Goal: Communication & Community: Answer question/provide support

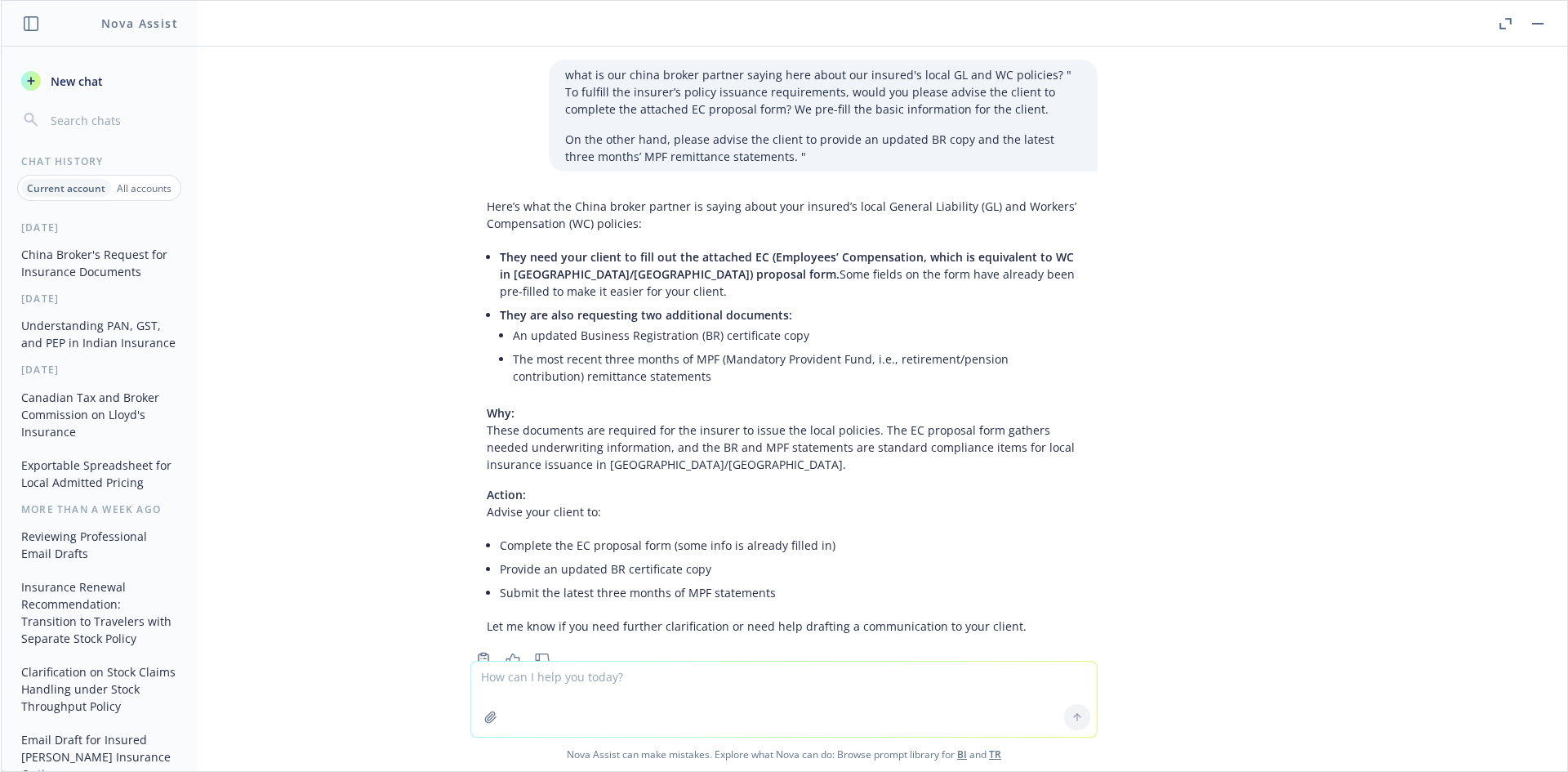
scroll to position [3551, 0]
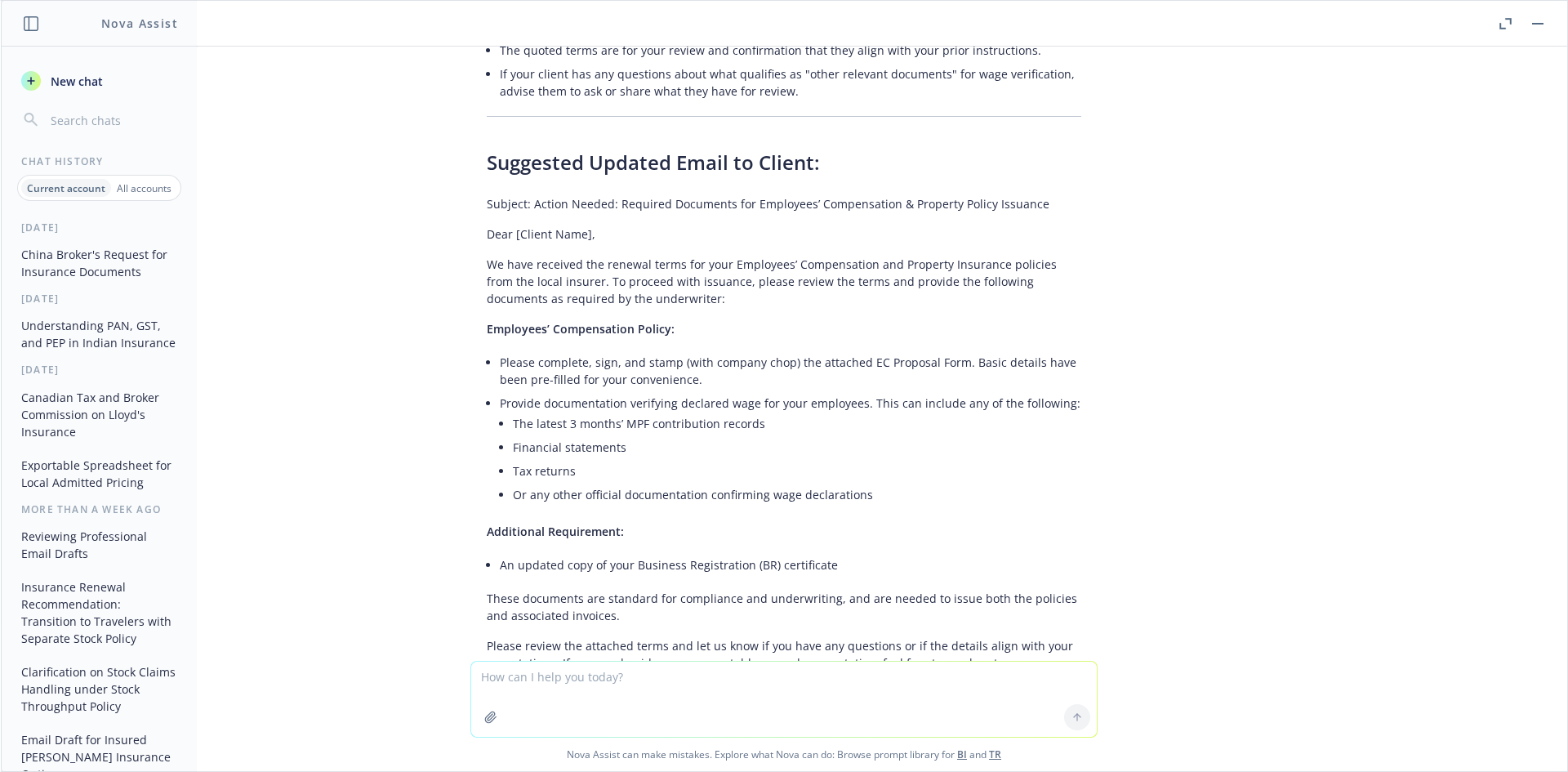
click at [1537, 27] on button "button" at bounding box center [1538, 24] width 20 height 20
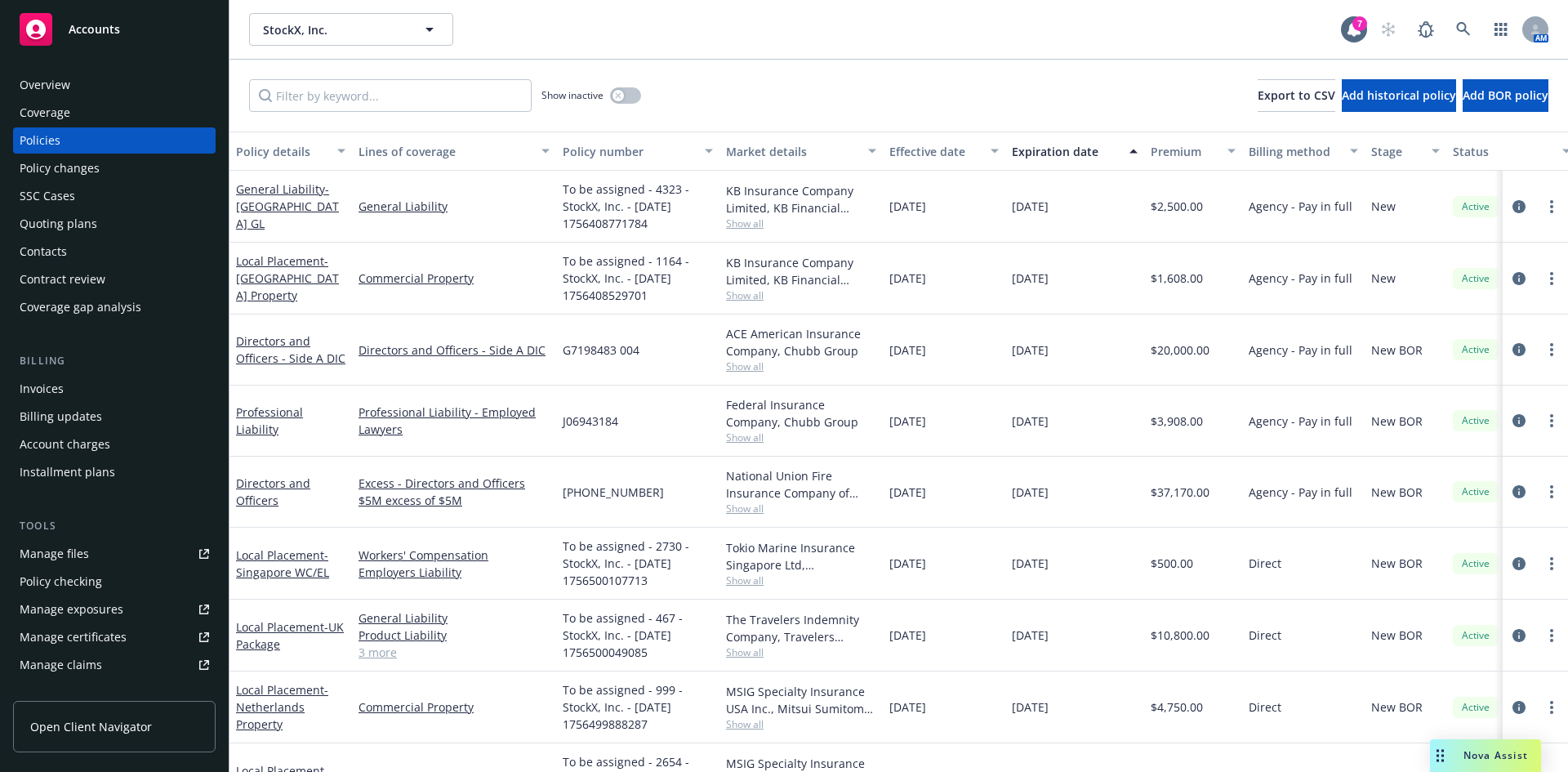
drag, startPoint x: 848, startPoint y: 57, endPoint x: 853, endPoint y: 63, distance: 7.8
click at [848, 58] on div "StockX, Inc. StockX, Inc. 7 AM" at bounding box center [898, 29] width 1338 height 59
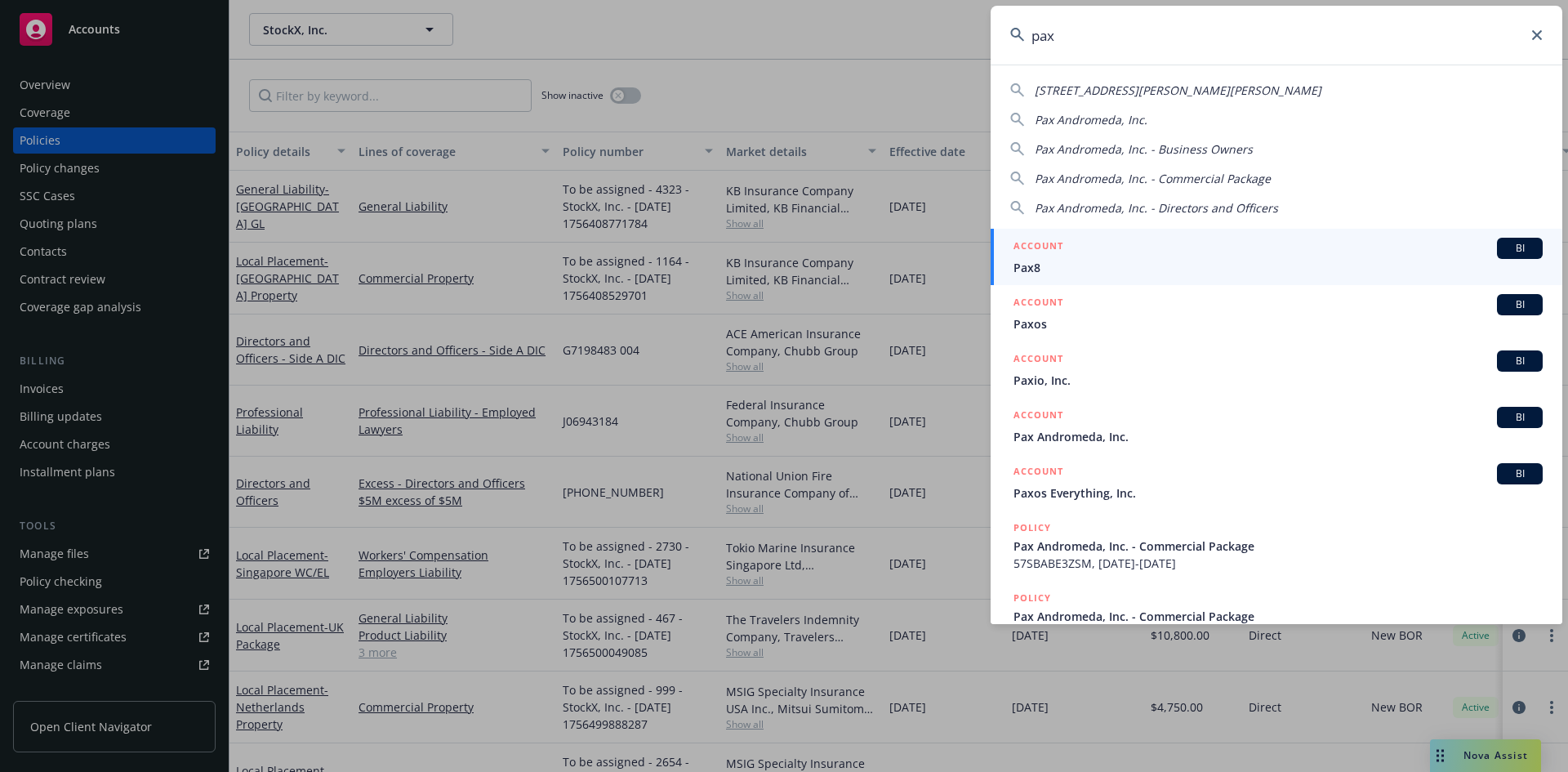
type input "pax"
click at [1511, 245] on span "BI" at bounding box center [1519, 248] width 32 height 15
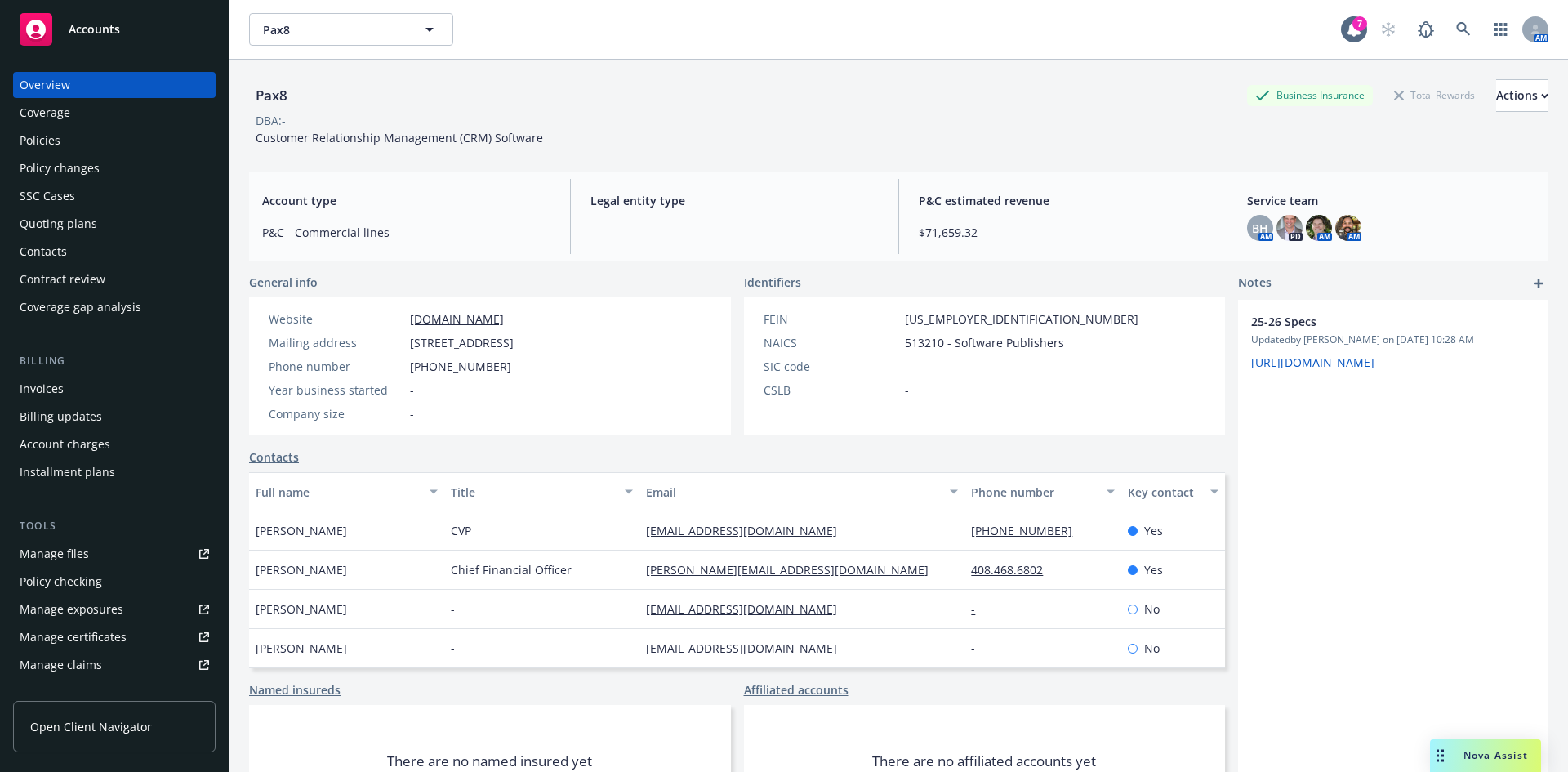
click at [1501, 758] on span "Nova Assist" at bounding box center [1495, 755] width 64 height 14
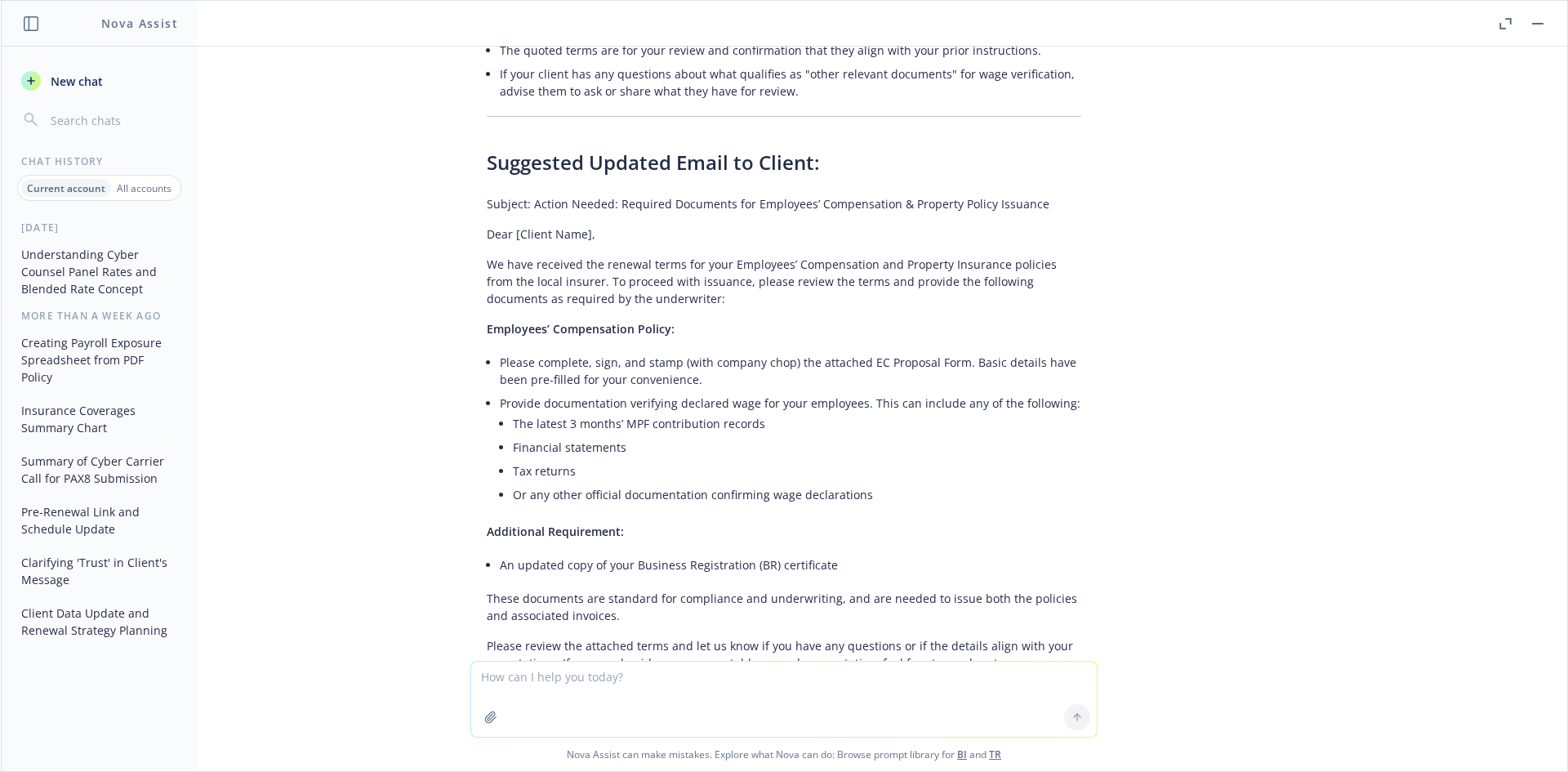
click at [582, 674] on textarea at bounding box center [783, 699] width 626 height 75
paste textarea "'"
type textarea "how's this email. make it"
click at [62, 185] on p "Current account" at bounding box center [66, 188] width 78 height 14
click at [84, 260] on button "Understanding Cyber Counsel Panel Rates and Blended Rate Concept" at bounding box center [99, 271] width 169 height 61
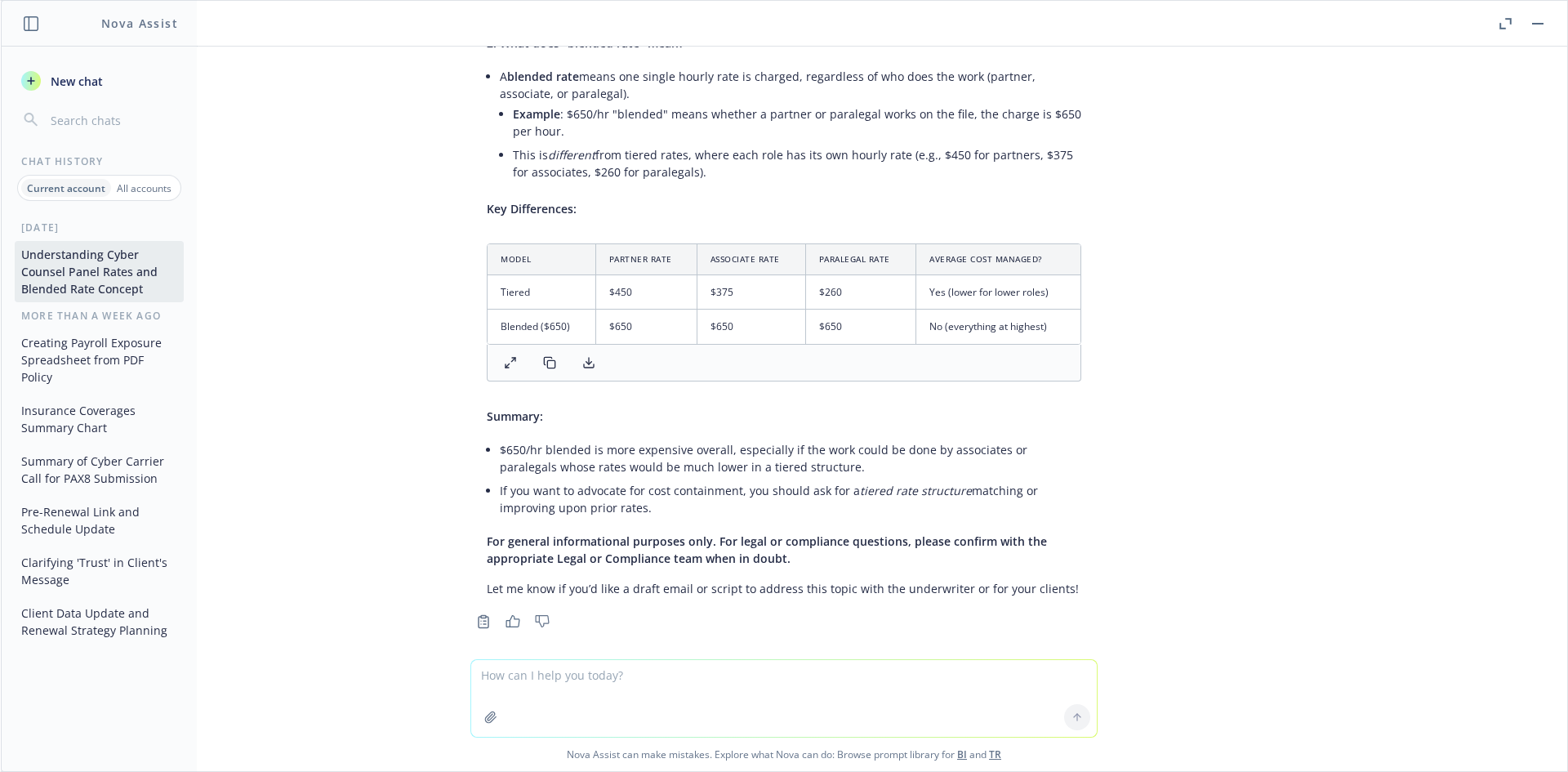
scroll to position [915, 0]
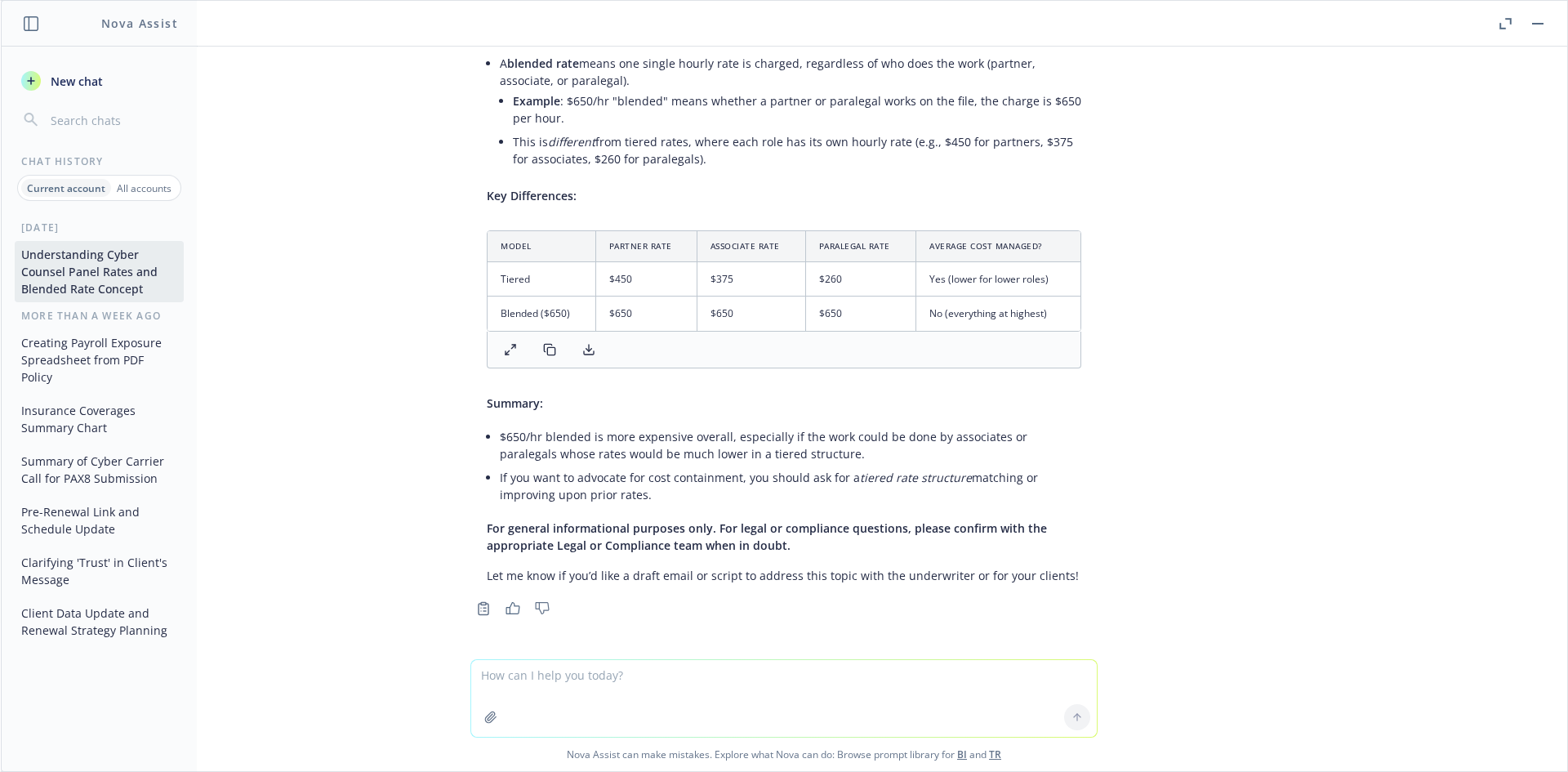
click at [551, 682] on textarea at bounding box center [783, 699] width 626 height 77
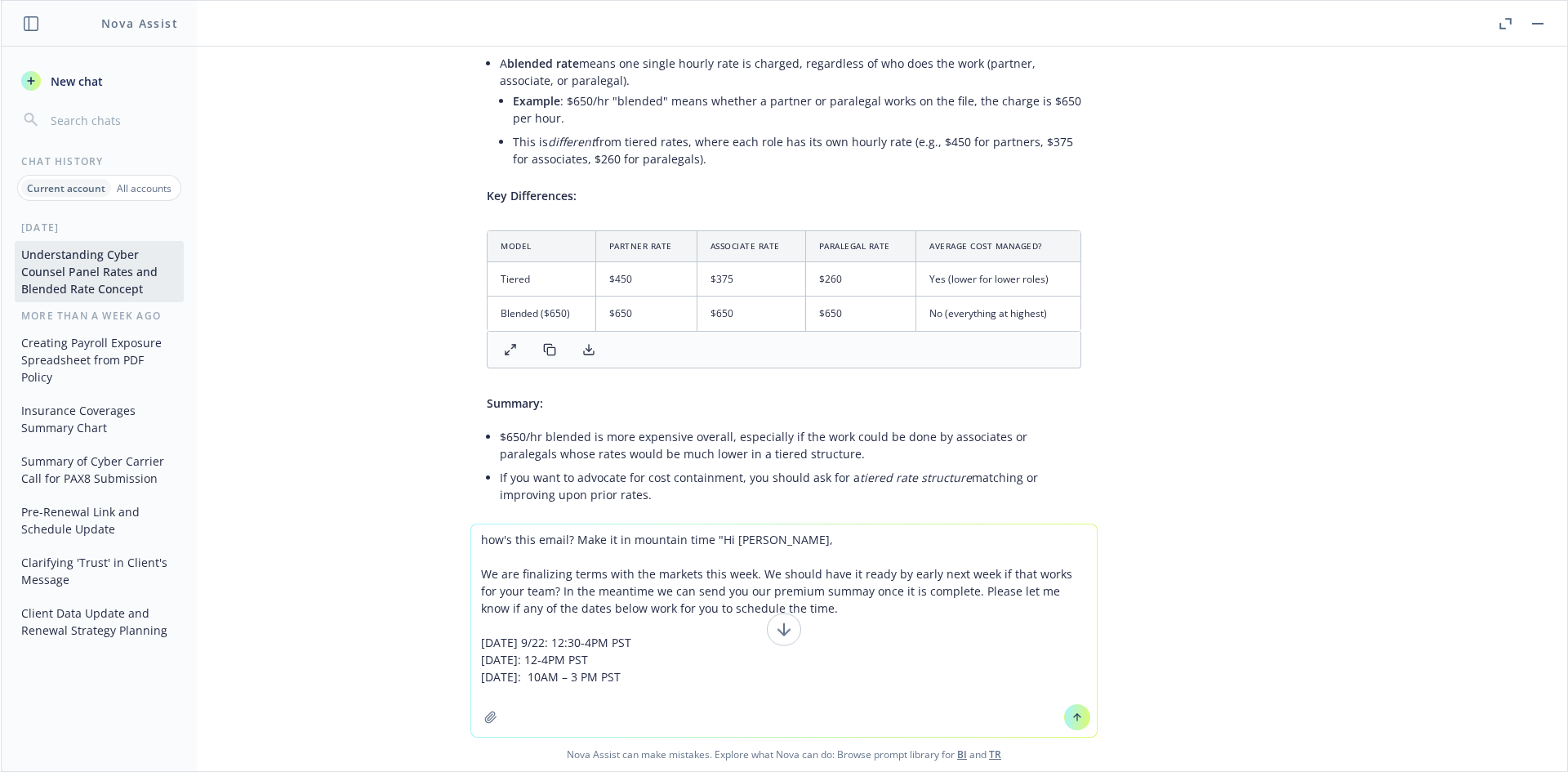
type textarea "how's this email? Make it in mountain time "Hi Michael, We are finalizing terms…"
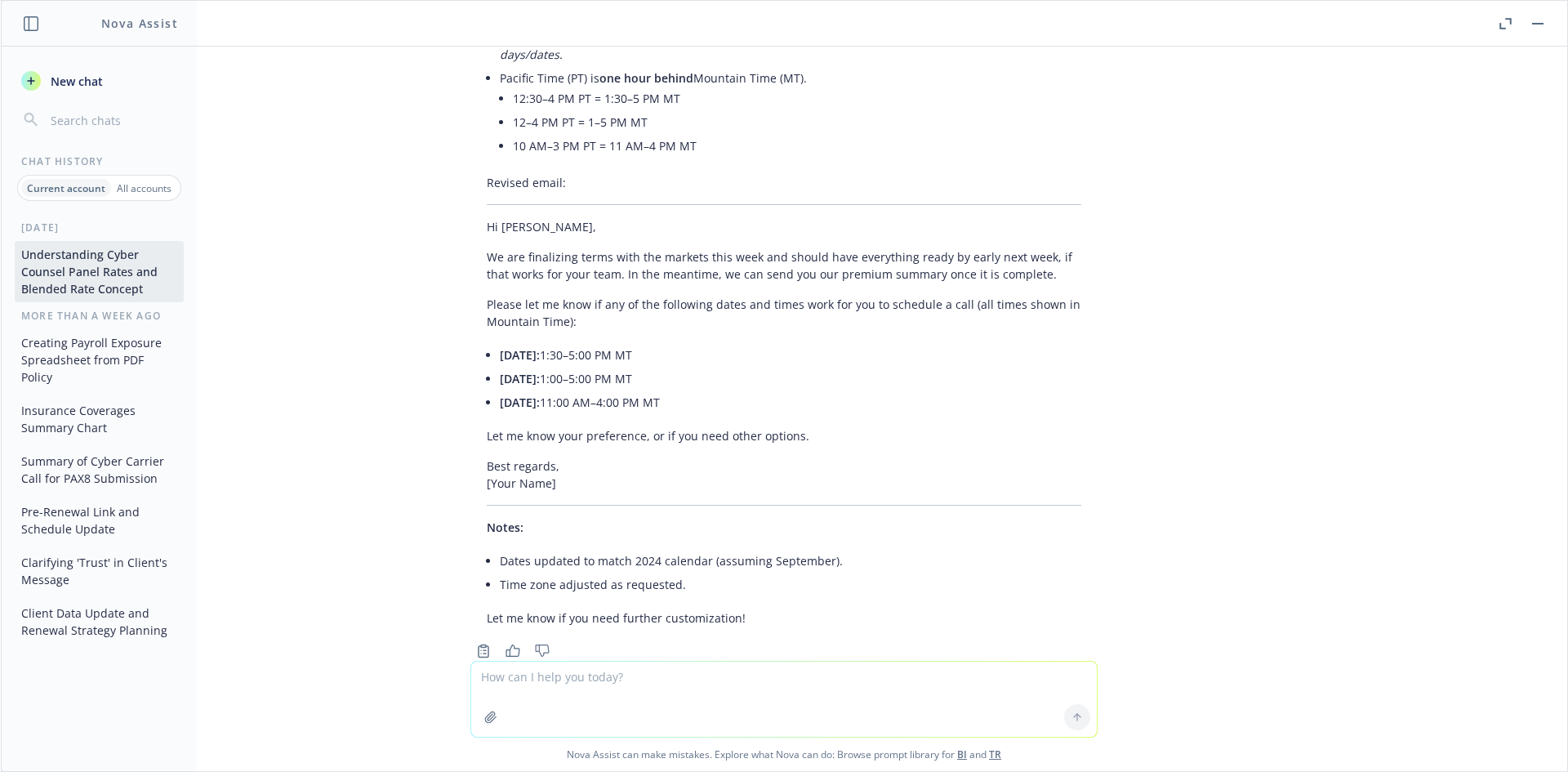
scroll to position [1769, 0]
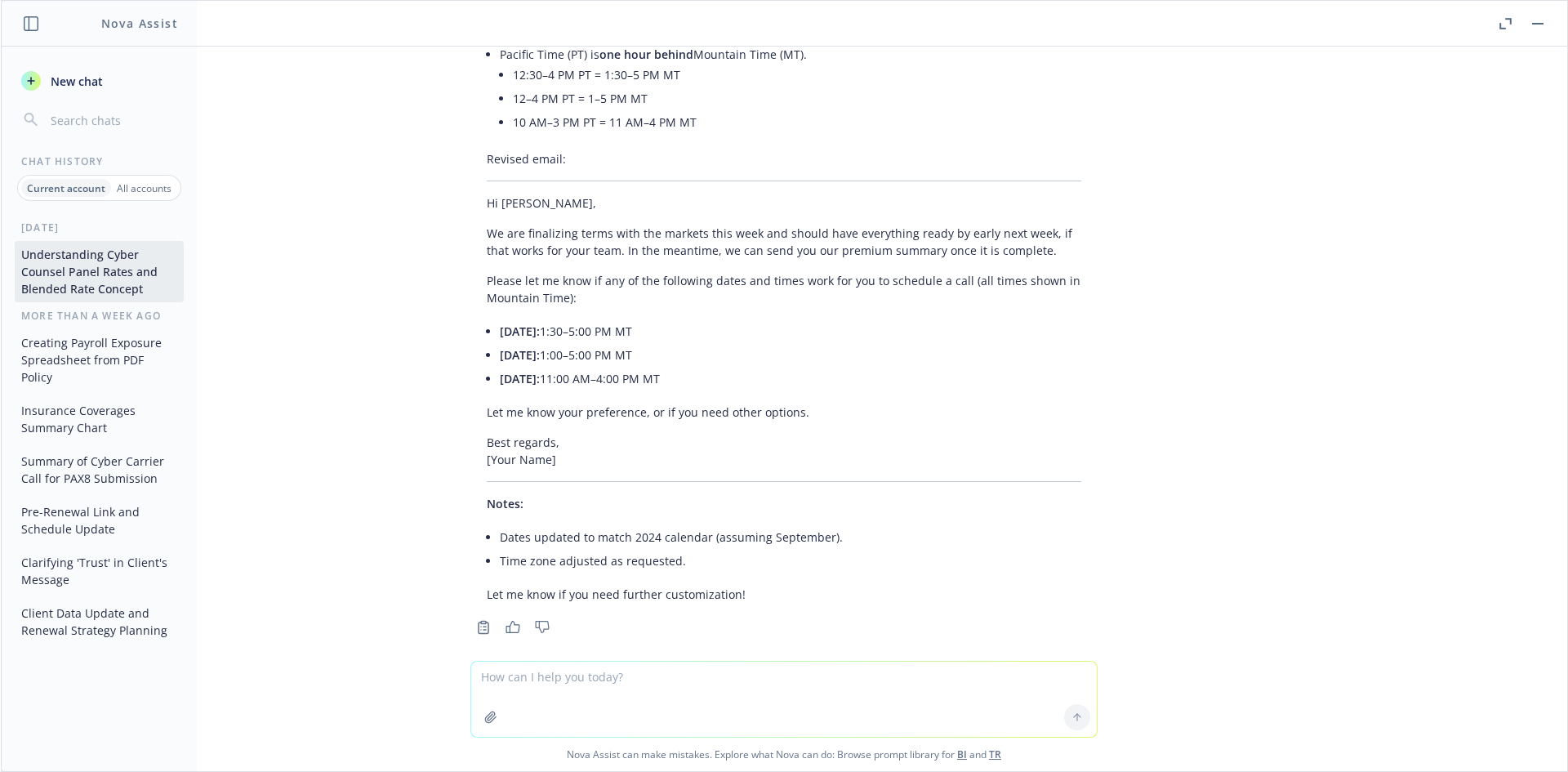
click at [457, 175] on div "Your email is clear and professional! Here are a few improvements for clarity, …" at bounding box center [784, 293] width 653 height 691
drag, startPoint x: 447, startPoint y: 224, endPoint x: 871, endPoint y: 224, distance: 424.0
click at [871, 224] on div "Your email is clear and professional! Here are a few improvements for clarity, …" at bounding box center [784, 293] width 653 height 691
click at [871, 224] on p "We are finalizing terms with the markets this week and should have everything r…" at bounding box center [783, 241] width 594 height 34
drag, startPoint x: 473, startPoint y: 213, endPoint x: 851, endPoint y: 371, distance: 409.7
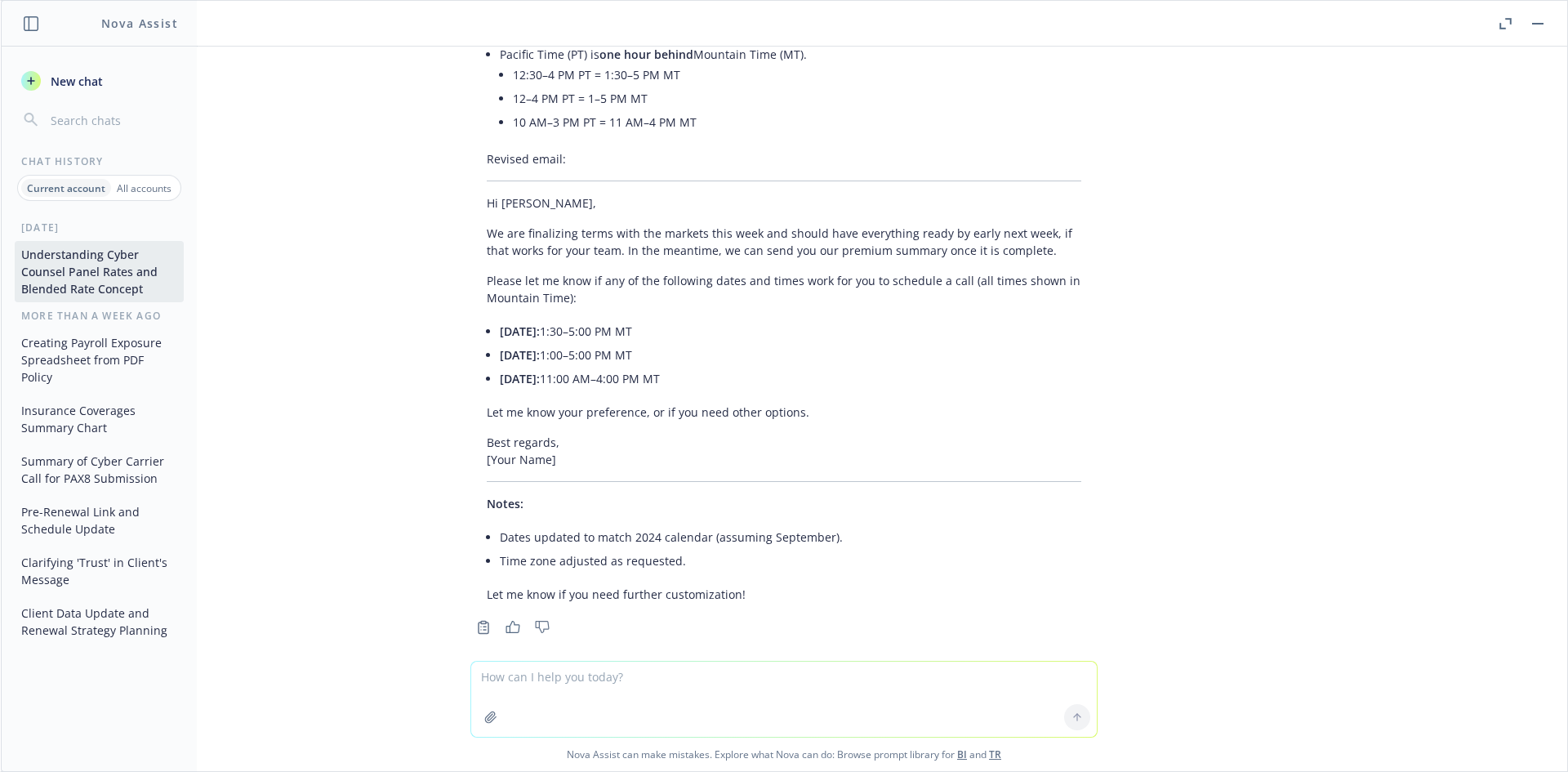
click at [851, 371] on div "Your email is clear and professional! Here are a few improvements for clarity, …" at bounding box center [783, 278] width 627 height 662
copy div "We are finalizing terms with the markets this week and should have everything r…"
click at [567, 687] on textarea at bounding box center [783, 699] width 626 height 75
type textarea "a"
paste textarea "I’m sorry one more thing. I have a few subjectivities from the carriers. I’m ha…"
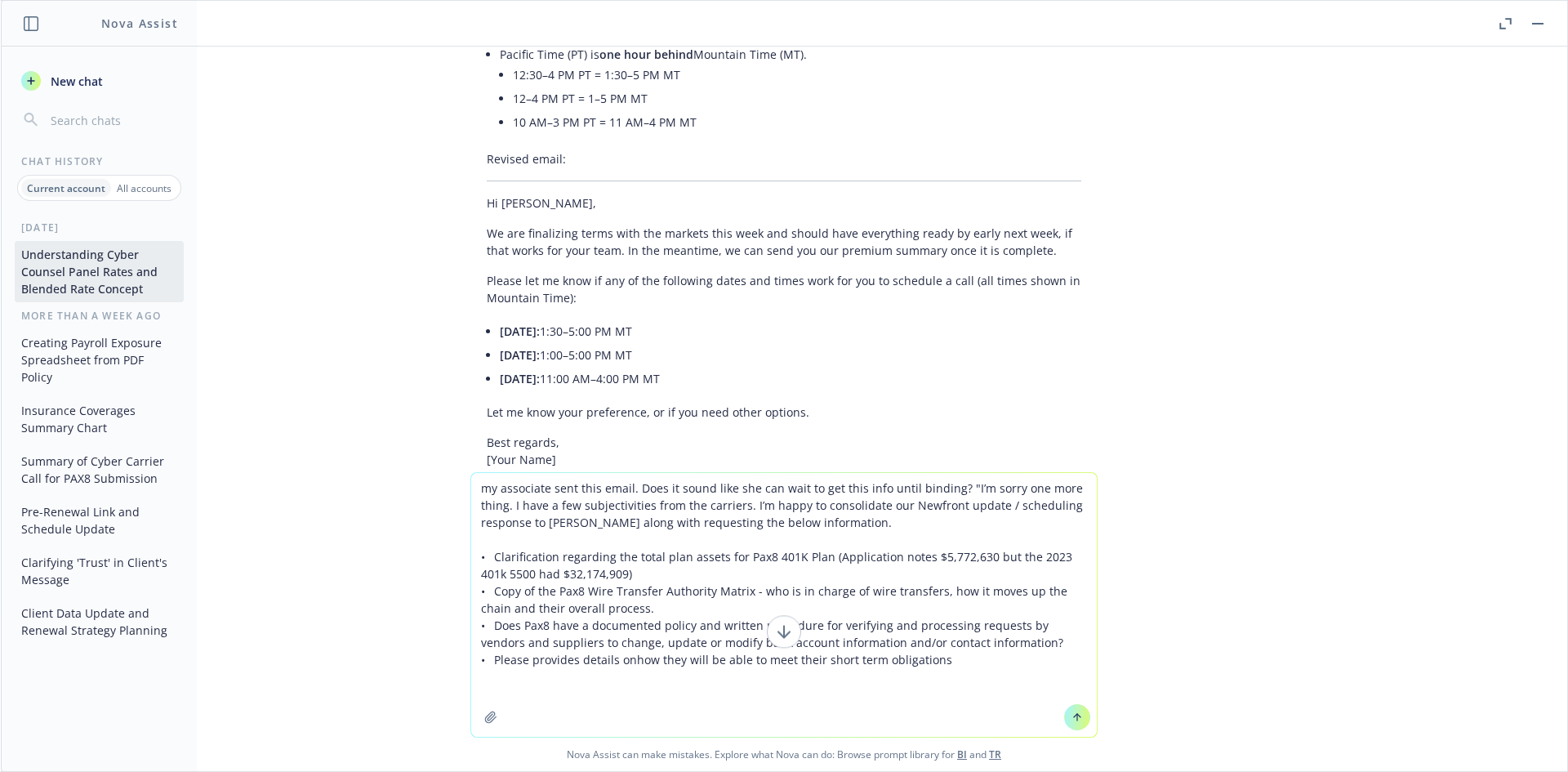
type textarea "my associate sent this email. Does it sound like she can wait to get this info …"
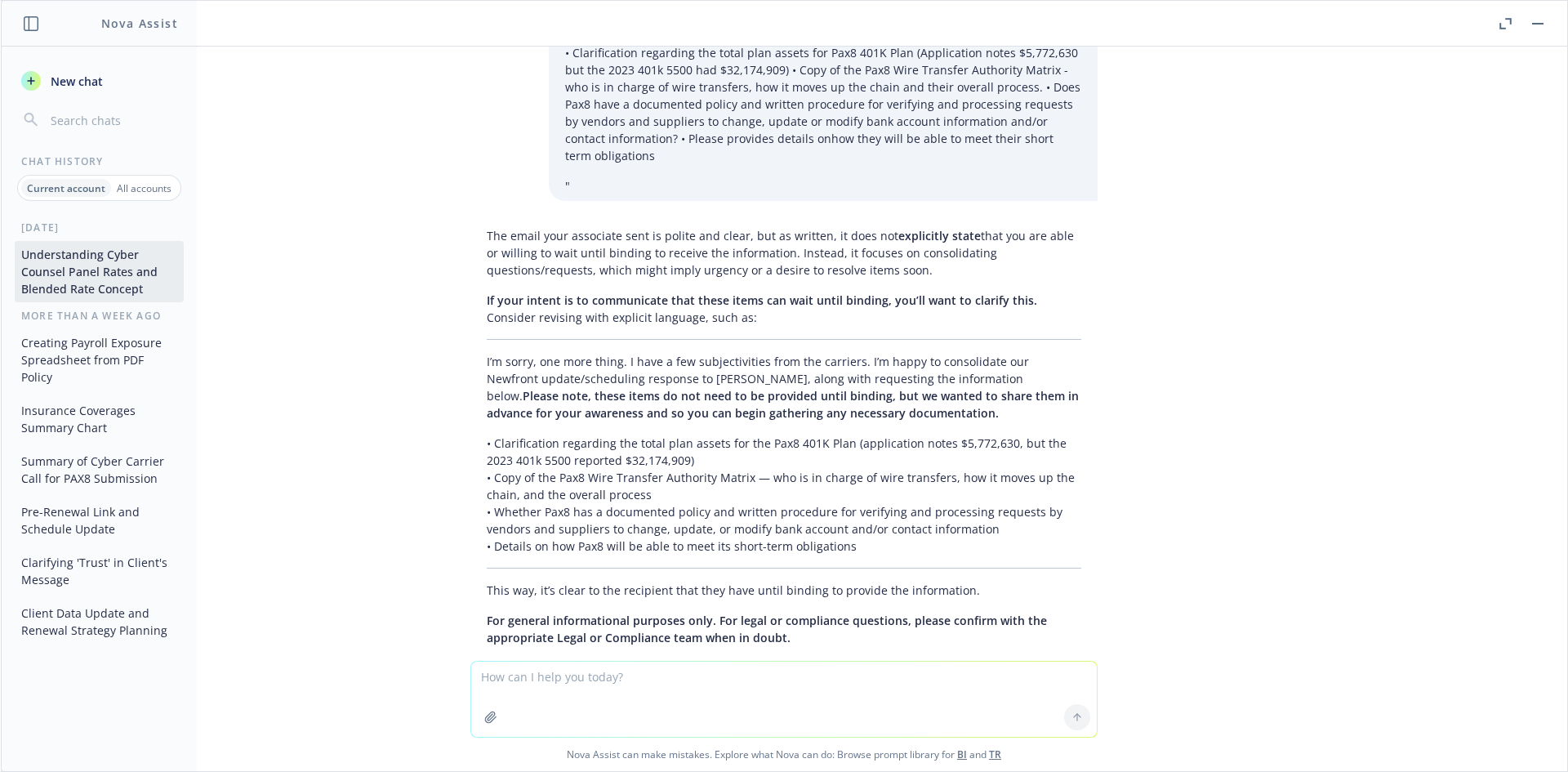
scroll to position [2528, 0]
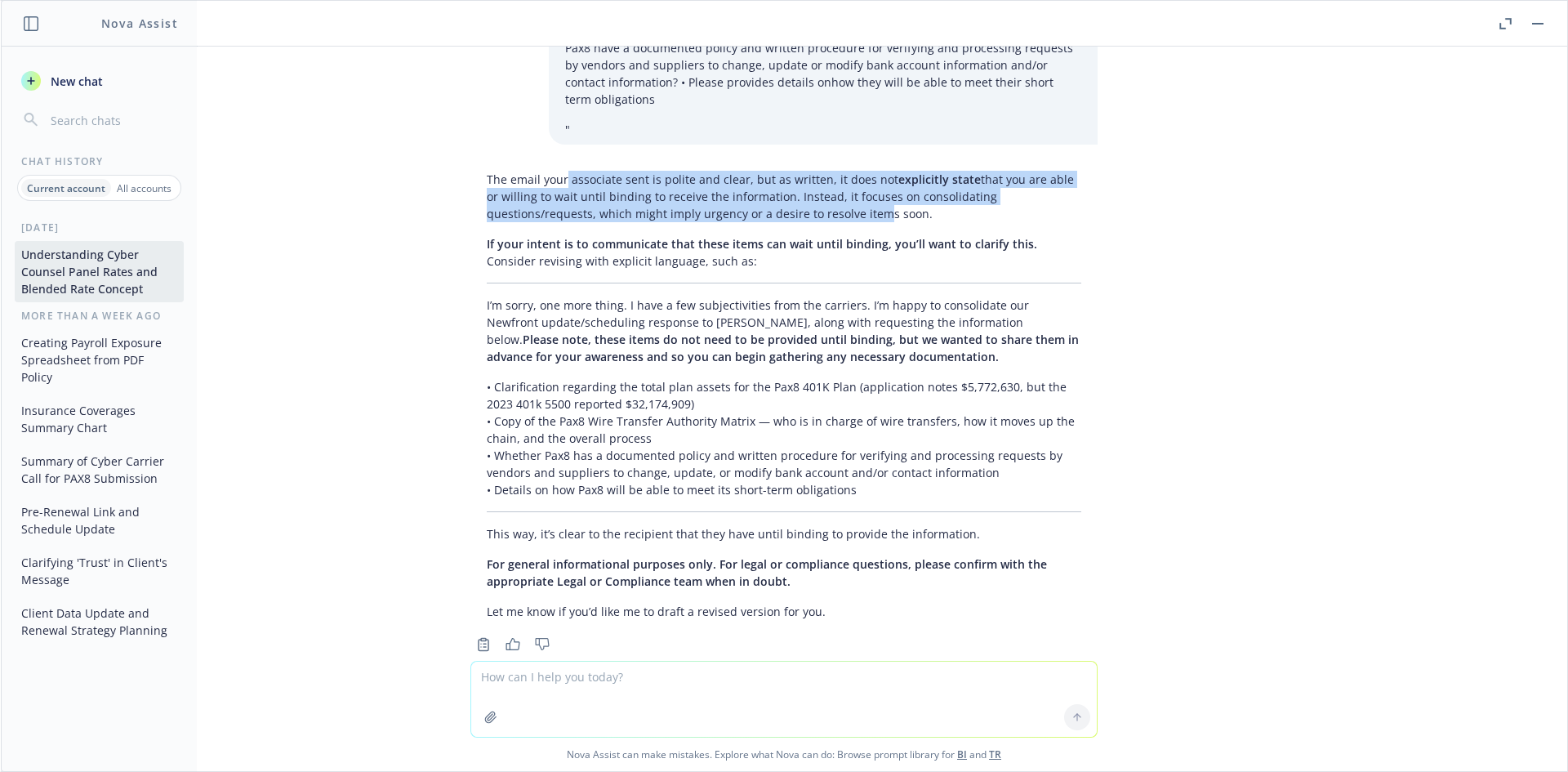
drag, startPoint x: 552, startPoint y: 141, endPoint x: 749, endPoint y: 185, distance: 201.9
click at [749, 185] on p "The email your associate sent is polite and clear, but as written, it does not …" at bounding box center [783, 197] width 594 height 52
click at [750, 186] on p "The email your associate sent is polite and clear, but as written, it does not …" at bounding box center [783, 197] width 594 height 52
drag, startPoint x: 796, startPoint y: 183, endPoint x: 756, endPoint y: 175, distance: 40.8
click at [757, 175] on p "The email your associate sent is polite and clear, but as written, it does not …" at bounding box center [783, 197] width 594 height 52
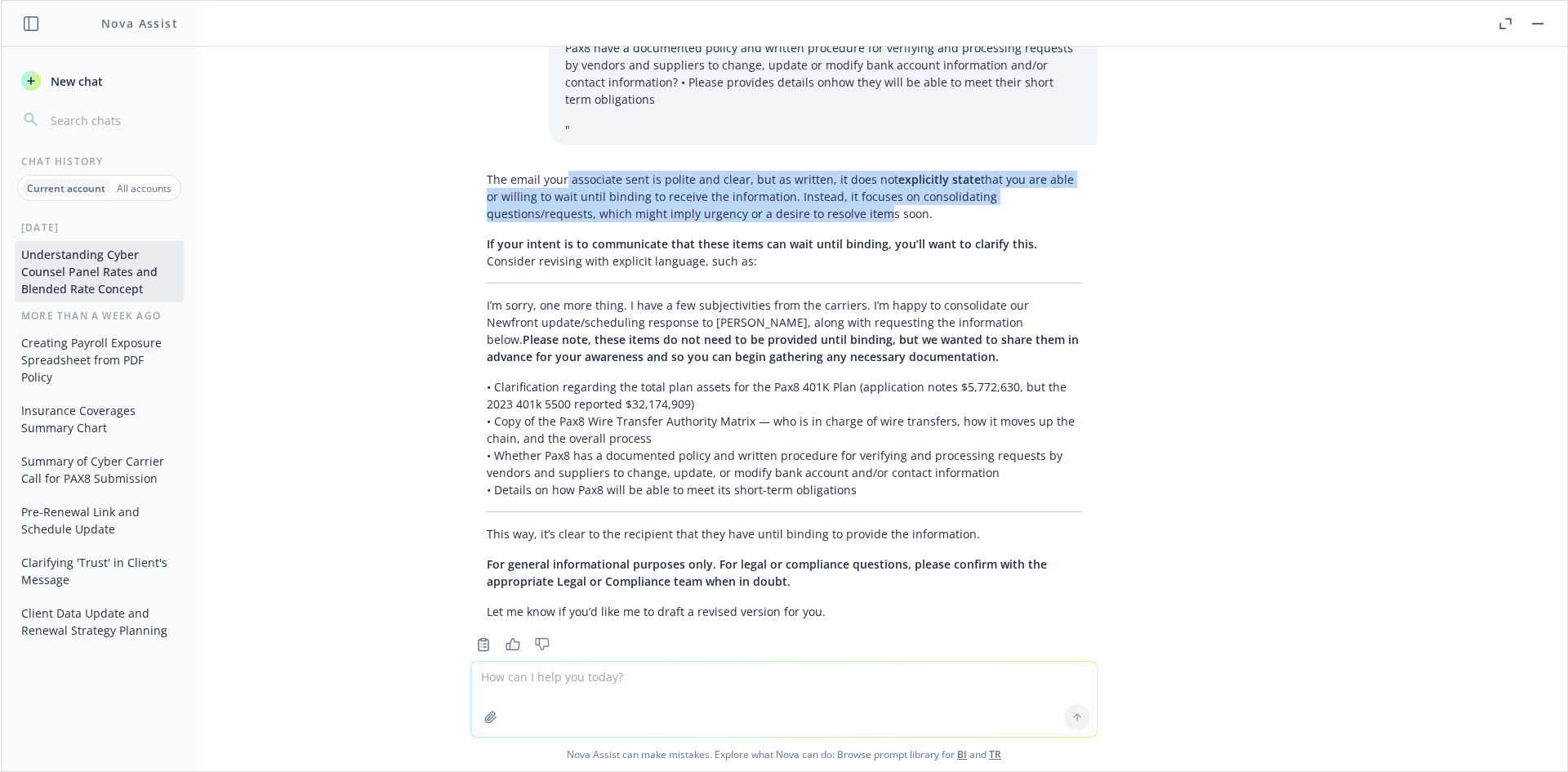
click at [756, 175] on p "The email your associate sent is polite and clear, but as written, it does not …" at bounding box center [783, 197] width 594 height 52
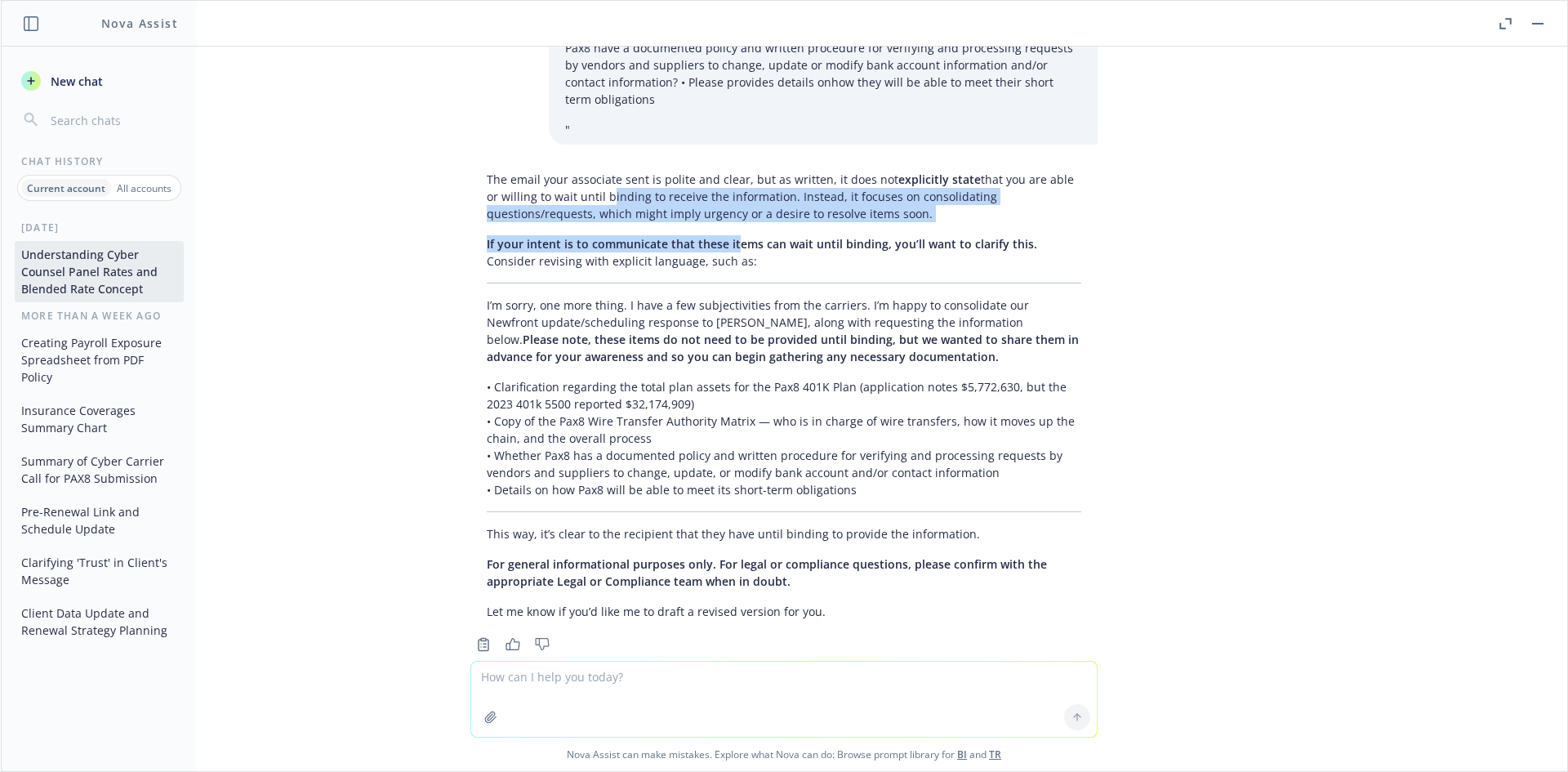
drag, startPoint x: 571, startPoint y: 153, endPoint x: 724, endPoint y: 203, distance: 161.0
click at [724, 203] on div "The email your associate sent is polite and clear, but as written, it does not …" at bounding box center [783, 395] width 627 height 463
click at [724, 236] on span "If your intent is to communicate that these items can wait until binding, you’l…" at bounding box center [762, 243] width 550 height 16
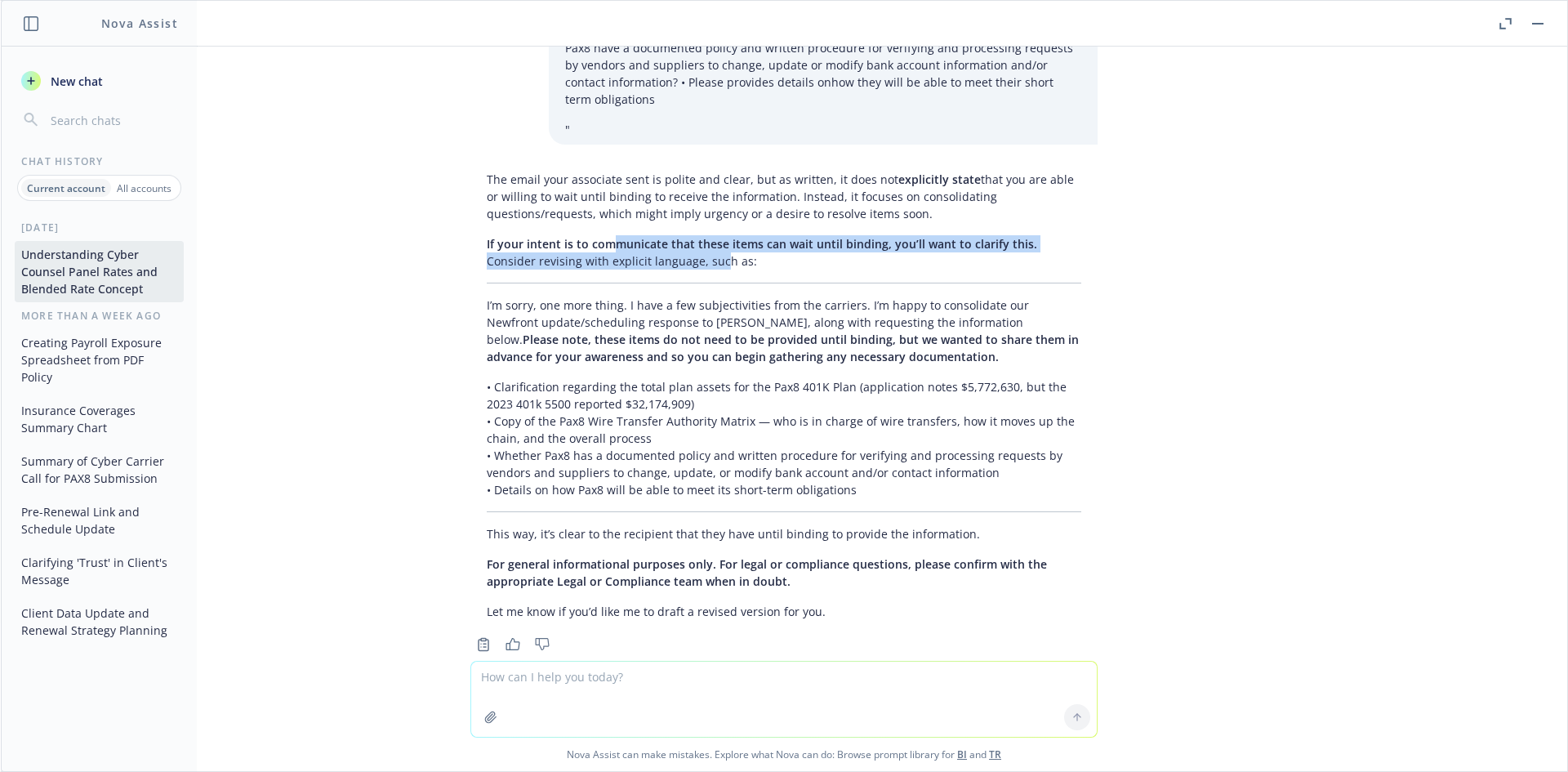
drag, startPoint x: 635, startPoint y: 228, endPoint x: 562, endPoint y: 194, distance: 80.5
click at [563, 194] on div "The email your associate sent is polite and clear, but as written, it does not …" at bounding box center [783, 395] width 627 height 463
click at [562, 194] on div "The email your associate sent is polite and clear, but as written, it does not …" at bounding box center [783, 395] width 627 height 463
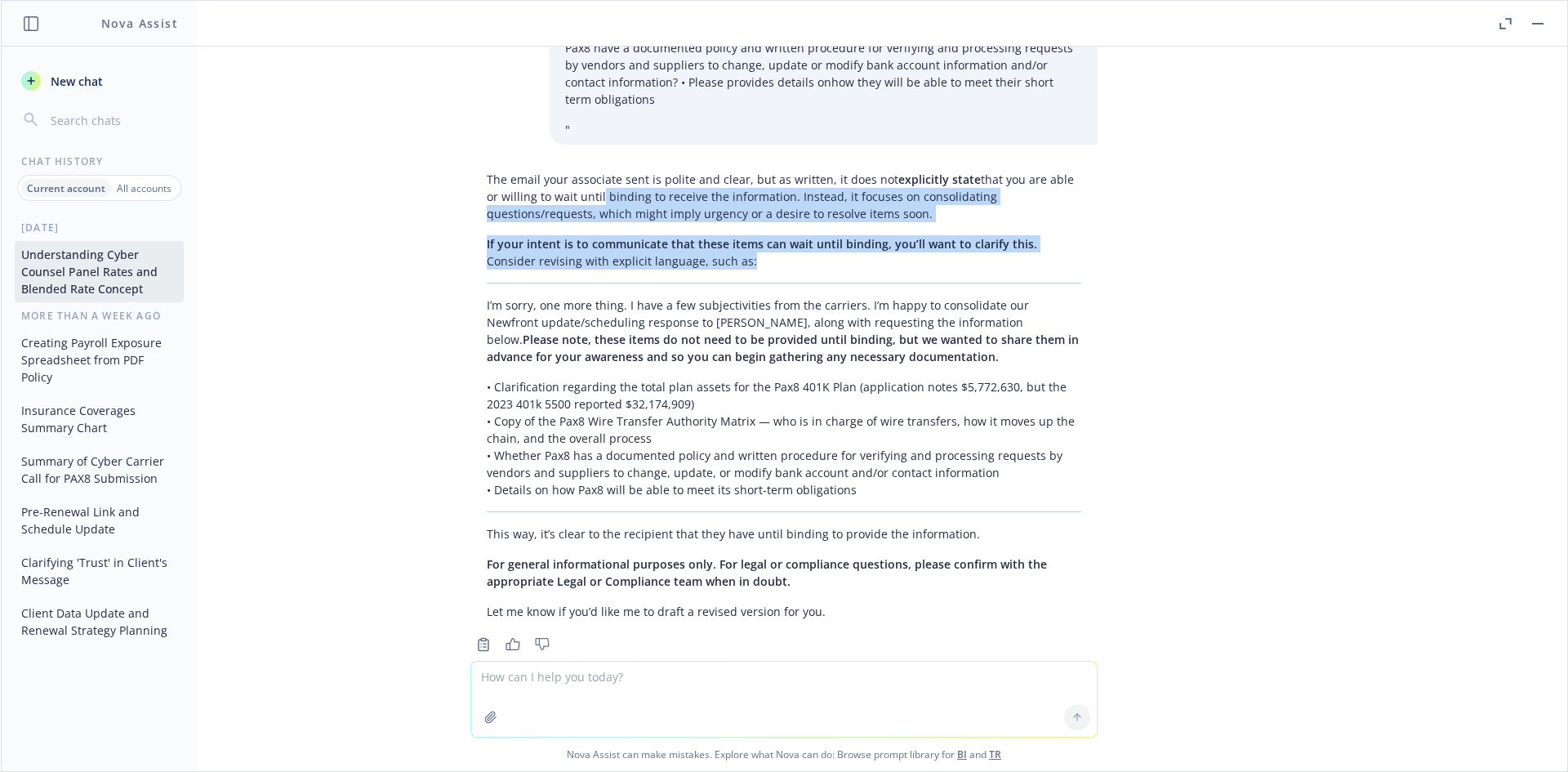
drag, startPoint x: 568, startPoint y: 170, endPoint x: 748, endPoint y: 235, distance: 191.4
click at [752, 235] on div "The email your associate sent is polite and clear, but as written, it does not …" at bounding box center [783, 395] width 627 height 463
click at [748, 235] on div "The email your associate sent is polite and clear, but as written, it does not …" at bounding box center [783, 395] width 627 height 463
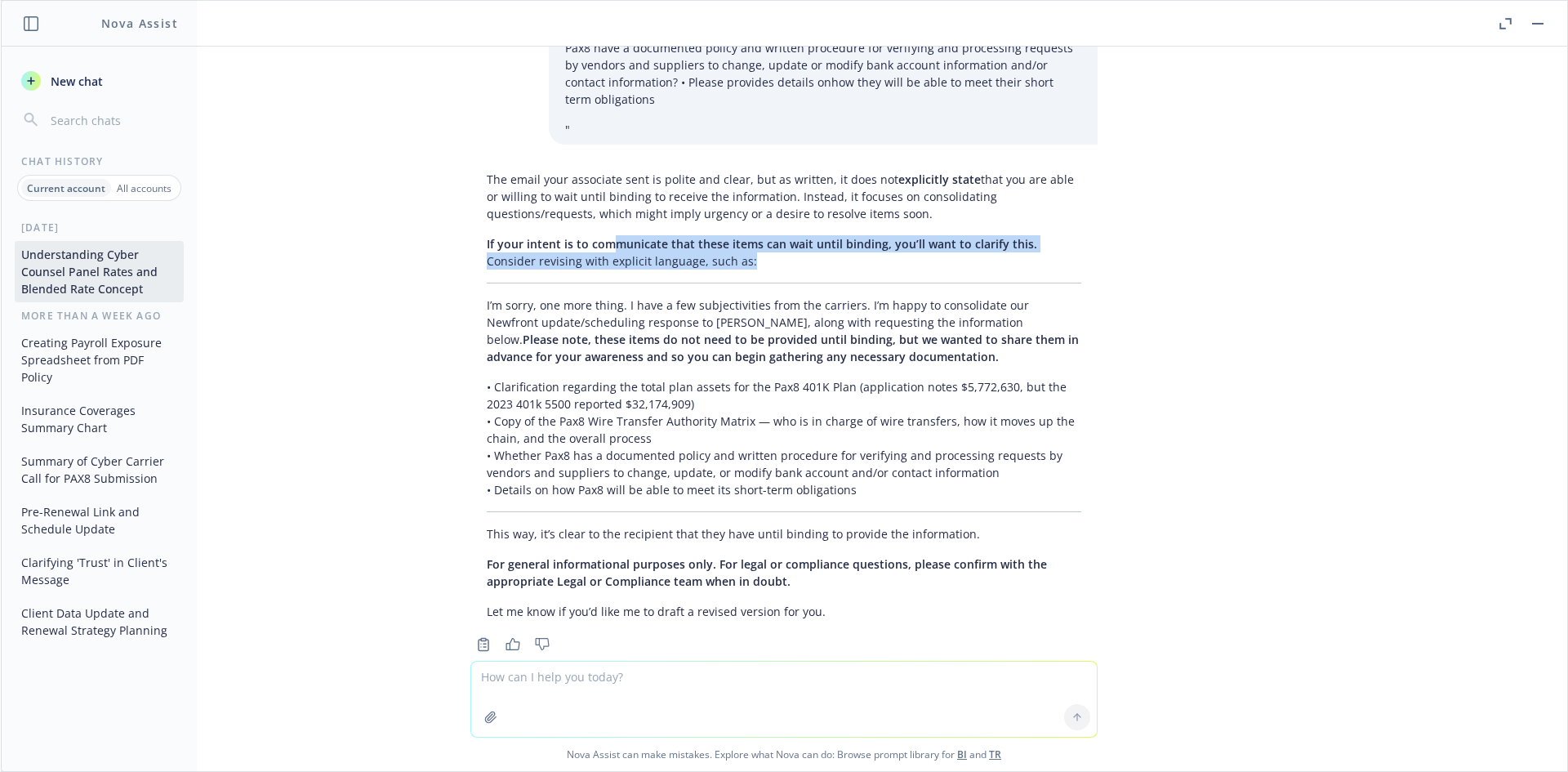
drag, startPoint x: 742, startPoint y: 231, endPoint x: 603, endPoint y: 215, distance: 139.9
click at [603, 235] on p "If your intent is to communicate that these items can wait until binding, you’l…" at bounding box center [783, 252] width 594 height 34
click at [603, 236] on span "If your intent is to communicate that these items can wait until binding, you’l…" at bounding box center [762, 243] width 550 height 16
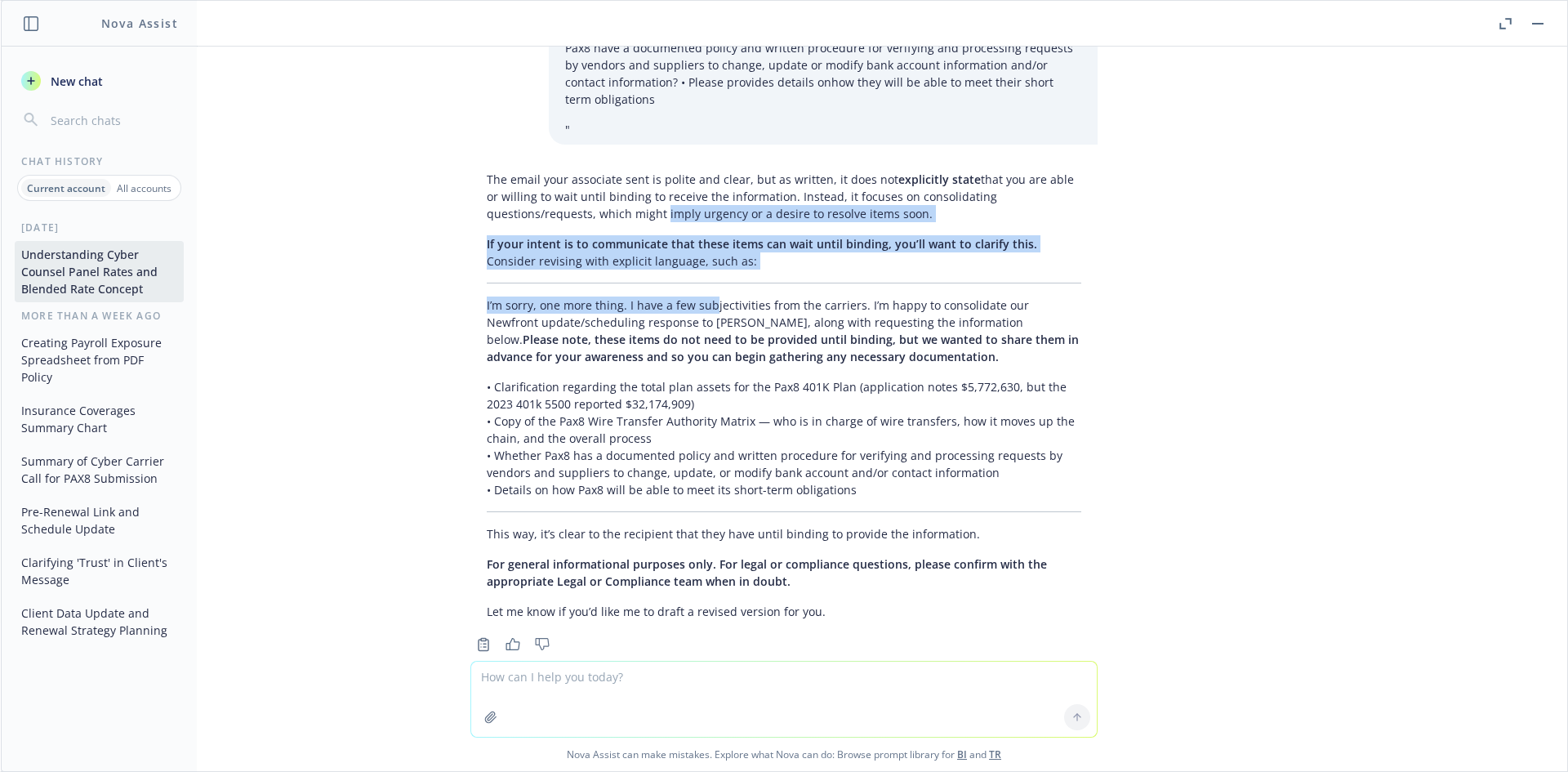
drag, startPoint x: 535, startPoint y: 194, endPoint x: 697, endPoint y: 276, distance: 181.6
click at [697, 276] on div "The email your associate sent is polite and clear, but as written, it does not …" at bounding box center [783, 395] width 627 height 463
drag, startPoint x: 697, startPoint y: 276, endPoint x: 751, endPoint y: 353, distance: 94.0
click at [698, 297] on p "I’m sorry, one more thing. I have a few subjectivities from the carriers. I’m h…" at bounding box center [783, 331] width 594 height 68
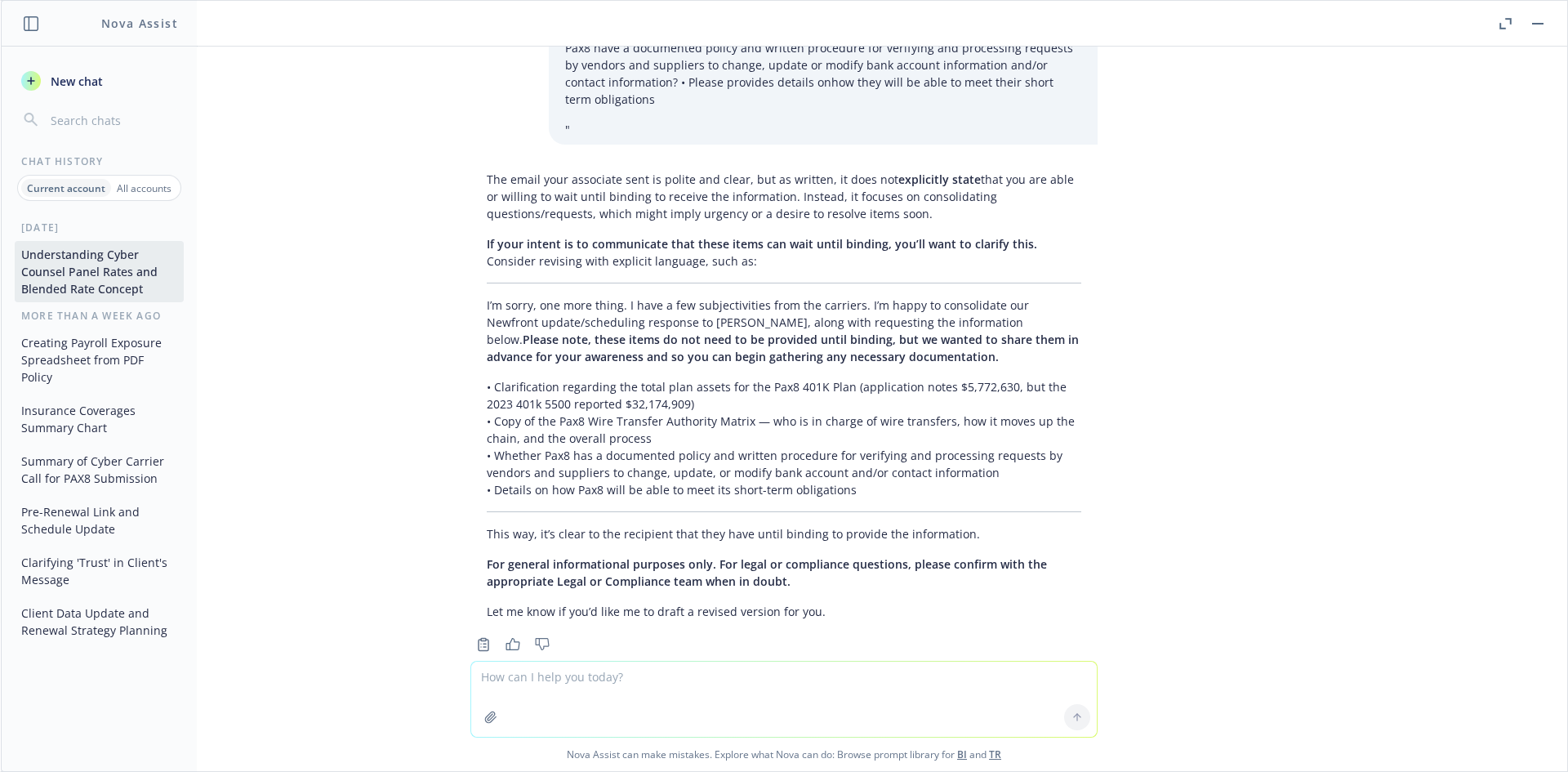
click at [629, 332] on span "Please note, these items do not need to be provided until binding, but we wante…" at bounding box center [782, 348] width 592 height 33
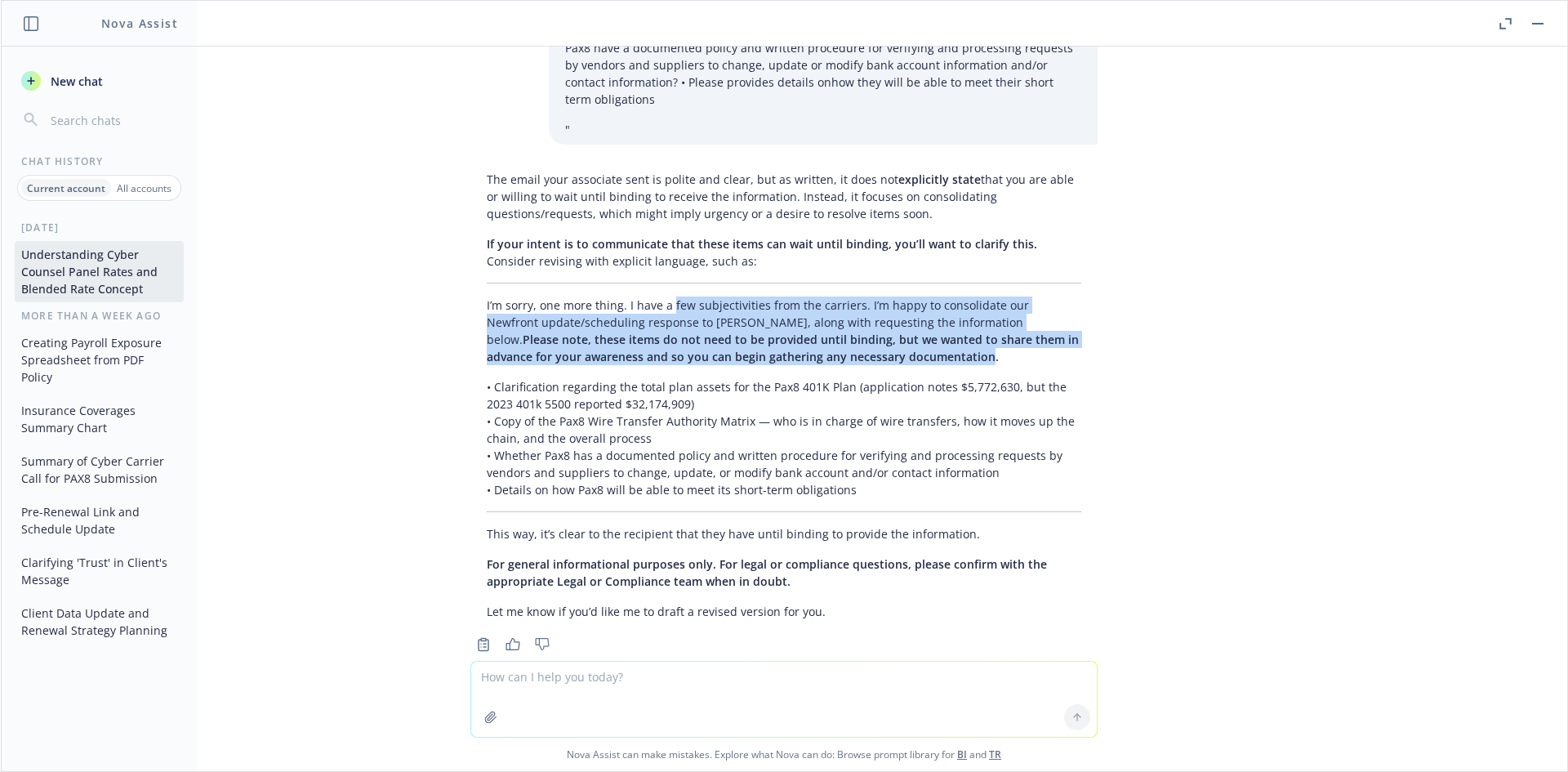
drag, startPoint x: 658, startPoint y: 262, endPoint x: 790, endPoint y: 318, distance: 143.4
click at [790, 318] on p "I’m sorry, one more thing. I have a few subjectivities from the carriers. I’m h…" at bounding box center [783, 331] width 594 height 68
click at [790, 332] on span "Please note, these items do not need to be provided until binding, but we wante…" at bounding box center [782, 348] width 592 height 33
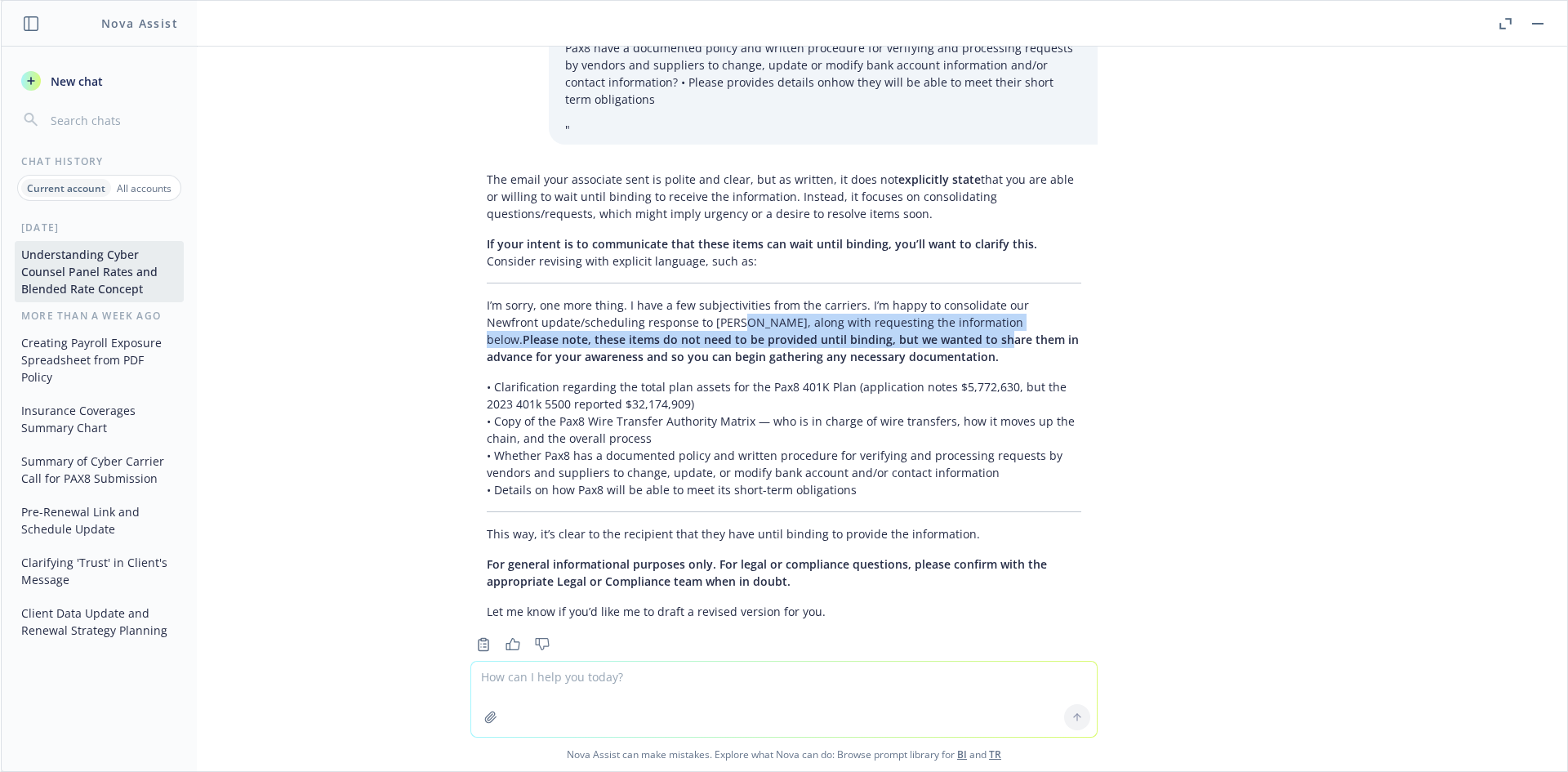
drag, startPoint x: 801, startPoint y: 309, endPoint x: 677, endPoint y: 290, distance: 125.4
click at [677, 297] on p "I’m sorry, one more thing. I have a few subjectivities from the carriers. I’m h…" at bounding box center [783, 331] width 594 height 68
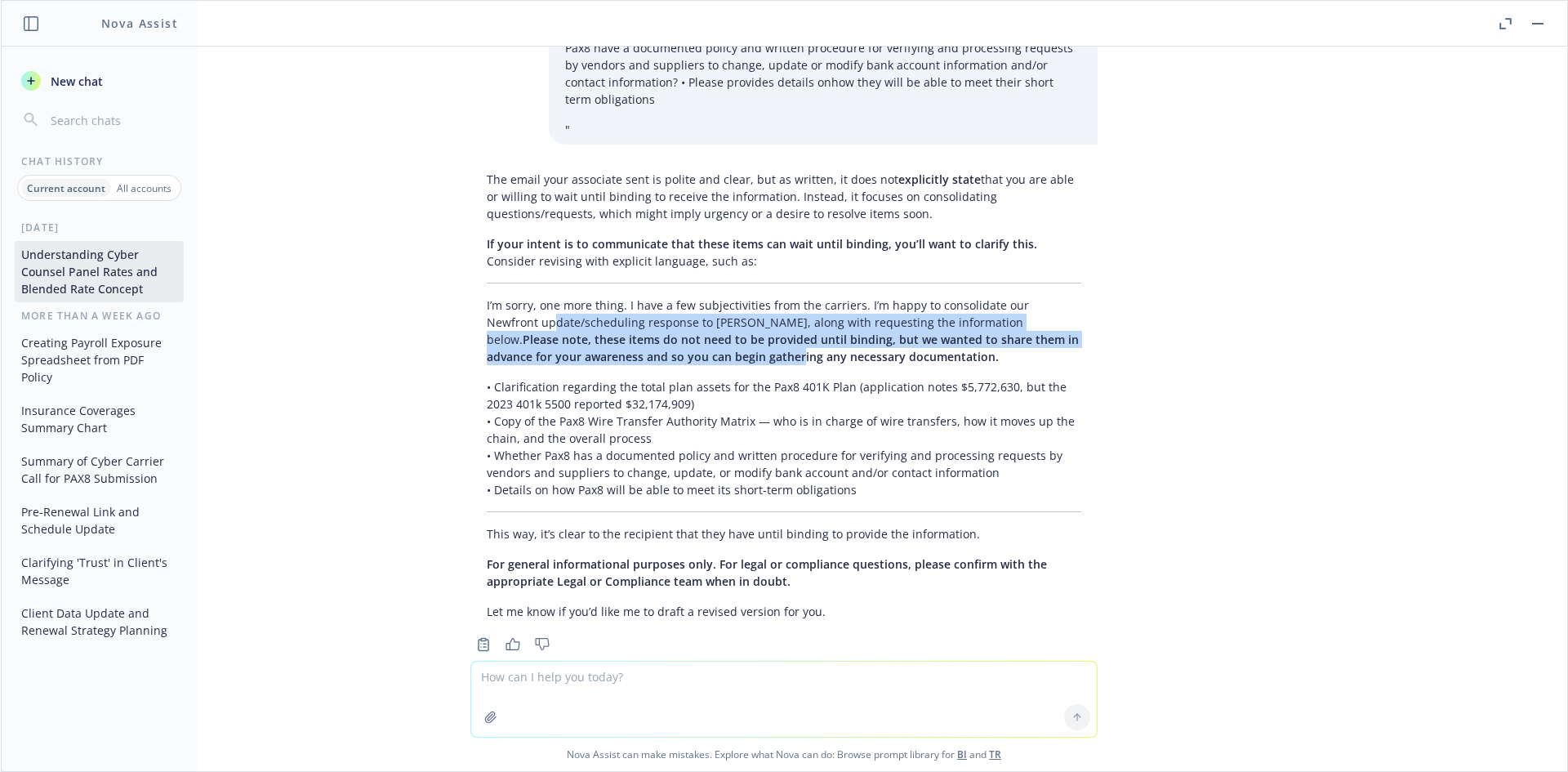
drag, startPoint x: 487, startPoint y: 283, endPoint x: 678, endPoint y: 325, distance: 195.6
click at [678, 325] on p "I’m sorry, one more thing. I have a few subjectivities from the carriers. I’m h…" at bounding box center [783, 331] width 594 height 68
click at [678, 332] on span "Please note, these items do not need to be provided until binding, but we wante…" at bounding box center [782, 348] width 592 height 33
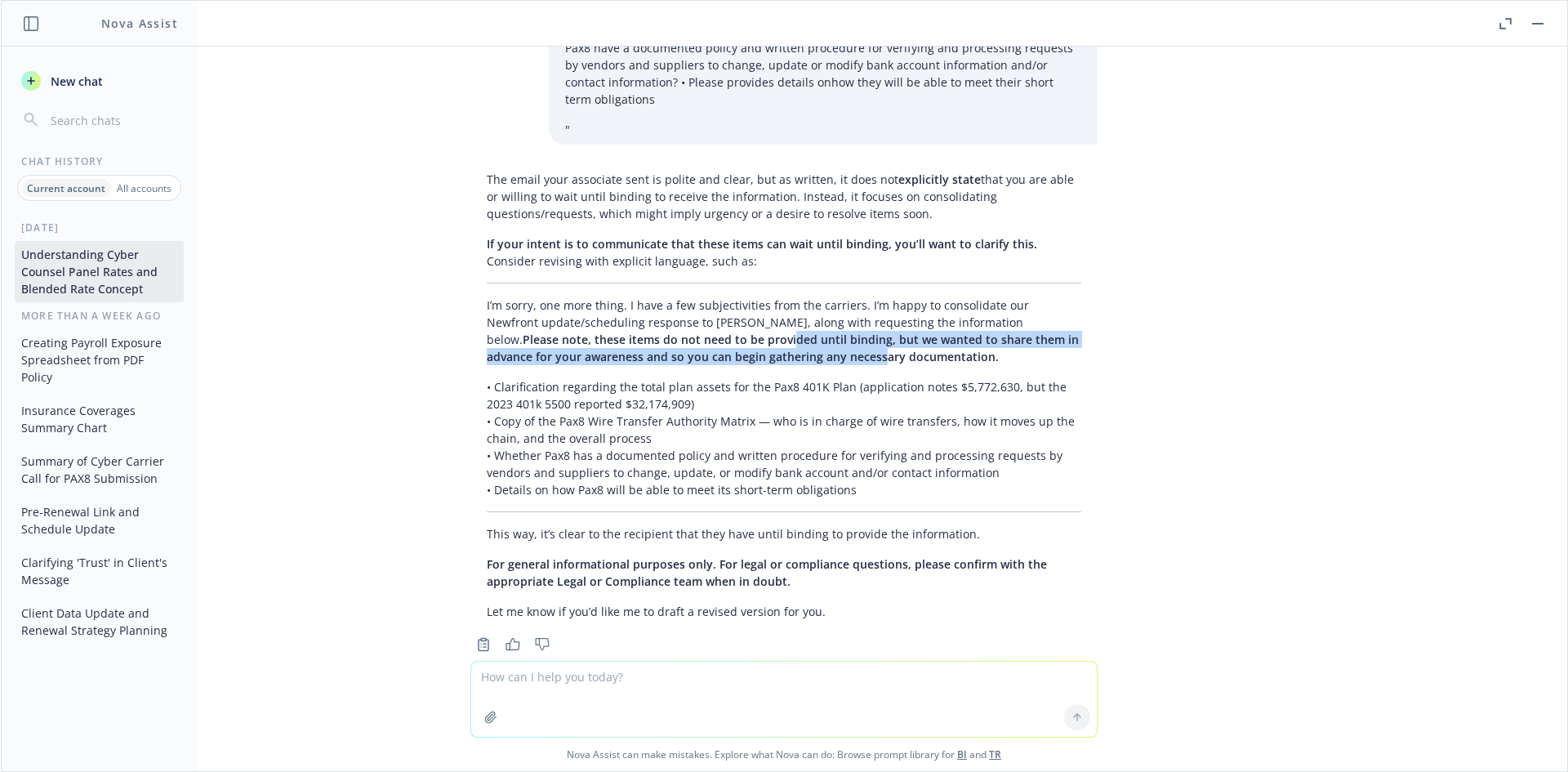
drag, startPoint x: 684, startPoint y: 323, endPoint x: 602, endPoint y: 307, distance: 83.5
click at [602, 332] on span "Please note, these items do not need to be provided until binding, but we wante…" at bounding box center [782, 348] width 592 height 33
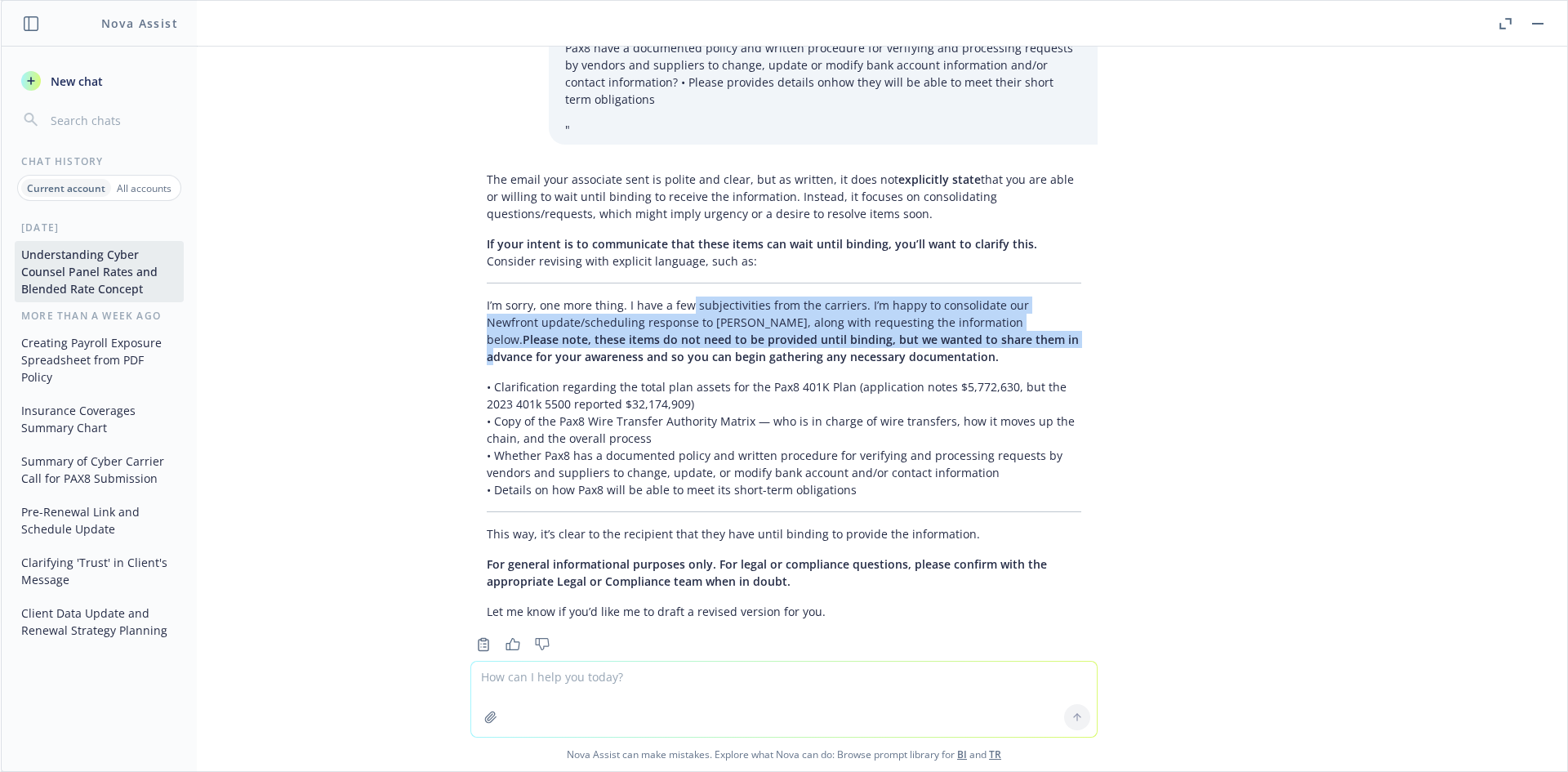
drag, startPoint x: 674, startPoint y: 269, endPoint x: 892, endPoint y: 306, distance: 221.1
click at [892, 306] on p "I’m sorry, one more thing. I have a few subjectivities from the carriers. I’m h…" at bounding box center [783, 331] width 594 height 68
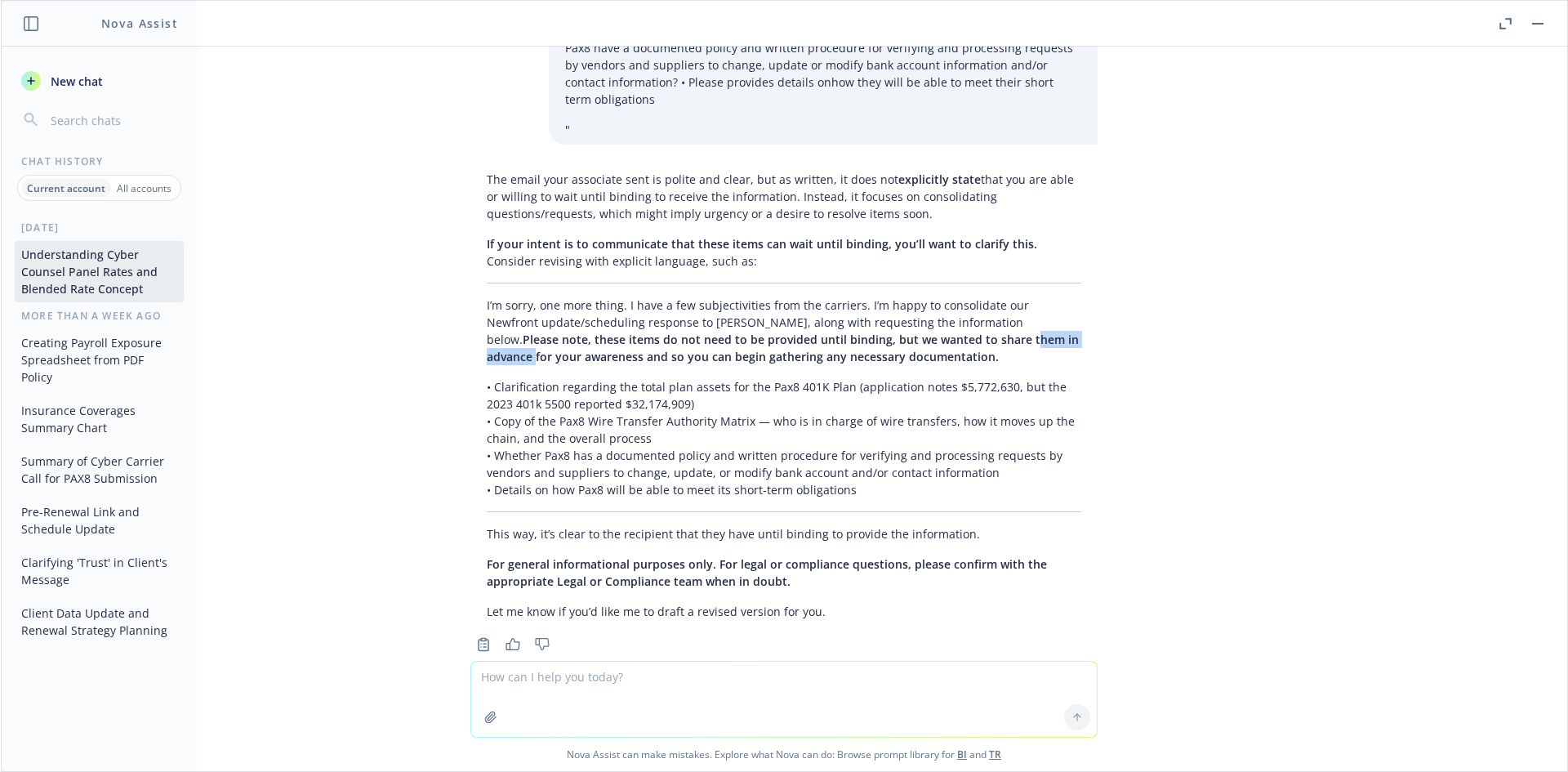
drag, startPoint x: 930, startPoint y: 306, endPoint x: 833, endPoint y: 305, distance: 97.0
click at [833, 332] on span "Please note, these items do not need to be provided until binding, but we wante…" at bounding box center [782, 348] width 592 height 33
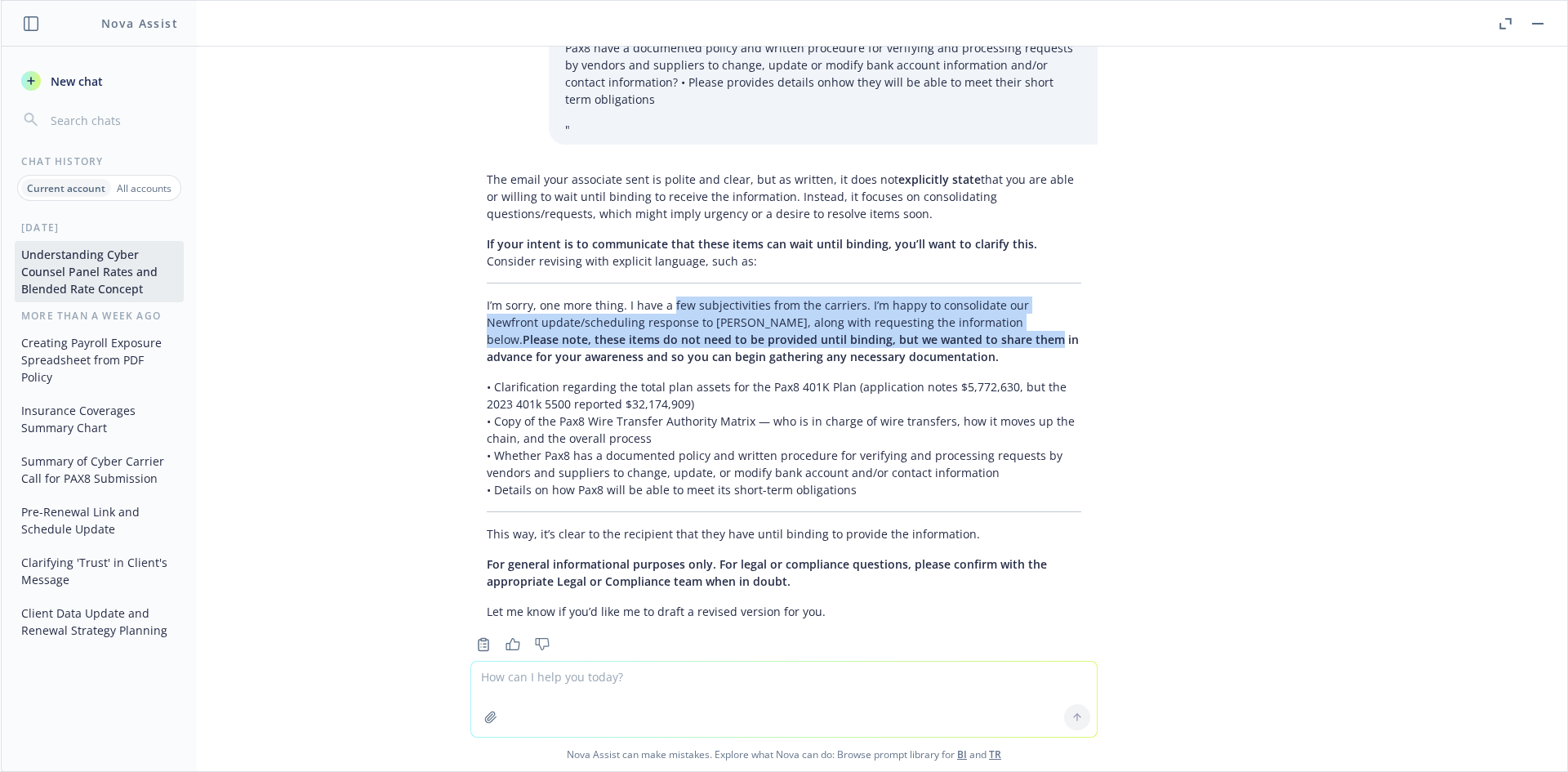
drag, startPoint x: 660, startPoint y: 275, endPoint x: 862, endPoint y: 308, distance: 204.7
click at [862, 308] on p "I’m sorry, one more thing. I have a few subjectivities from the carriers. I’m h…" at bounding box center [783, 331] width 594 height 68
click at [862, 332] on span "Please note, these items do not need to be provided until binding, but we wante…" at bounding box center [782, 348] width 592 height 33
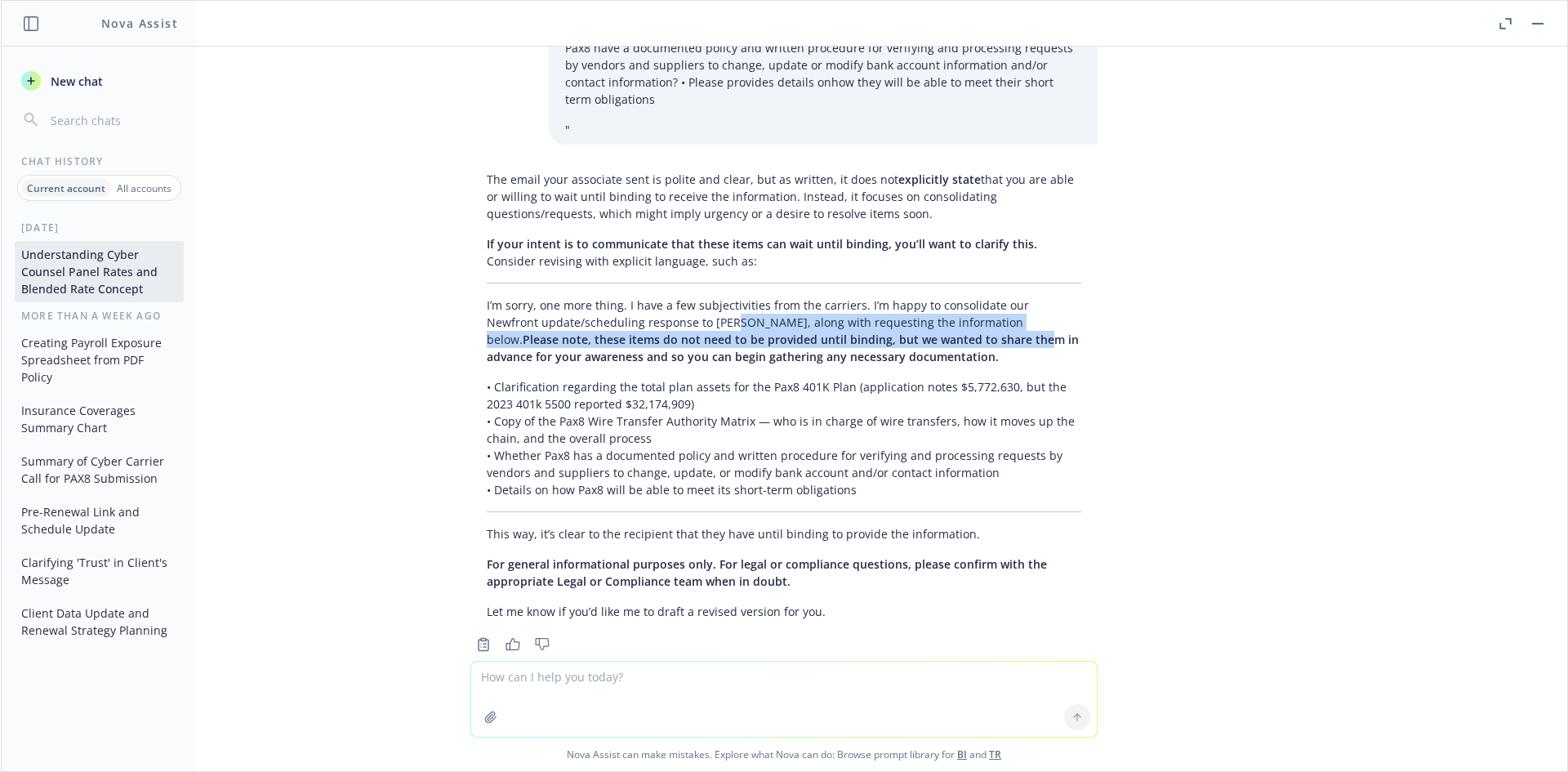
drag, startPoint x: 856, startPoint y: 308, endPoint x: 667, endPoint y: 283, distance: 190.6
click at [668, 297] on p "I’m sorry, one more thing. I have a few subjectivities from the carriers. I’m h…" at bounding box center [783, 331] width 594 height 68
click at [667, 297] on p "I’m sorry, one more thing. I have a few subjectivities from the carriers. I’m h…" at bounding box center [783, 331] width 594 height 68
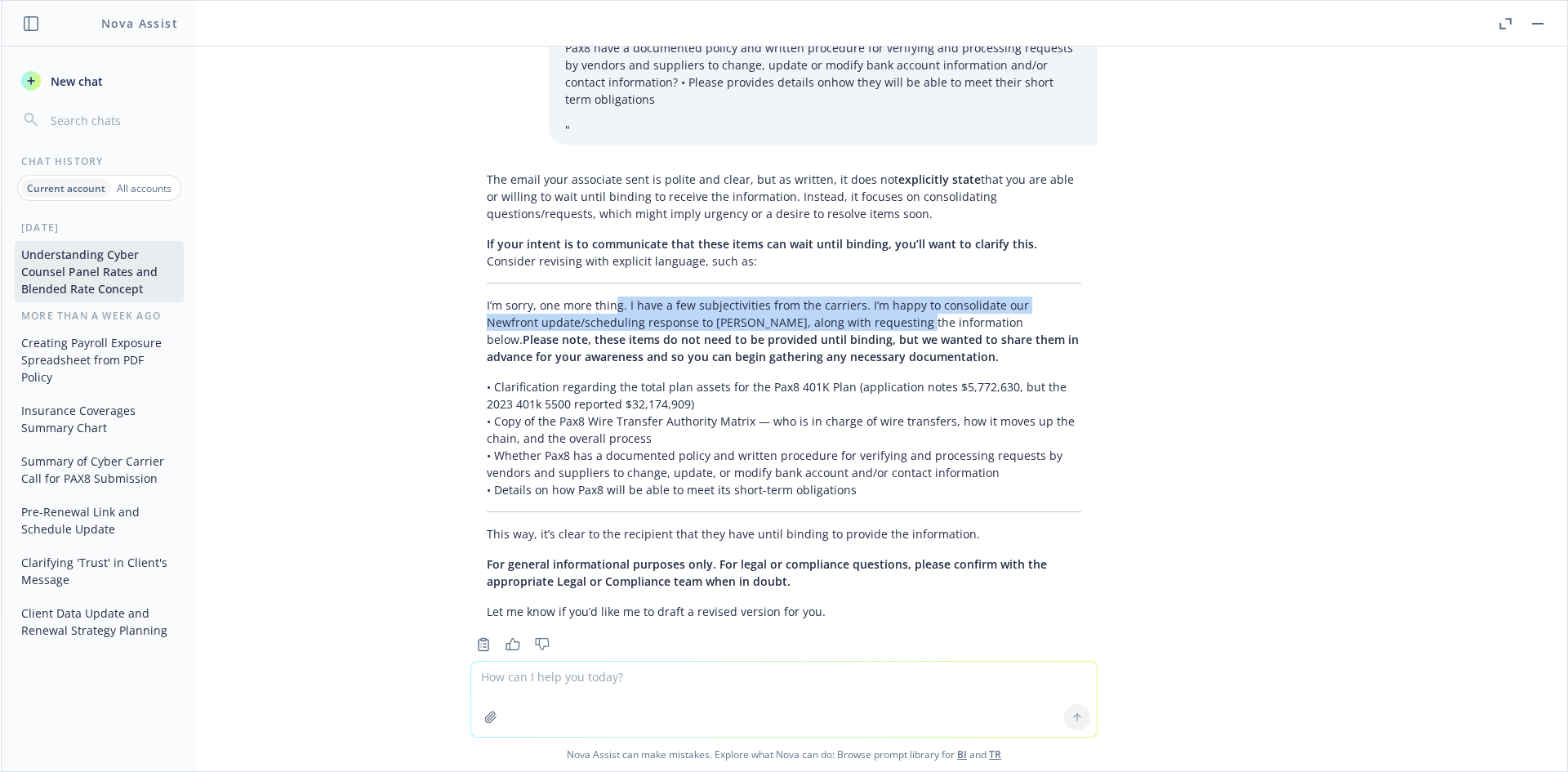
drag, startPoint x: 605, startPoint y: 273, endPoint x: 838, endPoint y: 294, distance: 233.9
click at [838, 297] on p "I’m sorry, one more thing. I have a few subjectivities from the carriers. I’m h…" at bounding box center [783, 331] width 594 height 68
drag, startPoint x: 838, startPoint y: 294, endPoint x: 869, endPoint y: 303, distance: 32.3
click at [839, 297] on p "I’m sorry, one more thing. I have a few subjectivities from the carriers. I’m h…" at bounding box center [783, 331] width 594 height 68
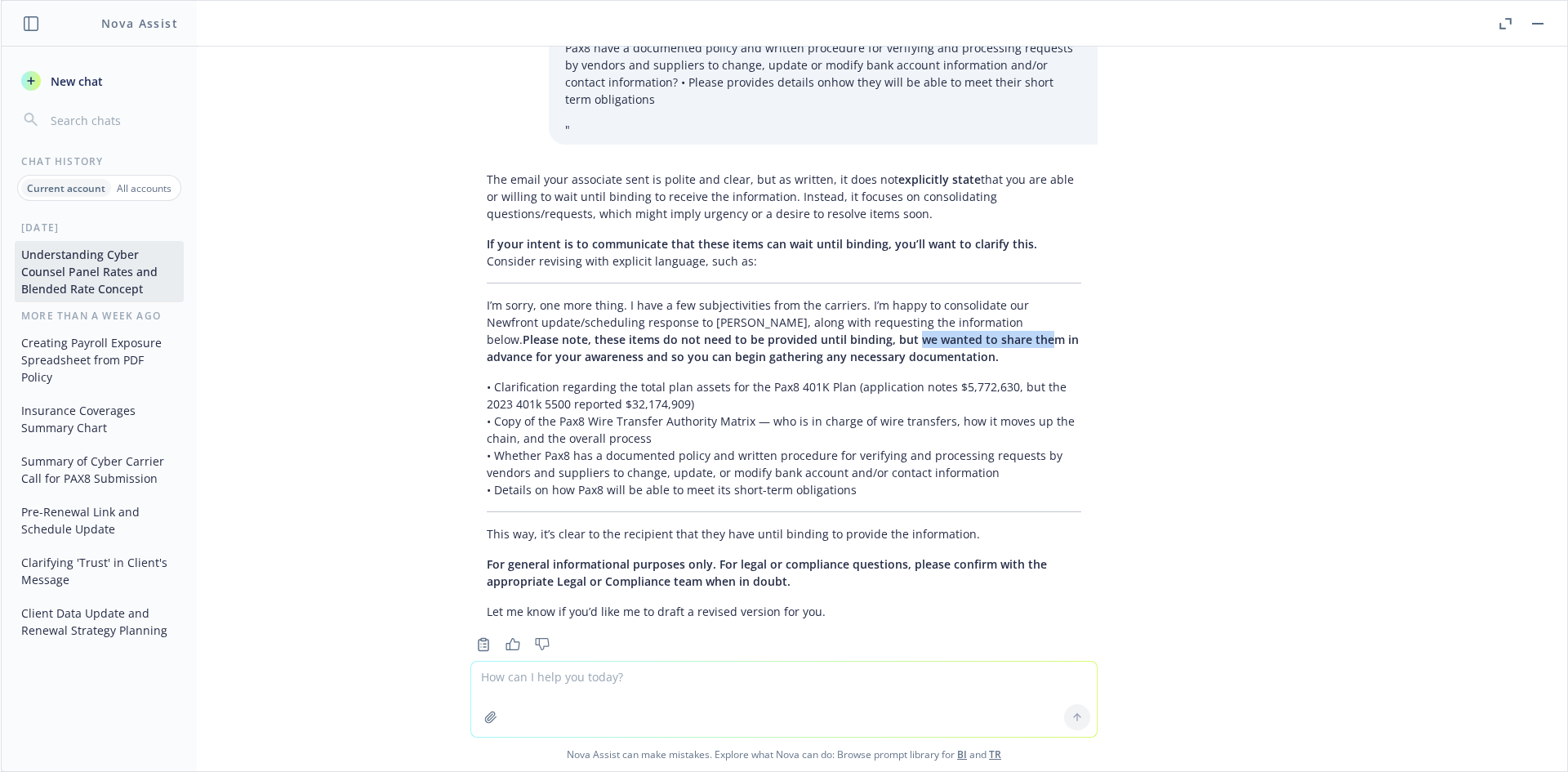
drag, startPoint x: 851, startPoint y: 308, endPoint x: 725, endPoint y: 301, distance: 126.2
click at [725, 332] on span "Please note, these items do not need to be provided until binding, but we wante…" at bounding box center [782, 348] width 592 height 33
drag, startPoint x: 725, startPoint y: 301, endPoint x: 779, endPoint y: 276, distance: 59.5
click at [725, 332] on span "Please note, these items do not need to be provided until binding, but we wante…" at bounding box center [782, 348] width 592 height 33
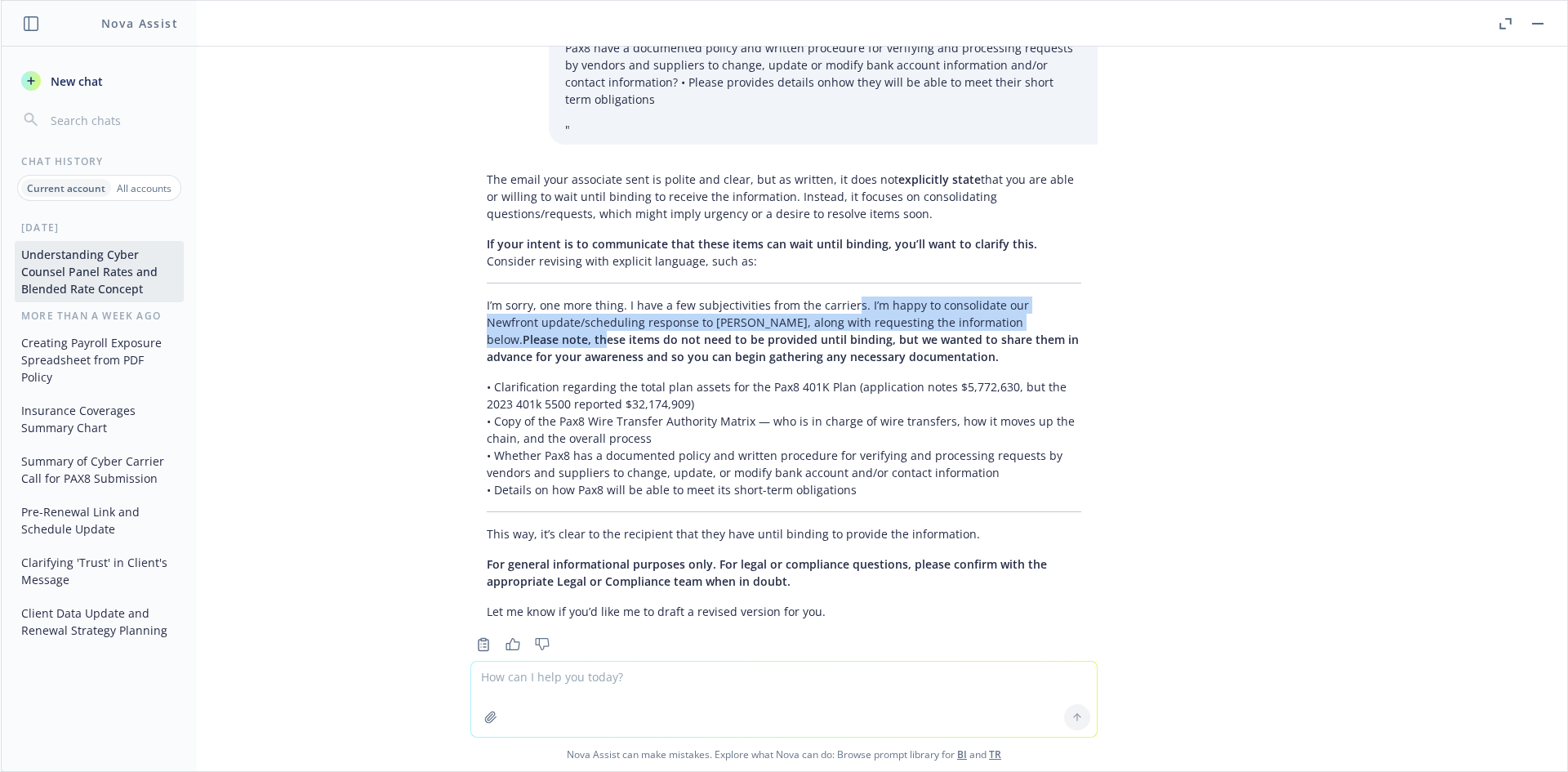
drag, startPoint x: 856, startPoint y: 264, endPoint x: 1011, endPoint y: 296, distance: 158.3
click at [1011, 296] on div "The email your associate sent is polite and clear, but as written, it does not …" at bounding box center [783, 395] width 627 height 463
click at [1011, 297] on p "I’m sorry, one more thing. I have a few subjectivities from the carriers. I’m h…" at bounding box center [783, 331] width 594 height 68
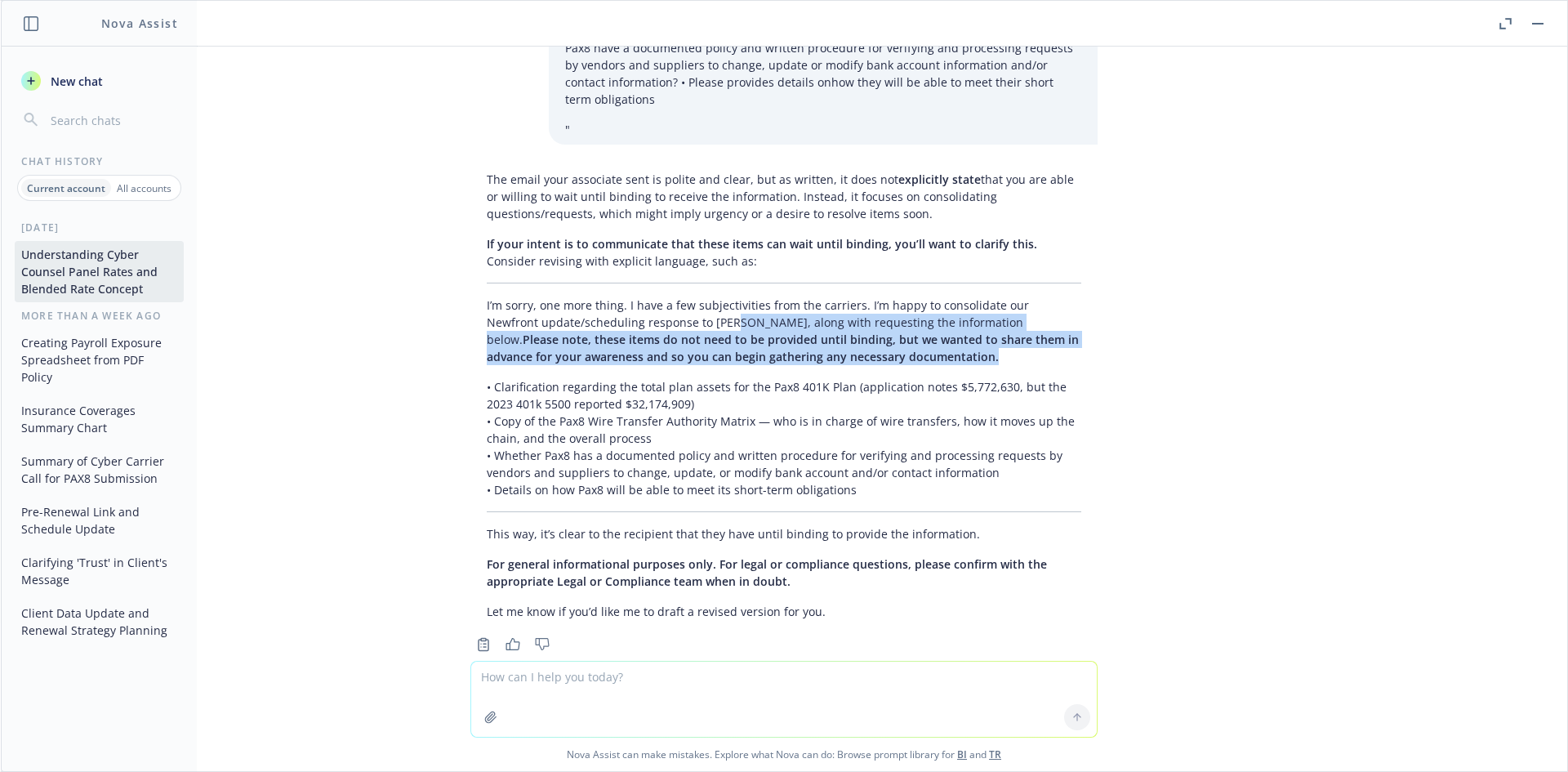
drag, startPoint x: 979, startPoint y: 313, endPoint x: 664, endPoint y: 291, distance: 315.8
click at [665, 297] on p "I’m sorry, one more thing. I have a few subjectivities from the carriers. I’m h…" at bounding box center [783, 331] width 594 height 68
click at [664, 297] on p "I’m sorry, one more thing. I have a few subjectivities from the carriers. I’m h…" at bounding box center [783, 331] width 594 height 68
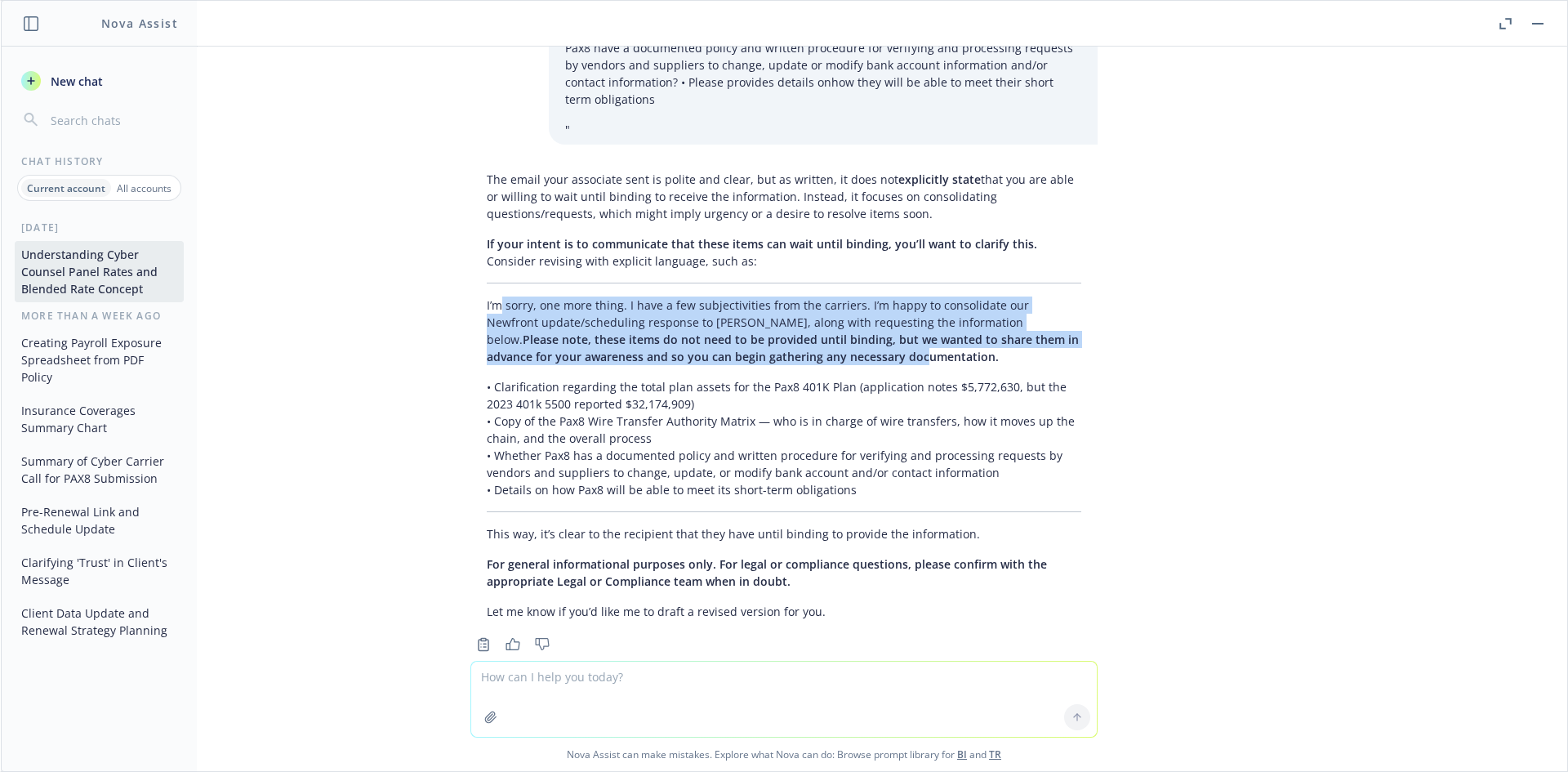
drag, startPoint x: 481, startPoint y: 276, endPoint x: 724, endPoint y: 320, distance: 247.0
click at [724, 320] on p "I’m sorry, one more thing. I have a few subjectivities from the carriers. I’m h…" at bounding box center [783, 331] width 594 height 68
click at [724, 332] on span "Please note, these items do not need to be provided until binding, but we wante…" at bounding box center [782, 348] width 592 height 33
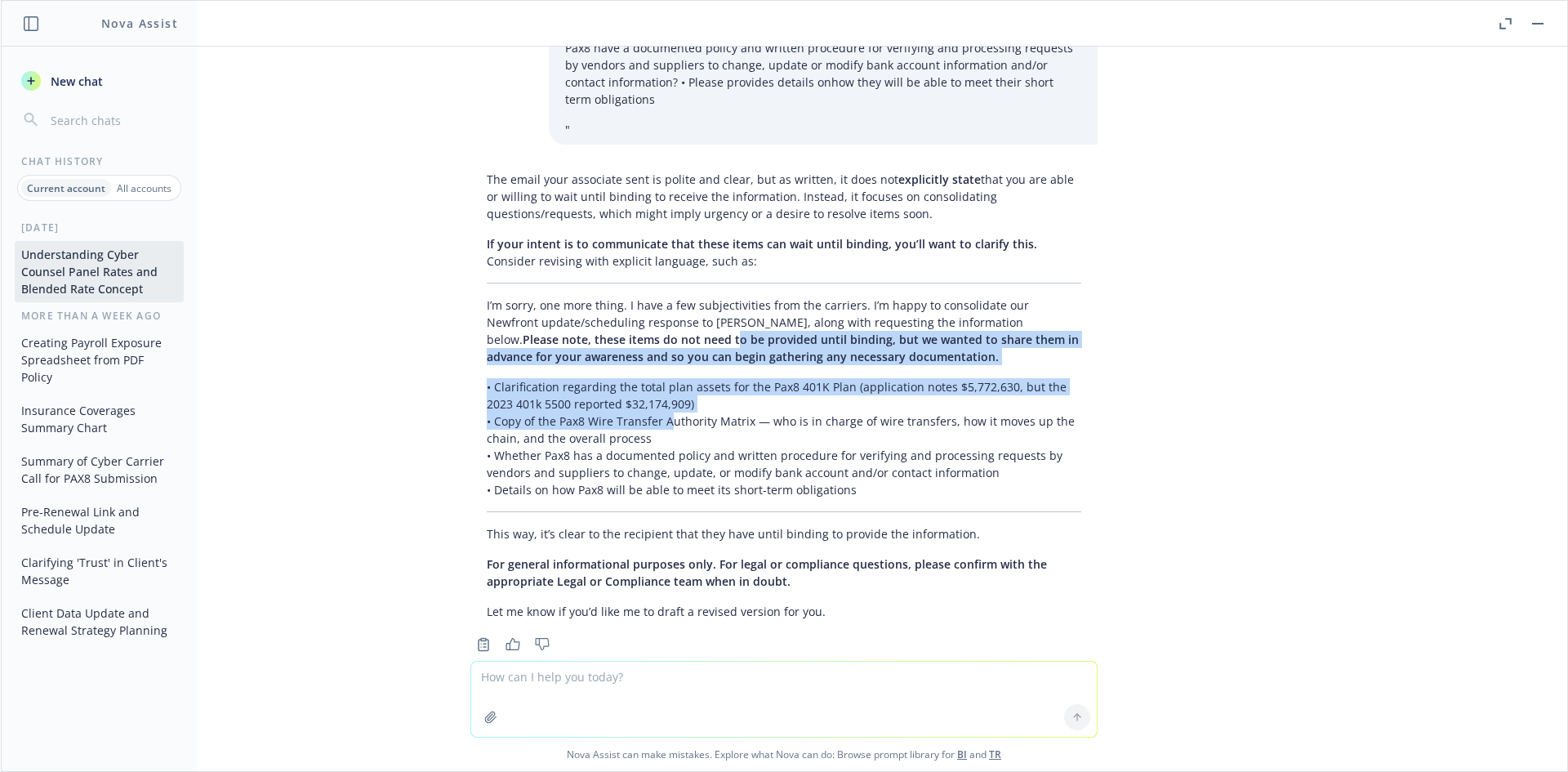
drag, startPoint x: 647, startPoint y: 394, endPoint x: 547, endPoint y: 306, distance: 133.2
click at [548, 308] on div "The email your associate sent is polite and clear, but as written, it does not …" at bounding box center [783, 395] width 627 height 463
drag, startPoint x: 547, startPoint y: 306, endPoint x: 558, endPoint y: 282, distance: 26.4
click at [547, 332] on span "Please note, these items do not need to be provided until binding, but we wante…" at bounding box center [782, 348] width 592 height 33
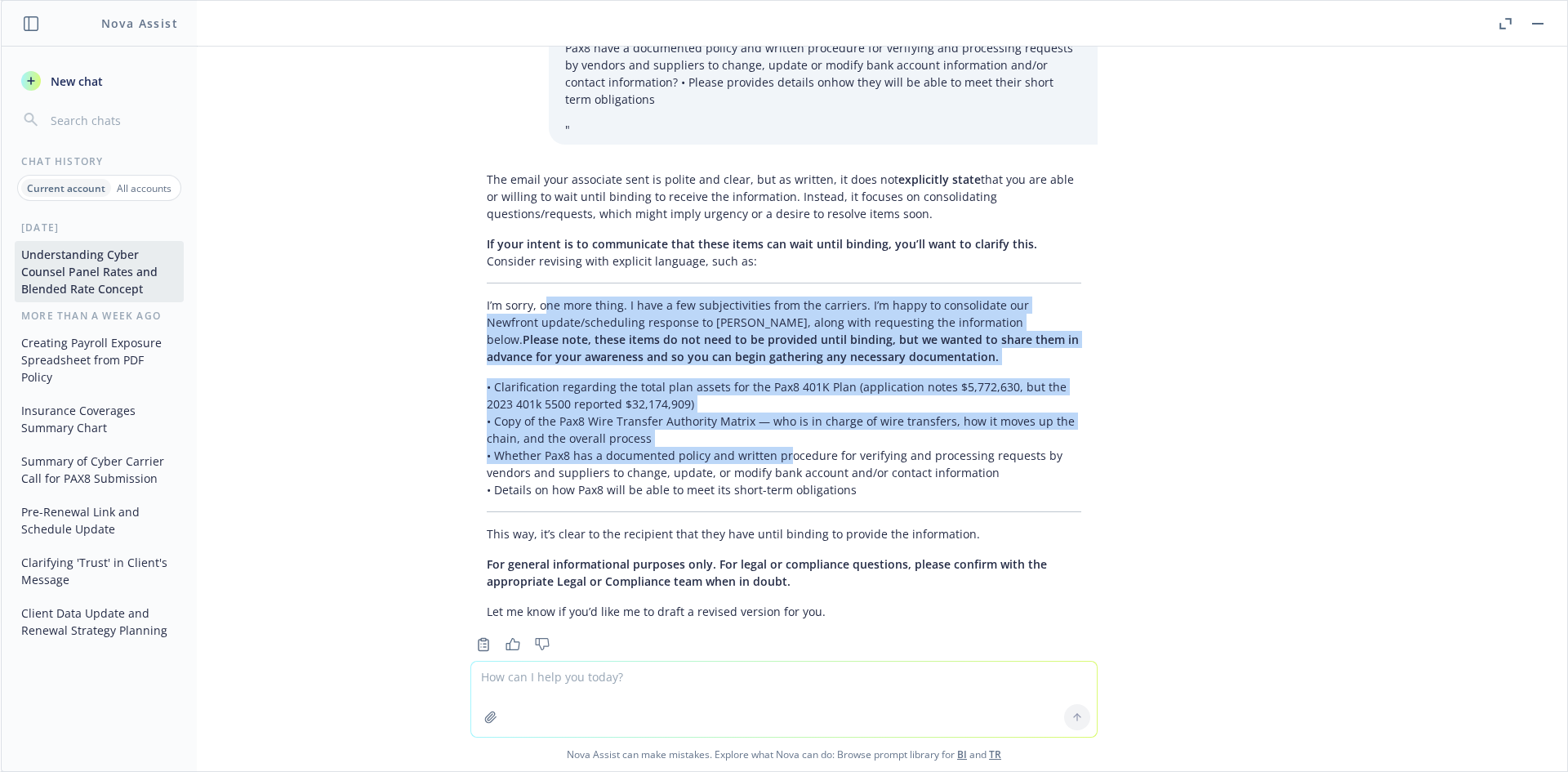
drag, startPoint x: 531, startPoint y: 275, endPoint x: 769, endPoint y: 421, distance: 279.2
click at [769, 421] on div "The email your associate sent is polite and clear, but as written, it does not …" at bounding box center [783, 395] width 627 height 463
click at [769, 421] on p "• Clarification regarding the total plan assets for the Pax8 401K Plan (applica…" at bounding box center [783, 439] width 594 height 120
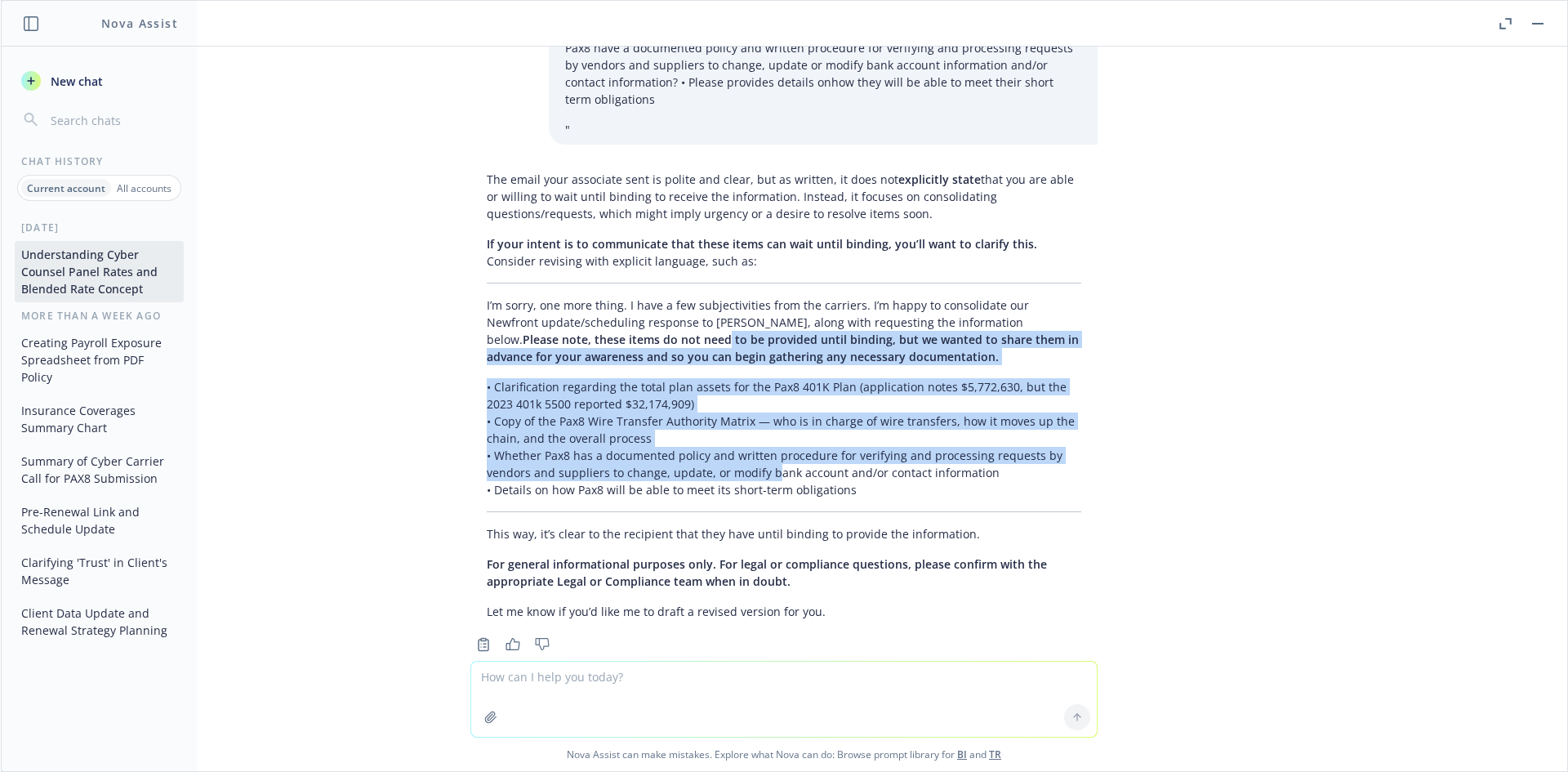
drag, startPoint x: 712, startPoint y: 434, endPoint x: 535, endPoint y: 312, distance: 215.0
click at [535, 312] on div "The email your associate sent is polite and clear, but as written, it does not …" at bounding box center [783, 395] width 627 height 463
click at [534, 332] on span "Please note, these items do not need to be provided until binding, but we wante…" at bounding box center [782, 348] width 592 height 33
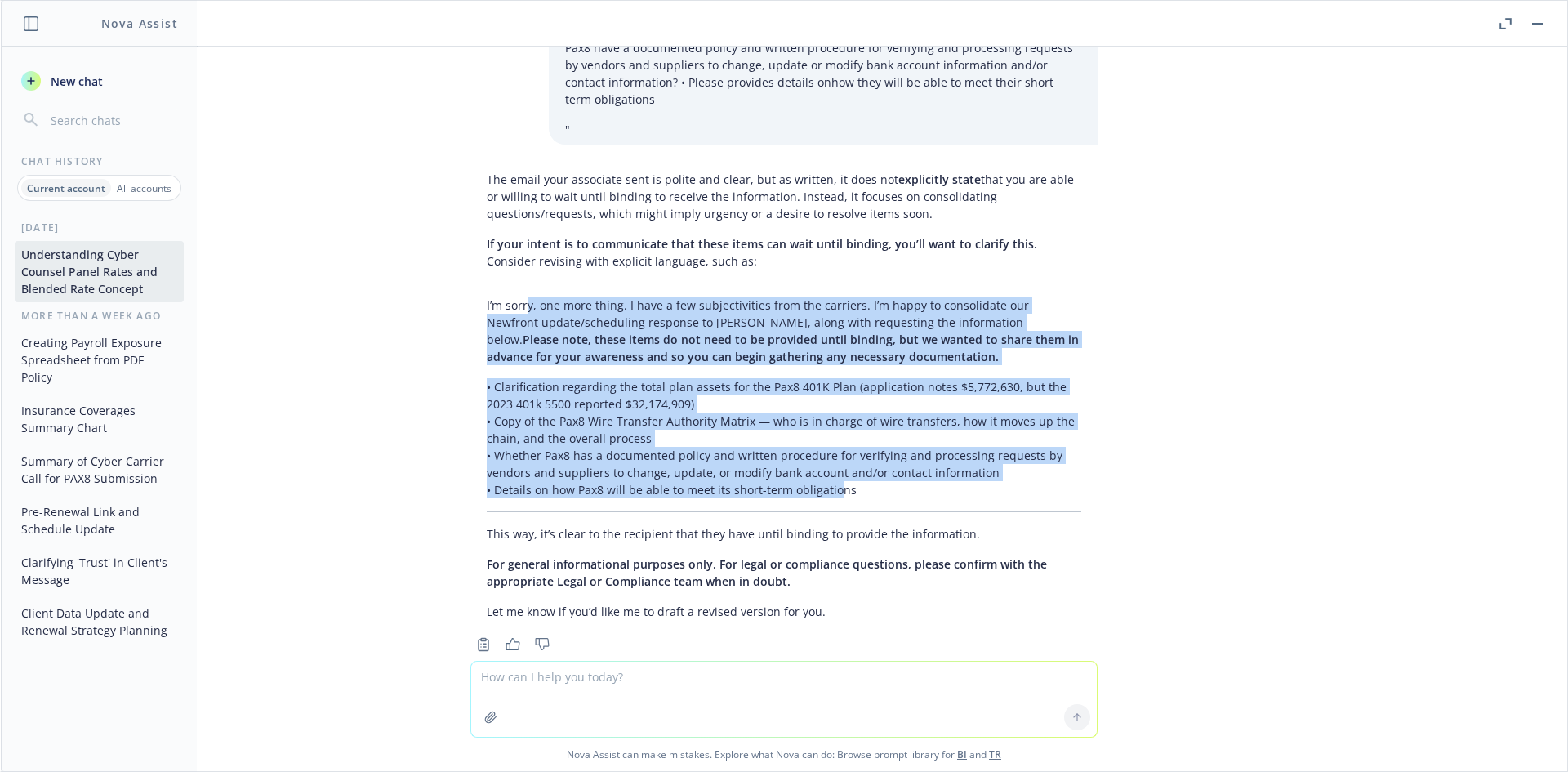
drag, startPoint x: 506, startPoint y: 280, endPoint x: 824, endPoint y: 454, distance: 362.5
click at [824, 454] on div "The email your associate sent is polite and clear, but as written, it does not …" at bounding box center [783, 395] width 627 height 463
click at [824, 454] on p "• Clarification regarding the total plan assets for the Pax8 401K Plan (applica…" at bounding box center [783, 439] width 594 height 120
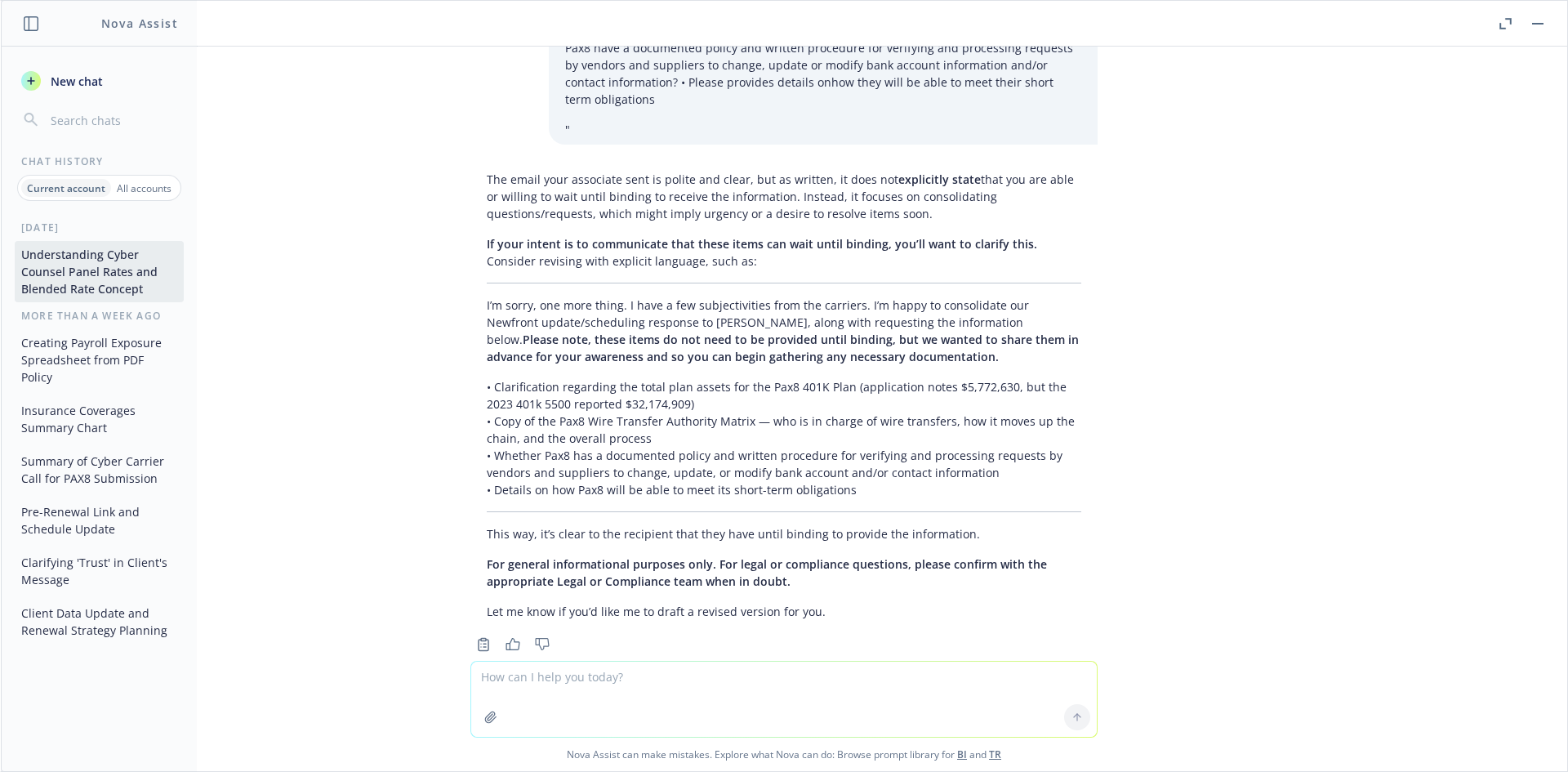
click at [582, 685] on textarea at bounding box center [783, 699] width 626 height 75
drag, startPoint x: 966, startPoint y: 677, endPoint x: 916, endPoint y: 683, distance: 50.4
click at [966, 677] on textarea "should i add in my email to the client that we may need some addityional infor …" at bounding box center [783, 699] width 626 height 77
drag, startPoint x: 512, startPoint y: 675, endPoint x: 300, endPoint y: 665, distance: 212.2
click at [316, 675] on div "should i add in my email to the client that we may need some addityional infor …" at bounding box center [784, 715] width 1566 height 112
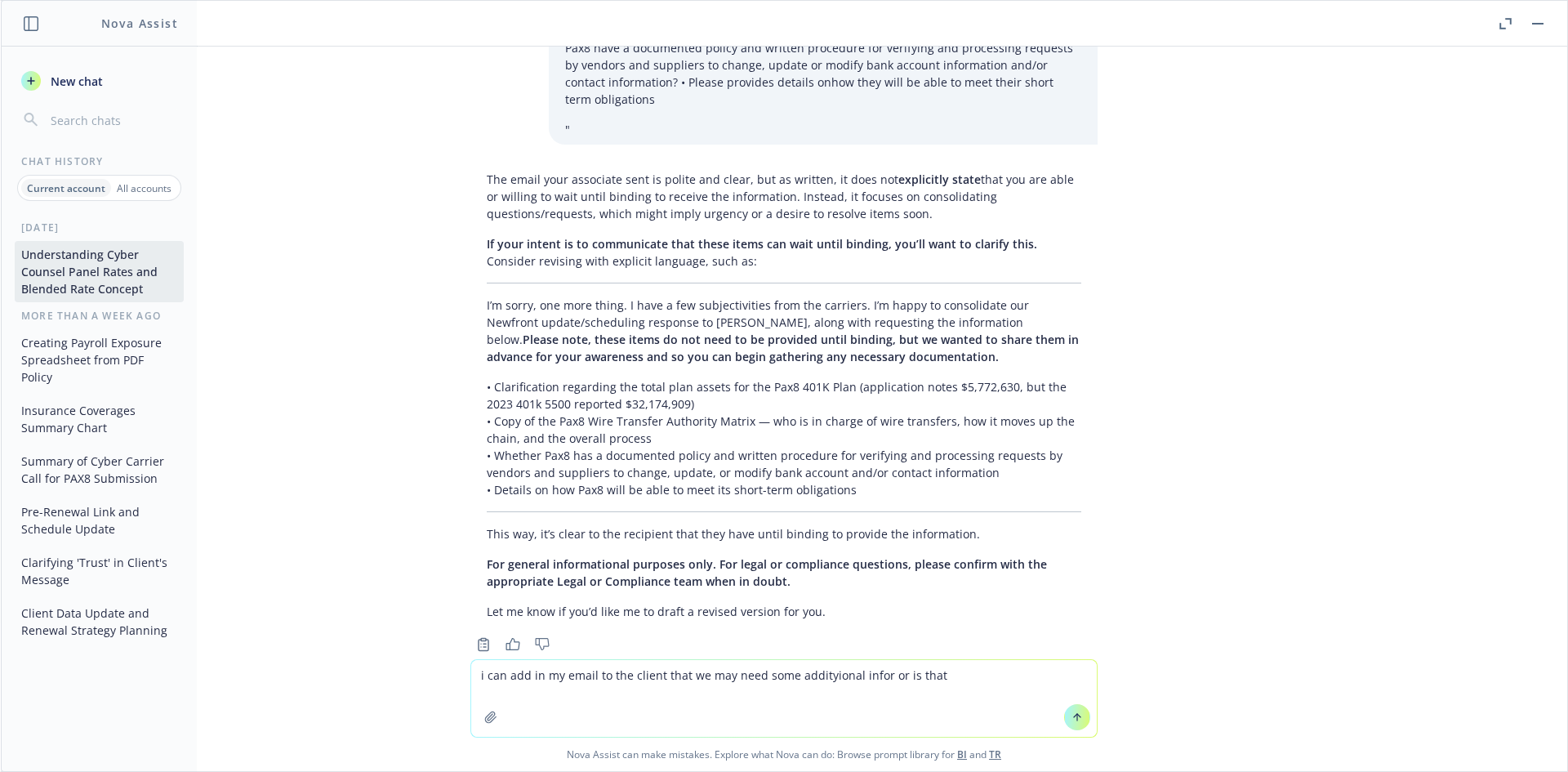
click at [703, 675] on textarea "i can add in my email to the client that we may need some addityional infor or …" at bounding box center [783, 699] width 626 height 77
type textarea "i can add in my email to the client that we need some addityional infor"
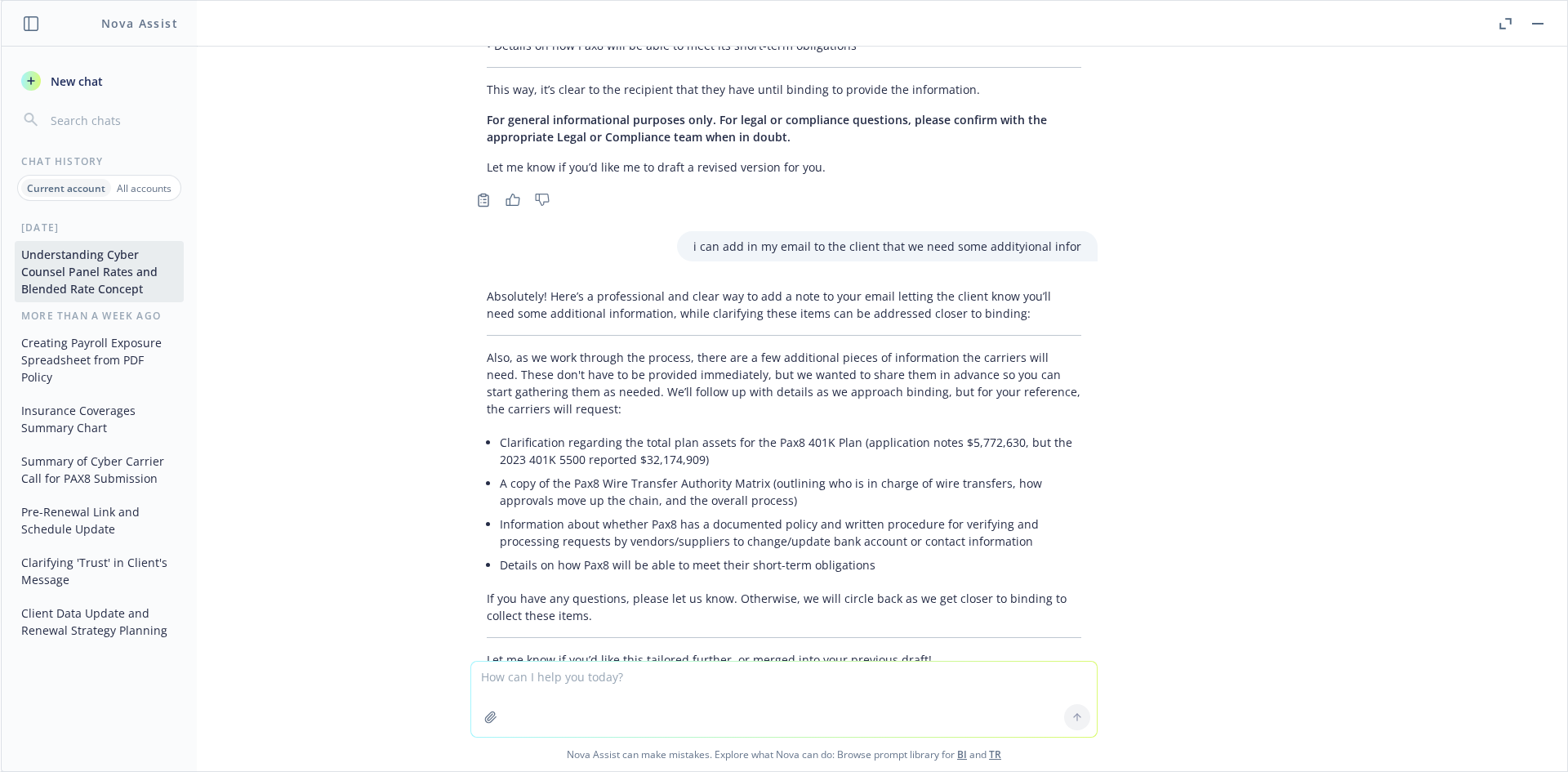
scroll to position [3020, 0]
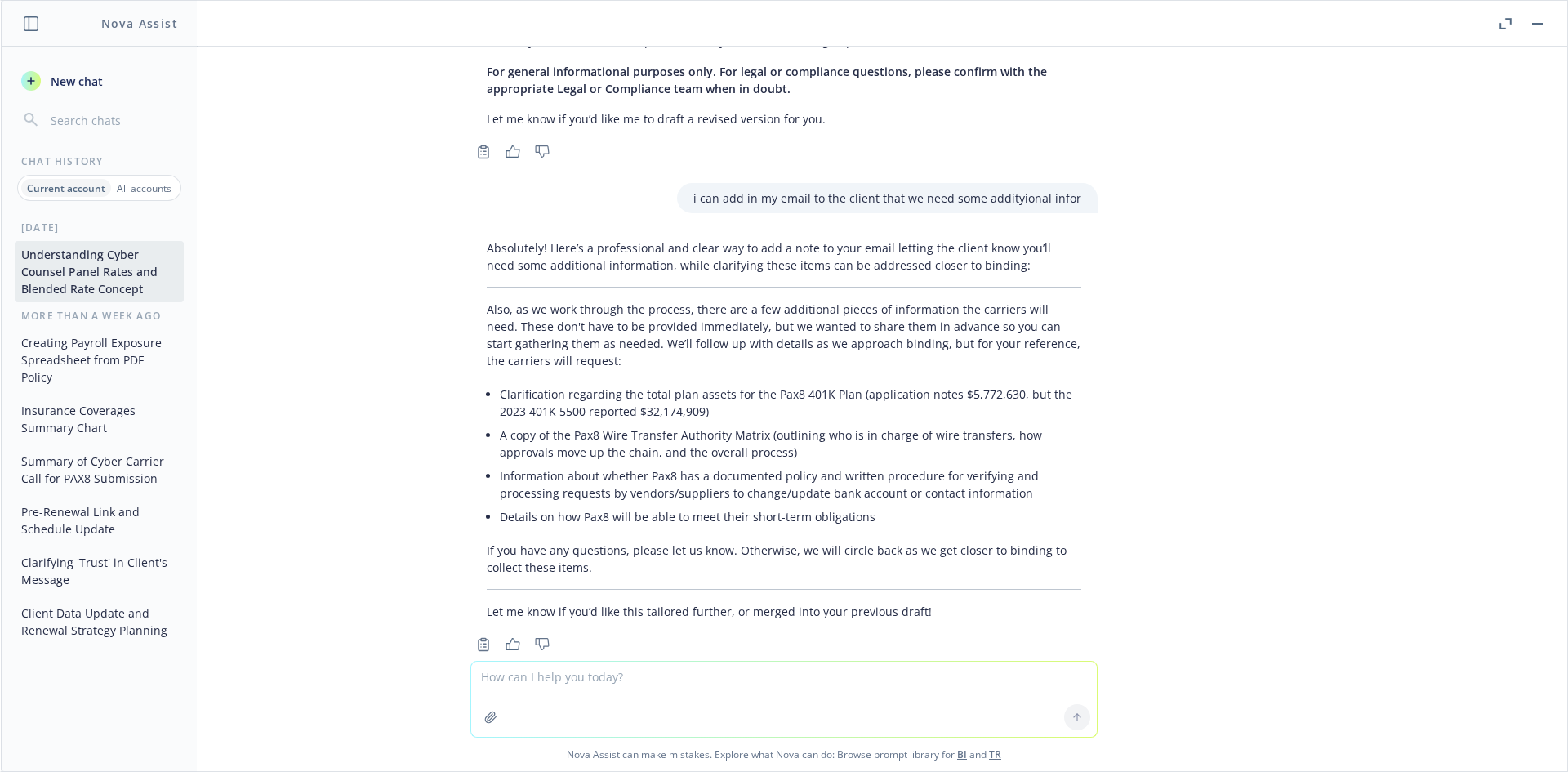
click at [598, 681] on textarea at bounding box center [783, 699] width 626 height 75
type textarea "yes"
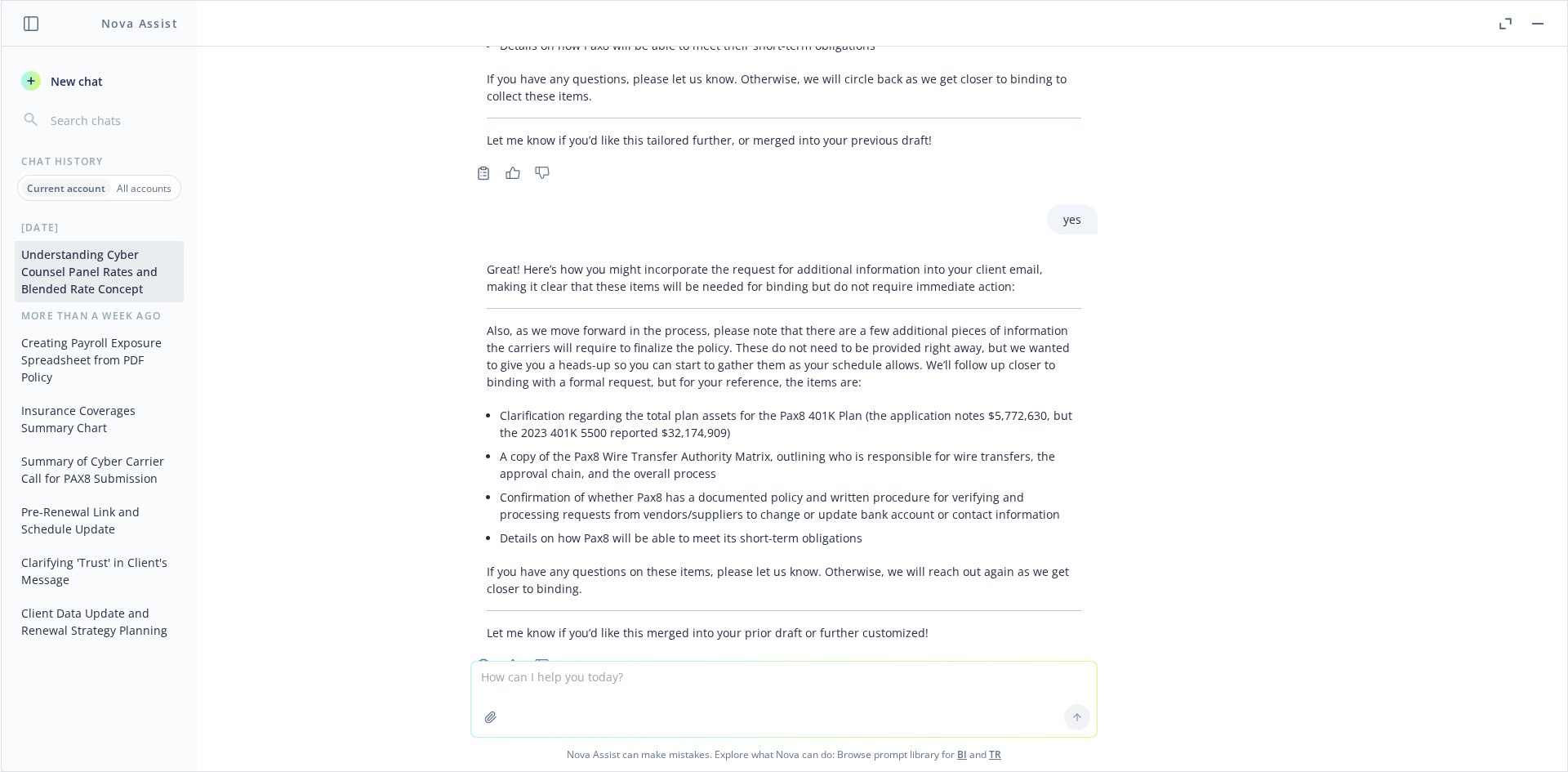
scroll to position [3513, 0]
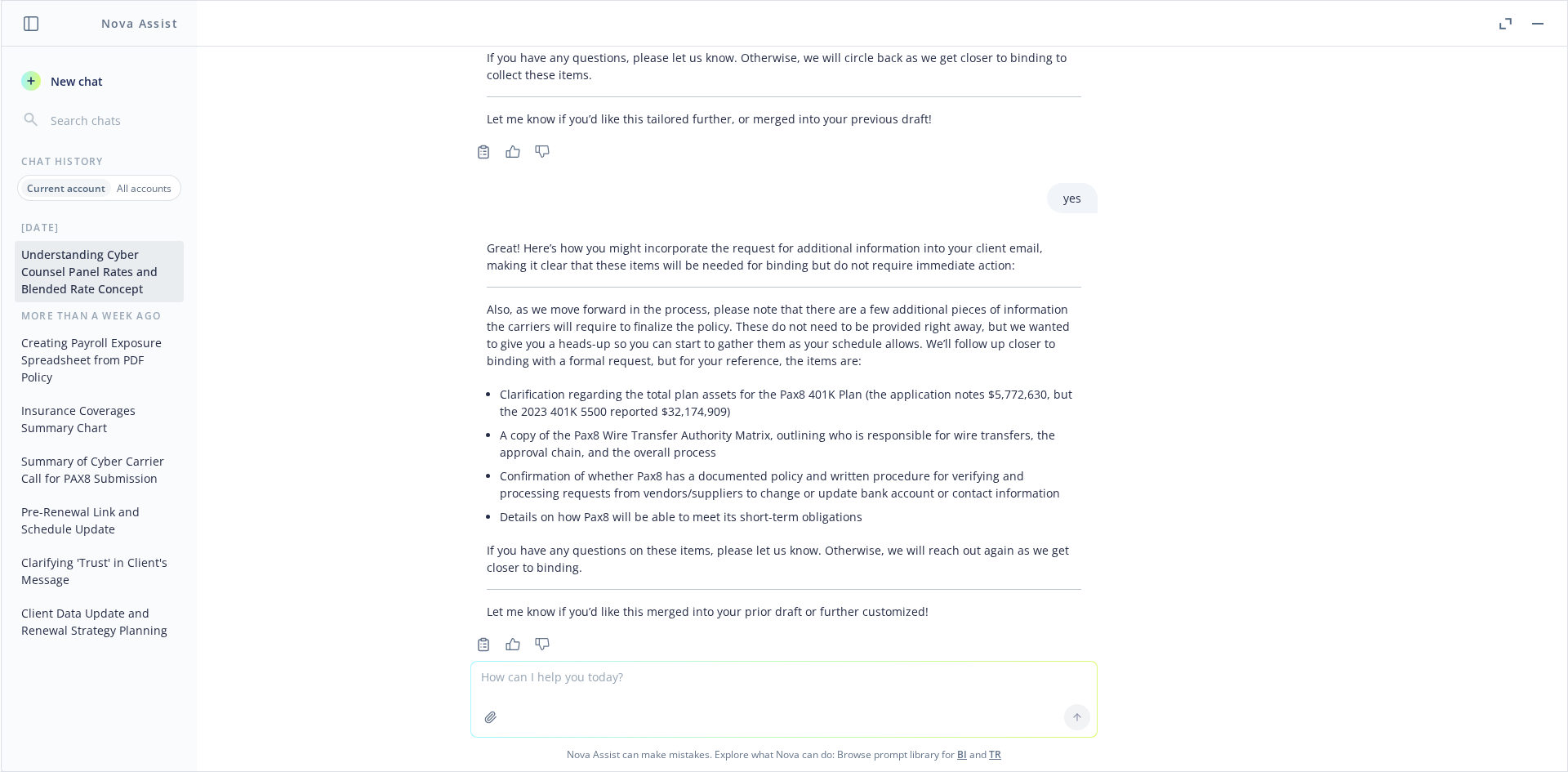
click at [726, 686] on textarea at bounding box center [783, 699] width 626 height 75
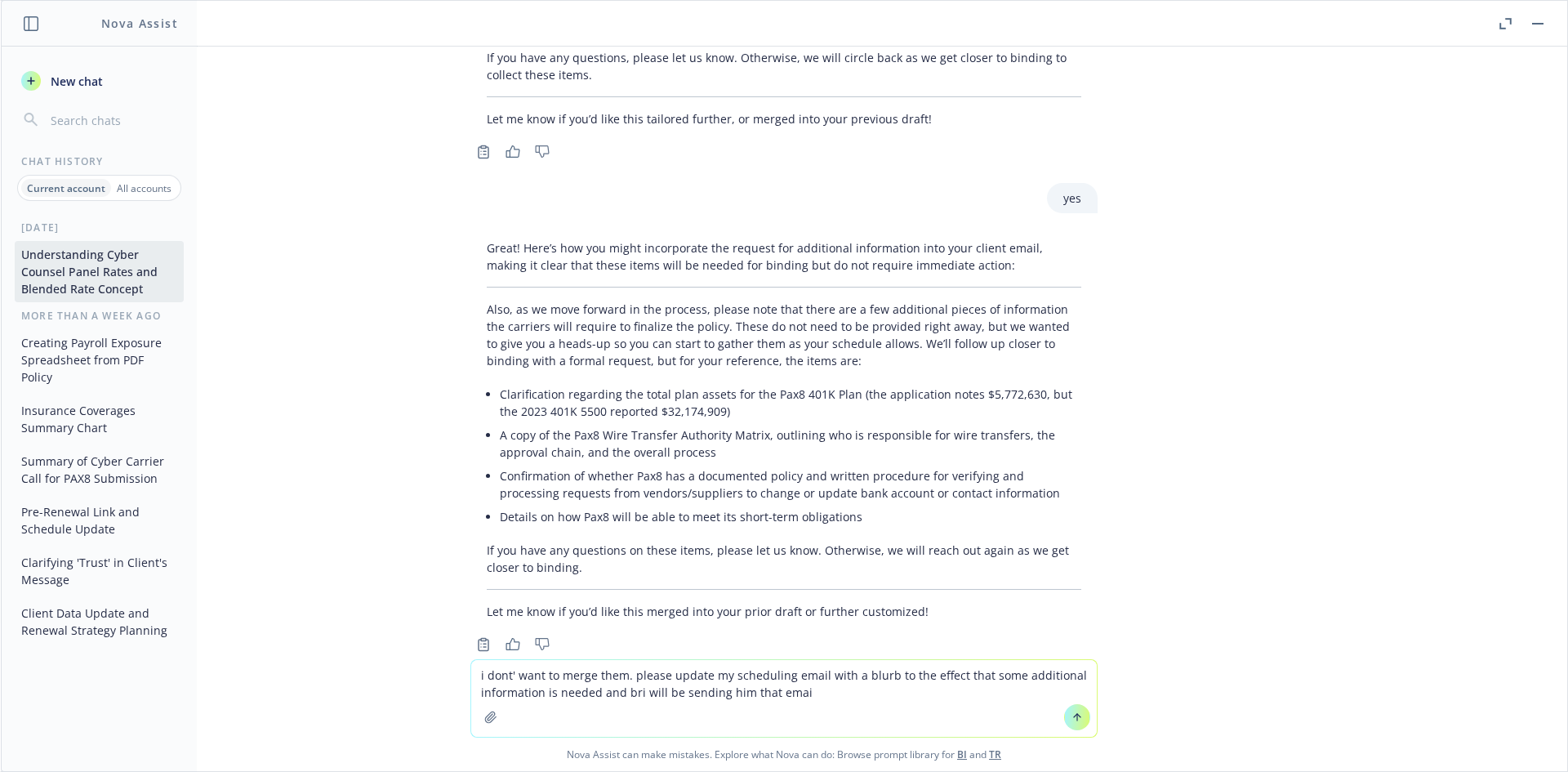
type textarea "i dont' want to merge them. please update my scheduling email with a blurb to t…"
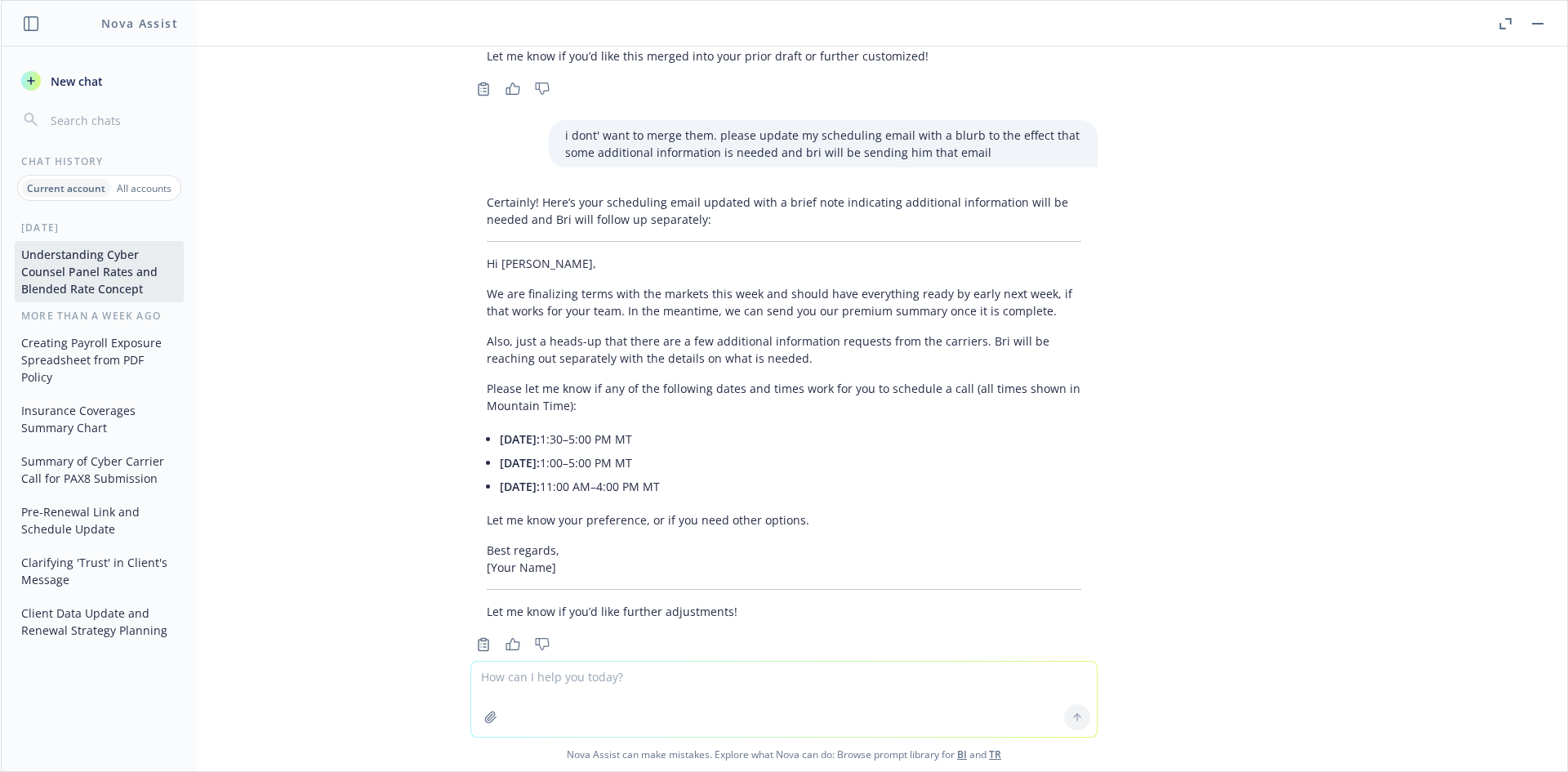
scroll to position [4068, 0]
click at [588, 286] on div "Certainly! Here’s your scheduling email updated with a brief note indicating ad…" at bounding box center [783, 406] width 627 height 439
click at [573, 333] on p "Also, just a heads-up that there are a few additional information requests from…" at bounding box center [783, 349] width 594 height 34
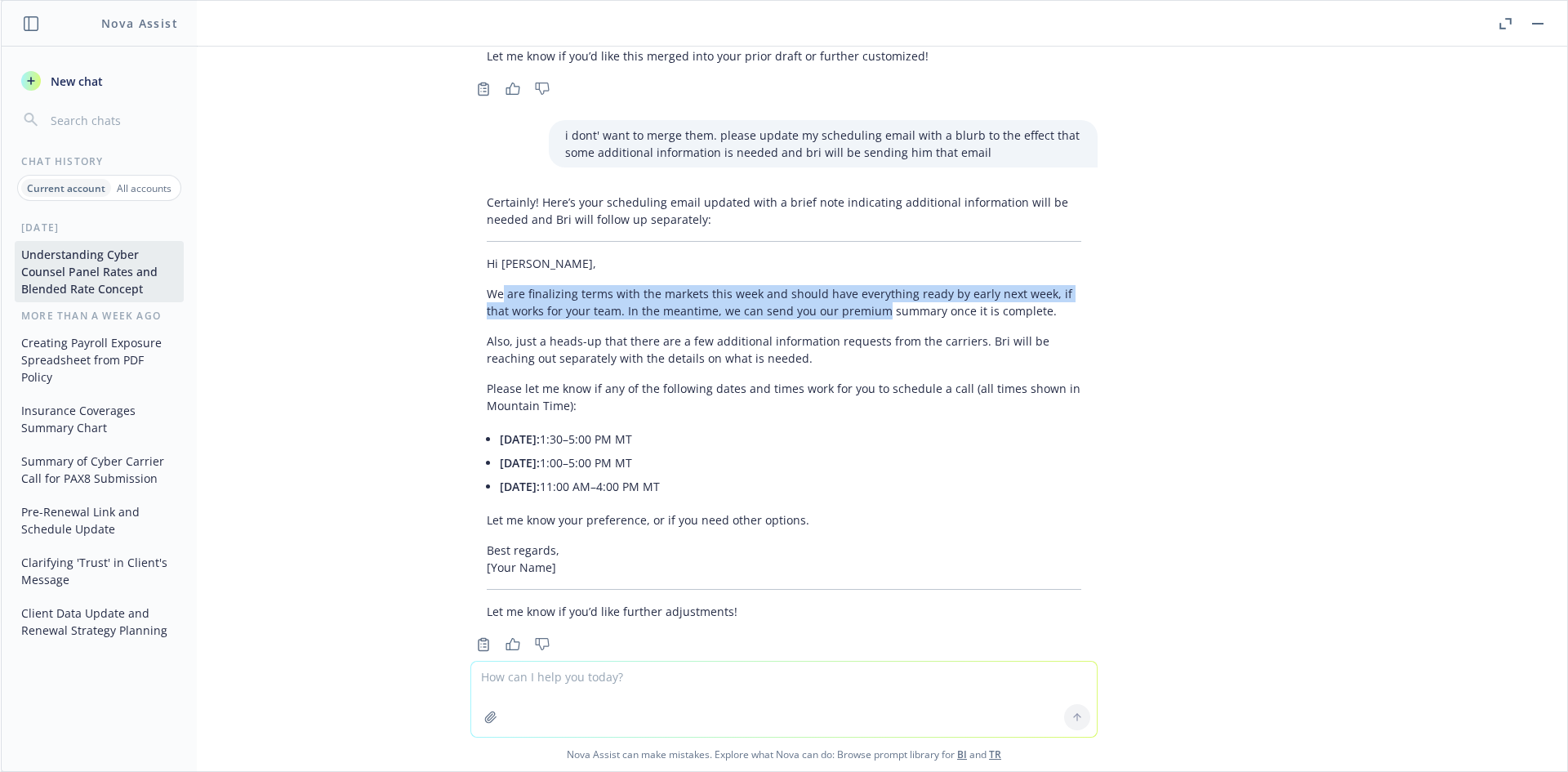
drag, startPoint x: 489, startPoint y: 263, endPoint x: 845, endPoint y: 283, distance: 356.6
click at [845, 285] on p "We are finalizing terms with the markets this week and should have everything r…" at bounding box center [783, 302] width 594 height 34
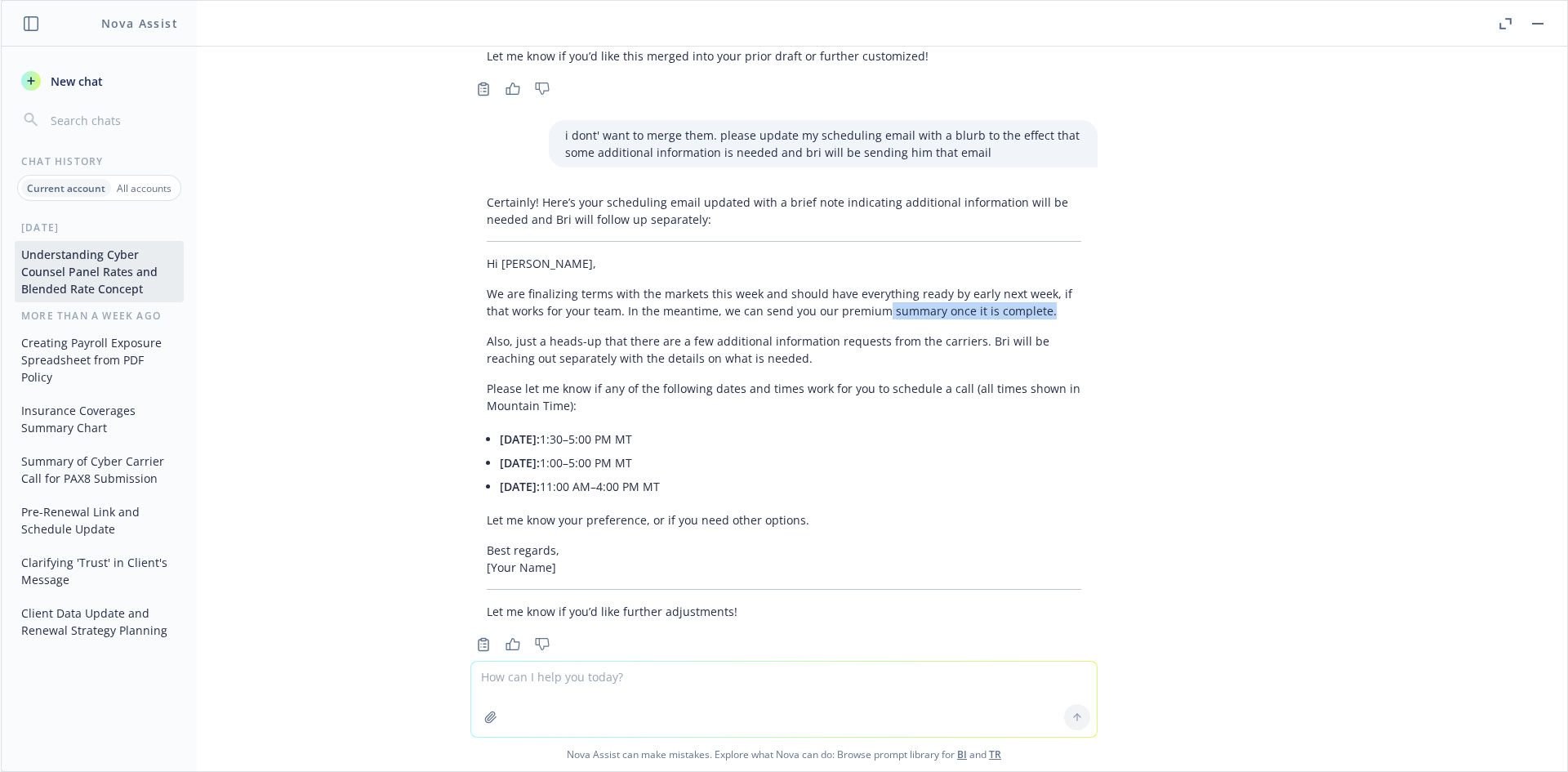
drag, startPoint x: 896, startPoint y: 268, endPoint x: 812, endPoint y: 267, distance: 84.0
click at [812, 285] on p "We are finalizing terms with the markets this week and should have everything r…" at bounding box center [783, 302] width 594 height 34
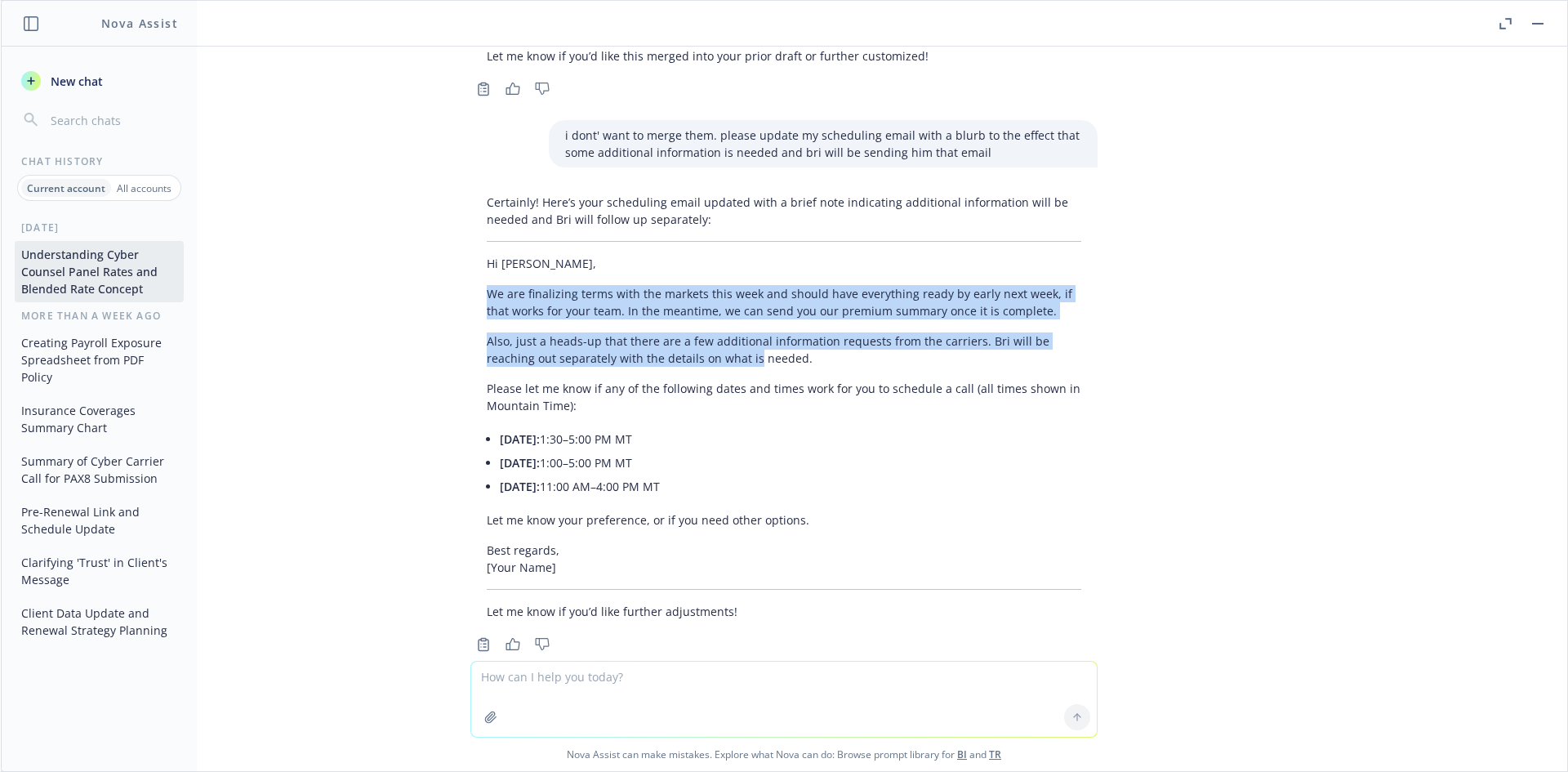
drag, startPoint x: 462, startPoint y: 263, endPoint x: 691, endPoint y: 319, distance: 235.7
click at [691, 319] on div "Certainly! Here’s your scheduling email updated with a brief note indicating ad…" at bounding box center [783, 406] width 627 height 439
click at [691, 333] on p "Also, just a heads-up that there are a few additional information requests from…" at bounding box center [783, 349] width 594 height 34
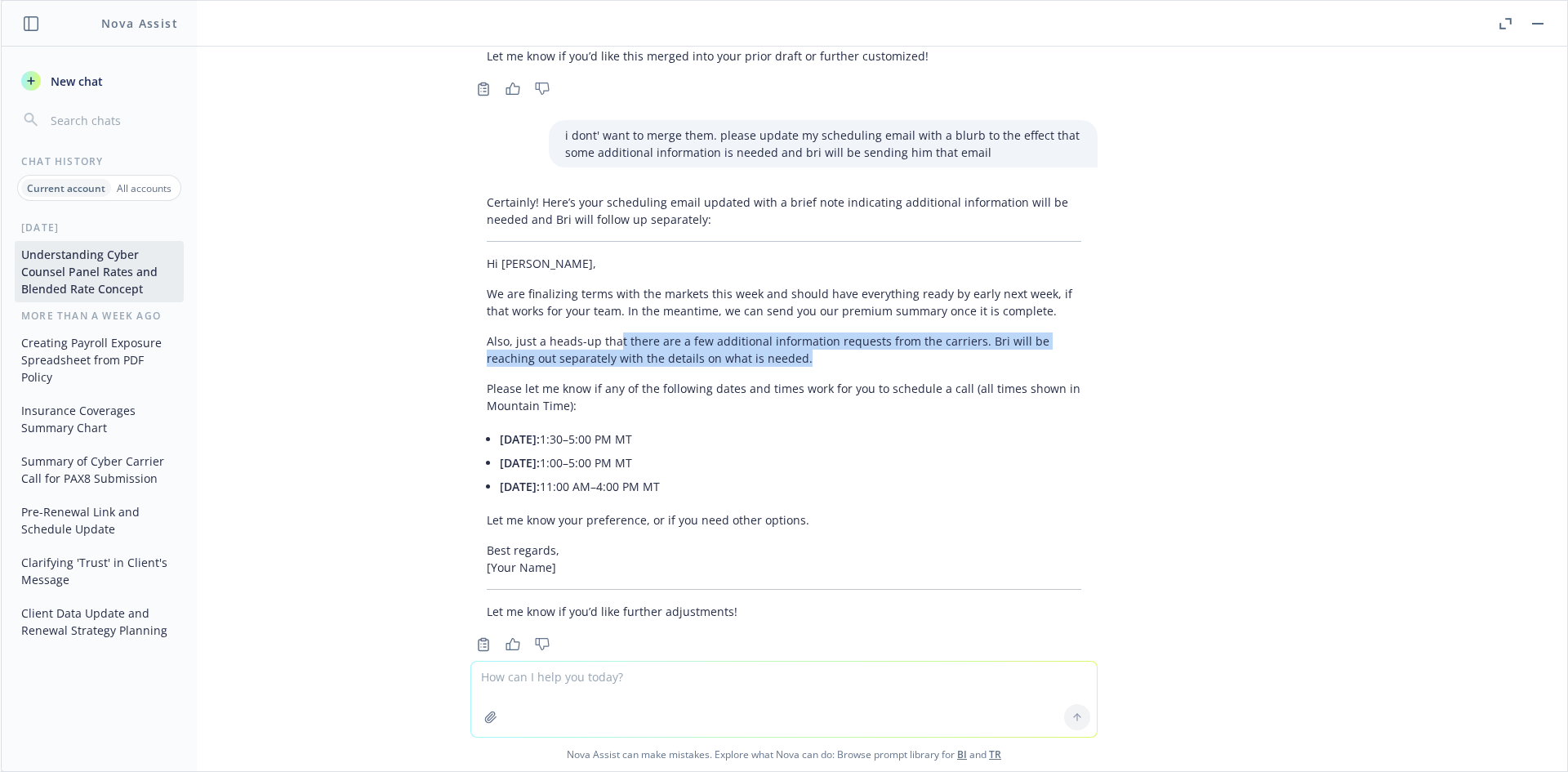
drag, startPoint x: 769, startPoint y: 332, endPoint x: 600, endPoint y: 308, distance: 170.7
click at [600, 333] on p "Also, just a heads-up that there are a few additional information requests from…" at bounding box center [783, 349] width 594 height 34
click at [598, 333] on p "Also, just a heads-up that there are a few additional information requests from…" at bounding box center [783, 349] width 594 height 34
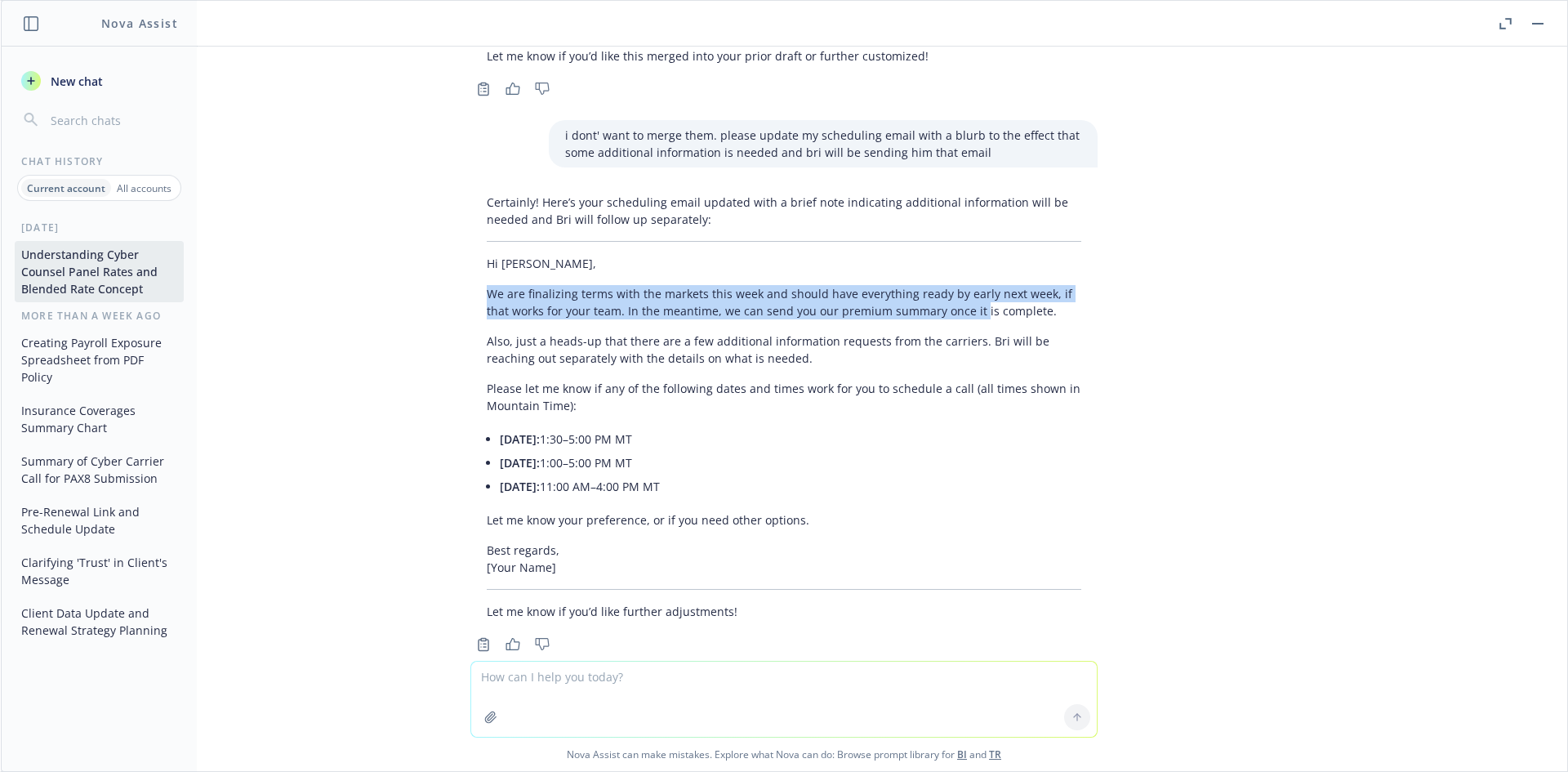
drag, startPoint x: 475, startPoint y: 259, endPoint x: 940, endPoint y: 270, distance: 465.1
click at [940, 285] on p "We are finalizing terms with the markets this week and should have everything r…" at bounding box center [783, 302] width 594 height 34
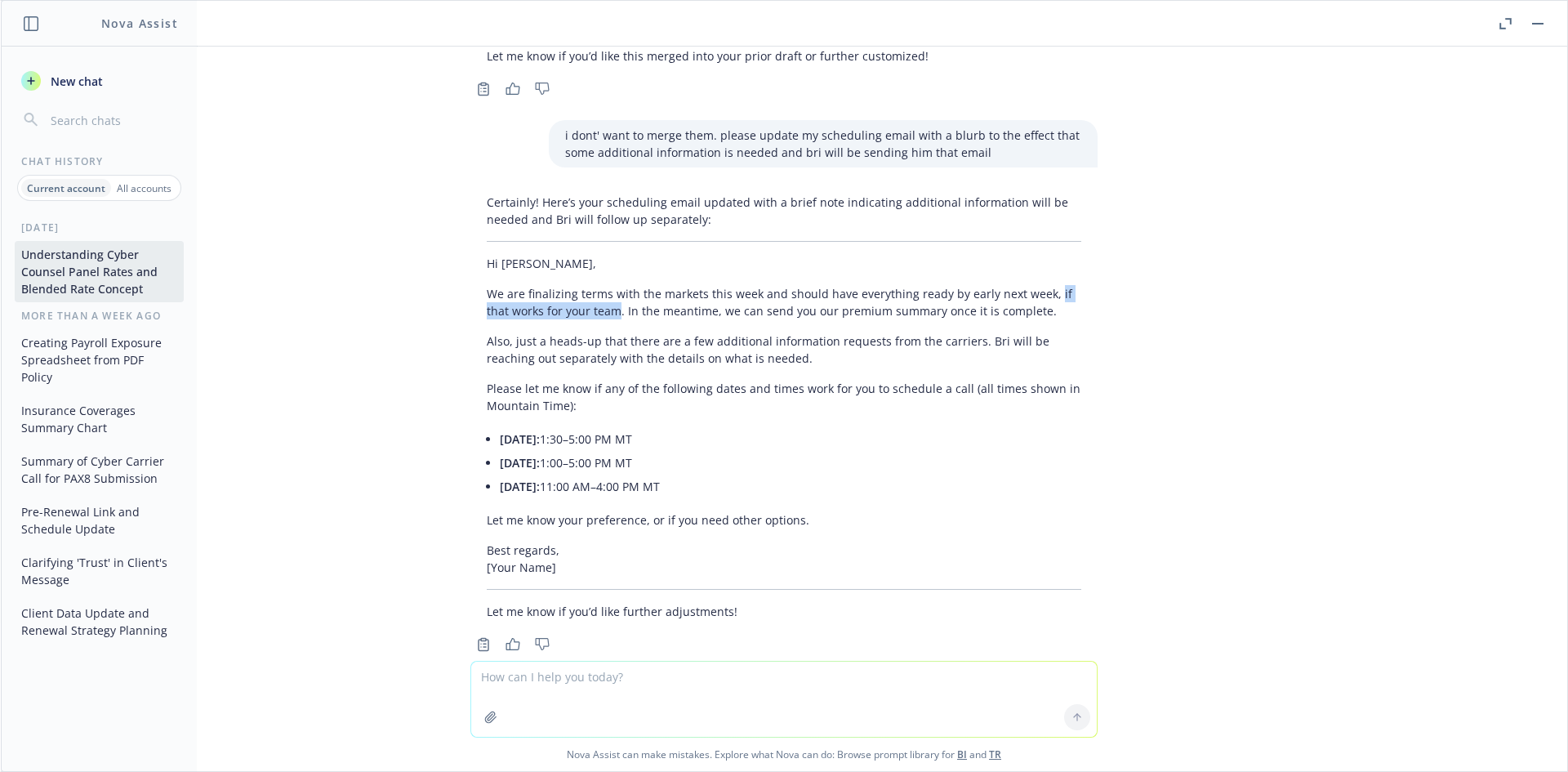
drag, startPoint x: 1035, startPoint y: 258, endPoint x: 582, endPoint y: 279, distance: 453.5
click at [582, 285] on p "We are finalizing terms with the markets this week and should have everything r…" at bounding box center [783, 302] width 594 height 34
copy p "if that works for your team"
click at [652, 680] on textarea at bounding box center [783, 699] width 626 height 75
paste textarea "if that works for your team"
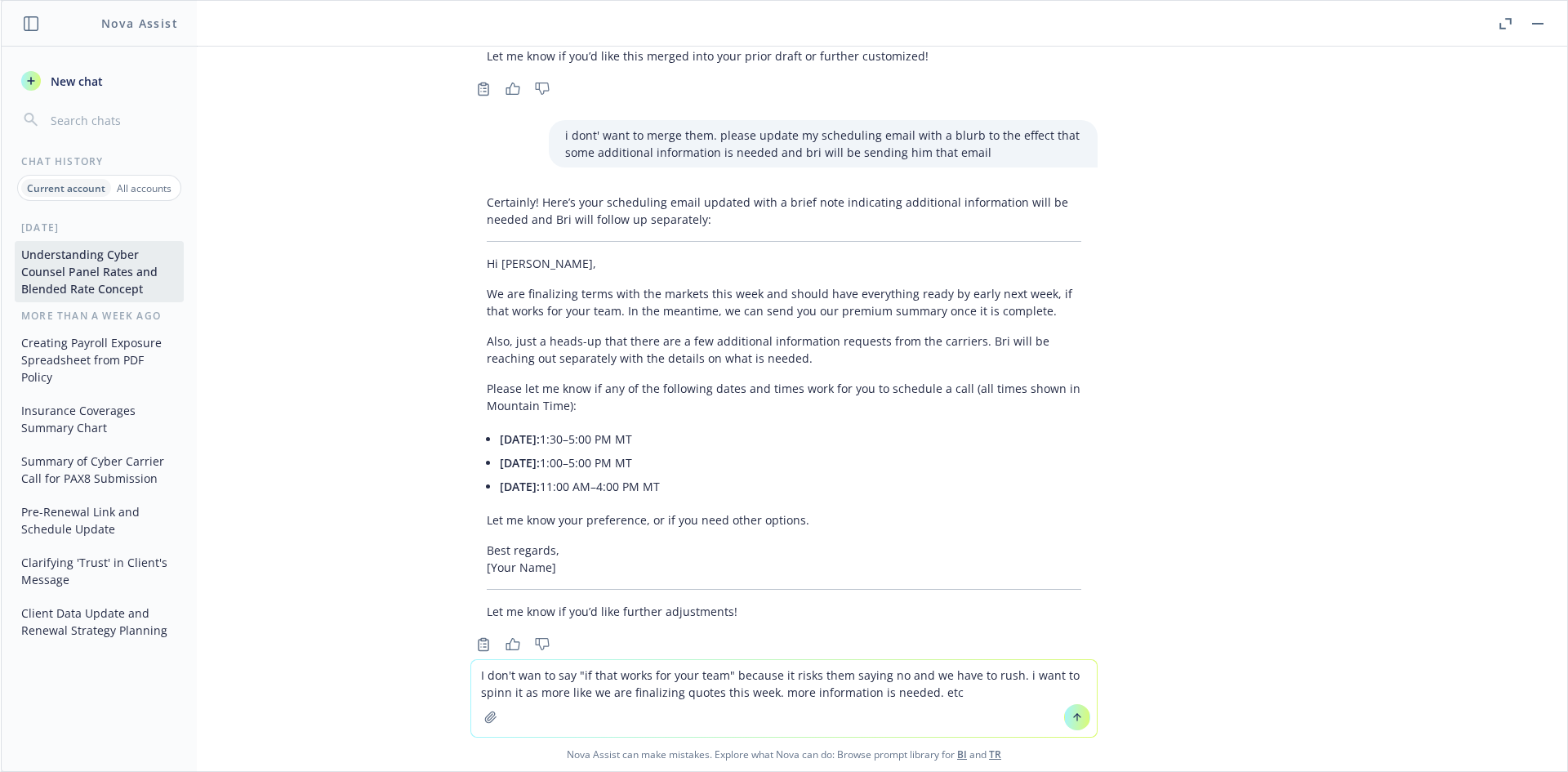
type textarea "I don't wan to say "if that works for your team" because it risks them saying n…"
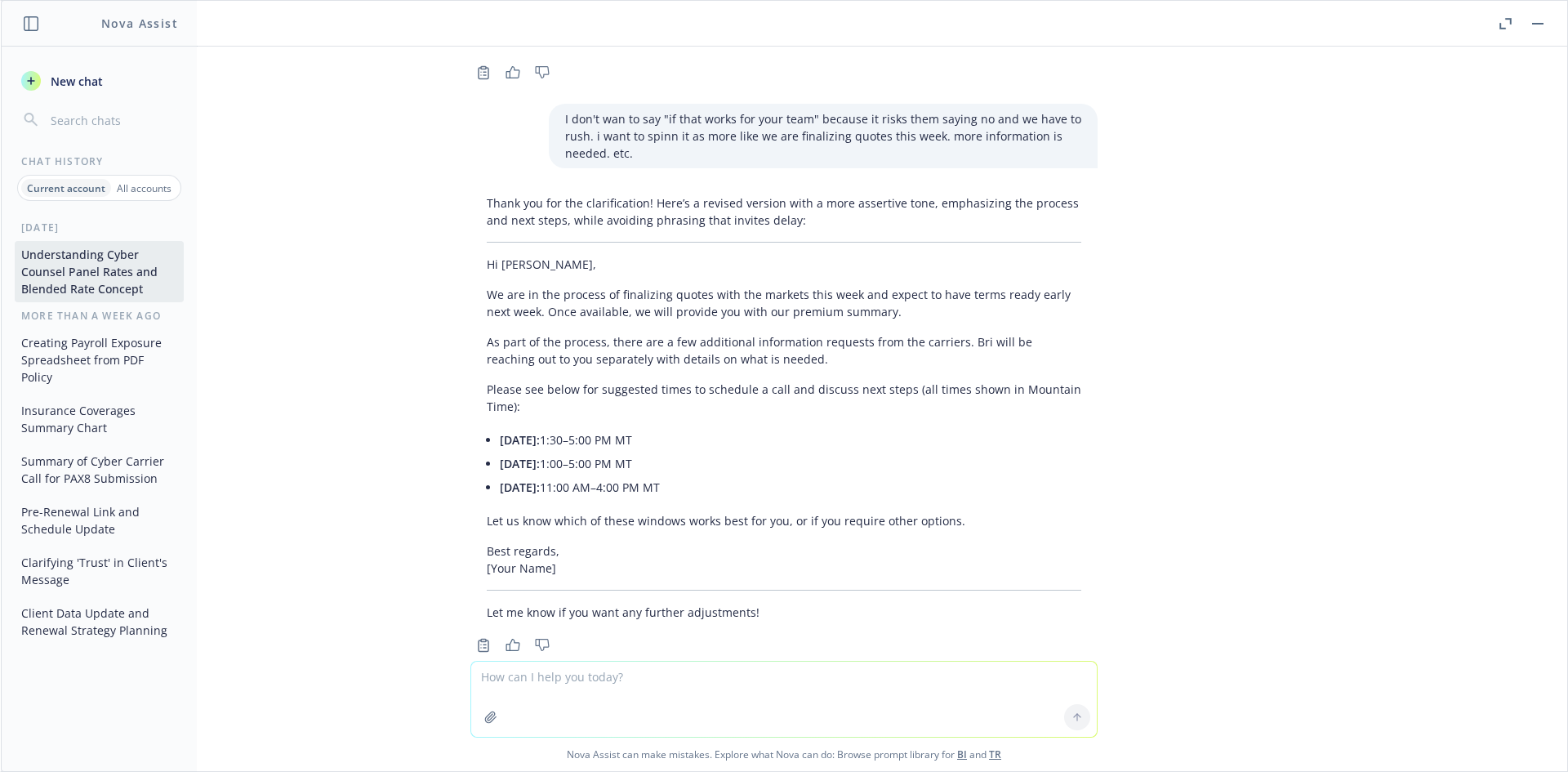
scroll to position [4641, 0]
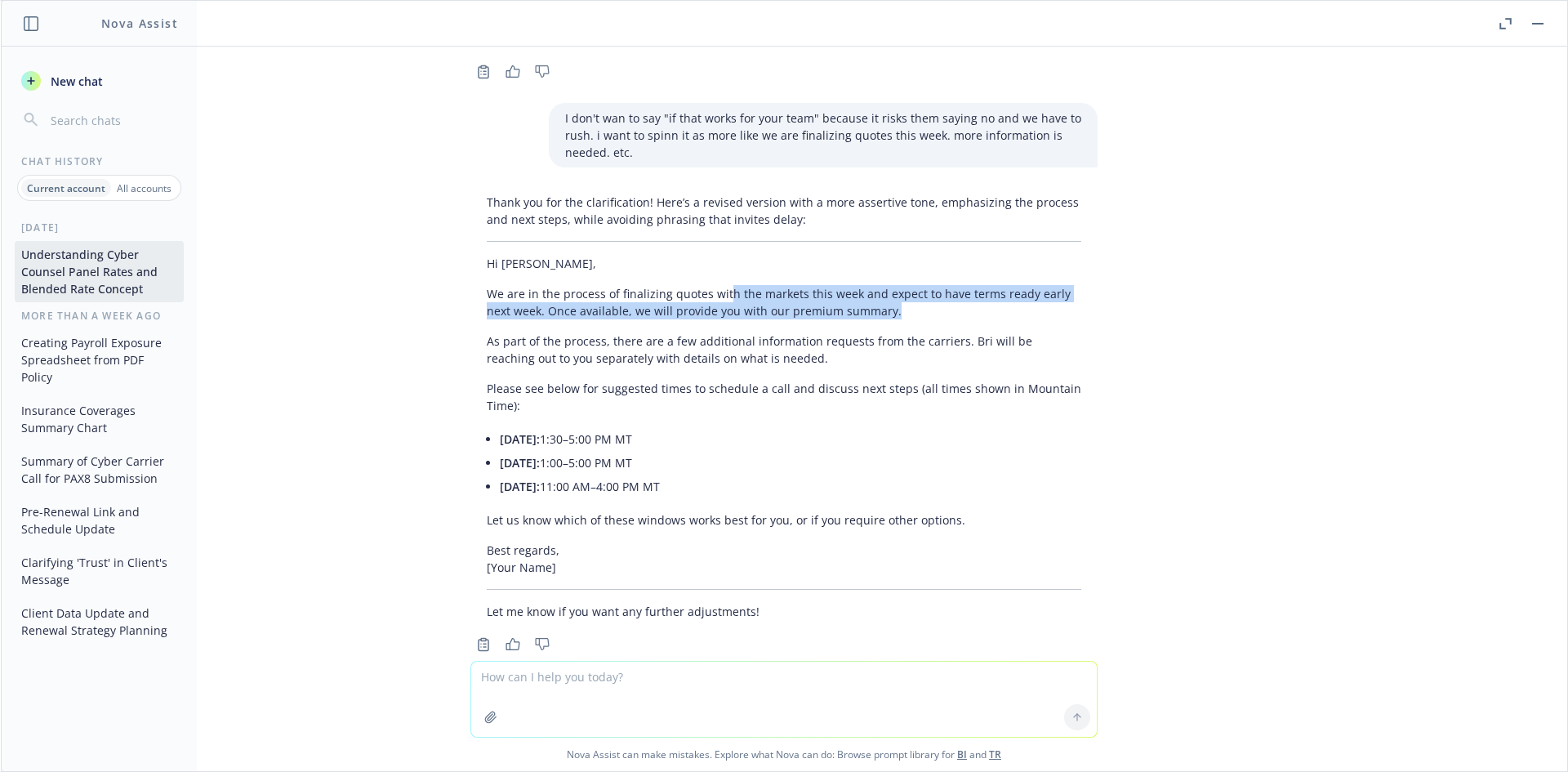
drag, startPoint x: 711, startPoint y: 256, endPoint x: 896, endPoint y: 286, distance: 187.4
click at [896, 286] on div "Thank you for the clarification! Here’s a revised version with a more assertive…" at bounding box center [783, 406] width 627 height 439
click at [896, 287] on div "Thank you for the clarification! Here’s a revised version with a more assertive…" at bounding box center [783, 406] width 627 height 439
click at [906, 285] on p "We are in the process of finalizing quotes with the markets this week and expec…" at bounding box center [783, 302] width 594 height 34
drag, startPoint x: 517, startPoint y: 261, endPoint x: 841, endPoint y: 279, distance: 324.5
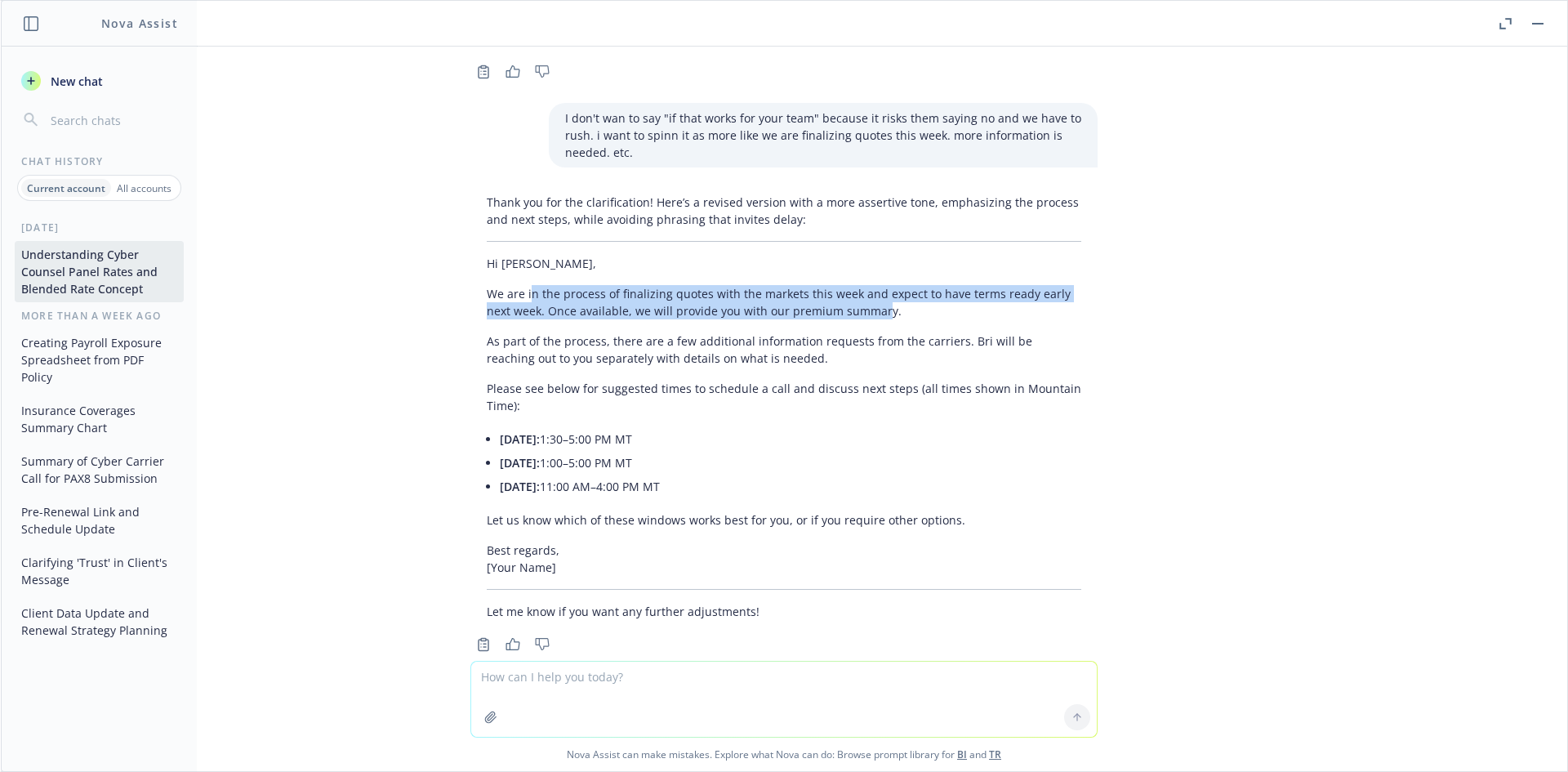
click at [841, 285] on p "We are in the process of finalizing quotes with the markets this week and expec…" at bounding box center [783, 302] width 594 height 34
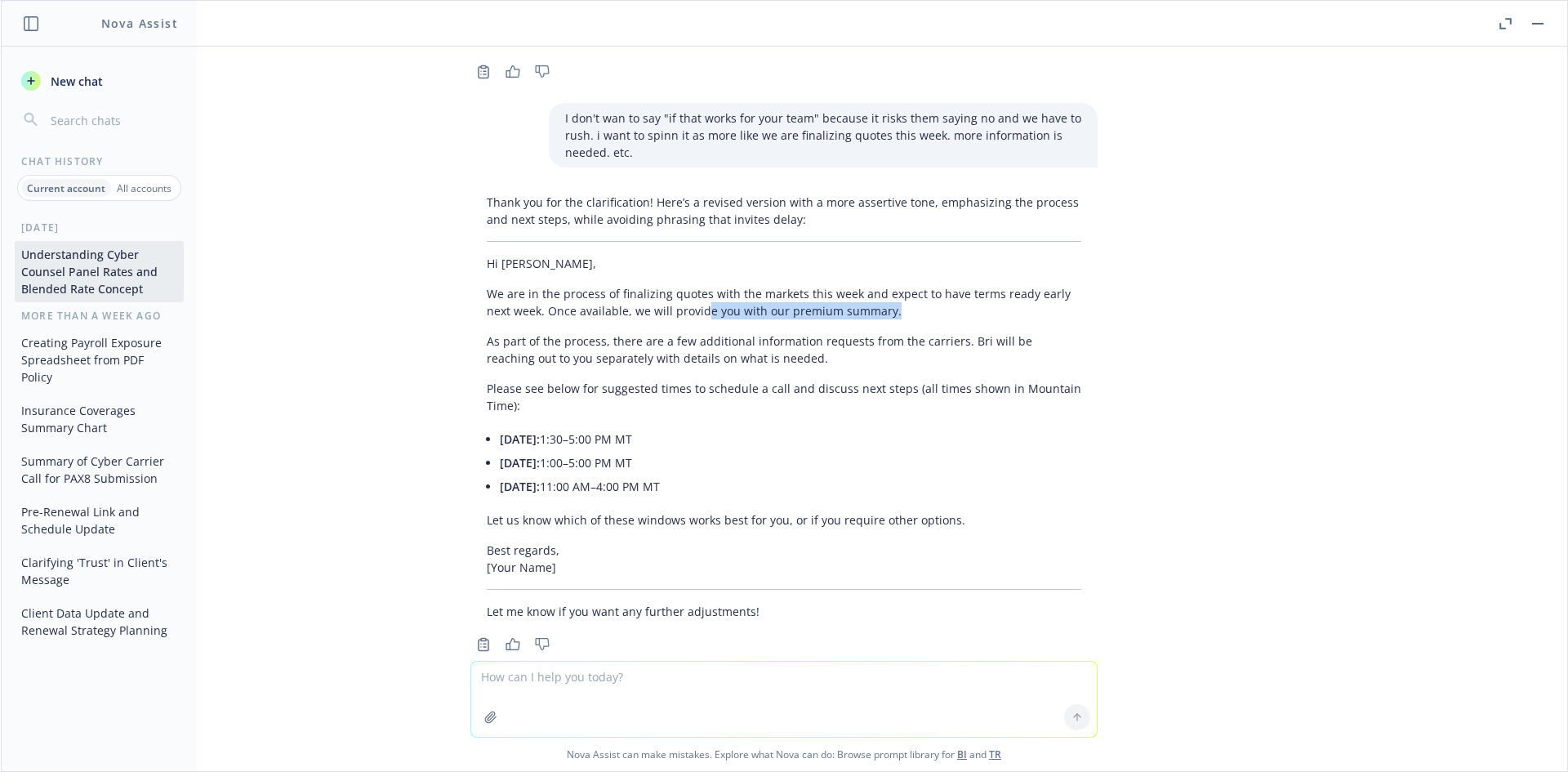
drag, startPoint x: 890, startPoint y: 282, endPoint x: 643, endPoint y: 280, distance: 247.0
click at [644, 285] on p "We are in the process of finalizing quotes with the markets this week and expec…" at bounding box center [783, 302] width 594 height 34
drag, startPoint x: 643, startPoint y: 280, endPoint x: 592, endPoint y: 278, distance: 51.0
click at [643, 285] on p "We are in the process of finalizing quotes with the markets this week and expec…" at bounding box center [783, 302] width 594 height 34
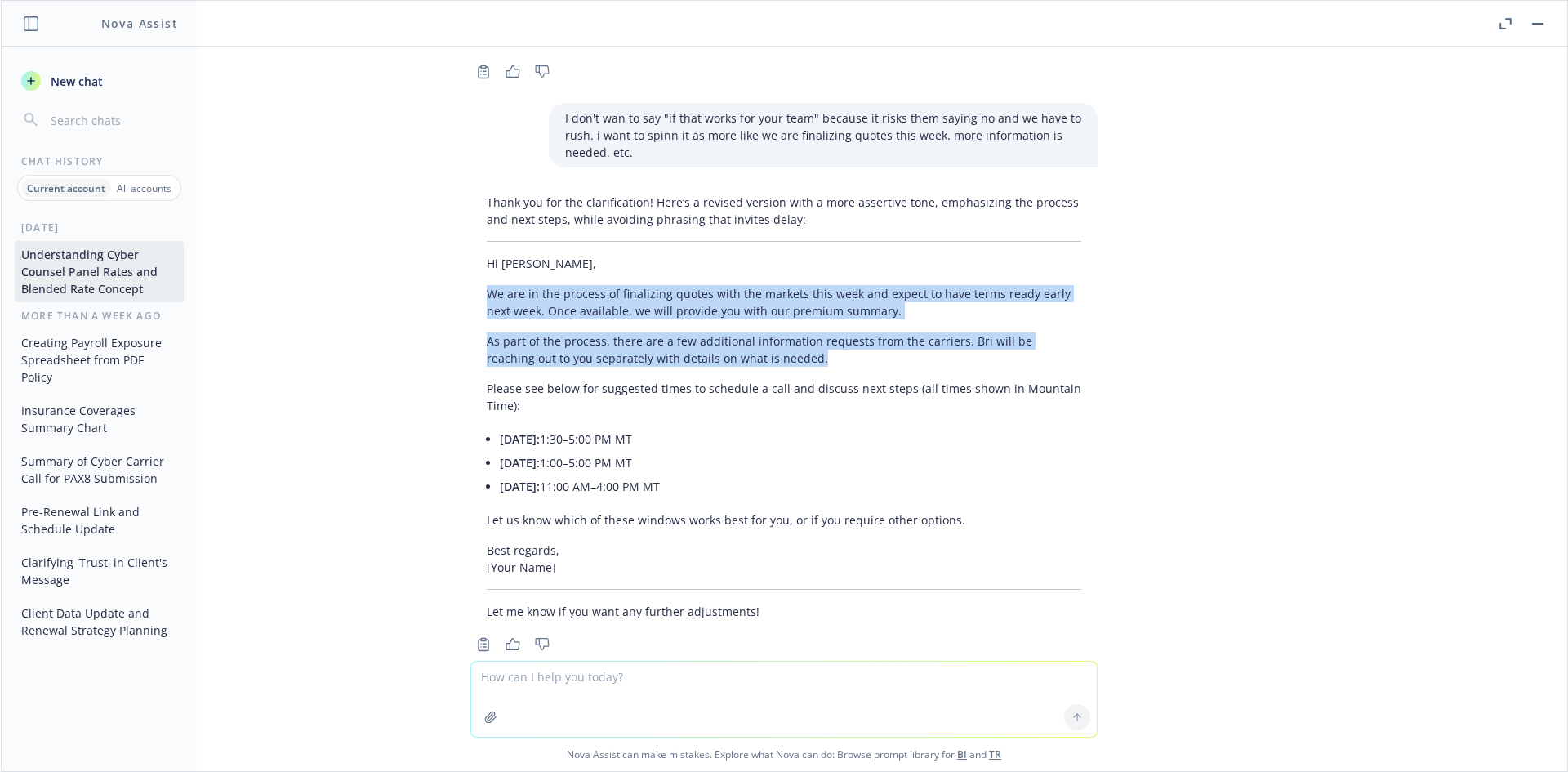
drag, startPoint x: 468, startPoint y: 258, endPoint x: 827, endPoint y: 327, distance: 365.6
click at [827, 327] on div "Thank you for the clarification! Here’s a revised version with a more assertive…" at bounding box center [783, 406] width 627 height 439
click at [827, 333] on p "As part of the process, there are a few additional information requests from th…" at bounding box center [783, 349] width 594 height 34
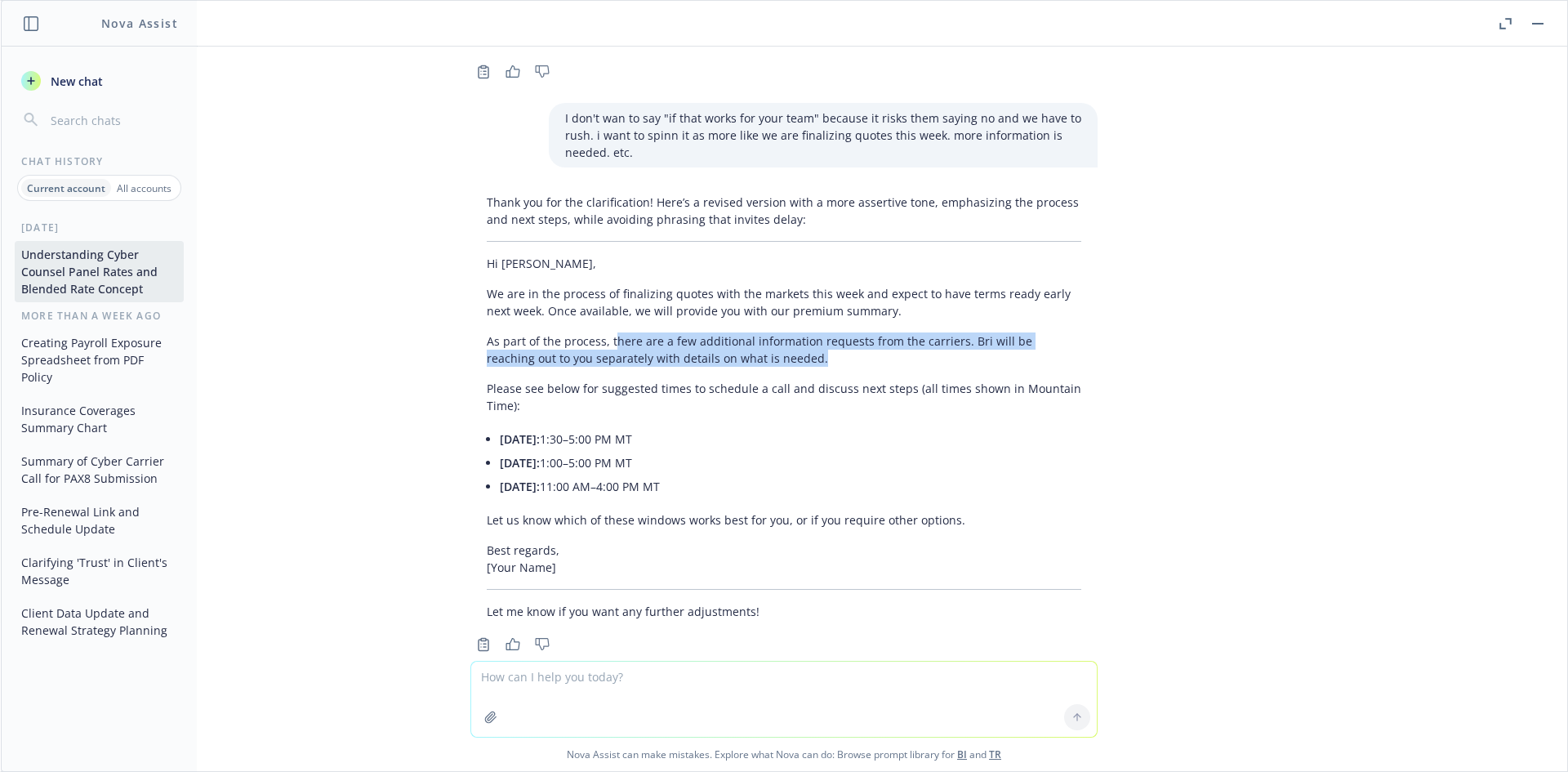
drag, startPoint x: 775, startPoint y: 327, endPoint x: 601, endPoint y: 291, distance: 177.7
click at [601, 291] on div "Thank you for the clarification! Here’s a revised version with a more assertive…" at bounding box center [783, 406] width 627 height 439
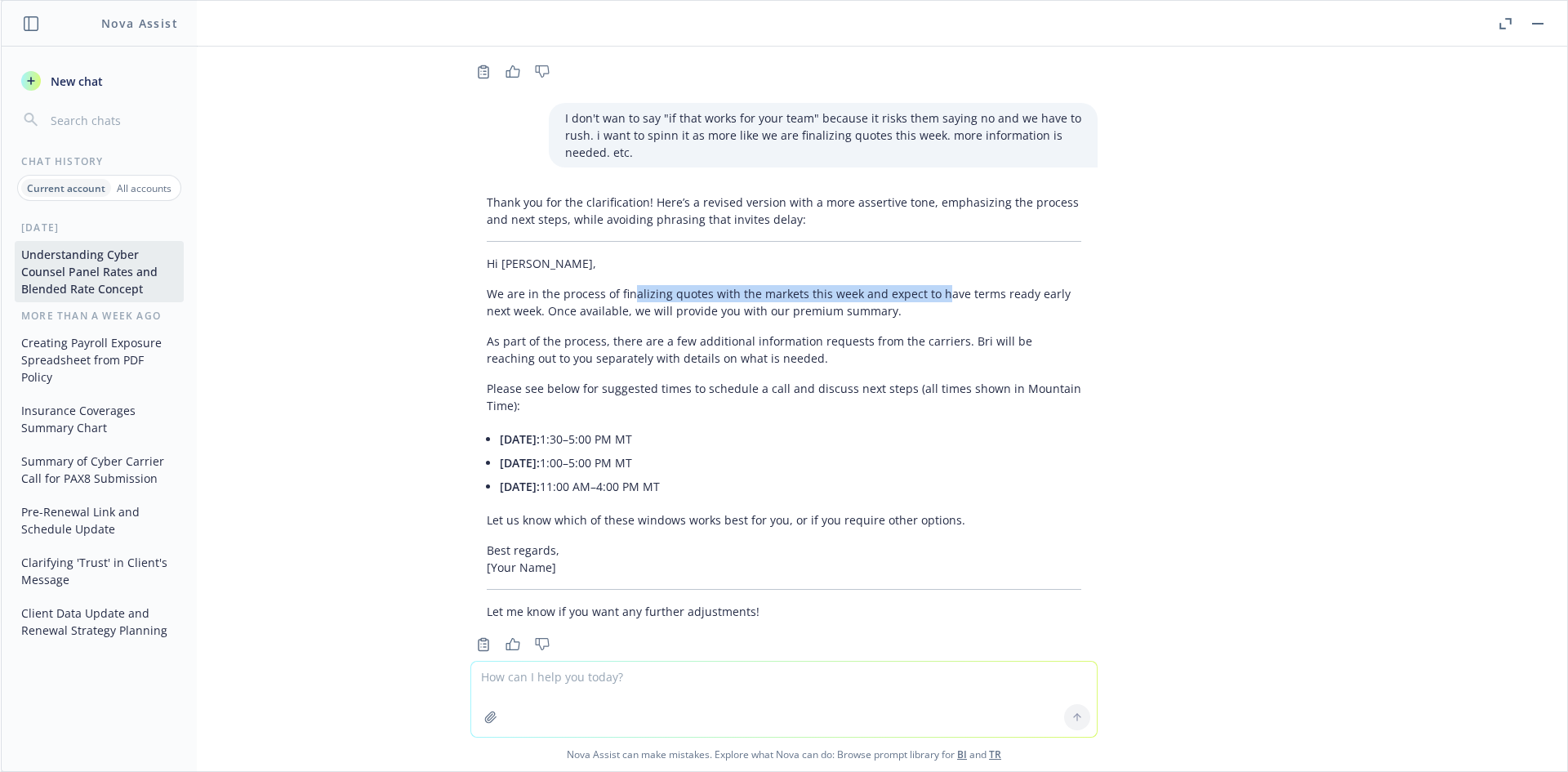
drag, startPoint x: 920, startPoint y: 261, endPoint x: 617, endPoint y: 265, distance: 303.0
click at [617, 285] on p "We are in the process of finalizing quotes with the markets this week and expec…" at bounding box center [783, 302] width 594 height 34
drag, startPoint x: 503, startPoint y: 265, endPoint x: 959, endPoint y: 265, distance: 456.0
click at [959, 265] on div "Thank you for the clarification! Here’s a revised version with a more assertive…" at bounding box center [783, 406] width 627 height 439
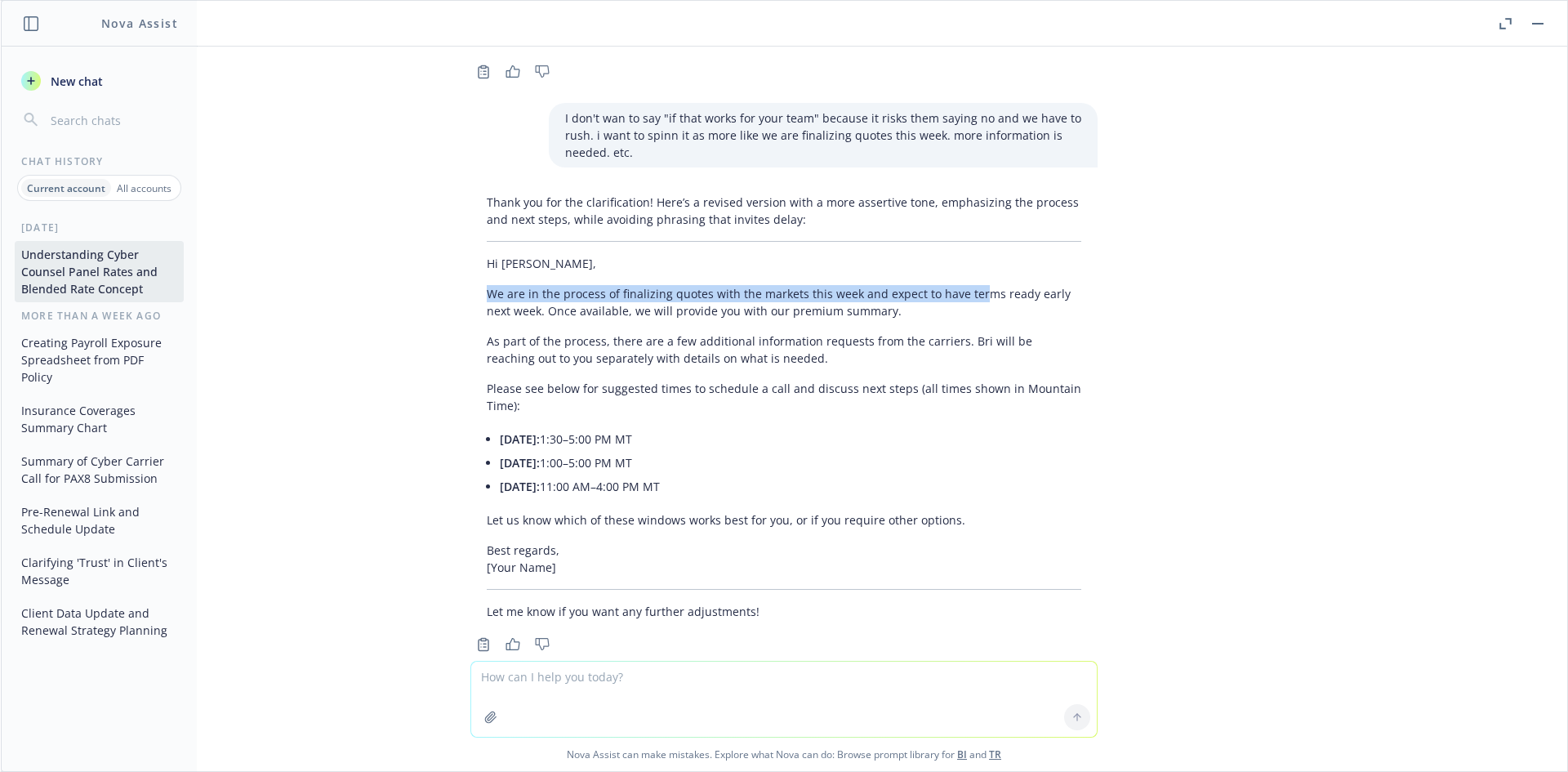
click at [959, 285] on p "We are in the process of finalizing quotes with the markets this week and expec…" at bounding box center [783, 302] width 594 height 34
click at [679, 684] on textarea at bounding box center [783, 699] width 626 height 75
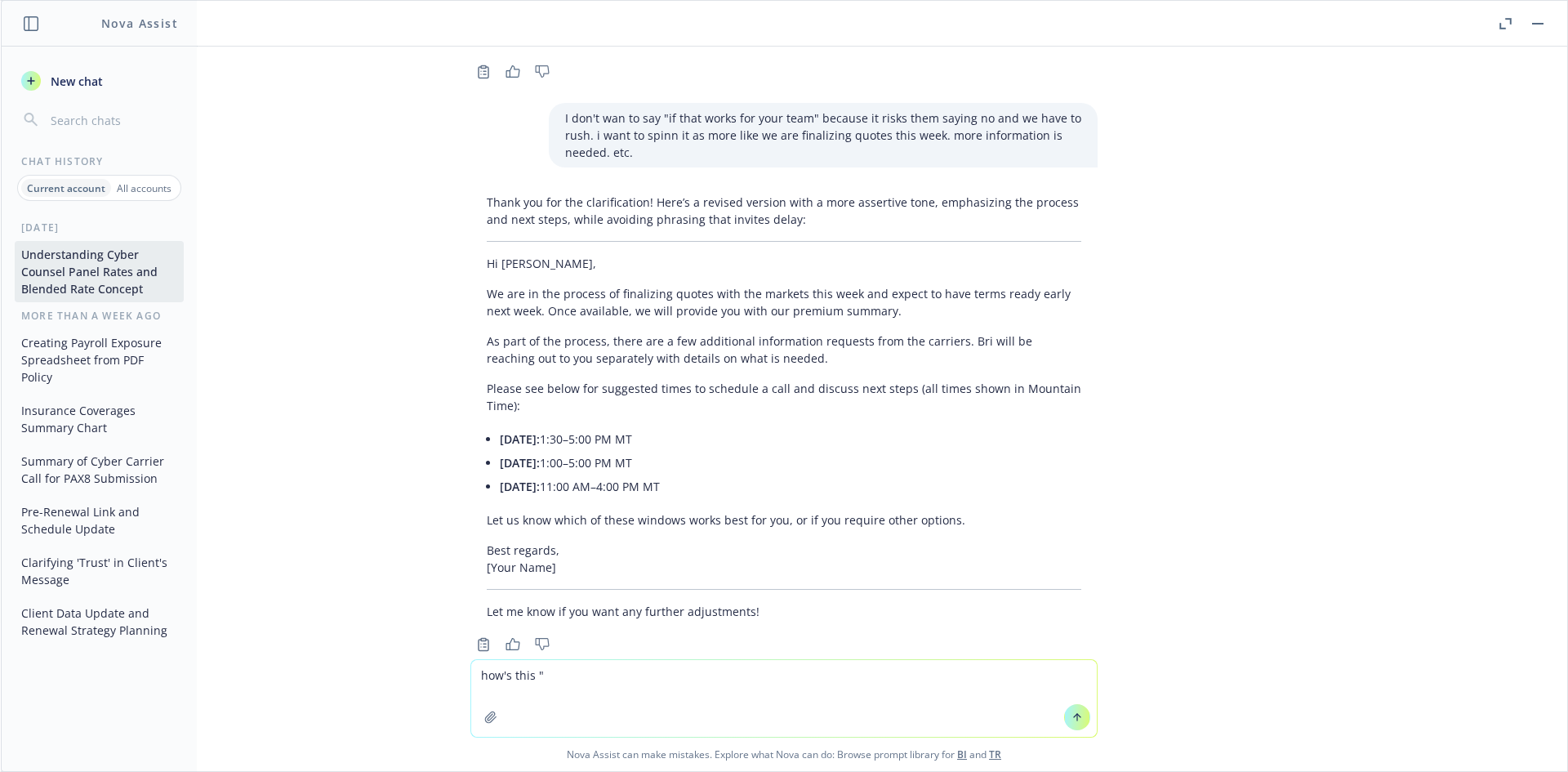
paste textarea "Hi Michael, Thank you for following up. We are finalizing terms with the market…"
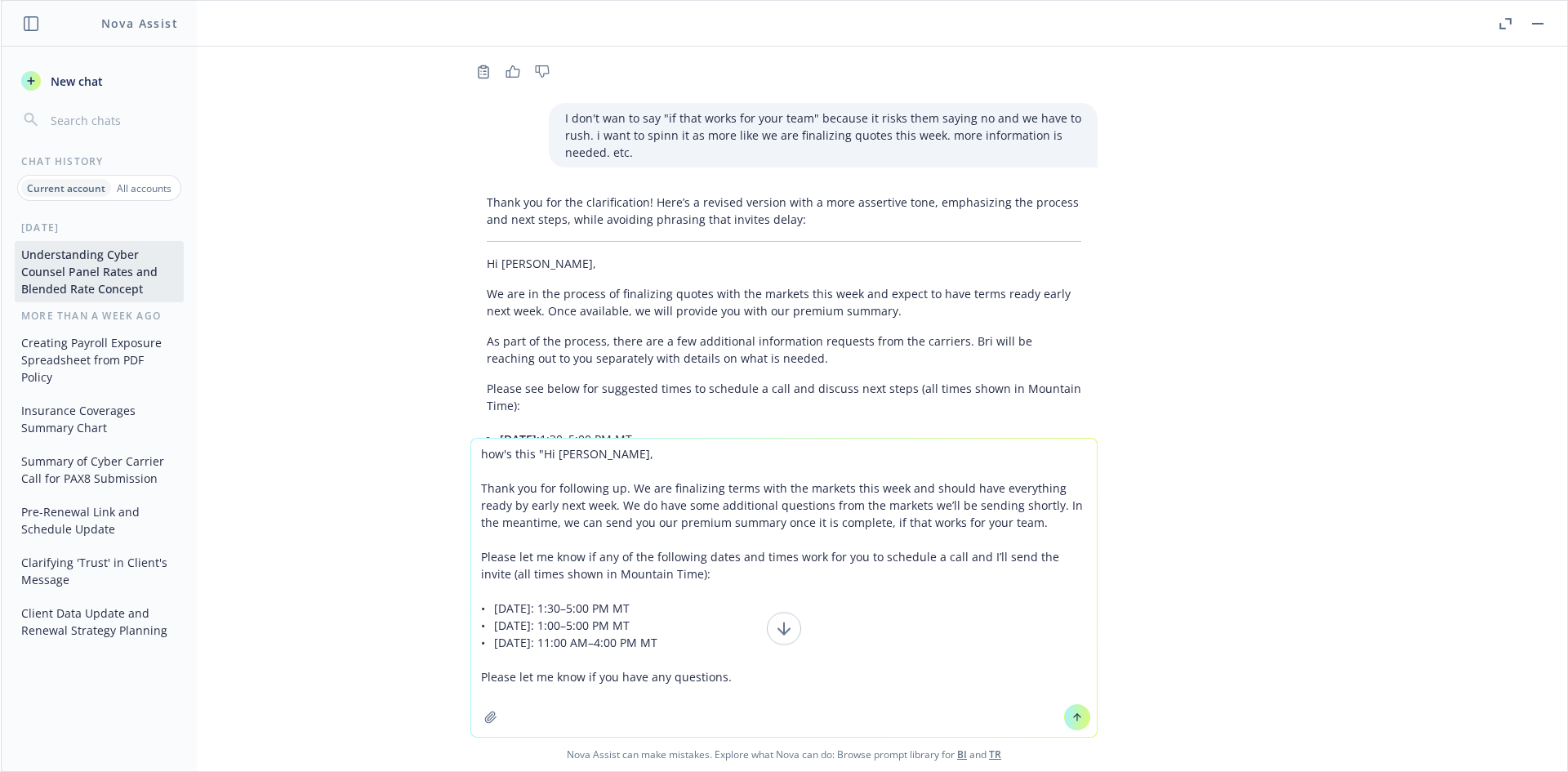
type textarea "how's this "Hi Michael, Thank you for following up. We are finalizing terms wit…"
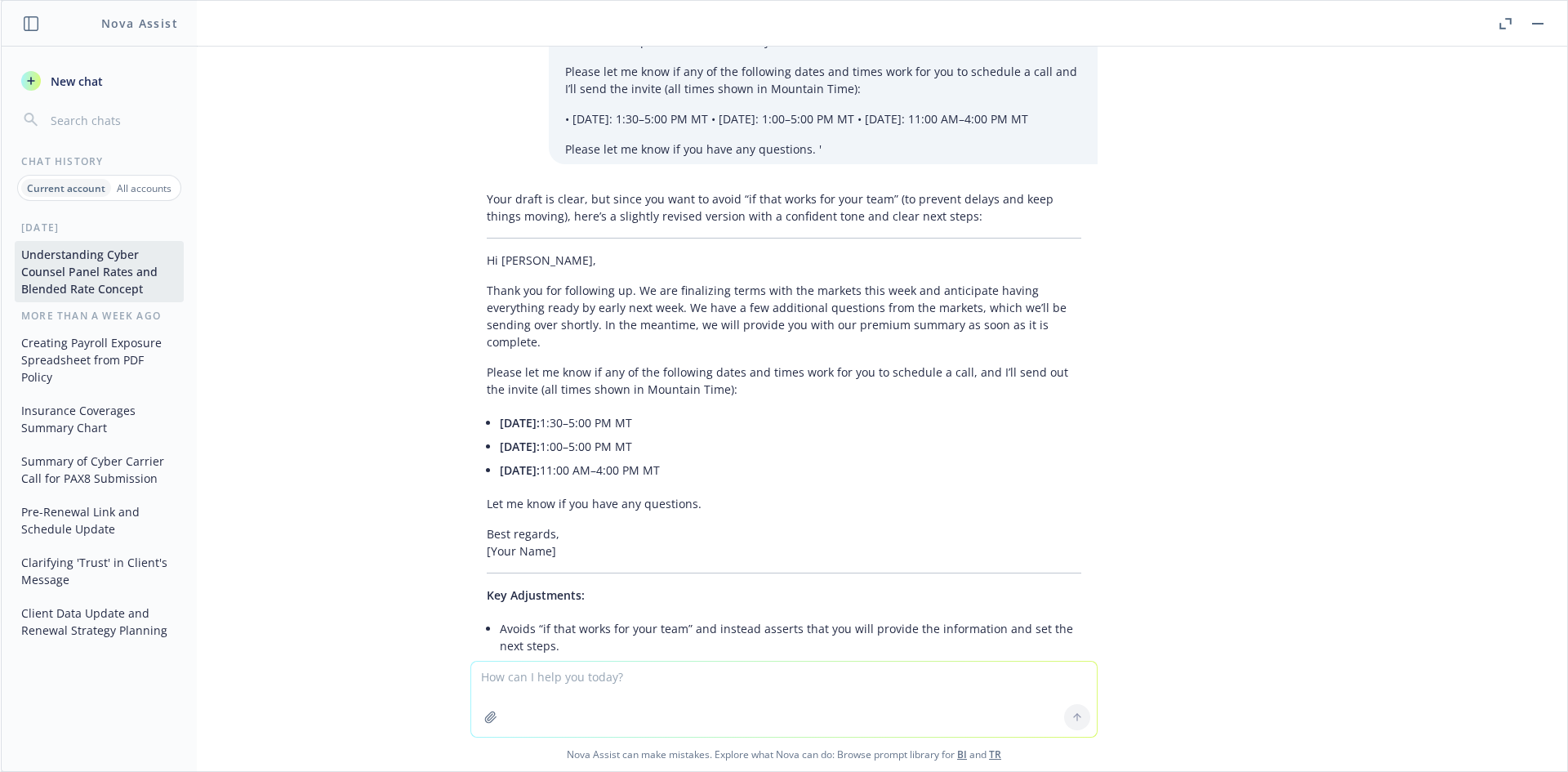
scroll to position [5464, 0]
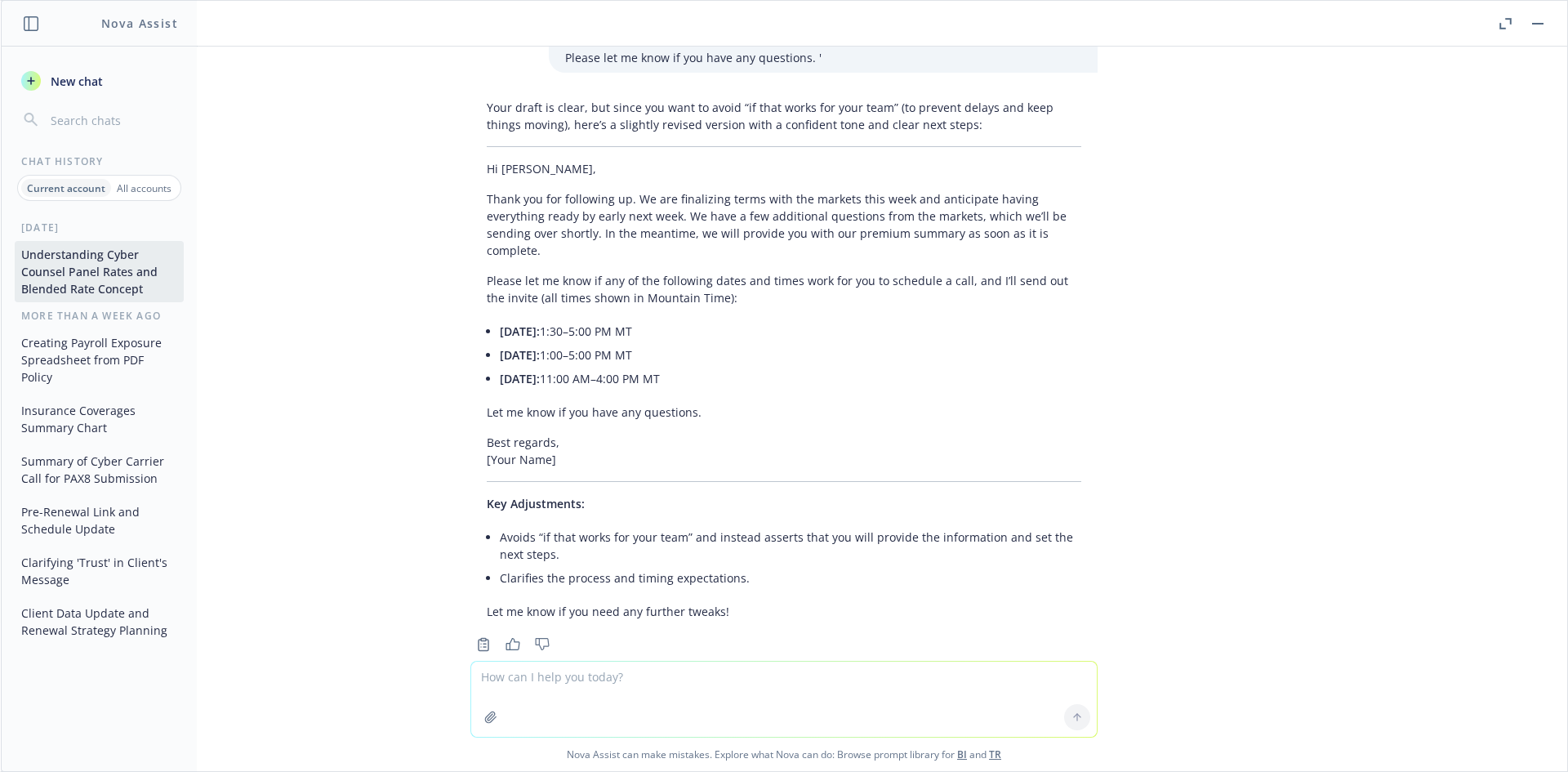
drag, startPoint x: 600, startPoint y: 176, endPoint x: 780, endPoint y: 281, distance: 208.4
click at [780, 281] on div "Your draft is clear, but since you want to avoid “if that works for your team” …" at bounding box center [783, 359] width 627 height 534
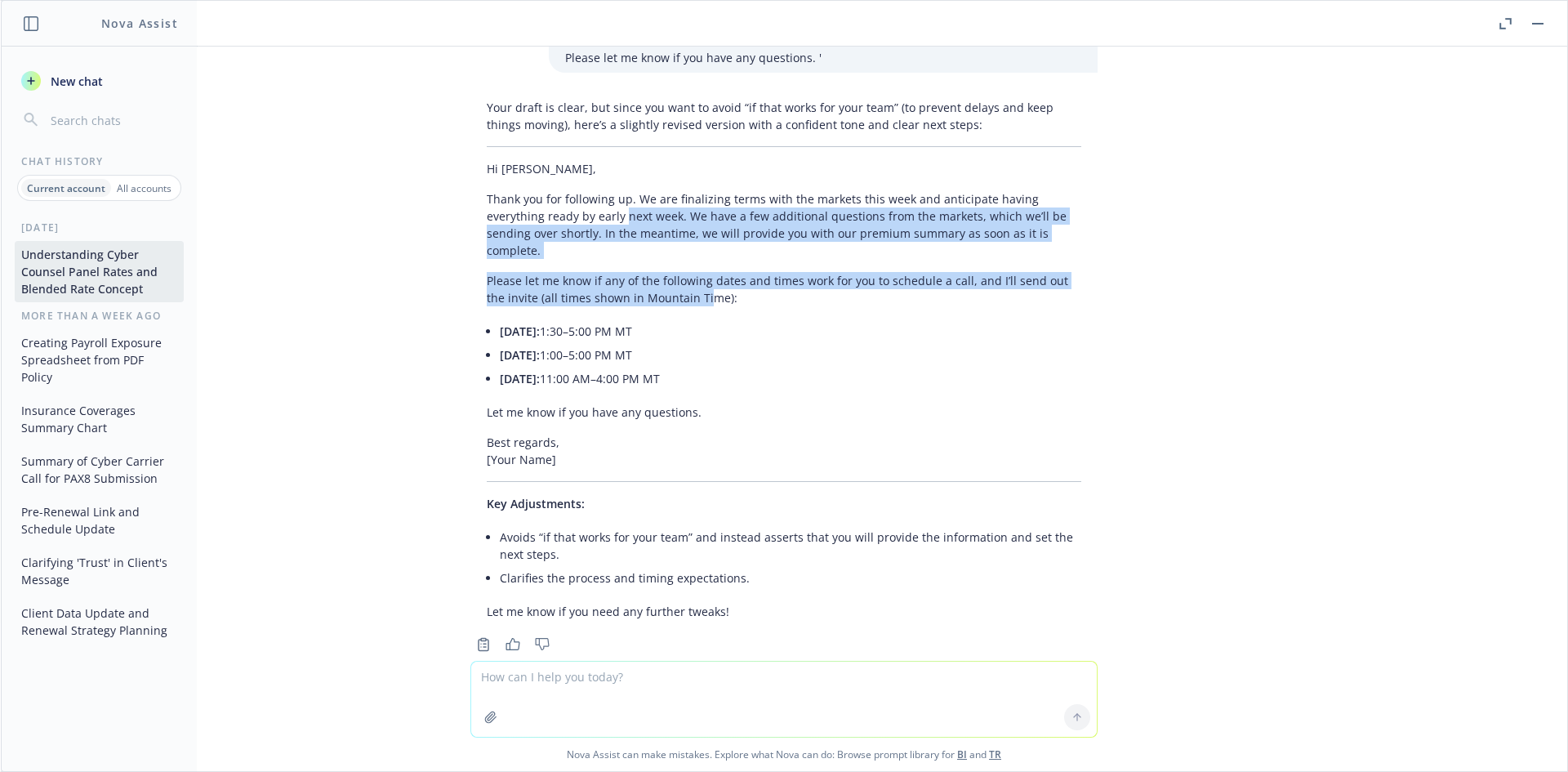
drag, startPoint x: 627, startPoint y: 233, endPoint x: 550, endPoint y: 198, distance: 84.6
click at [550, 198] on div "Your draft is clear, but since you want to avoid “if that works for your team” …" at bounding box center [783, 359] width 627 height 534
drag, startPoint x: 550, startPoint y: 198, endPoint x: 487, endPoint y: 173, distance: 67.8
click at [548, 197] on p "Thank you for following up. We are finalizing terms with the markets this week …" at bounding box center [783, 224] width 594 height 68
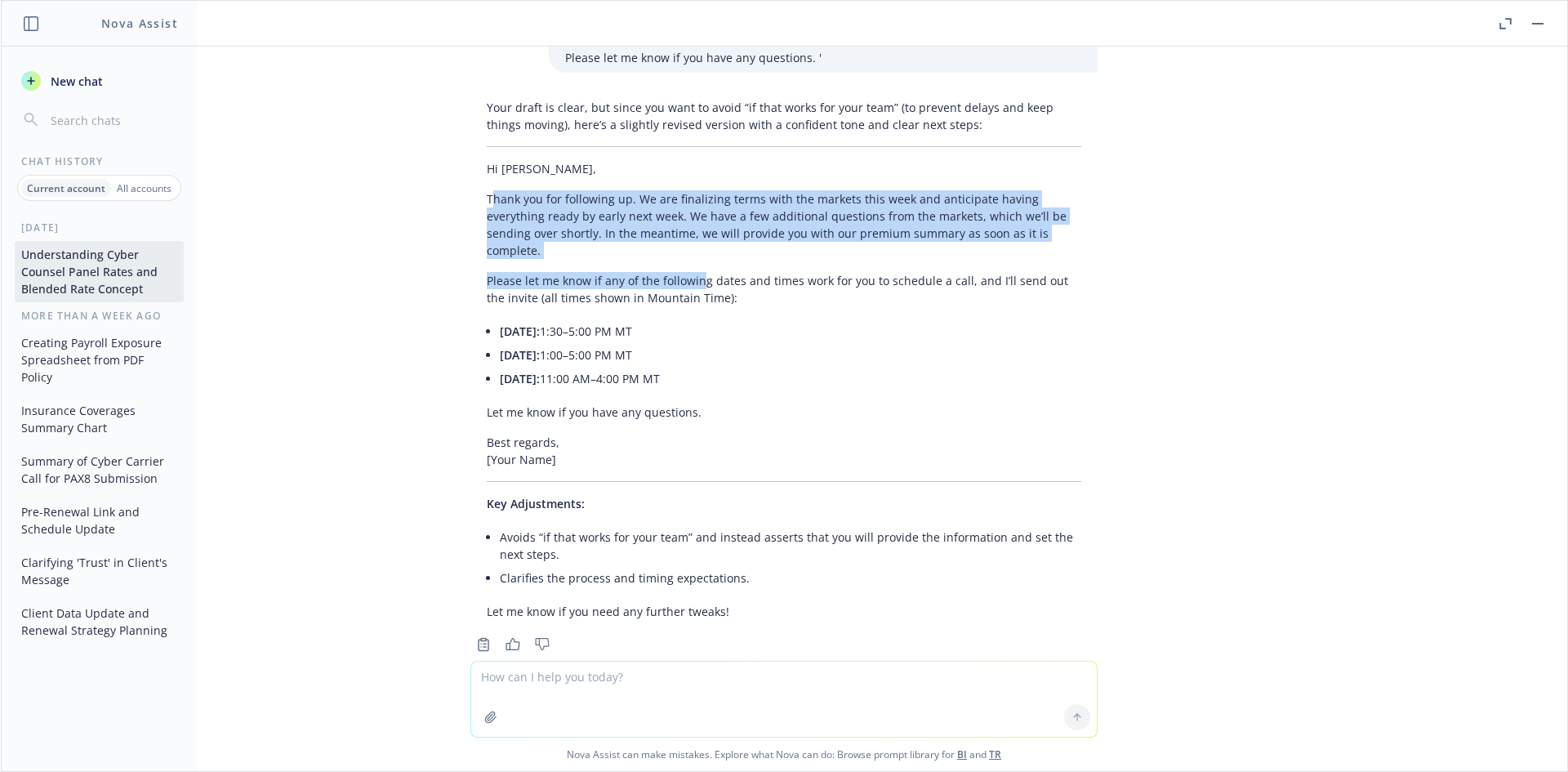
drag, startPoint x: 483, startPoint y: 171, endPoint x: 692, endPoint y: 248, distance: 222.7
click at [692, 248] on div "Your draft is clear, but since you want to avoid “if that works for your team” …" at bounding box center [783, 359] width 627 height 534
click at [692, 272] on p "Please let me know if any of the following dates and times work for you to sche…" at bounding box center [783, 288] width 594 height 34
drag, startPoint x: 497, startPoint y: 177, endPoint x: 875, endPoint y: 233, distance: 382.1
click at [875, 233] on div "Your draft is clear, but since you want to avoid “if that works for your team” …" at bounding box center [783, 359] width 627 height 534
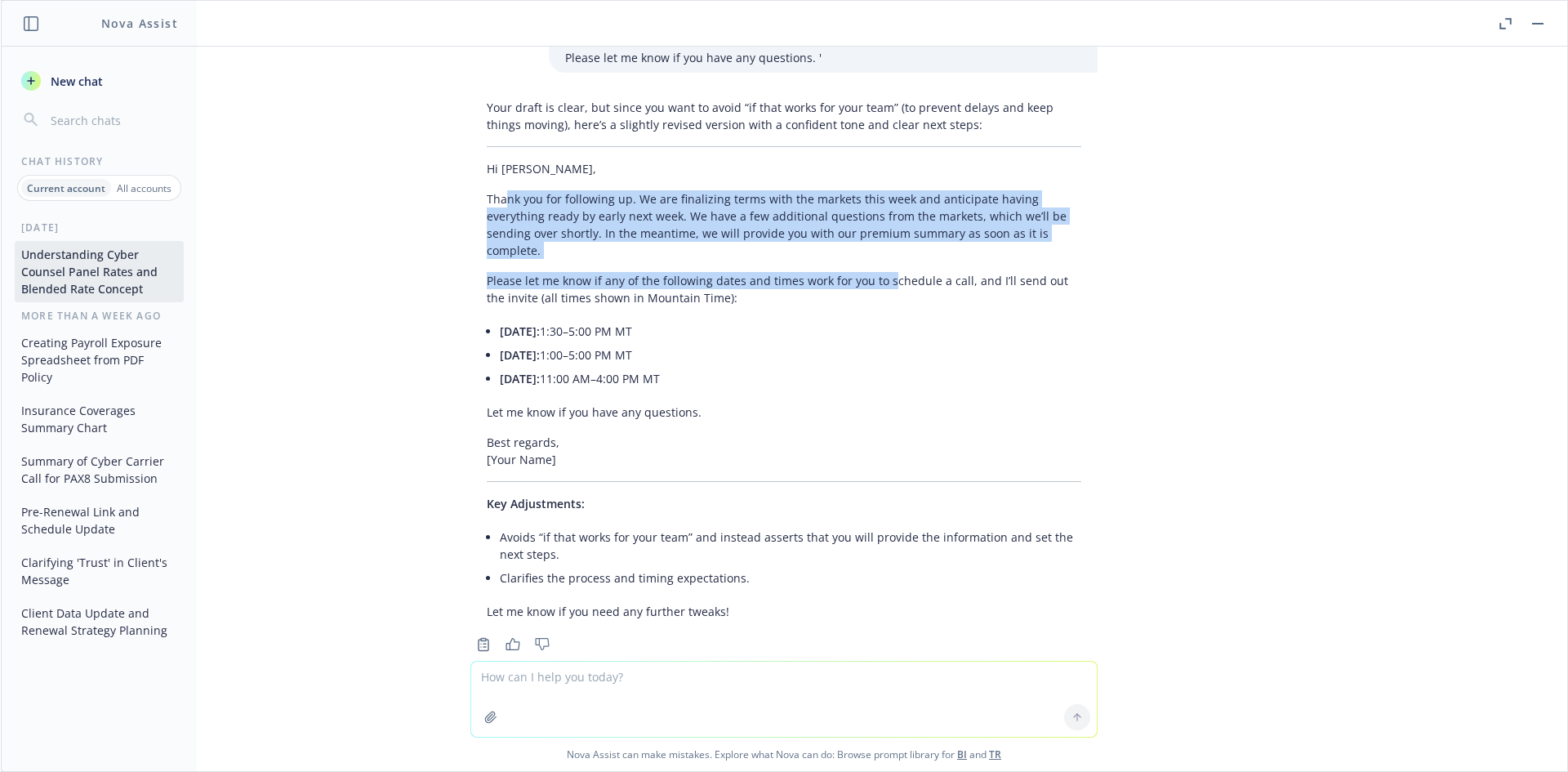
click at [875, 233] on div "Your draft is clear, but since you want to avoid “if that works for your team” …" at bounding box center [783, 359] width 627 height 534
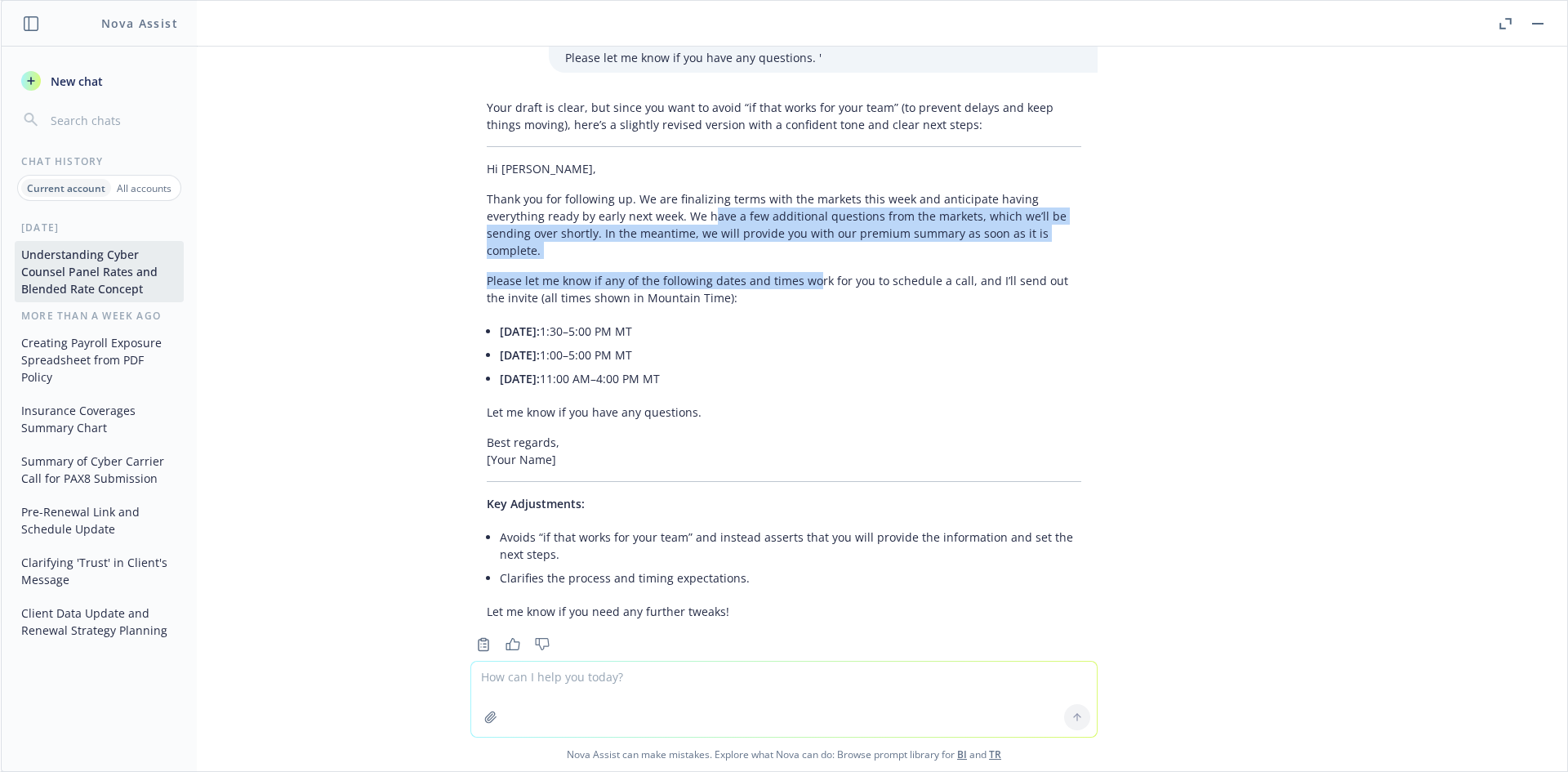
drag, startPoint x: 761, startPoint y: 248, endPoint x: 633, endPoint y: 200, distance: 136.7
click at [634, 200] on div "Your draft is clear, but since you want to avoid “if that works for your team” …" at bounding box center [783, 359] width 627 height 534
click at [633, 200] on p "Thank you for following up. We are finalizing terms with the markets this week …" at bounding box center [783, 224] width 594 height 68
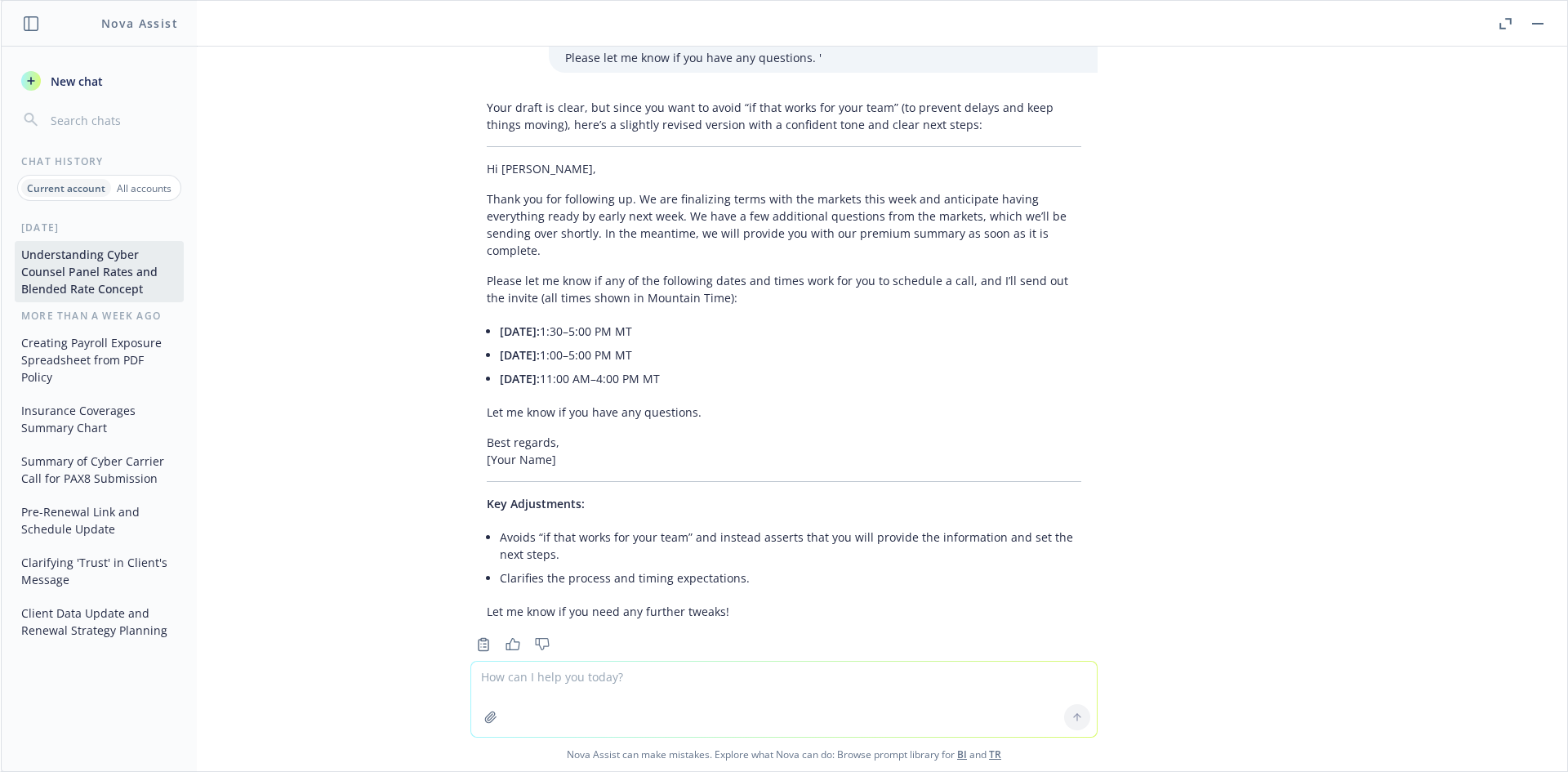
drag, startPoint x: 614, startPoint y: 198, endPoint x: 847, endPoint y: 283, distance: 248.0
click at [847, 283] on div "Your draft is clear, but since you want to avoid “if that works for your team” …" at bounding box center [783, 359] width 627 height 534
click at [849, 283] on div "Your draft is clear, but since you want to avoid “if that works for your team” …" at bounding box center [783, 359] width 627 height 534
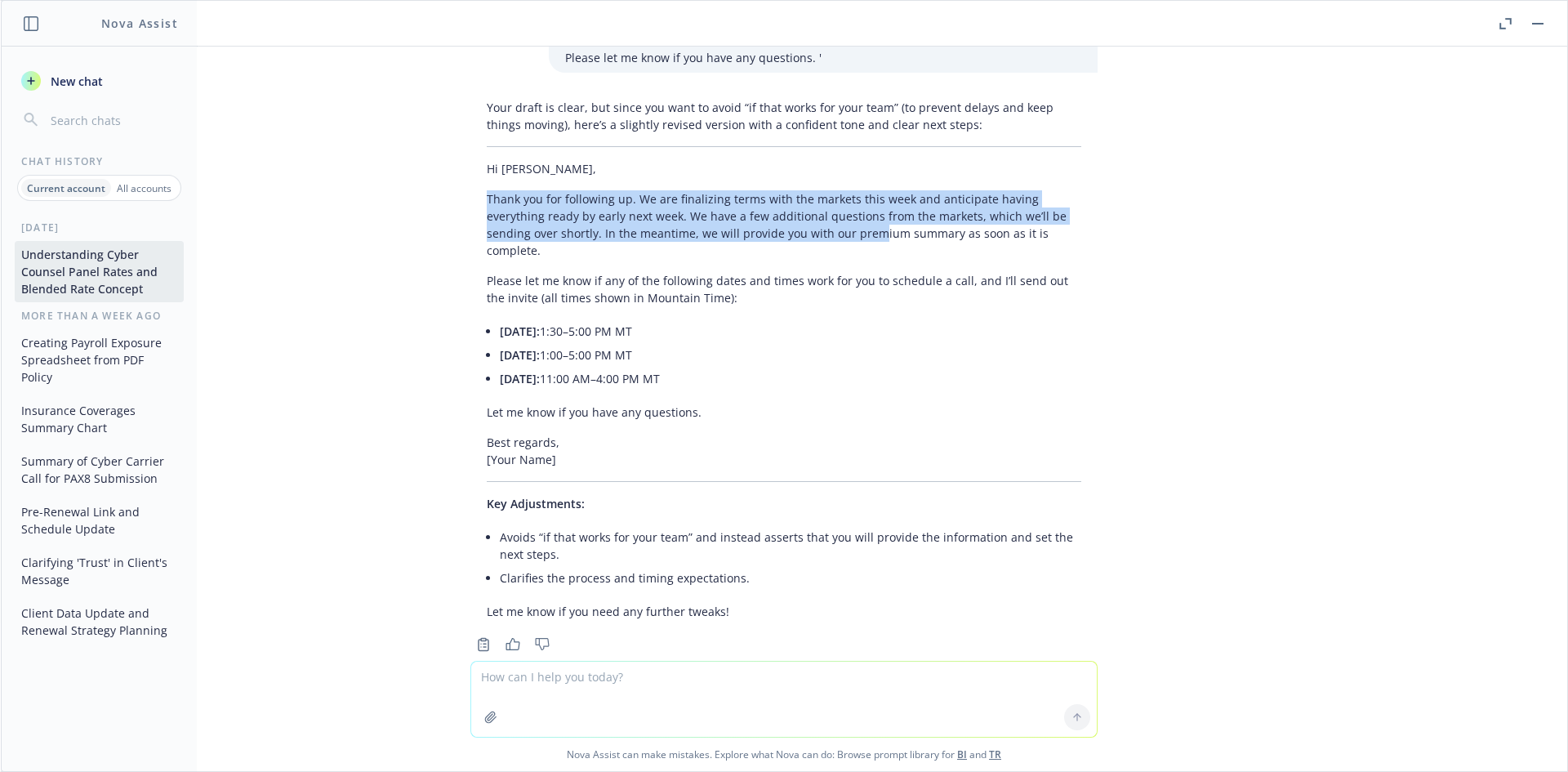
drag, startPoint x: 469, startPoint y: 180, endPoint x: 790, endPoint y: 223, distance: 323.9
click at [790, 223] on div "Your draft is clear, but since you want to avoid “if that works for your team” …" at bounding box center [783, 359] width 627 height 534
click at [790, 223] on p "Thank you for following up. We are finalizing terms with the markets this week …" at bounding box center [783, 224] width 594 height 68
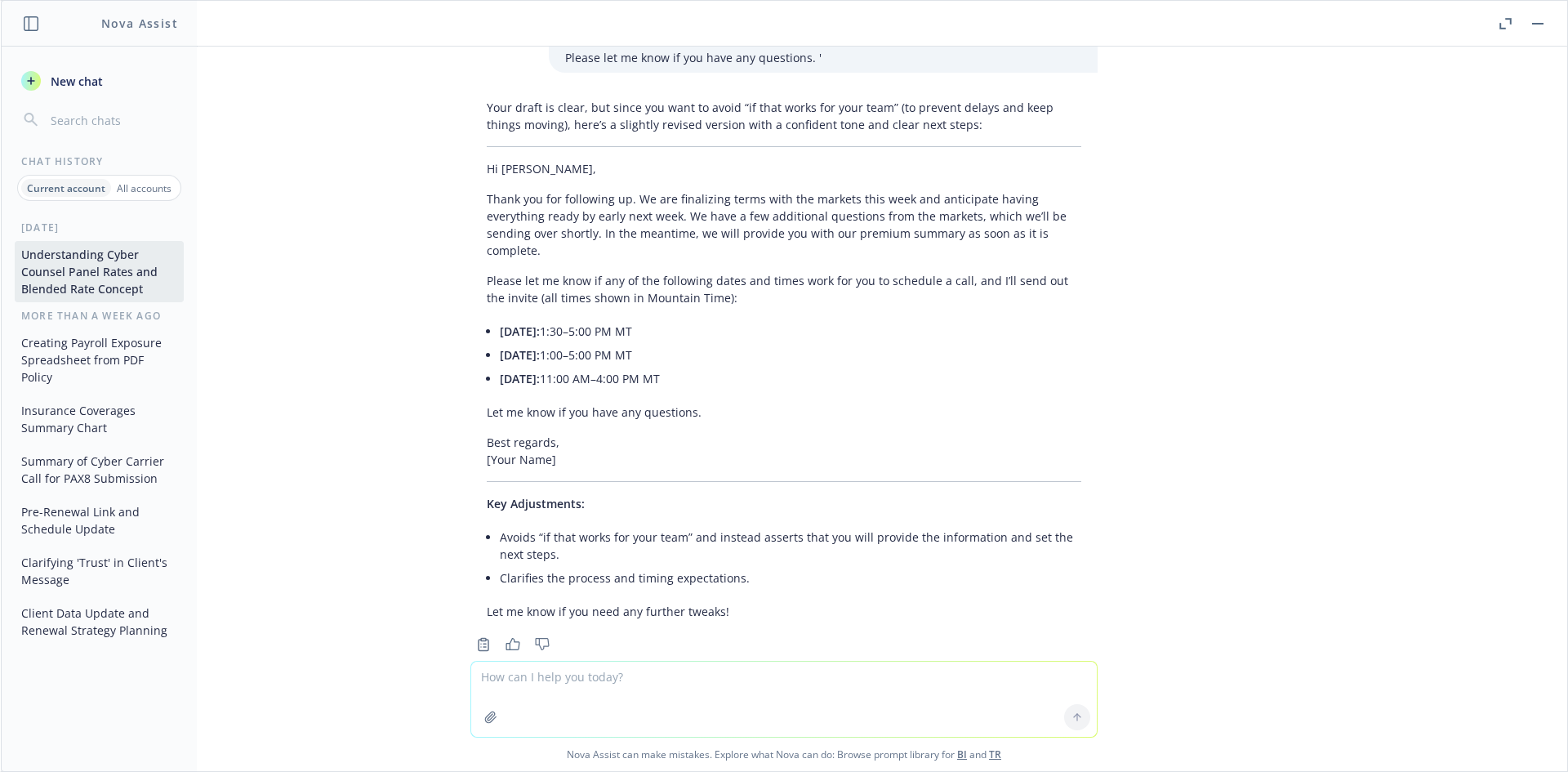
click at [593, 679] on textarea at bounding box center [783, 699] width 626 height 75
paste textarea "Hi Michael, Thank you for following up. We are finalizing terms with the market…"
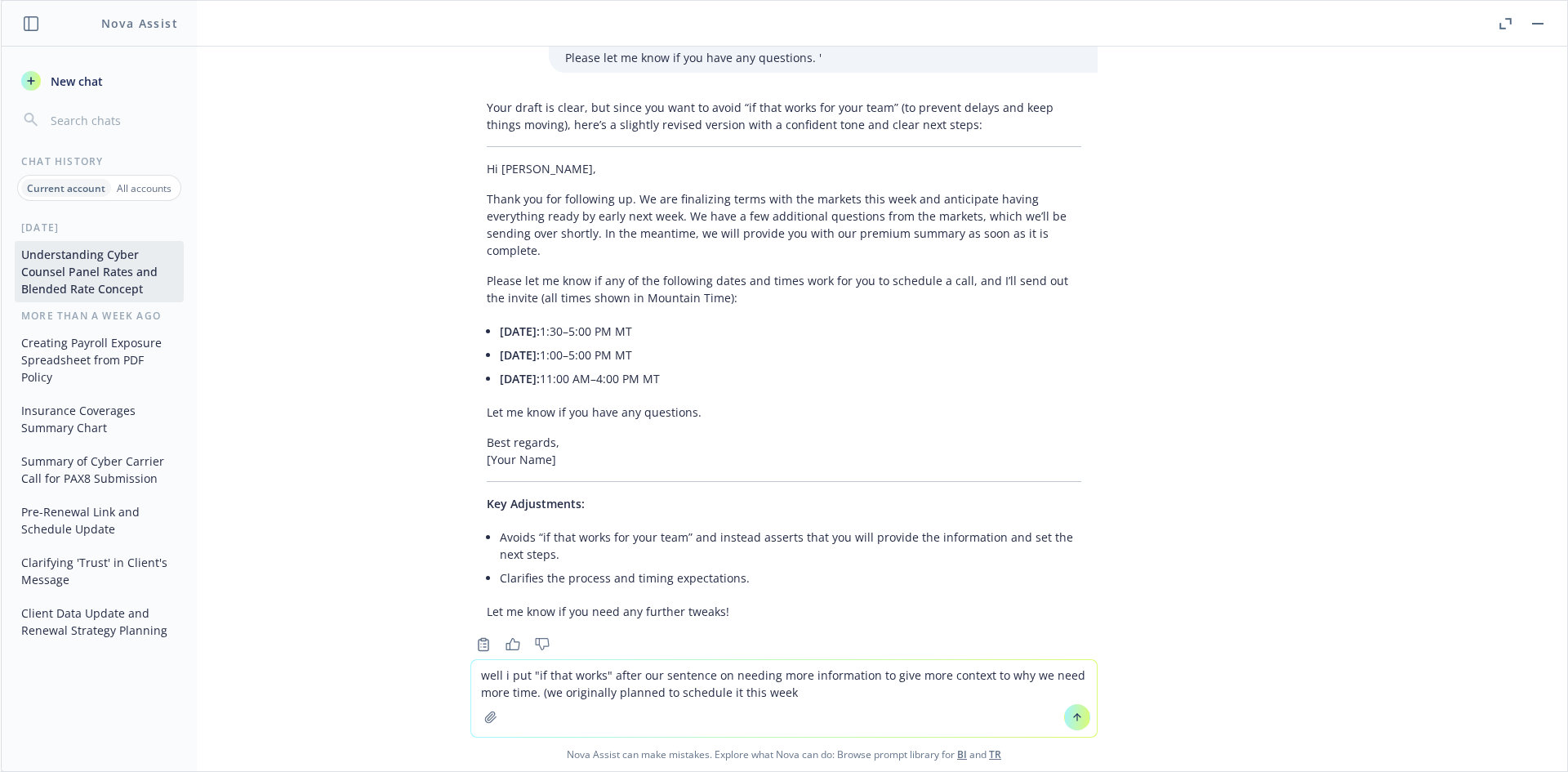
type textarea "well i put "if that works" after our sentence on needing more information to gi…"
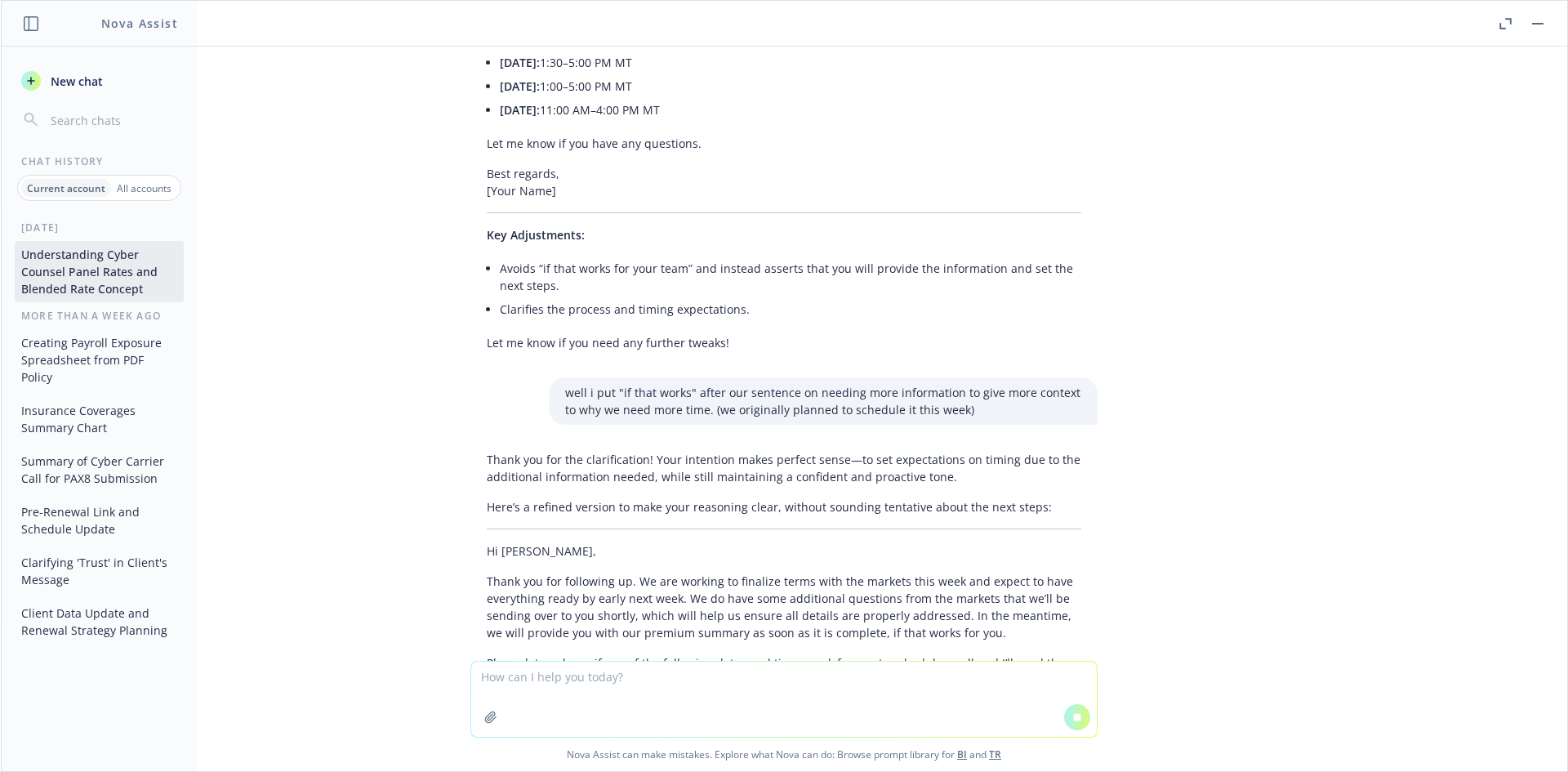
scroll to position [5621, 0]
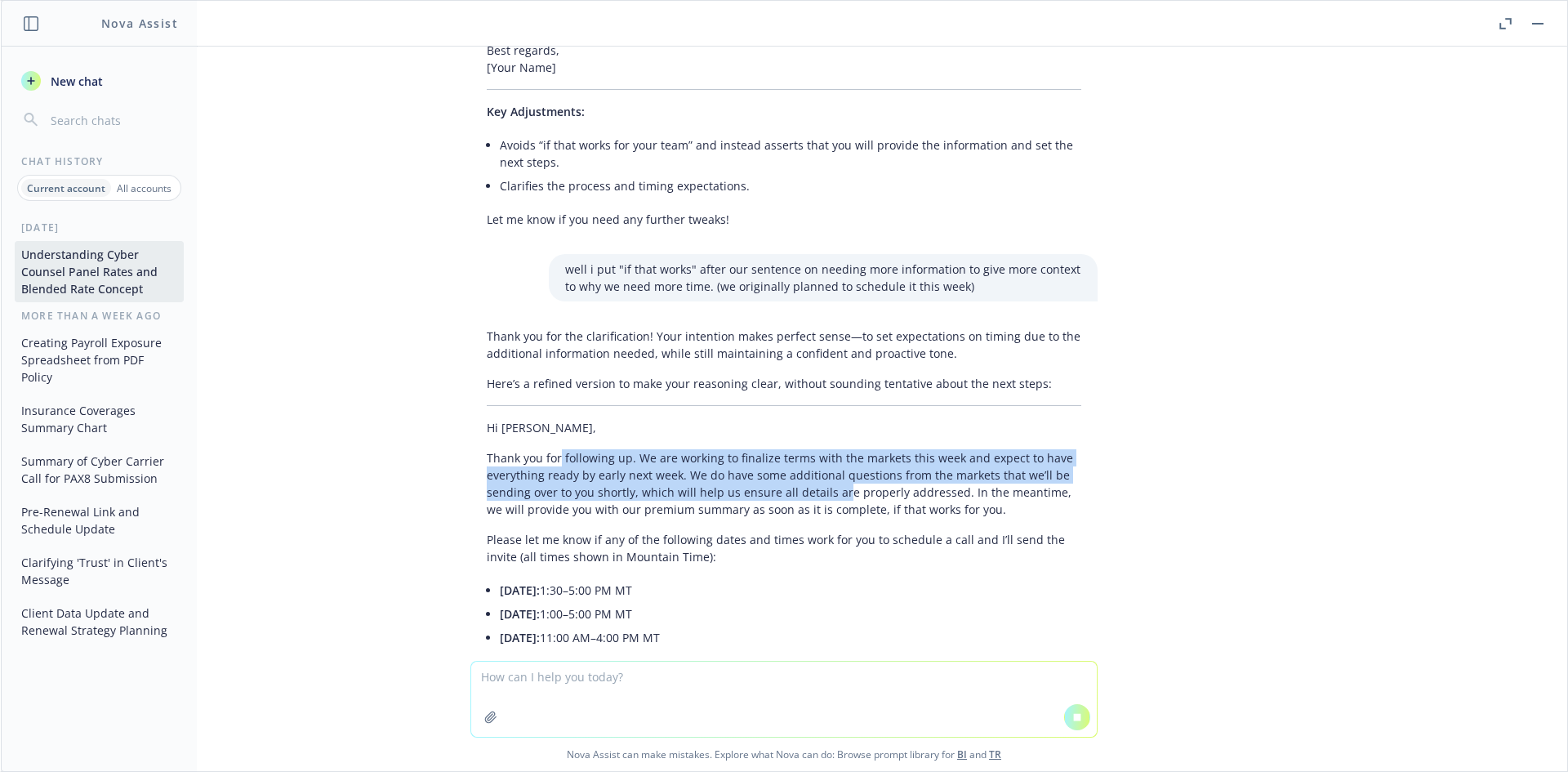
drag, startPoint x: 547, startPoint y: 416, endPoint x: 826, endPoint y: 453, distance: 281.4
click at [826, 453] on p "Thank you for following up. We are working to finalize terms with the markets t…" at bounding box center [783, 484] width 594 height 68
drag, startPoint x: 831, startPoint y: 460, endPoint x: 766, endPoint y: 431, distance: 71.2
click at [766, 449] on p "Thank you for following up. We are working to finalize terms with the markets t…" at bounding box center [783, 484] width 594 height 68
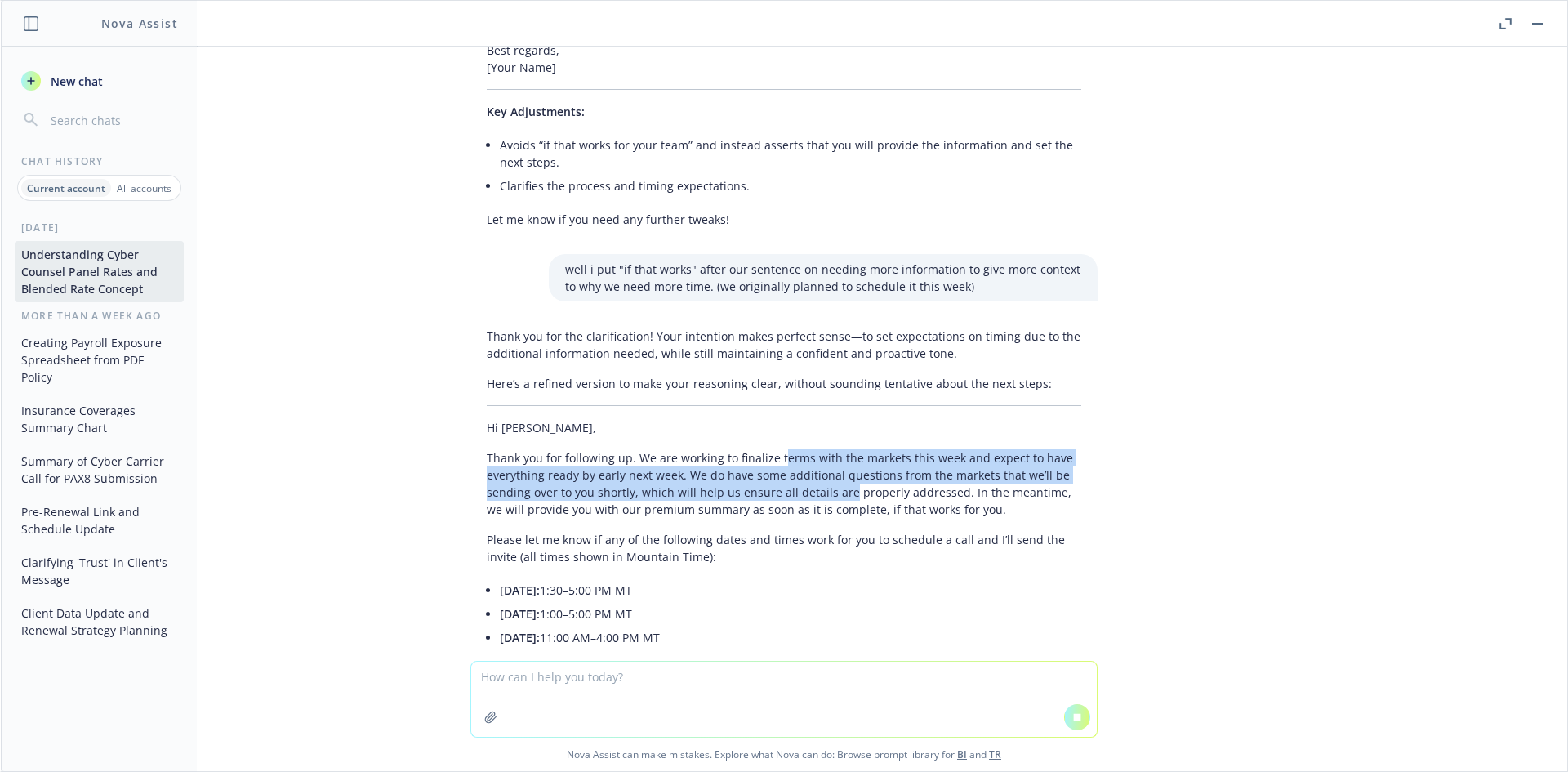
click at [766, 449] on p "Thank you for following up. We are working to finalize terms with the markets t…" at bounding box center [783, 484] width 594 height 68
drag, startPoint x: 767, startPoint y: 428, endPoint x: 886, endPoint y: 444, distance: 120.1
click at [886, 449] on p "Thank you for following up. We are working to finalize terms with the markets t…" at bounding box center [783, 484] width 594 height 68
drag, startPoint x: 886, startPoint y: 444, endPoint x: 861, endPoint y: 451, distance: 26.0
click at [887, 449] on p "Thank you for following up. We are working to finalize terms with the markets t…" at bounding box center [783, 484] width 594 height 68
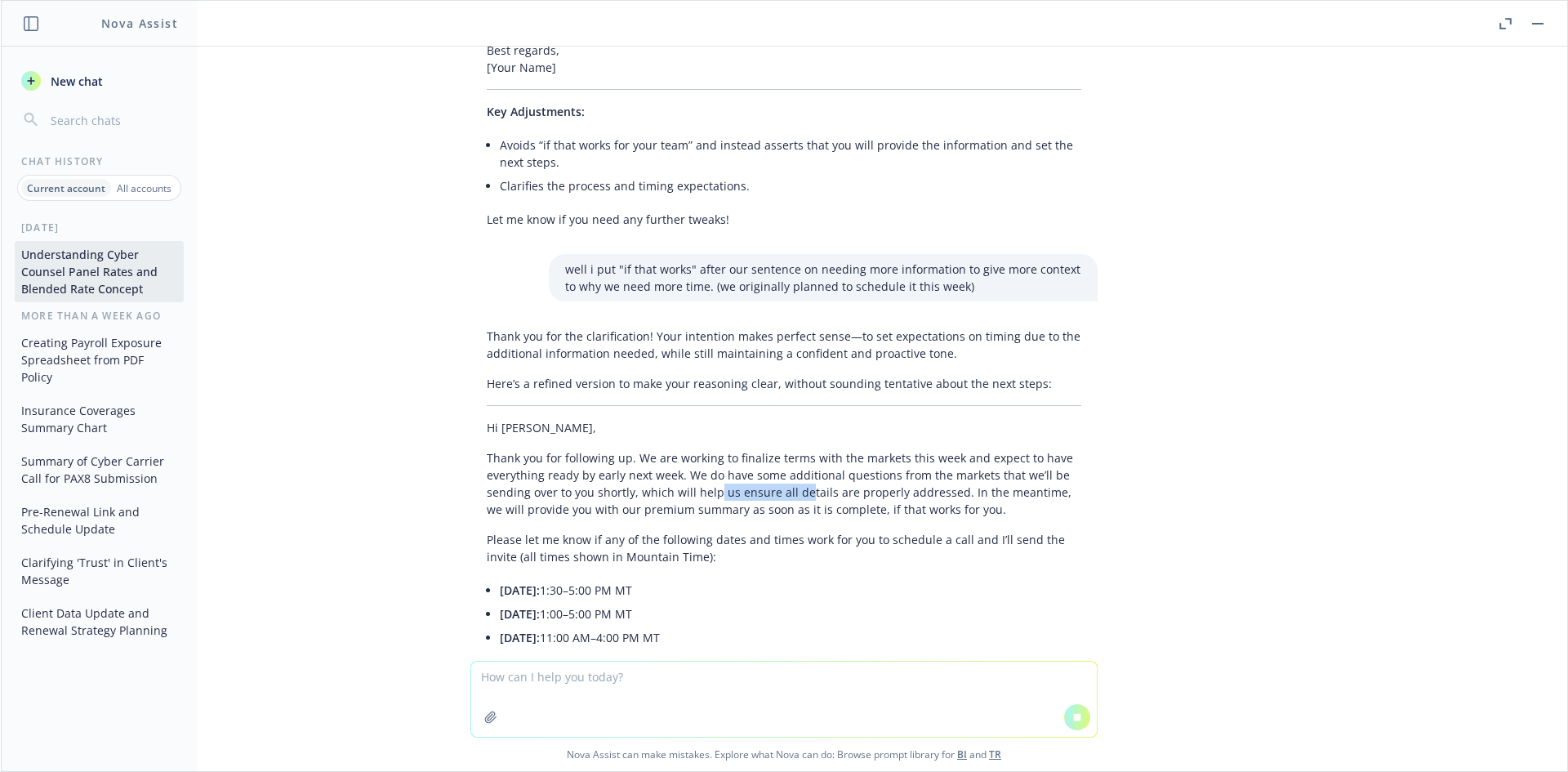
drag, startPoint x: 782, startPoint y: 465, endPoint x: 700, endPoint y: 453, distance: 82.9
click at [700, 453] on p "Thank you for following up. We are working to finalize terms with the markets t…" at bounding box center [783, 484] width 594 height 68
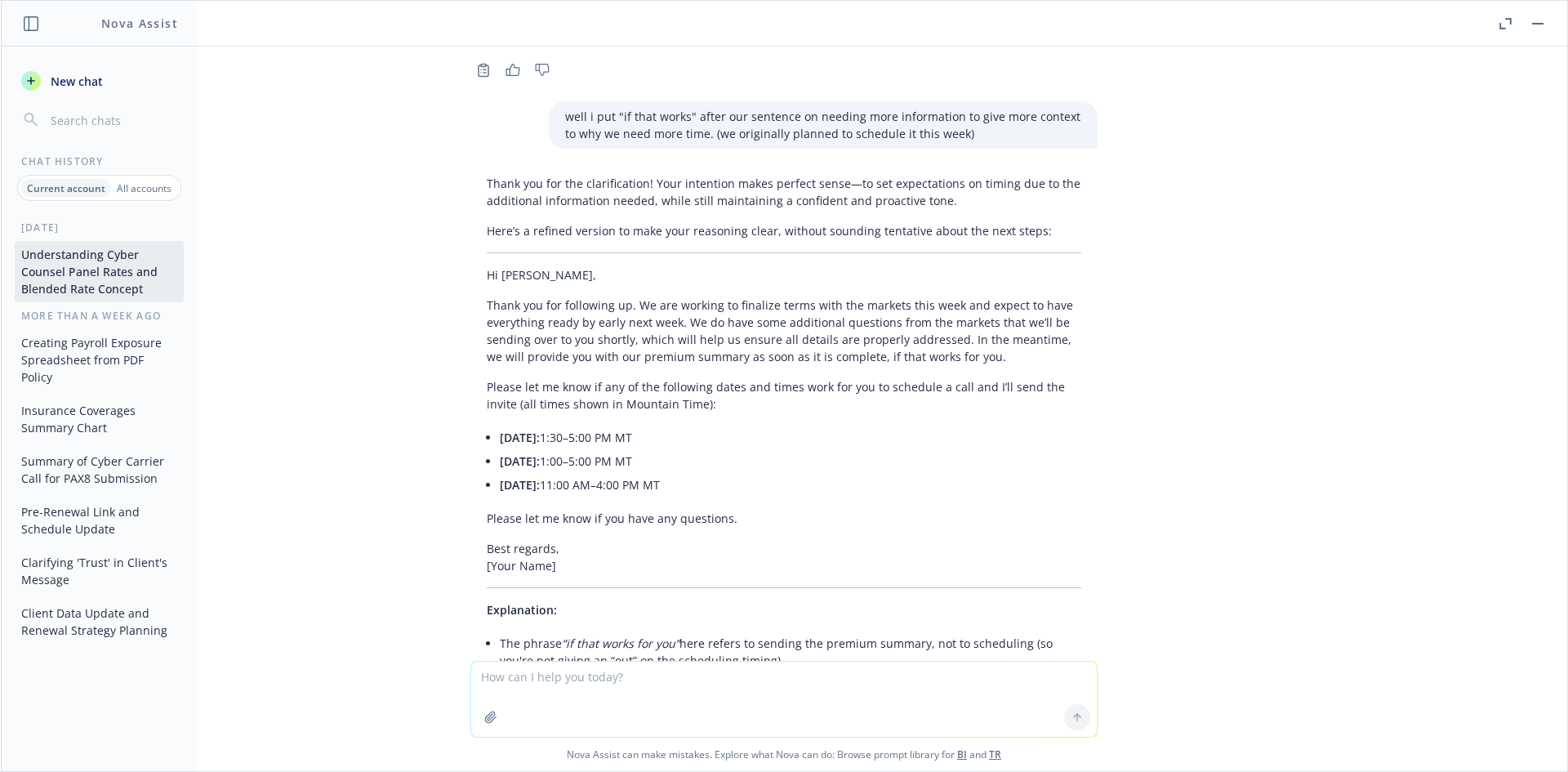
scroll to position [6013, 0]
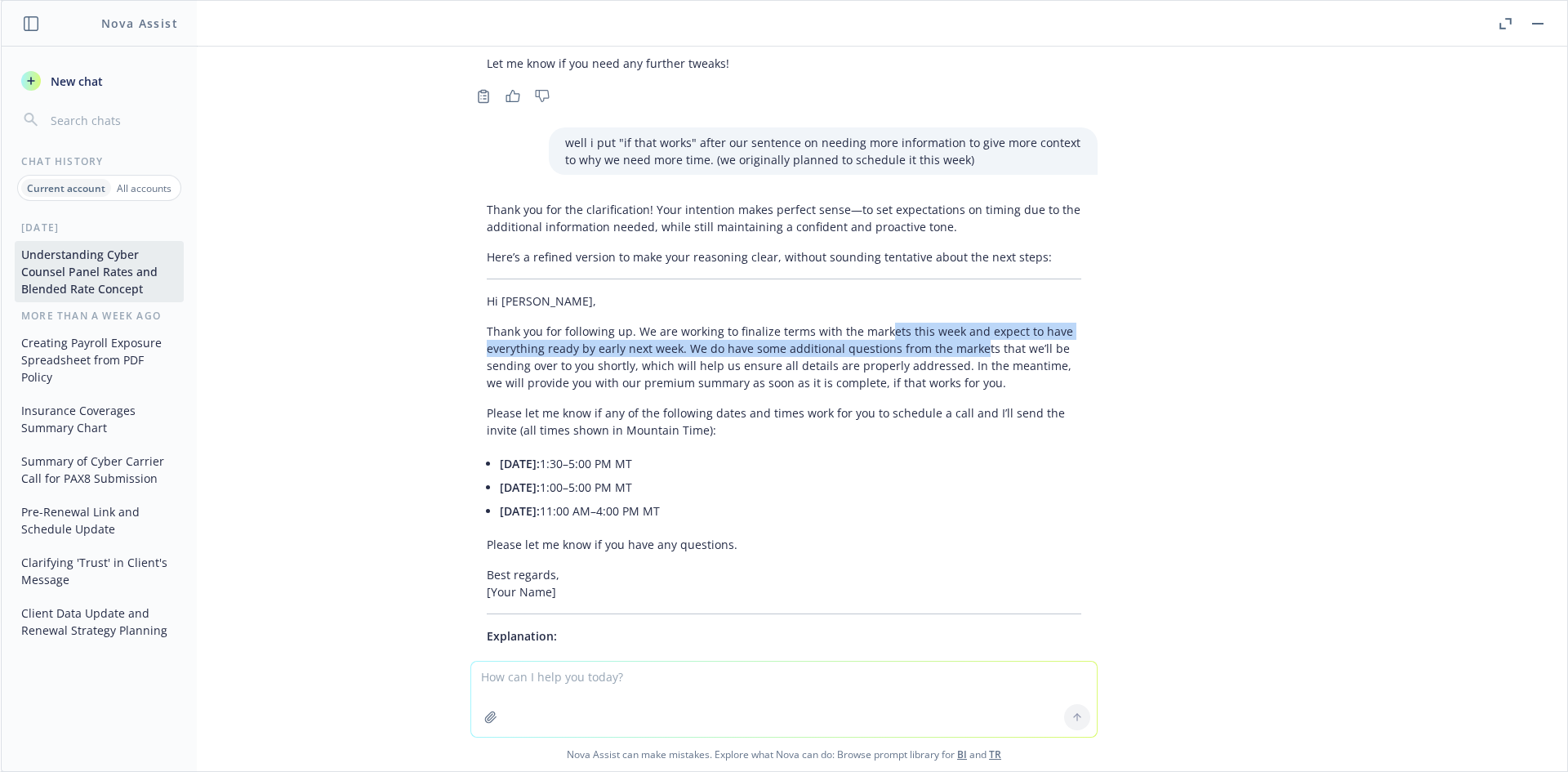
drag, startPoint x: 870, startPoint y: 291, endPoint x: 962, endPoint y: 321, distance: 96.8
click at [962, 323] on p "Thank you for following up. We are working to finalize terms with the markets t…" at bounding box center [783, 357] width 594 height 68
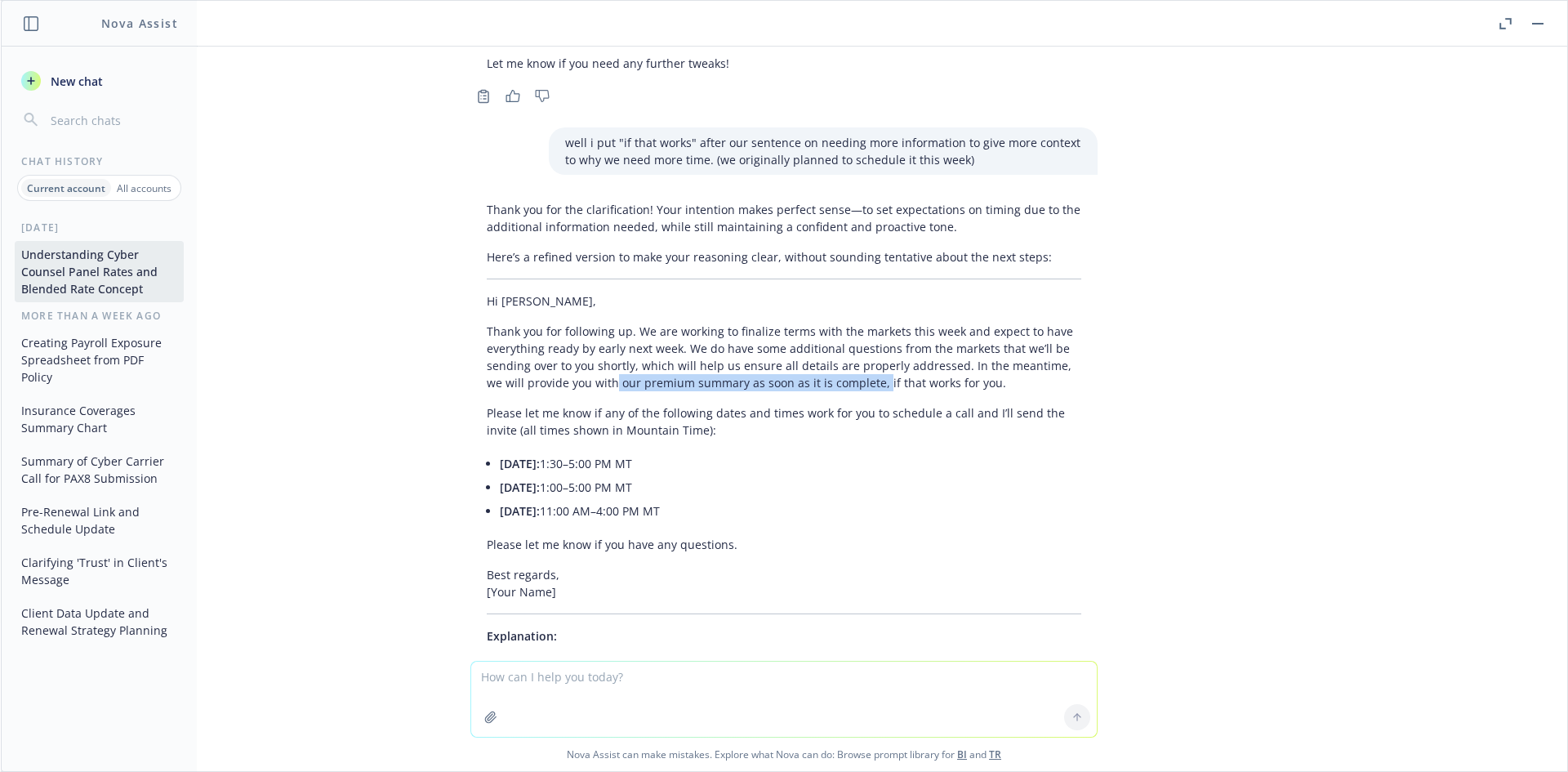
drag, startPoint x: 744, startPoint y: 349, endPoint x: 582, endPoint y: 349, distance: 162.0
click at [582, 349] on p "Thank you for following up. We are working to finalize terms with the markets t…" at bounding box center [783, 357] width 594 height 68
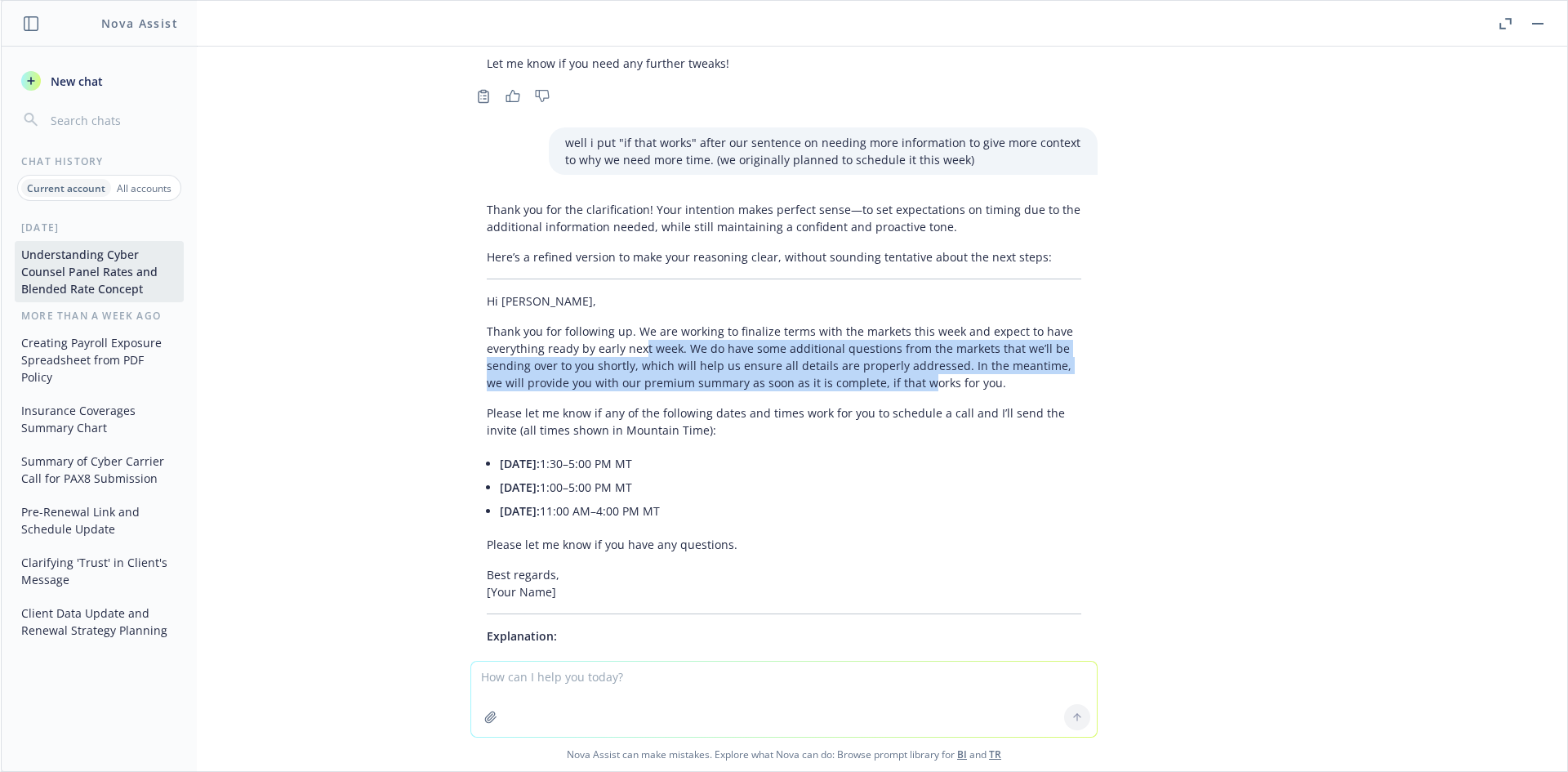
drag, startPoint x: 629, startPoint y: 307, endPoint x: 894, endPoint y: 354, distance: 269.1
click at [894, 354] on p "Thank you for following up. We are working to finalize terms with the markets t…" at bounding box center [783, 357] width 594 height 68
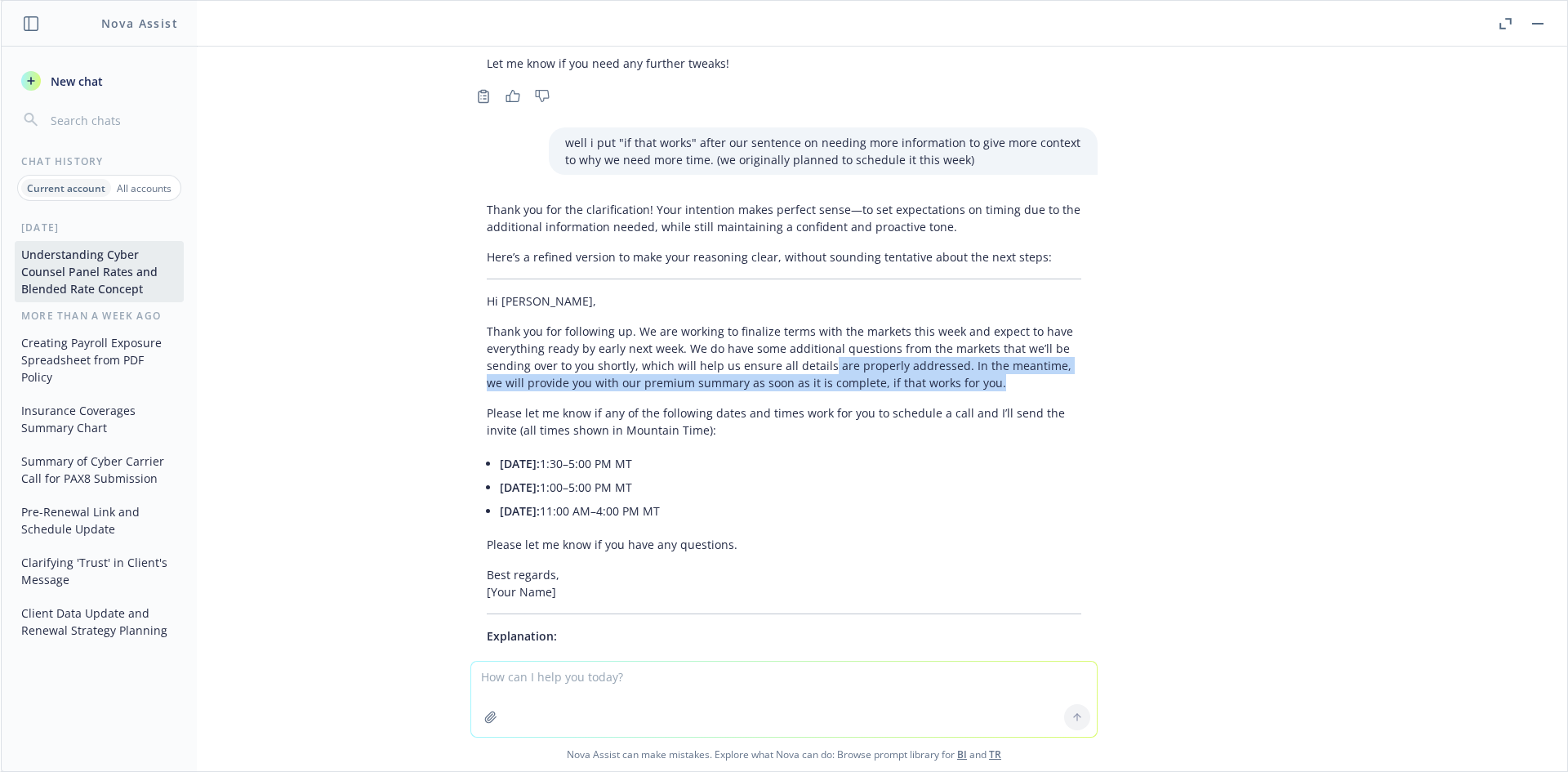
drag, startPoint x: 968, startPoint y: 348, endPoint x: 769, endPoint y: 321, distance: 200.8
click at [771, 323] on p "Thank you for following up. We are working to finalize terms with the markets t…" at bounding box center [783, 357] width 594 height 68
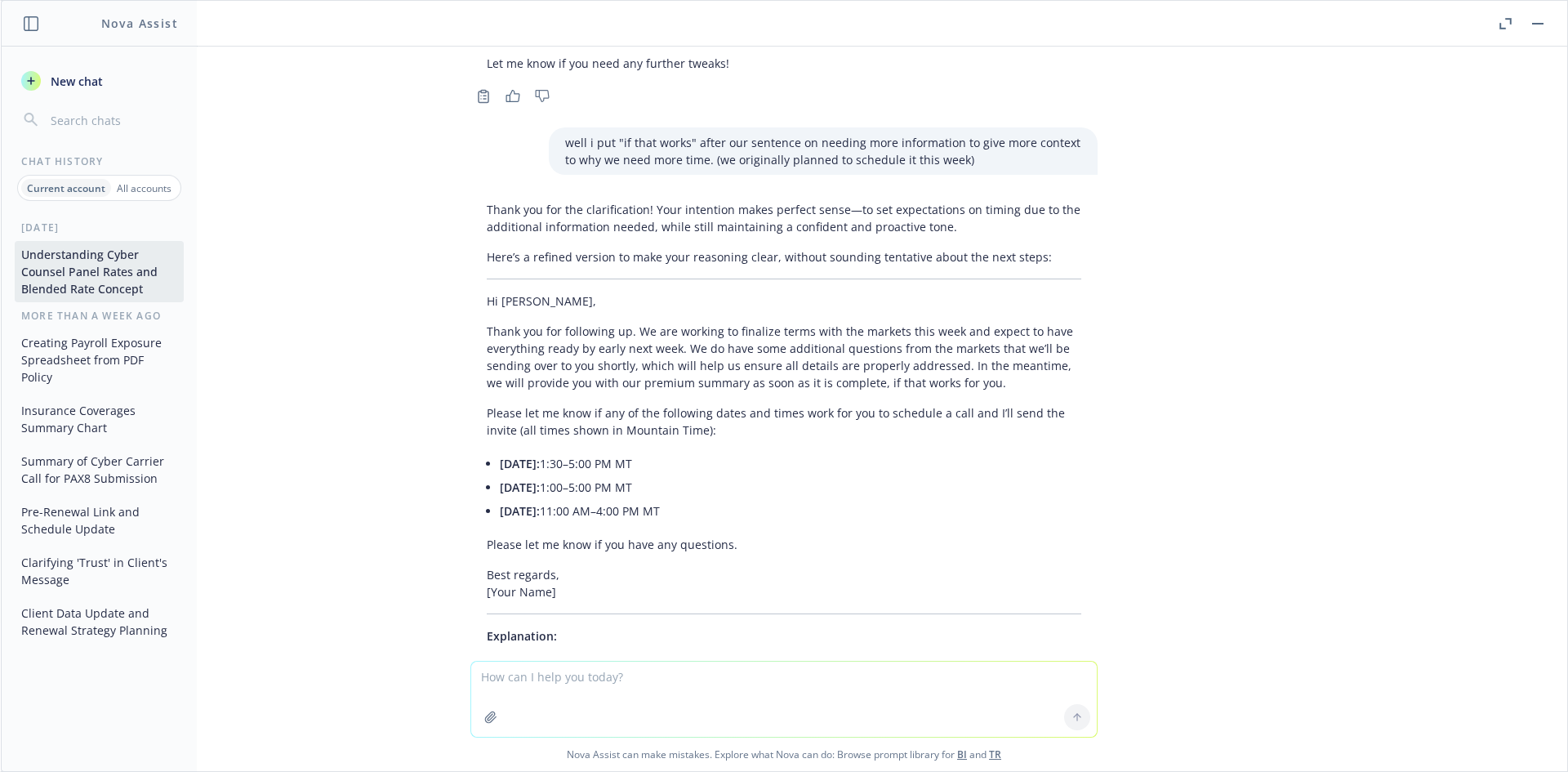
click at [769, 323] on p "Thank you for following up. We are working to finalize terms with the markets t…" at bounding box center [783, 357] width 594 height 68
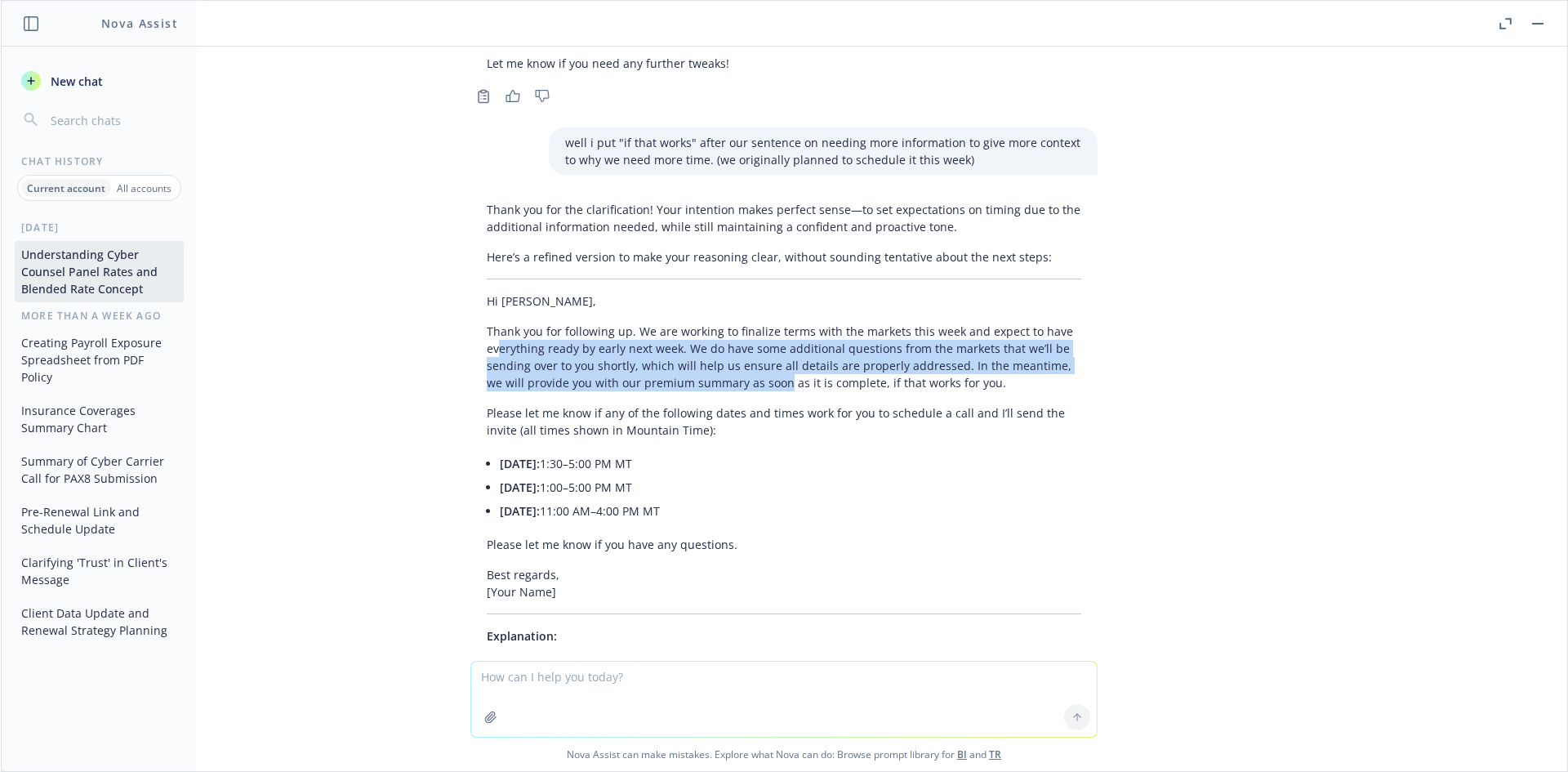
drag, startPoint x: 484, startPoint y: 318, endPoint x: 762, endPoint y: 342, distance: 279.0
click at [762, 342] on p "Thank you for following up. We are working to finalize terms with the markets t…" at bounding box center [783, 357] width 594 height 68
click at [763, 343] on p "Thank you for following up. We are working to finalize terms with the markets t…" at bounding box center [783, 357] width 594 height 68
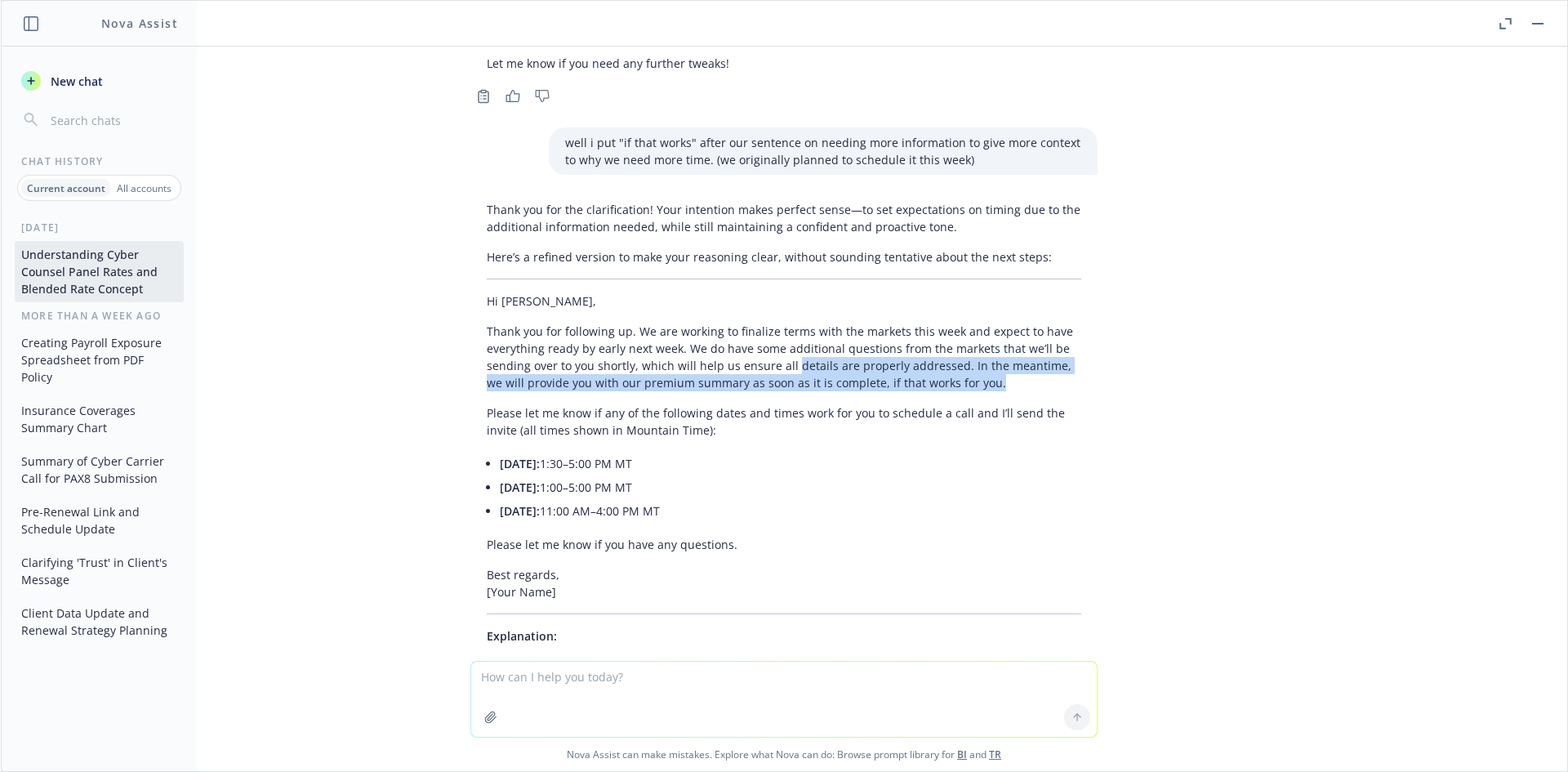
drag, startPoint x: 902, startPoint y: 348, endPoint x: 777, endPoint y: 333, distance: 125.9
click at [778, 333] on p "Thank you for following up. We are working to finalize terms with the markets t…" at bounding box center [783, 357] width 594 height 68
click at [777, 333] on p "Thank you for following up. We are working to finalize terms with the markets t…" at bounding box center [783, 357] width 594 height 68
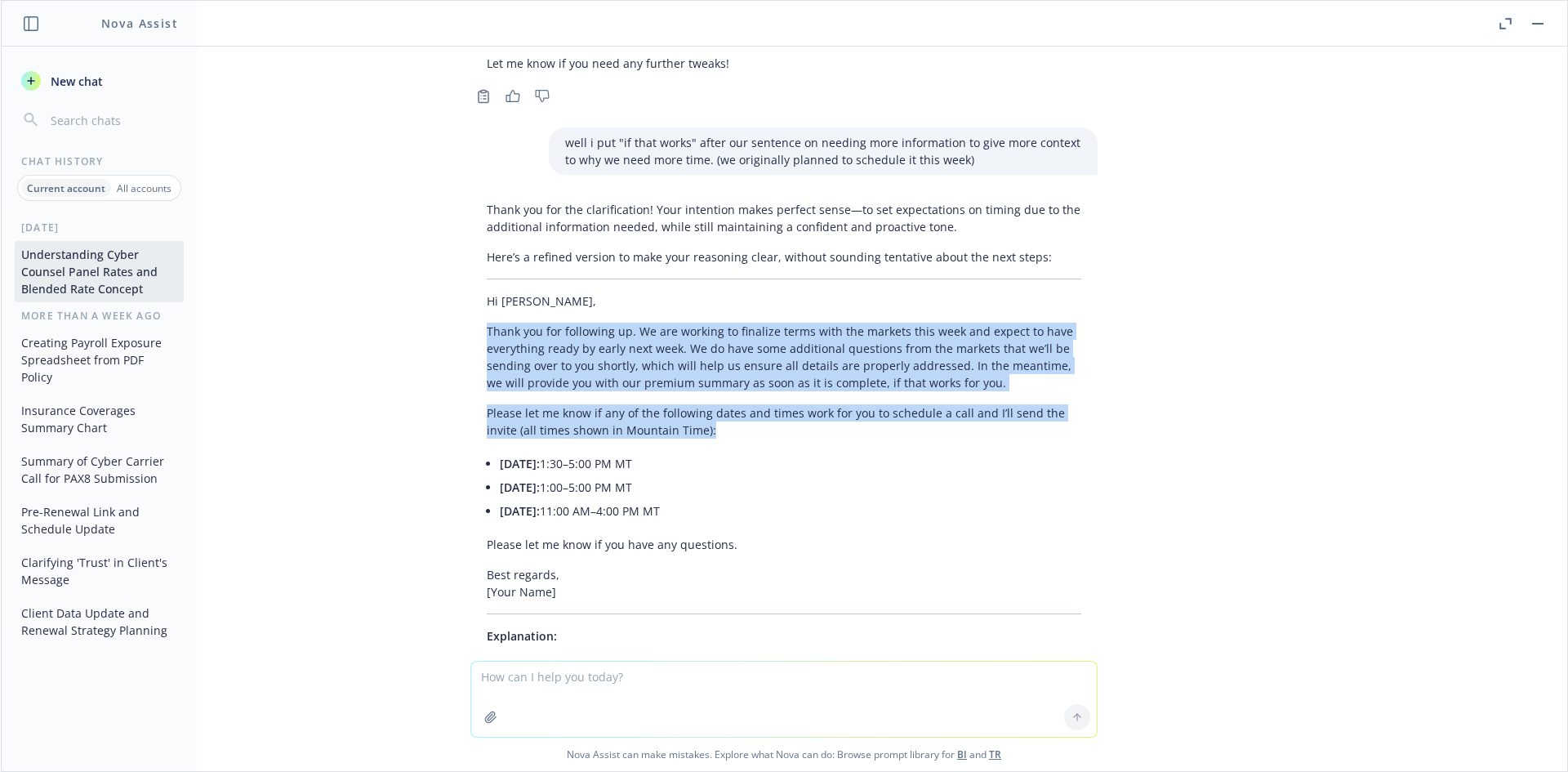
drag, startPoint x: 471, startPoint y: 300, endPoint x: 938, endPoint y: 393, distance: 476.2
click at [938, 393] on div "Thank you for the clarification! Your intention makes perfect sense—to set expe…" at bounding box center [783, 505] width 627 height 623
click at [938, 404] on p "Please let me know if any of the following dates and times work for you to sche…" at bounding box center [783, 421] width 594 height 34
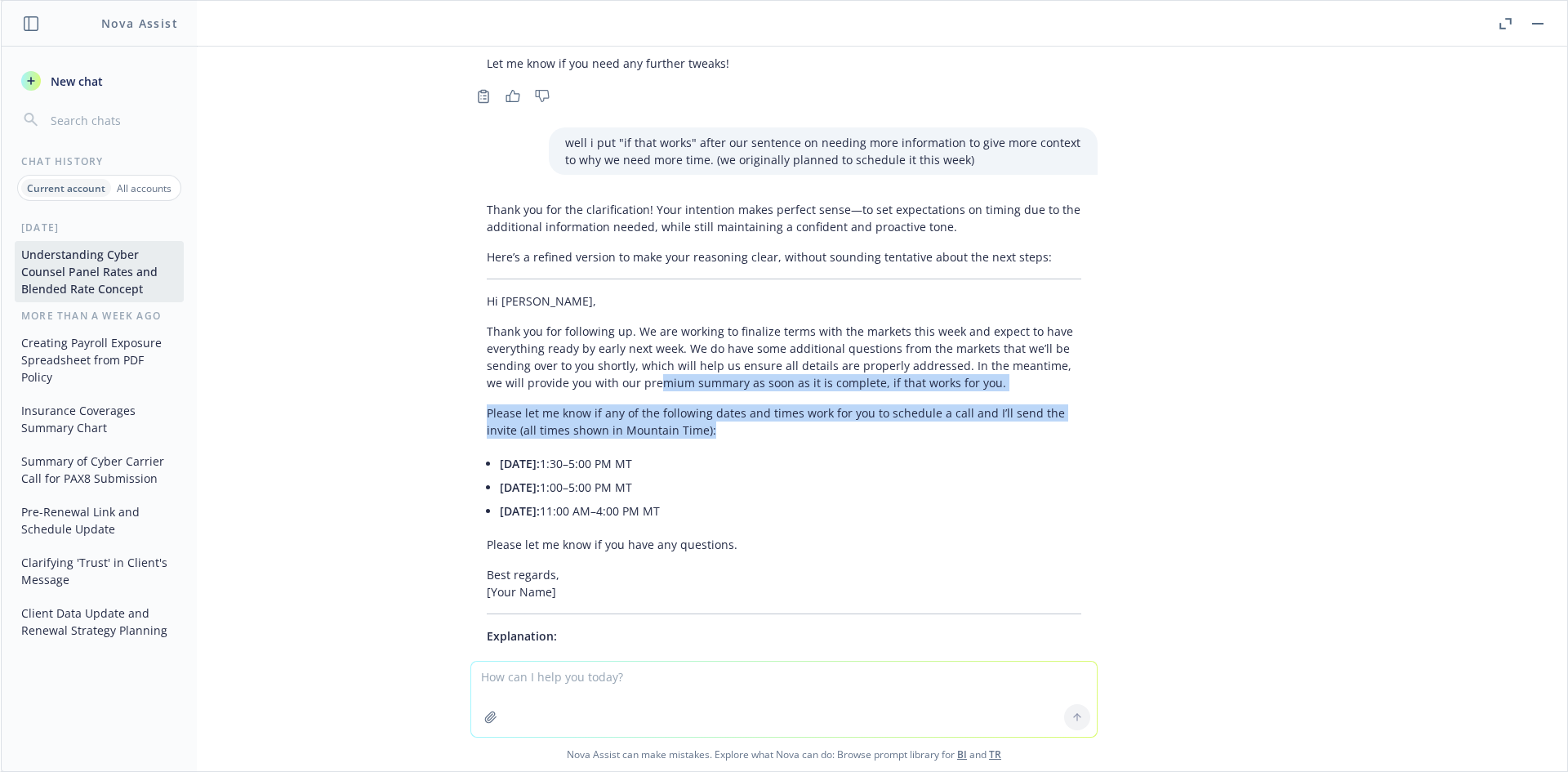
drag, startPoint x: 849, startPoint y: 393, endPoint x: 623, endPoint y: 347, distance: 230.6
click at [623, 347] on div "Thank you for the clarification! Your intention makes perfect sense—to set expe…" at bounding box center [783, 505] width 627 height 623
click at [623, 347] on p "Thank you for following up. We are working to finalize terms with the markets t…" at bounding box center [783, 357] width 594 height 68
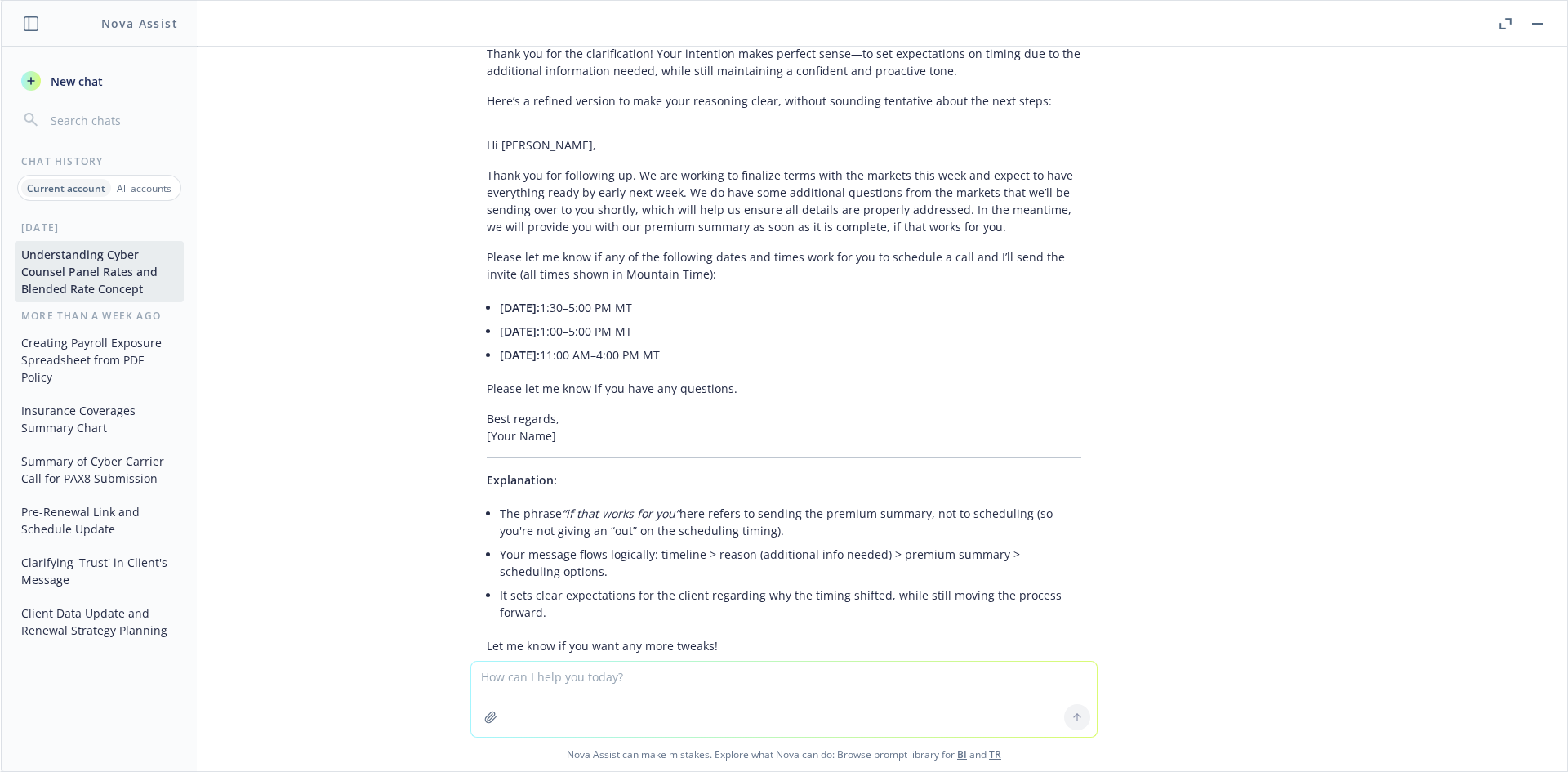
scroll to position [6203, 0]
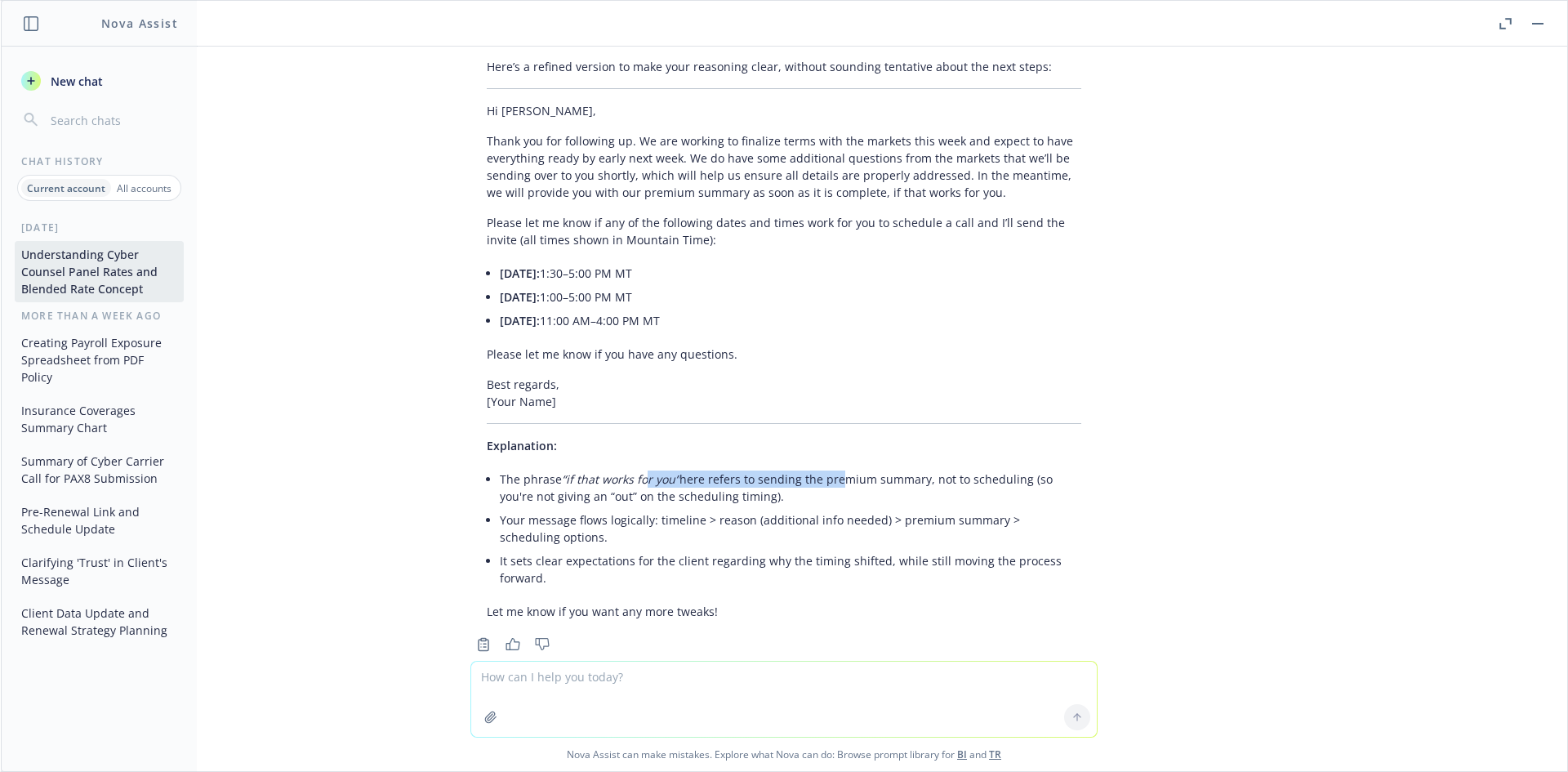
drag, startPoint x: 636, startPoint y: 444, endPoint x: 822, endPoint y: 444, distance: 186.0
click at [822, 468] on li "The phrase “if that works for you” here refers to sending the premium summary, …" at bounding box center [791, 488] width 582 height 41
drag, startPoint x: 724, startPoint y: 459, endPoint x: 636, endPoint y: 449, distance: 88.6
click at [637, 468] on li "The phrase “if that works for you” here refers to sending the premium summary, …" at bounding box center [791, 488] width 582 height 41
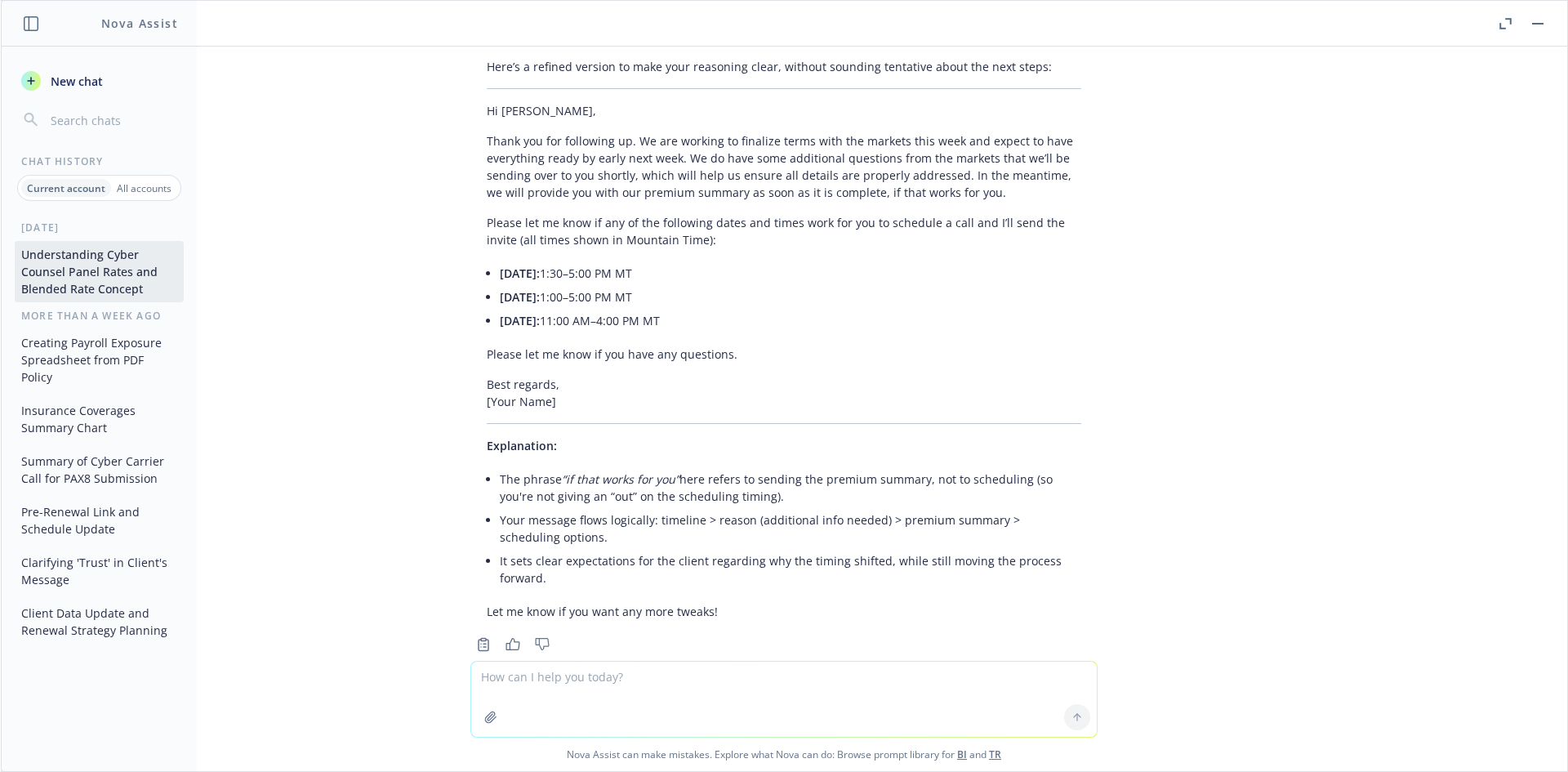
click at [636, 471] on em "“if that works for you”" at bounding box center [620, 479] width 117 height 16
drag, startPoint x: 494, startPoint y: 449, endPoint x: 725, endPoint y: 464, distance: 231.5
click at [725, 468] on li "The phrase “if that works for you” here refers to sending the premium summary, …" at bounding box center [791, 488] width 582 height 41
drag, startPoint x: 725, startPoint y: 464, endPoint x: 733, endPoint y: 469, distance: 9.4
click at [725, 468] on li "The phrase “if that works for you” here refers to sending the premium summary, …" at bounding box center [791, 488] width 582 height 41
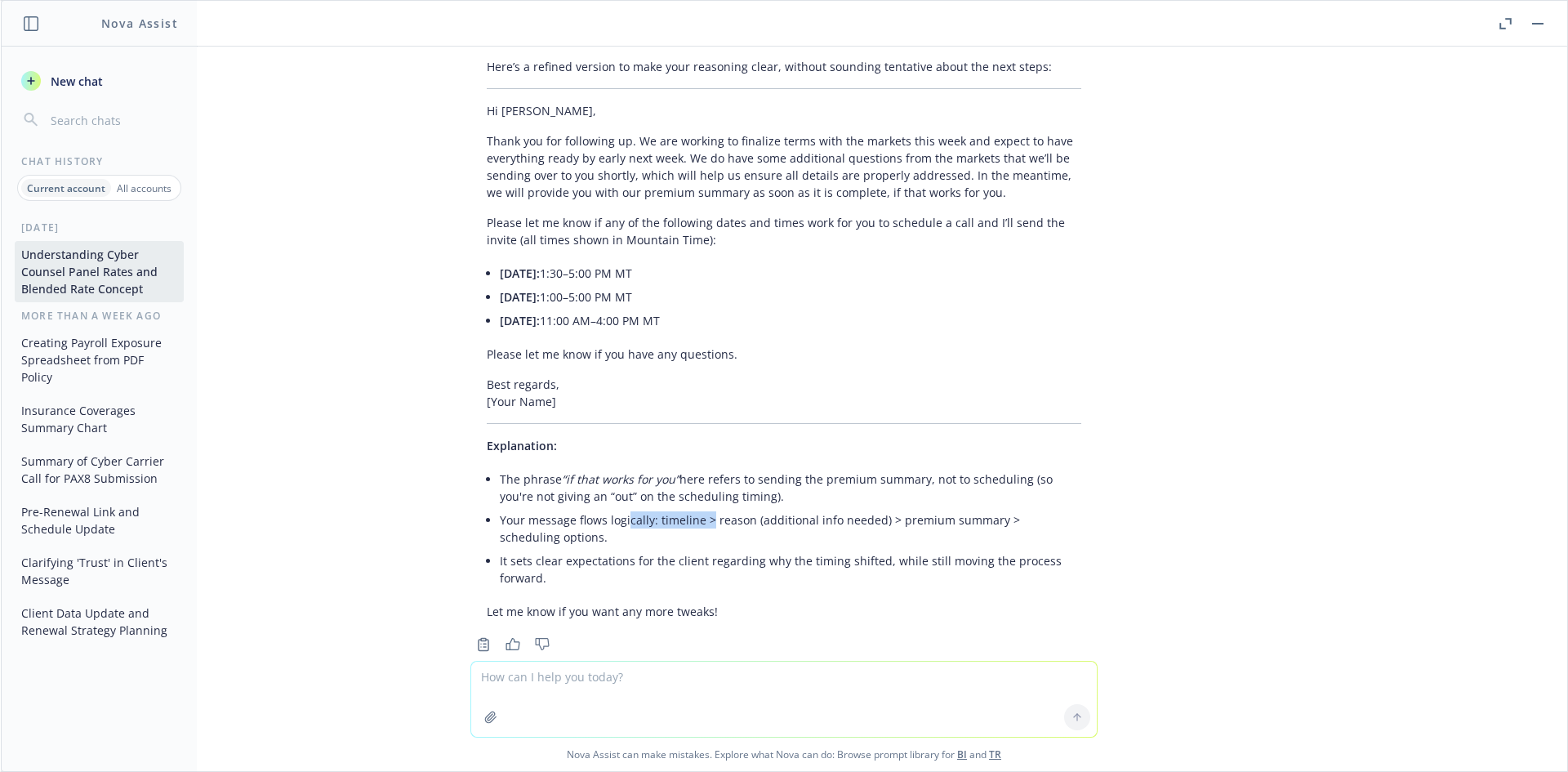
drag, startPoint x: 687, startPoint y: 488, endPoint x: 595, endPoint y: 474, distance: 93.1
click at [596, 509] on li "Your message flows logically: timeline > reason (additional info needed) > prem…" at bounding box center [791, 529] width 582 height 41
click at [595, 509] on li "Your message flows logically: timeline > reason (additional info needed) > prem…" at bounding box center [791, 529] width 582 height 41
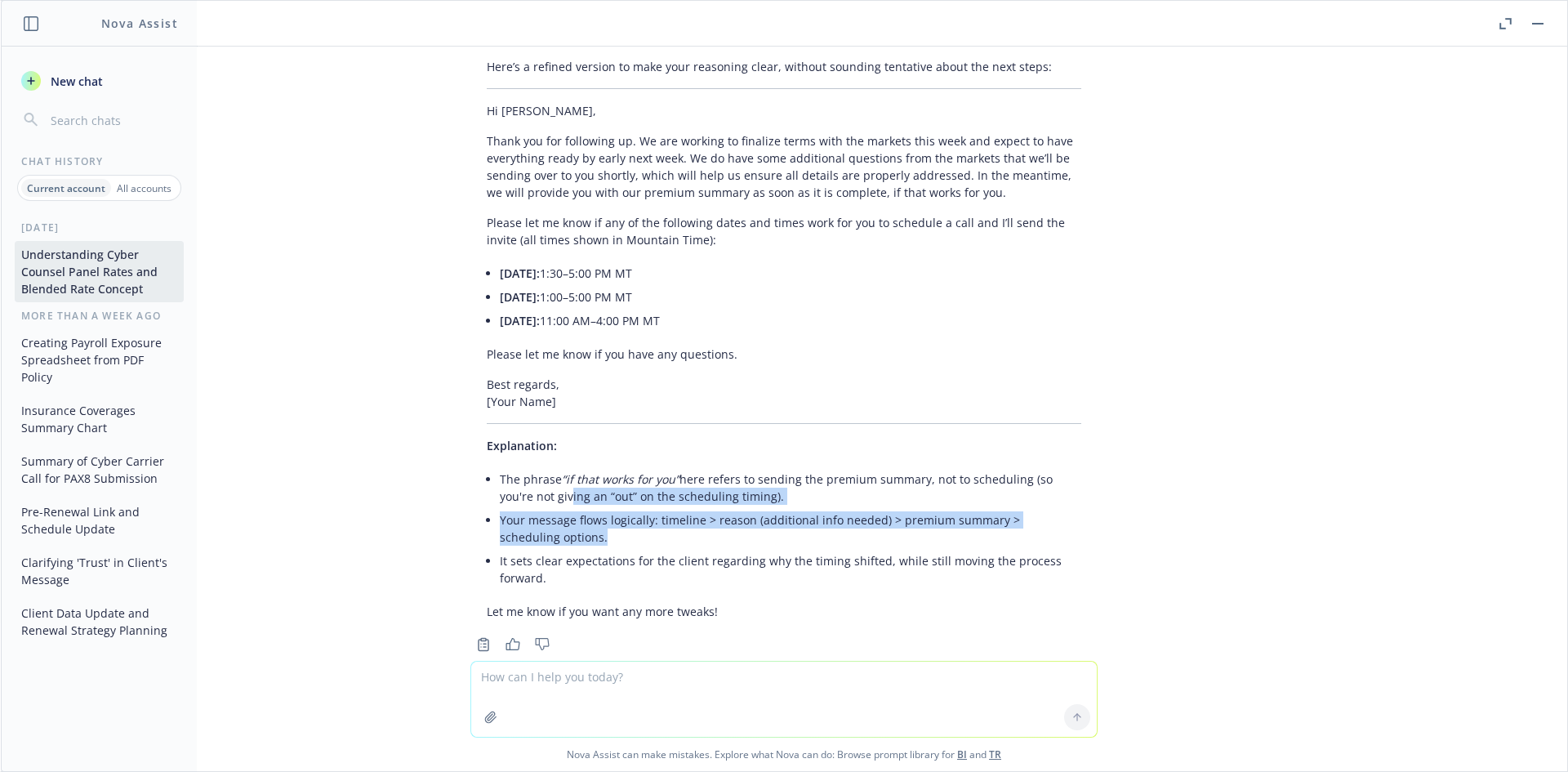
drag, startPoint x: 520, startPoint y: 454, endPoint x: 632, endPoint y: 503, distance: 122.2
click at [632, 505] on ul "The phrase “if that works for you” here refers to sending the premium summary, …" at bounding box center [791, 529] width 582 height 123
click at [632, 509] on li "Your message flows logically: timeline > reason (additional info needed) > prem…" at bounding box center [791, 529] width 582 height 41
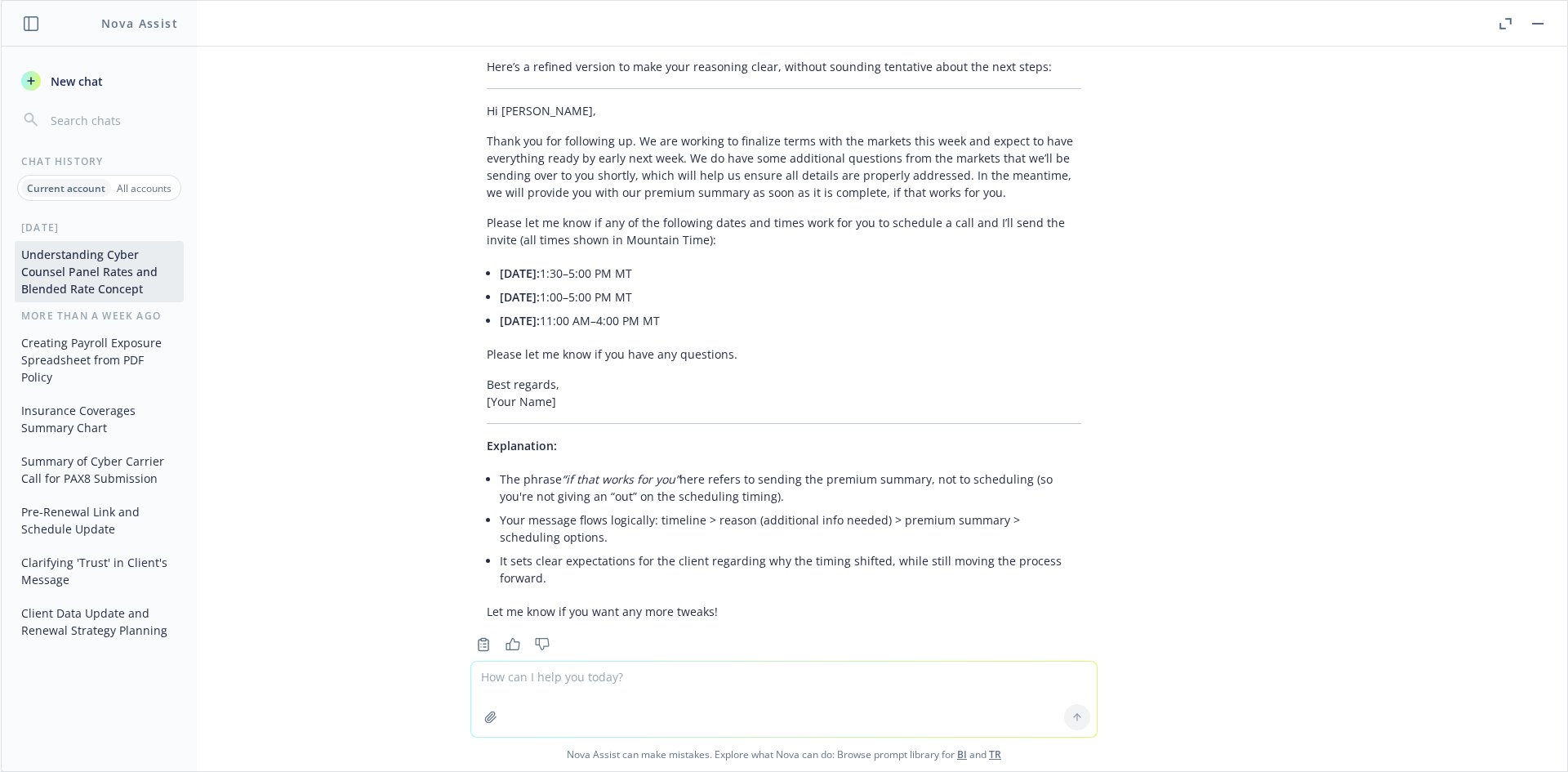
click at [596, 687] on textarea at bounding box center [783, 699] width 626 height 75
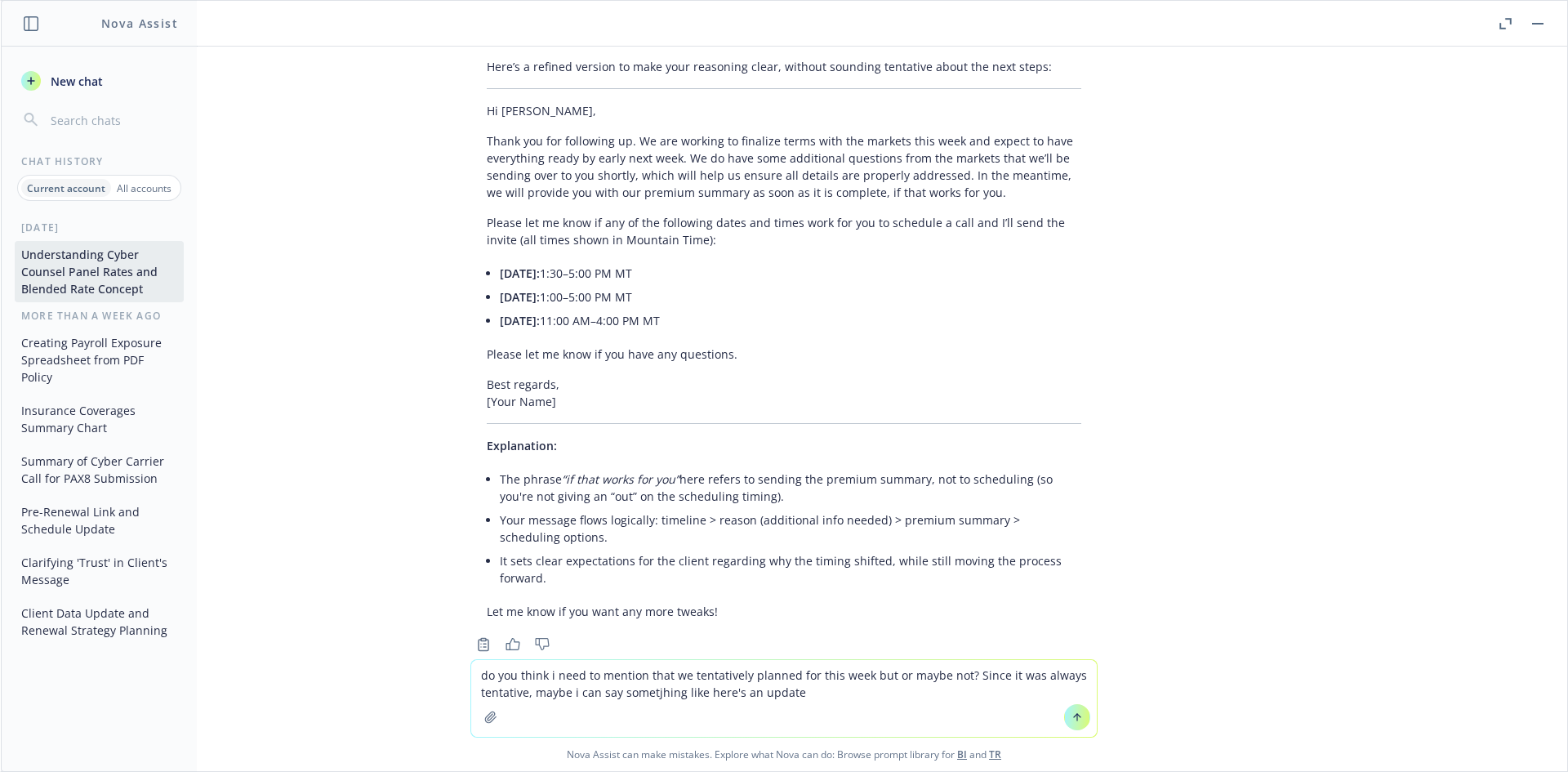
type textarea "do you think i need to mention that we tentatively planned for this week but or…"
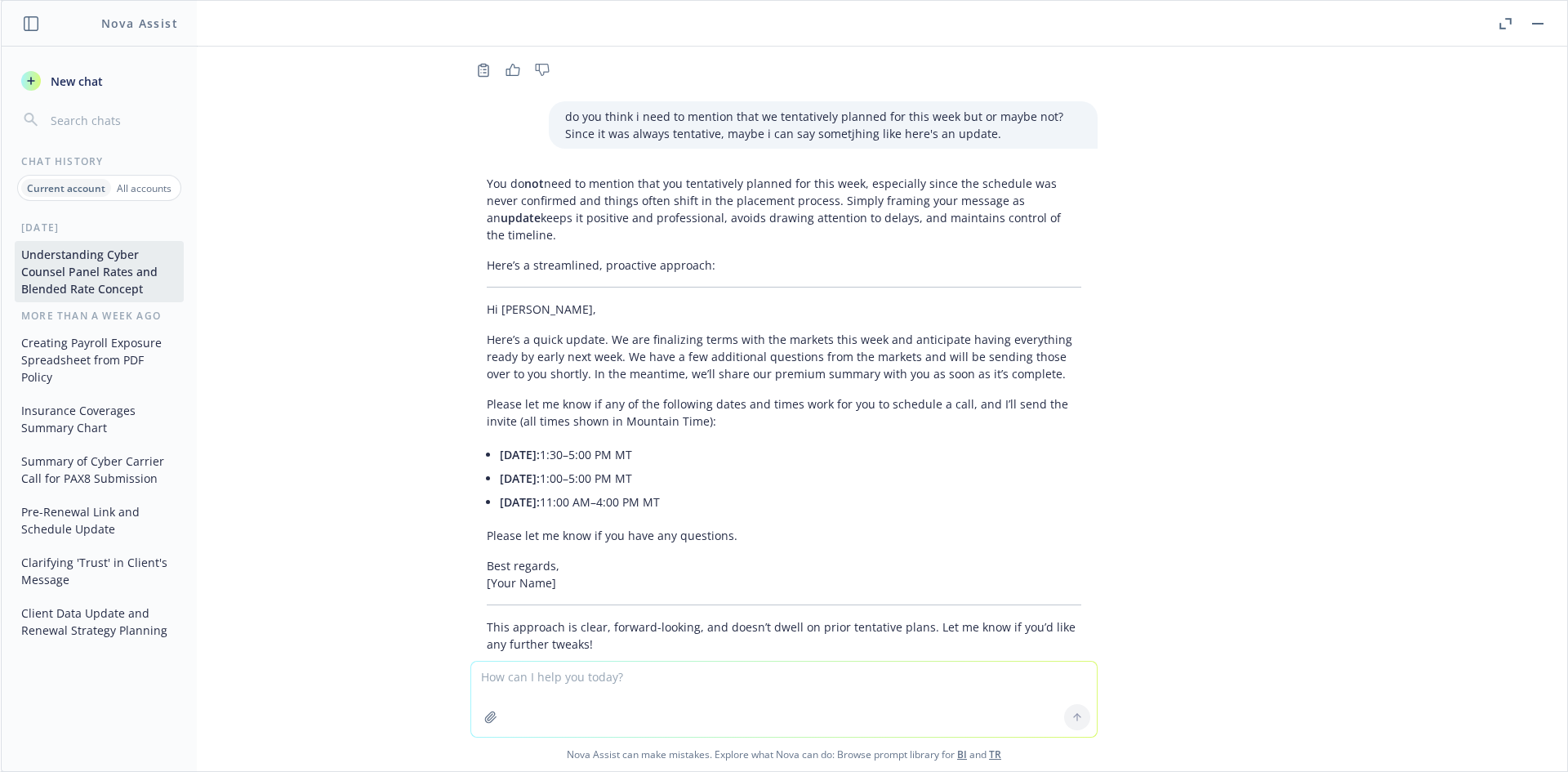
scroll to position [6792, 0]
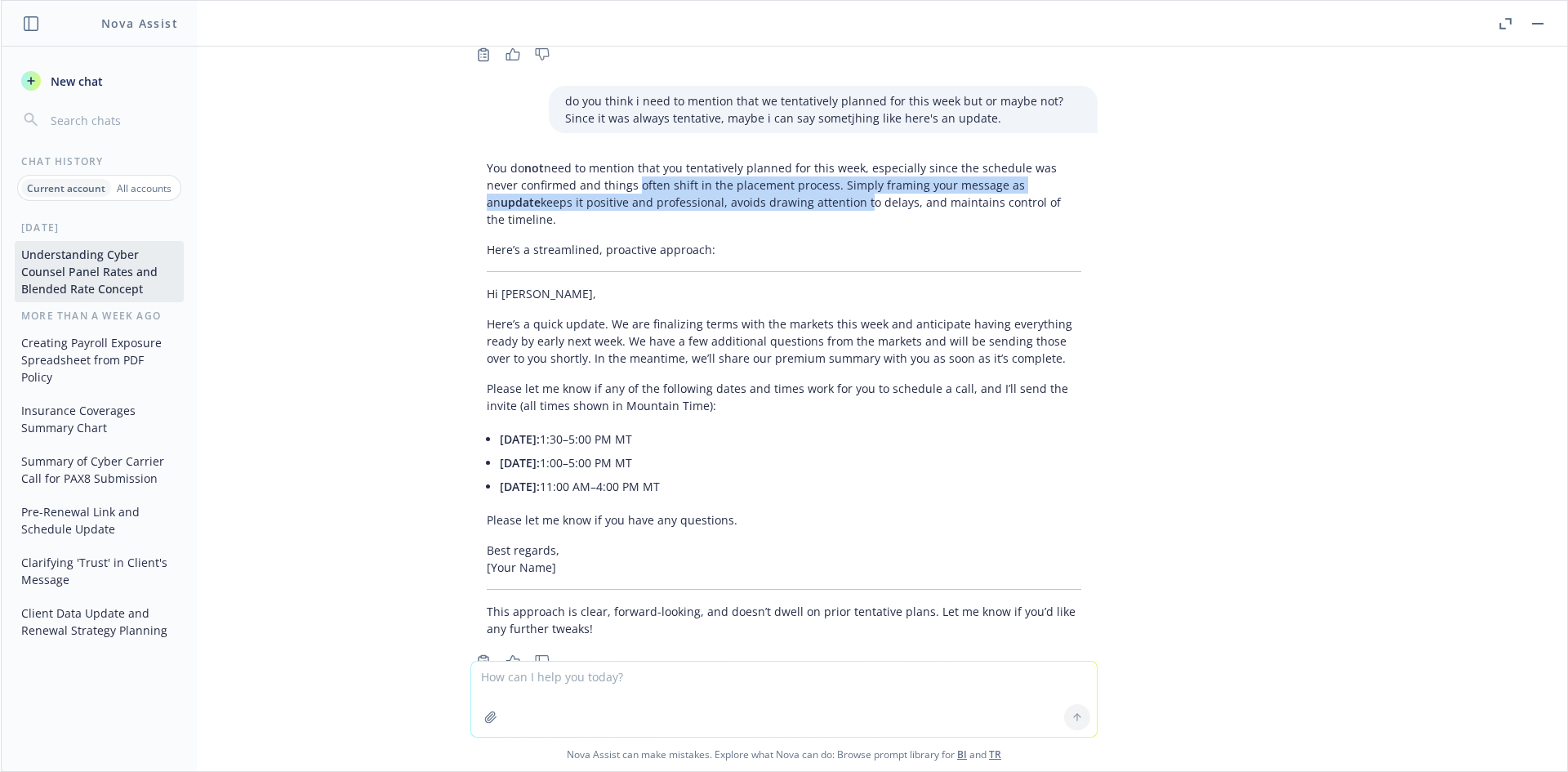
drag, startPoint x: 588, startPoint y: 144, endPoint x: 750, endPoint y: 172, distance: 164.4
click at [750, 172] on p "You do not need to mention that you tentatively planned for this week, especial…" at bounding box center [783, 193] width 594 height 68
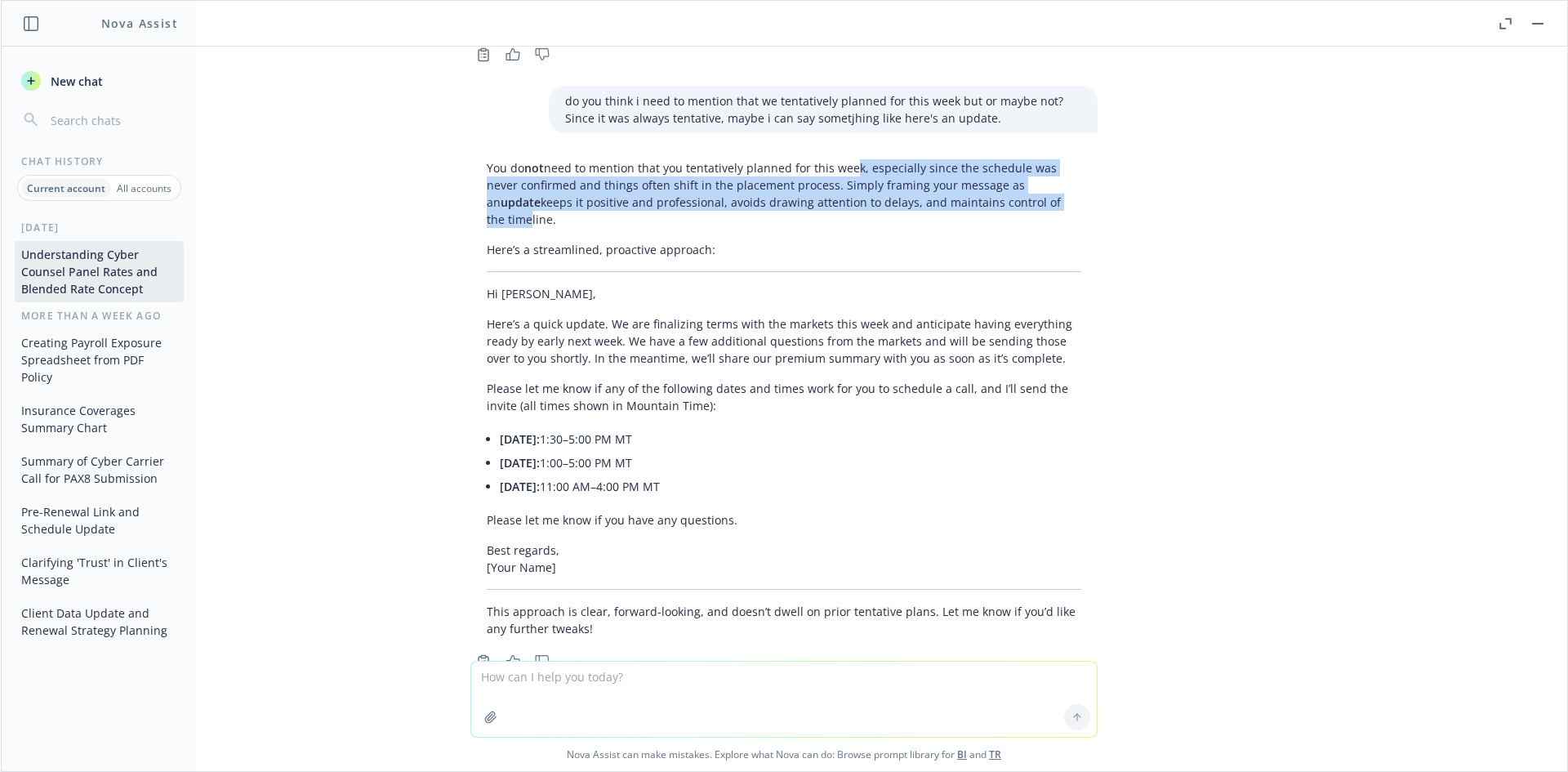
drag, startPoint x: 837, startPoint y: 134, endPoint x: 975, endPoint y: 163, distance: 141.0
click at [975, 163] on p "You do not need to mention that you tentatively planned for this week, especial…" at bounding box center [783, 193] width 594 height 68
click at [972, 163] on p "You do not need to mention that you tentatively planned for this week, especial…" at bounding box center [783, 193] width 594 height 68
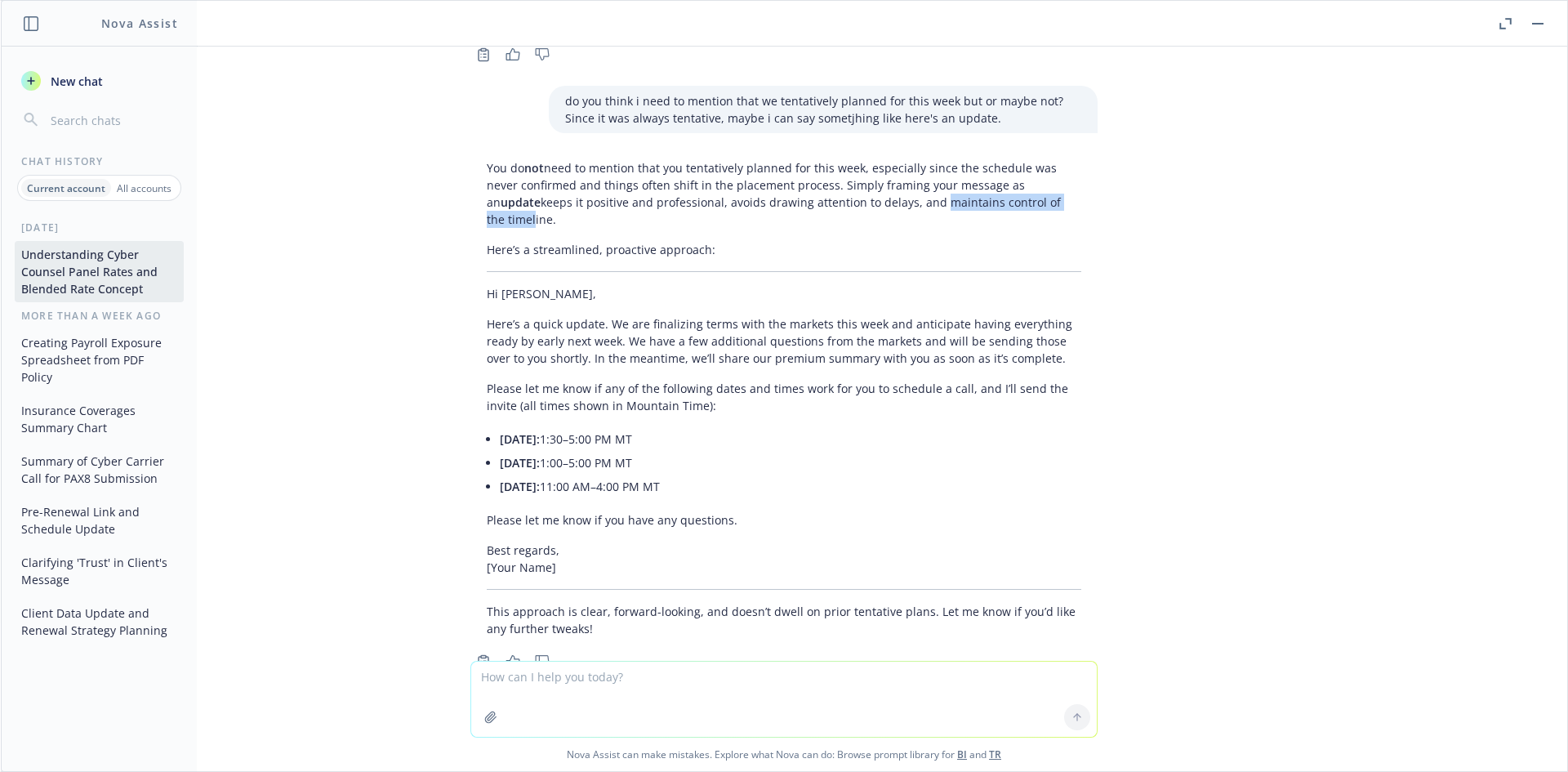
drag, startPoint x: 981, startPoint y: 167, endPoint x: 821, endPoint y: 167, distance: 160.0
click at [821, 167] on p "You do not need to mention that you tentatively planned for this week, especial…" at bounding box center [783, 193] width 594 height 68
click at [487, 263] on div "You do not need to mention that you tentatively planned for this week, especial…" at bounding box center [783, 398] width 627 height 491
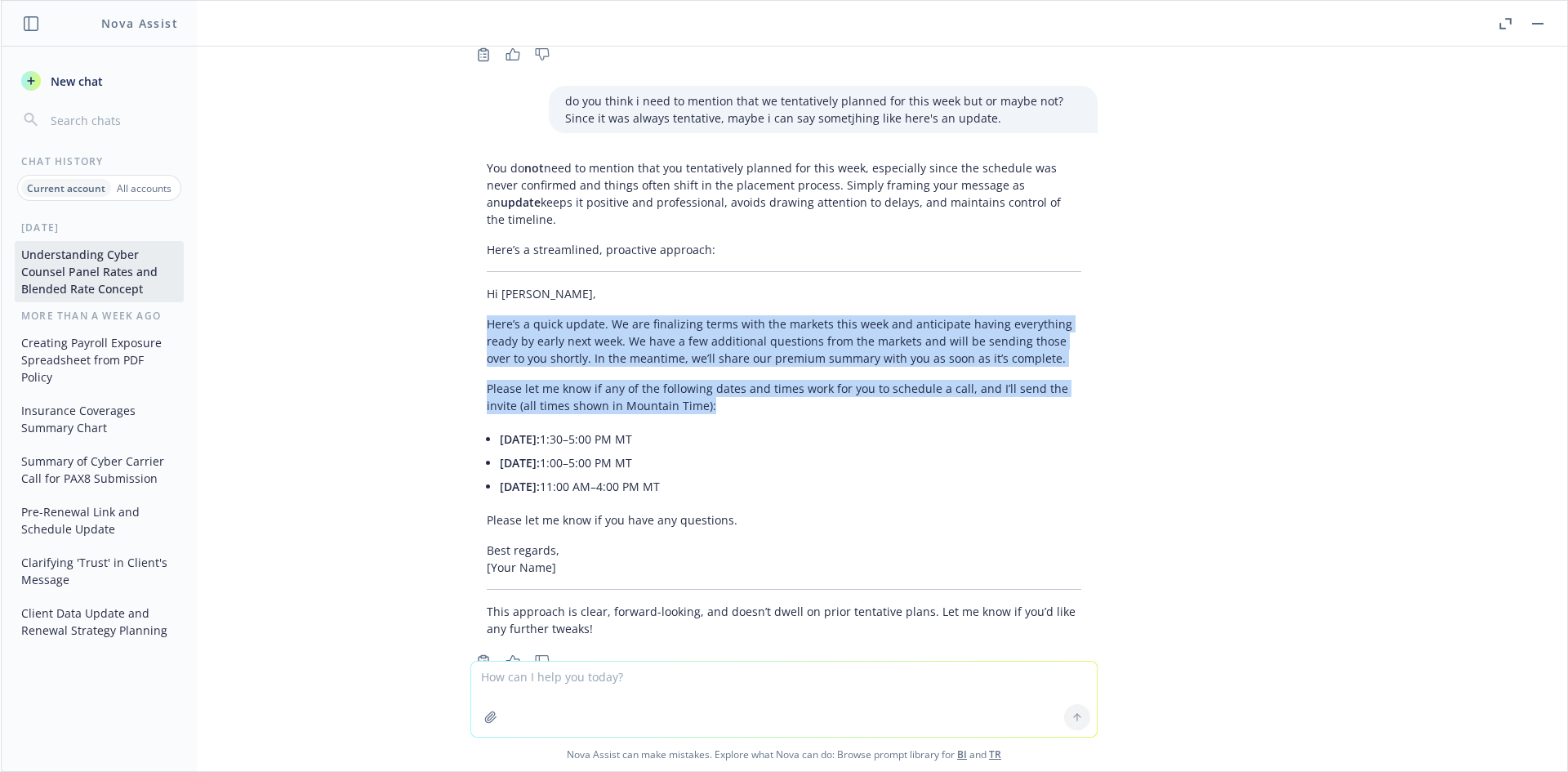
drag, startPoint x: 479, startPoint y: 260, endPoint x: 949, endPoint y: 353, distance: 479.1
click at [949, 353] on div "You do not need to mention that you tentatively planned for this week, especial…" at bounding box center [784, 413] width 653 height 520
copy div "Here’s a quick update. We are finalizing terms with the markets this week and a…"
drag, startPoint x: 654, startPoint y: 670, endPoint x: 632, endPoint y: 682, distance: 25.1
click at [656, 678] on textarea at bounding box center [783, 699] width 626 height 75
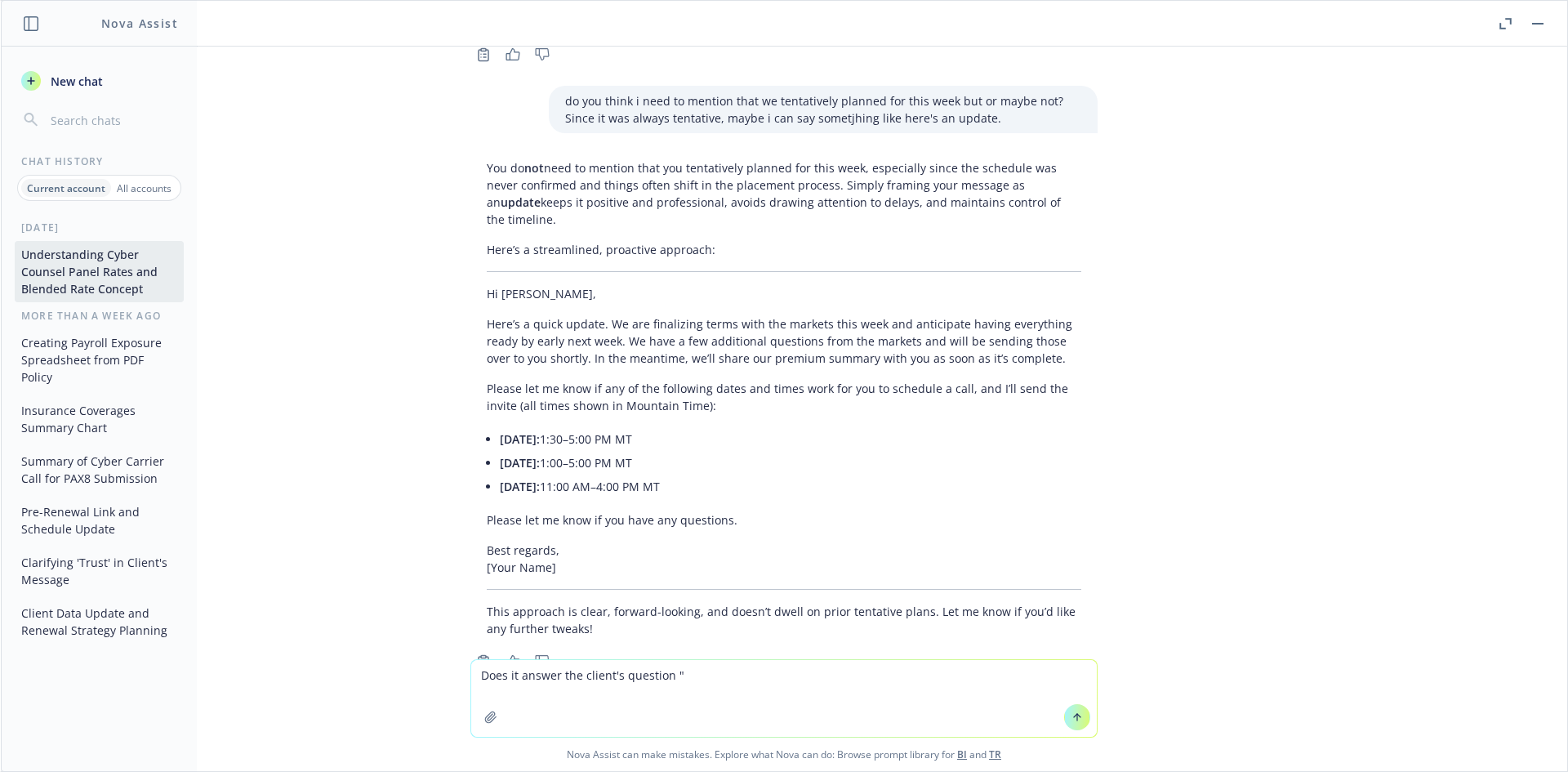
paste textarea "Just wanted to see how the insurance renewal pricing is going. Let us know when…"
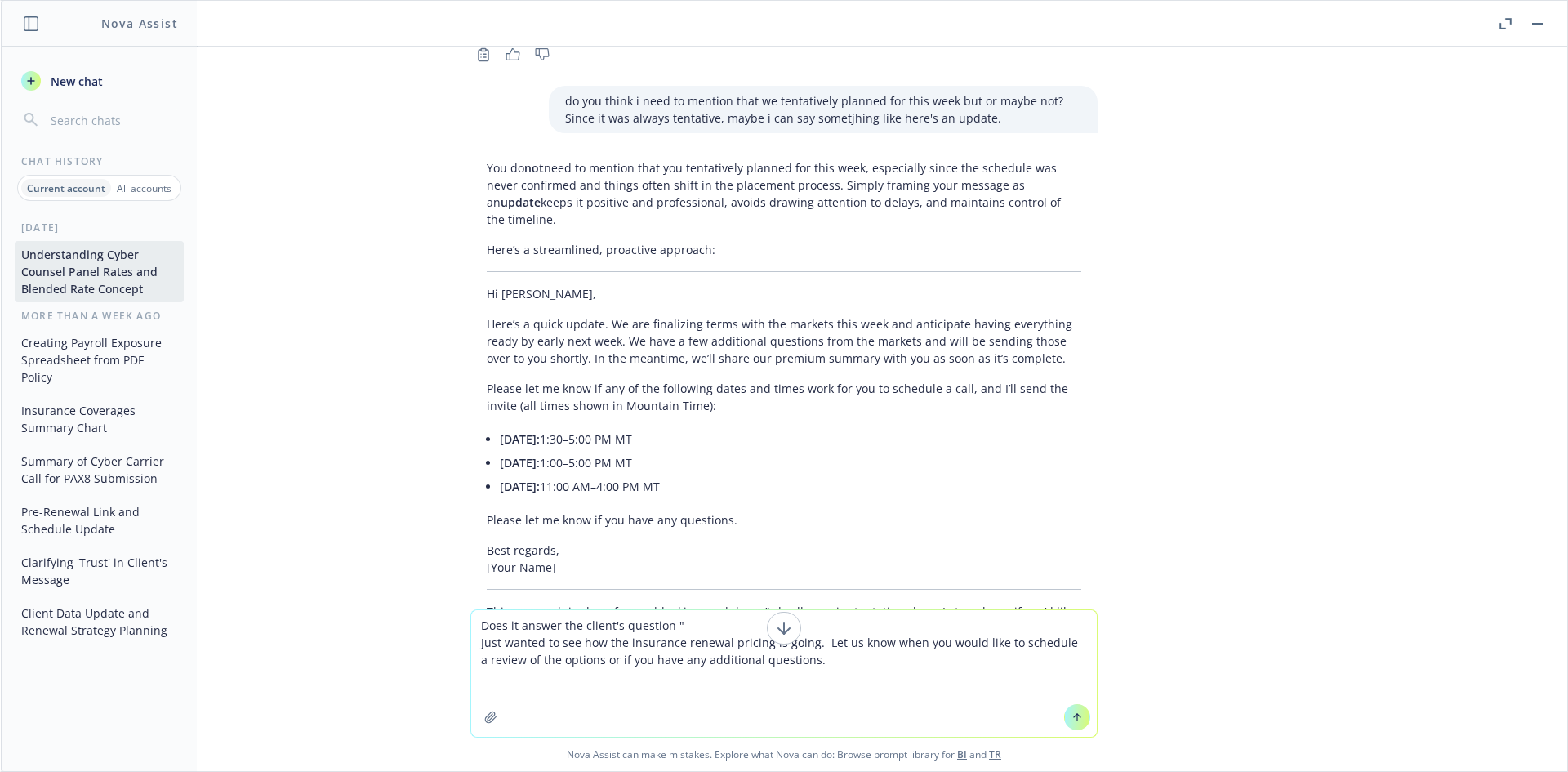
type textarea "Does it answer the client's question " Just wanted to see how the insurance ren…"
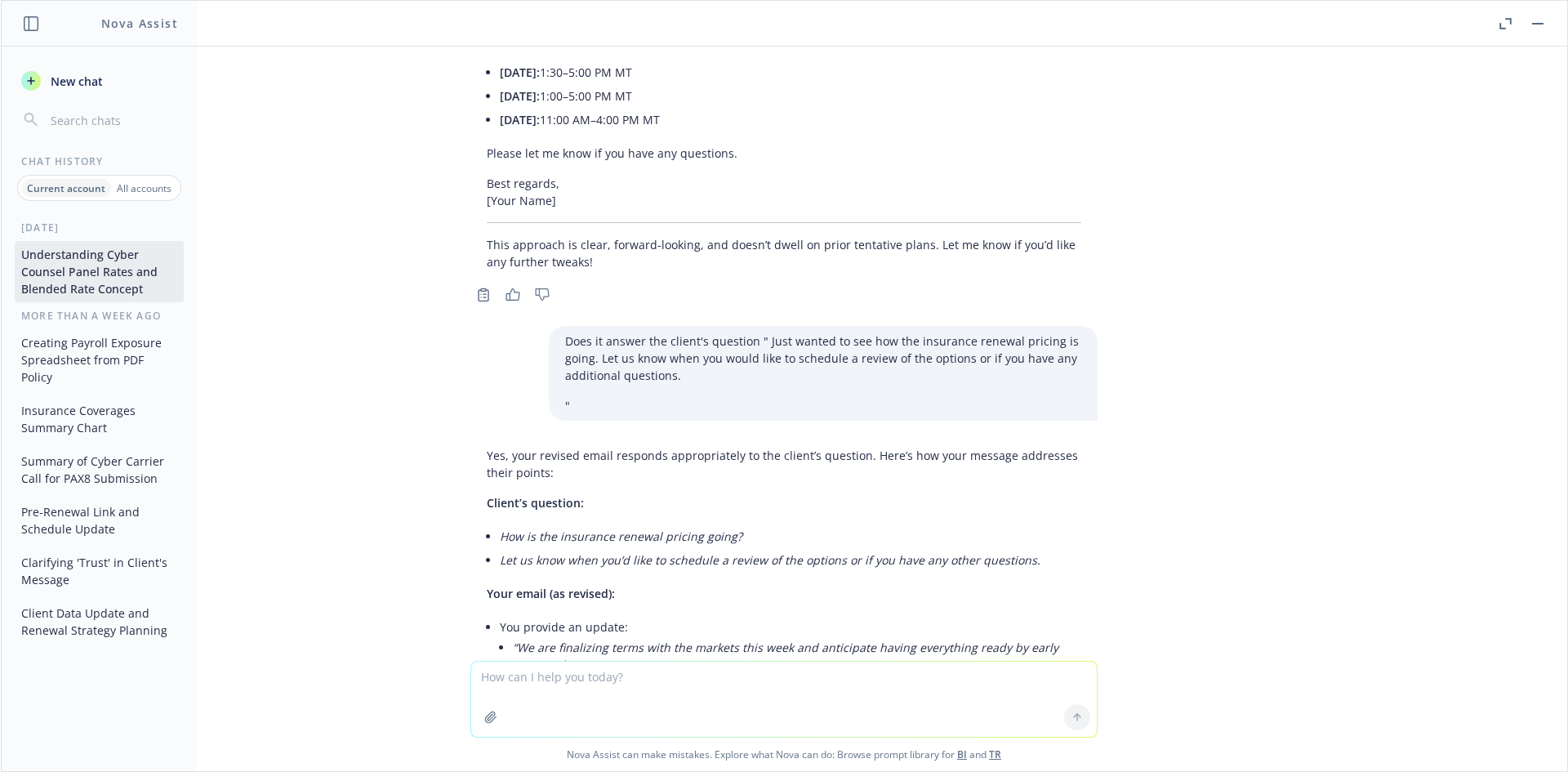
scroll to position [7529, 0]
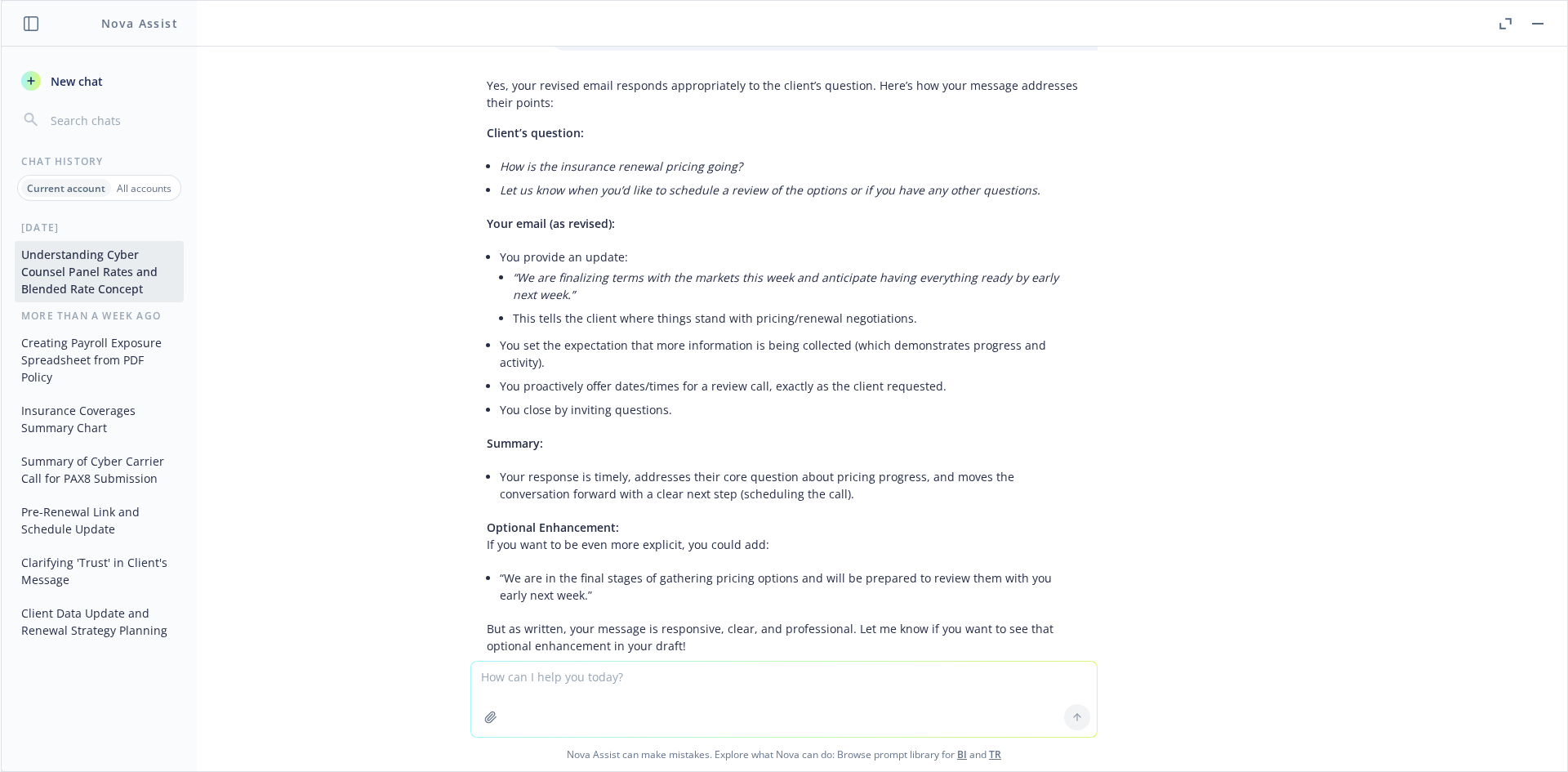
click at [645, 679] on textarea at bounding box center [783, 699] width 626 height 75
type textarea "yes"
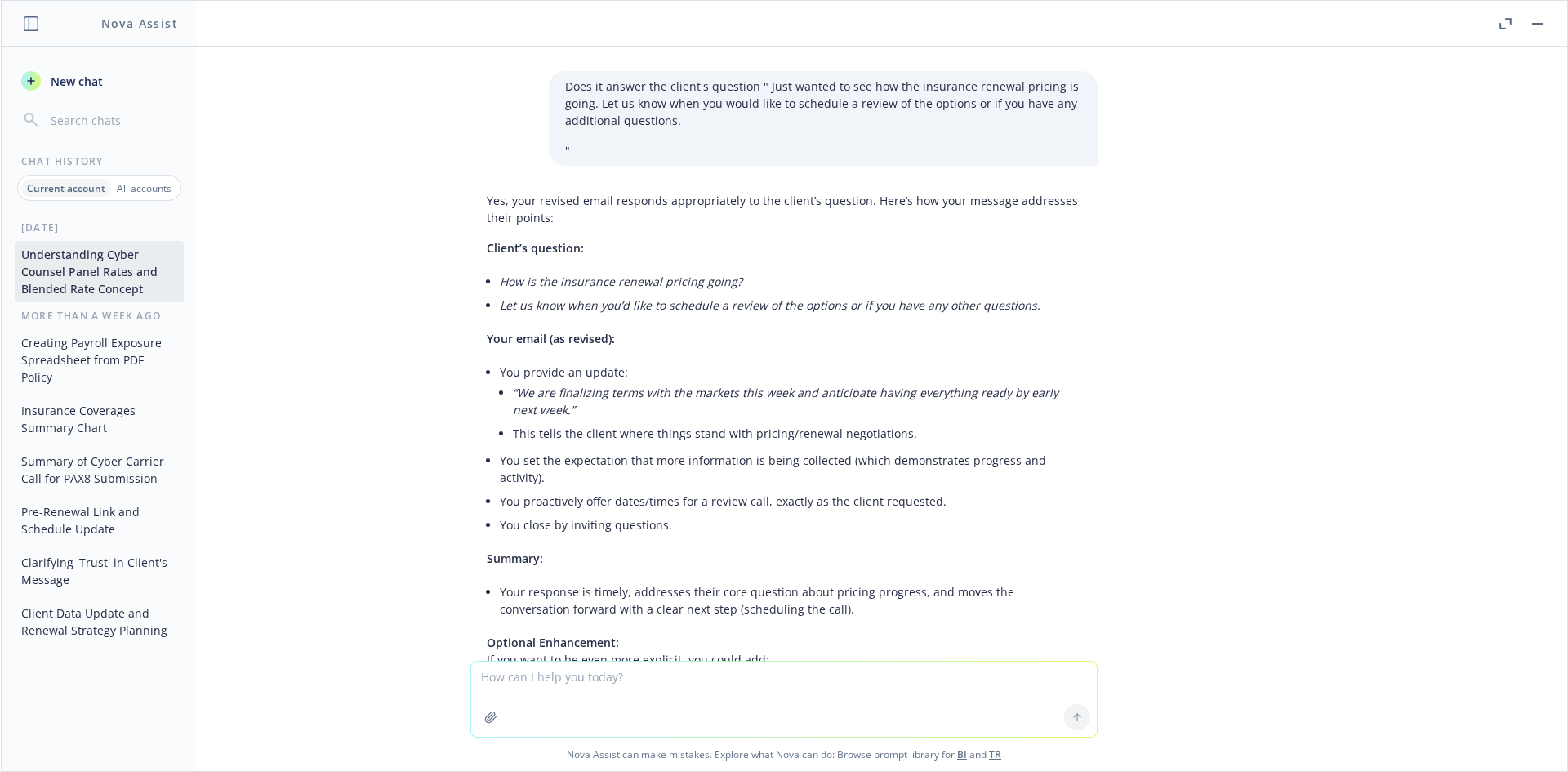
scroll to position [7813, 0]
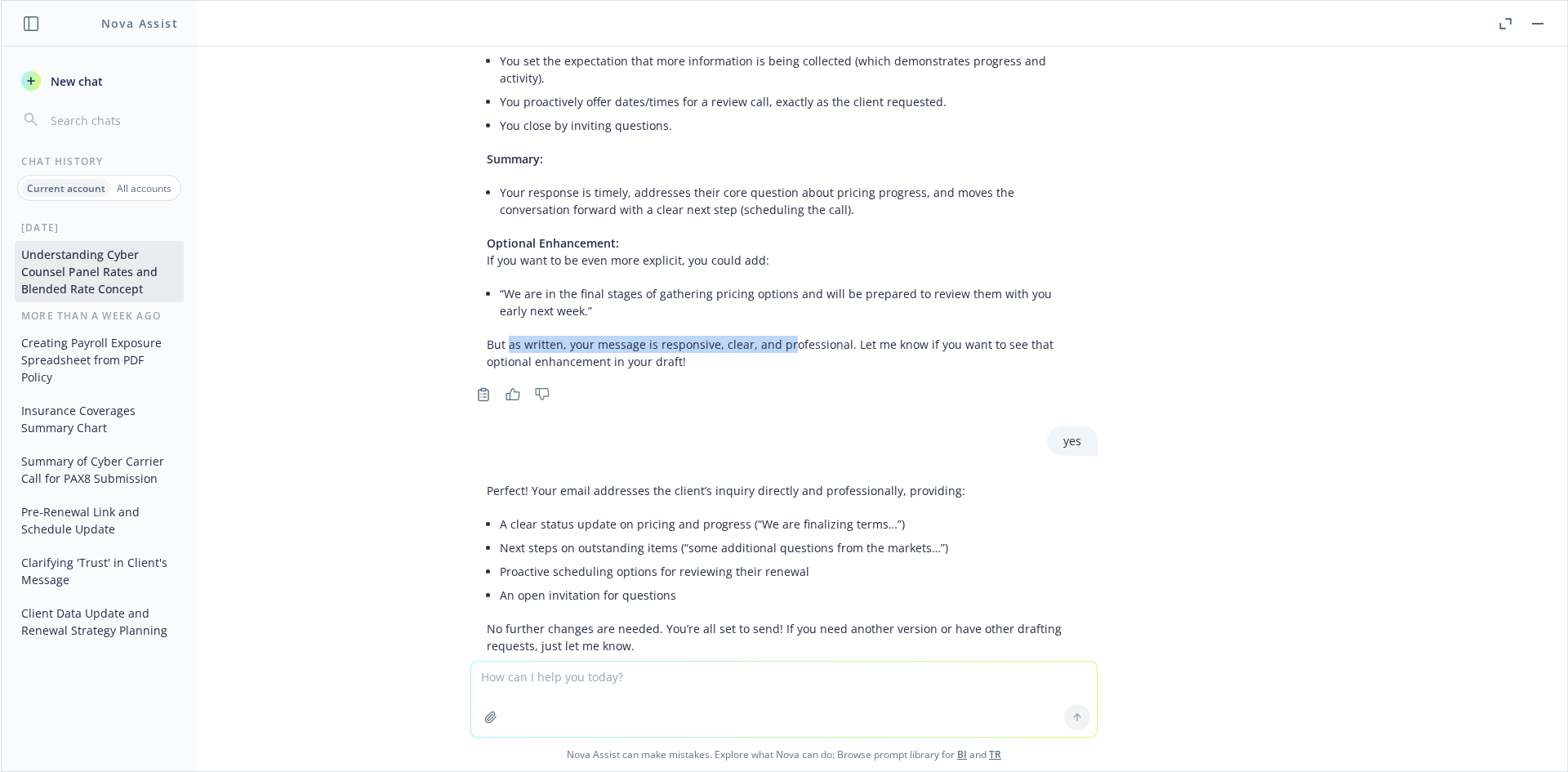
drag, startPoint x: 496, startPoint y: 272, endPoint x: 774, endPoint y: 272, distance: 278.0
click at [774, 336] on p "But as written, your message is responsive, clear, and professional. Let me kno…" at bounding box center [783, 353] width 594 height 34
drag, startPoint x: 974, startPoint y: 279, endPoint x: 836, endPoint y: 278, distance: 138.0
click at [836, 336] on p "But as written, your message is responsive, clear, and professional. Let me kno…" at bounding box center [783, 353] width 594 height 34
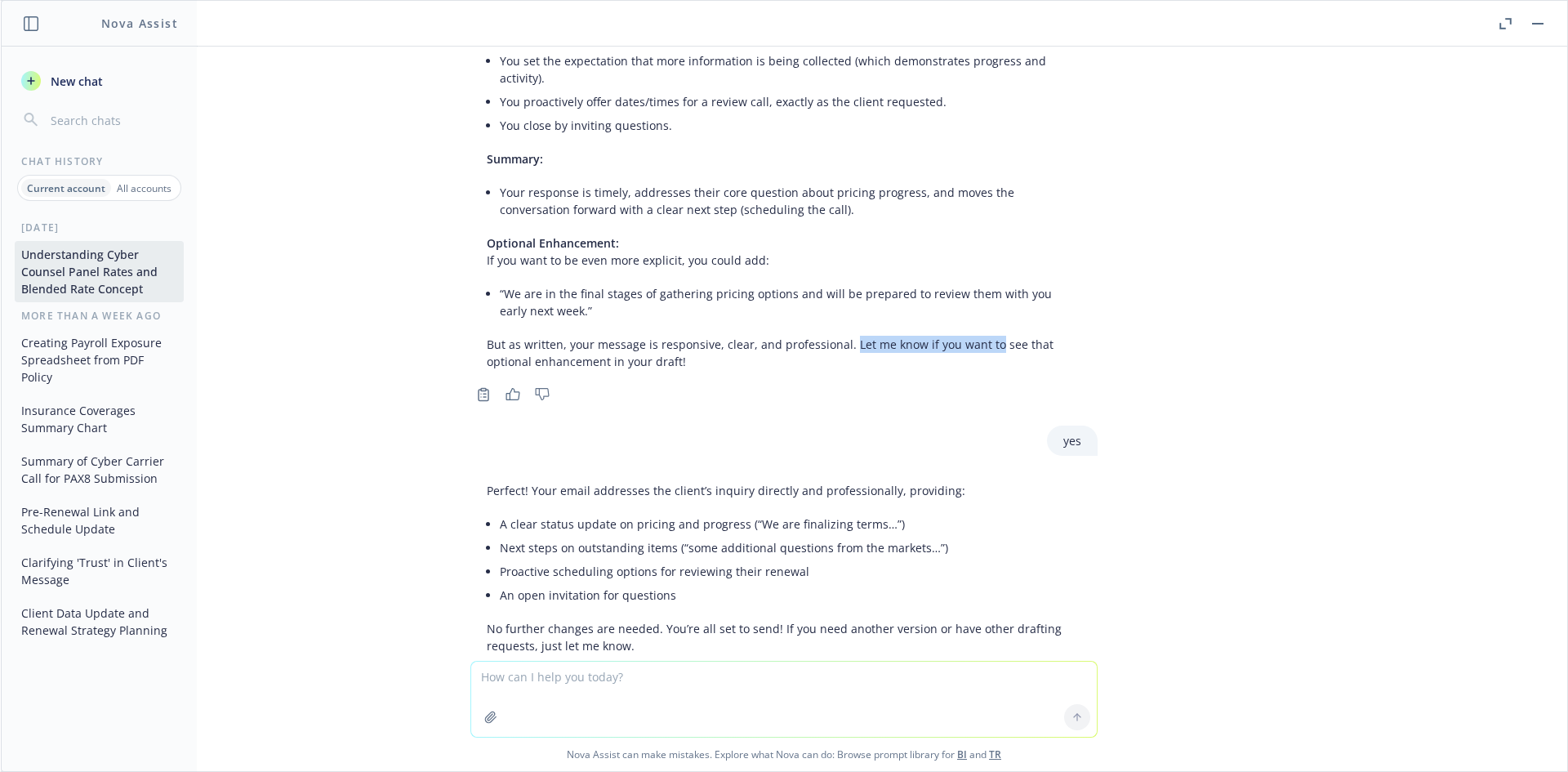
click at [834, 336] on p "But as written, your message is responsive, clear, and professional. Let me kno…" at bounding box center [783, 353] width 594 height 34
click at [603, 686] on textarea at bounding box center [783, 699] width 626 height 75
type textarea "please put it in the draft"
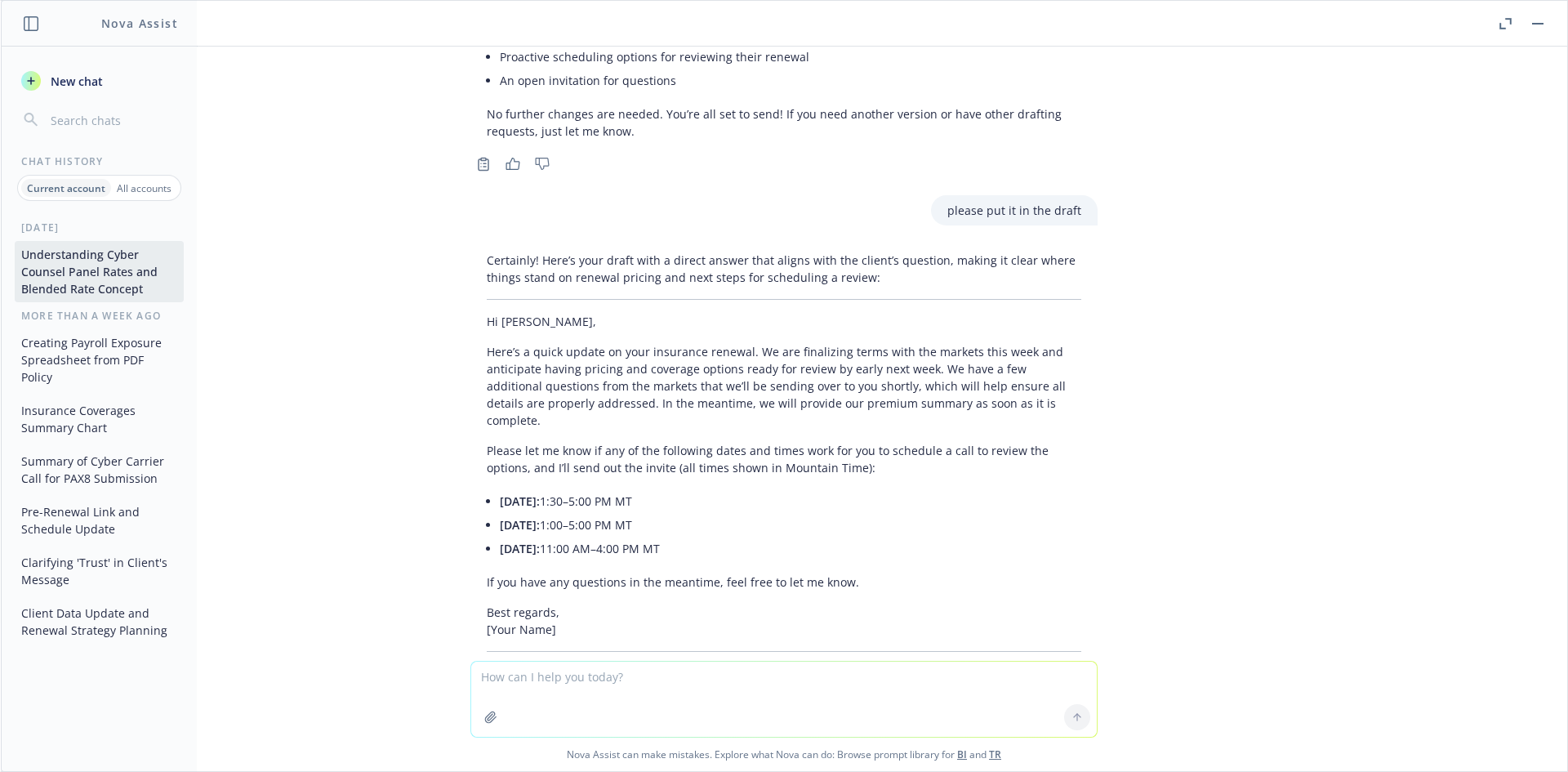
scroll to position [8339, 0]
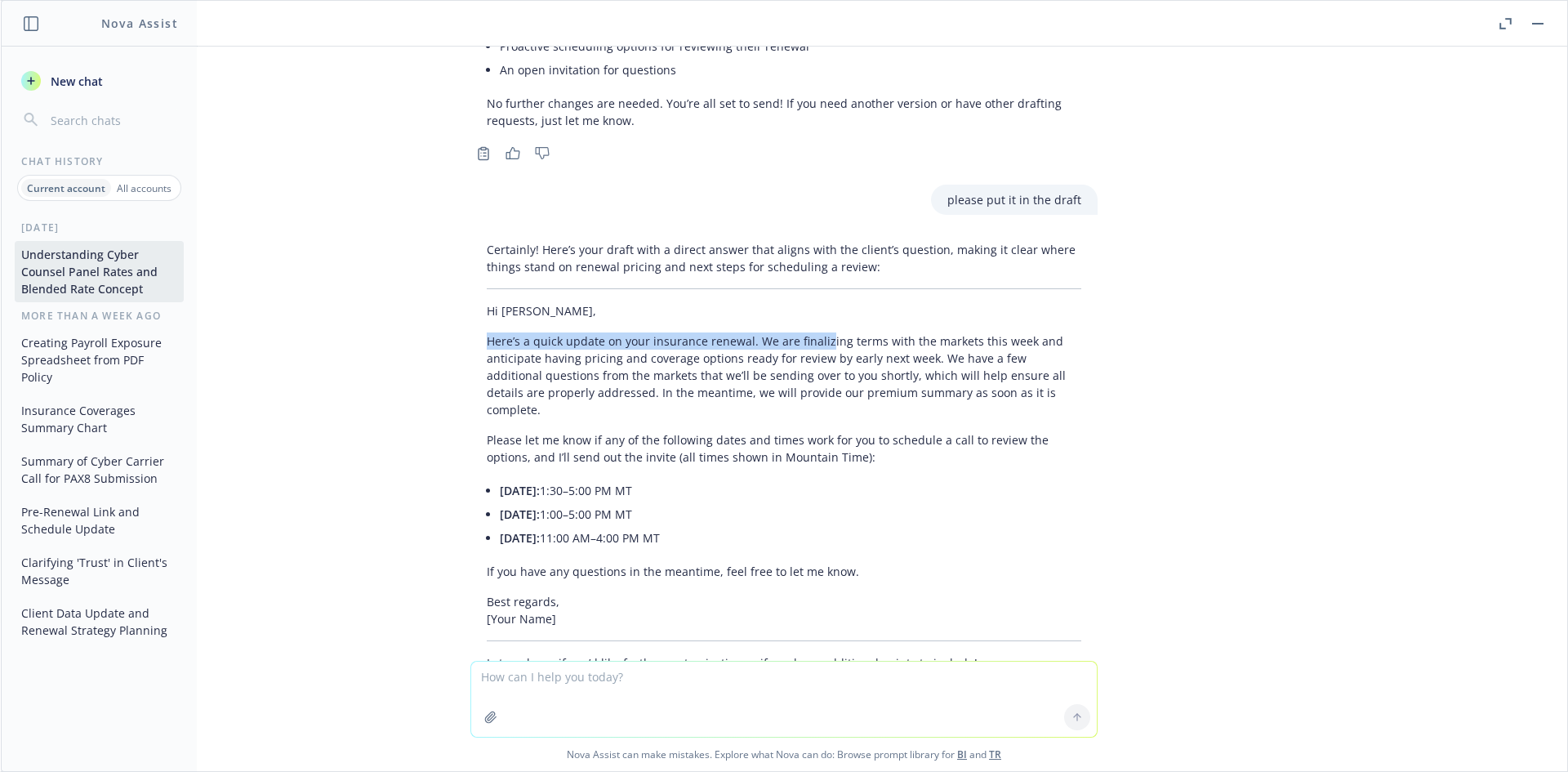
drag, startPoint x: 478, startPoint y: 271, endPoint x: 809, endPoint y: 268, distance: 331.0
click at [809, 333] on p "Here’s a quick update on your insurance renewal. We are finalizing terms with t…" at bounding box center [783, 375] width 594 height 86
drag, startPoint x: 472, startPoint y: 275, endPoint x: 975, endPoint y: 275, distance: 503.0
click at [975, 275] on div "Certainly! Here’s your draft with a direct answer that aligns with the client’s…" at bounding box center [783, 456] width 627 height 444
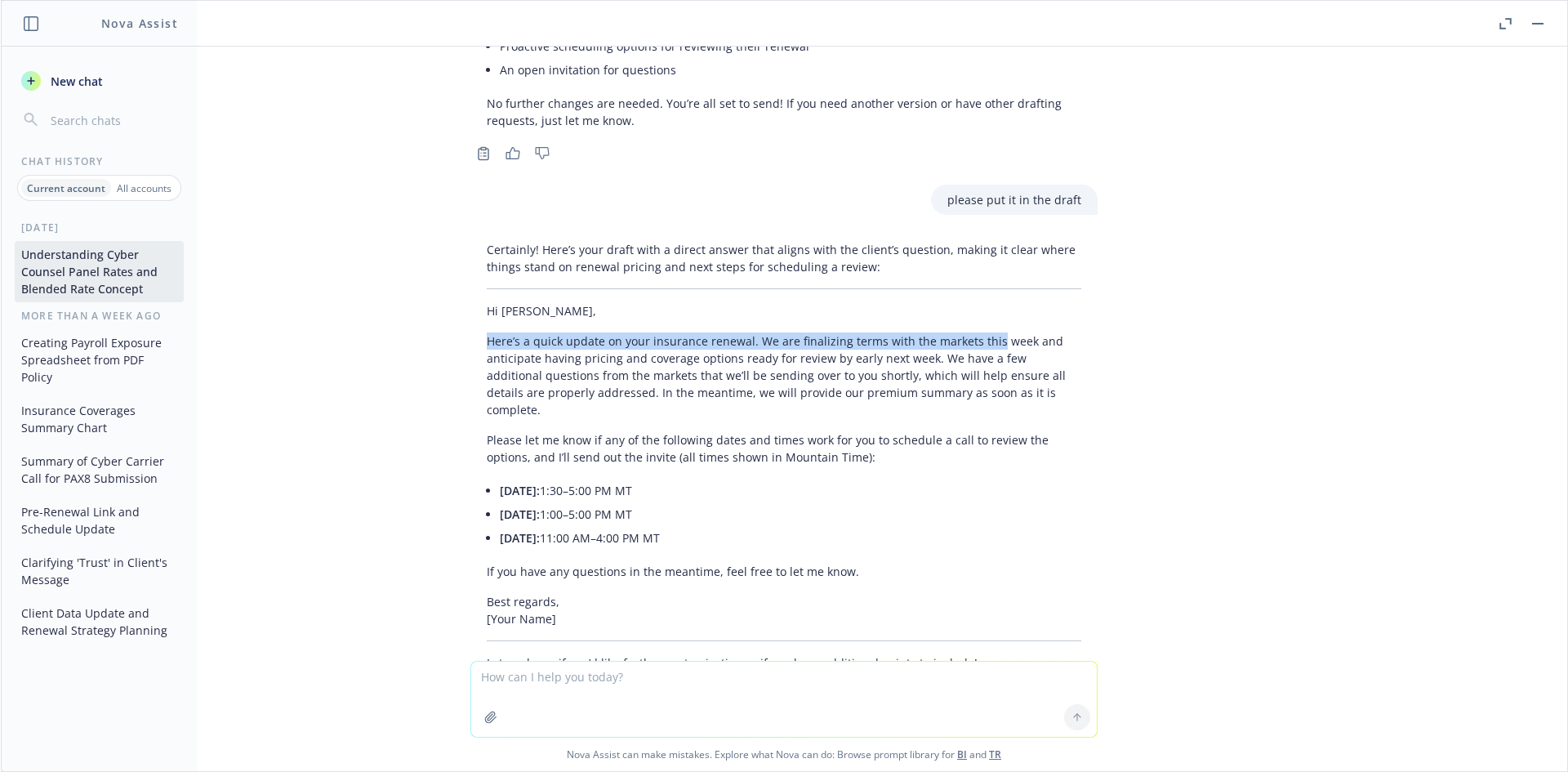
click at [975, 333] on p "Here’s a quick update on your insurance renewal. We are finalizing terms with t…" at bounding box center [783, 375] width 594 height 86
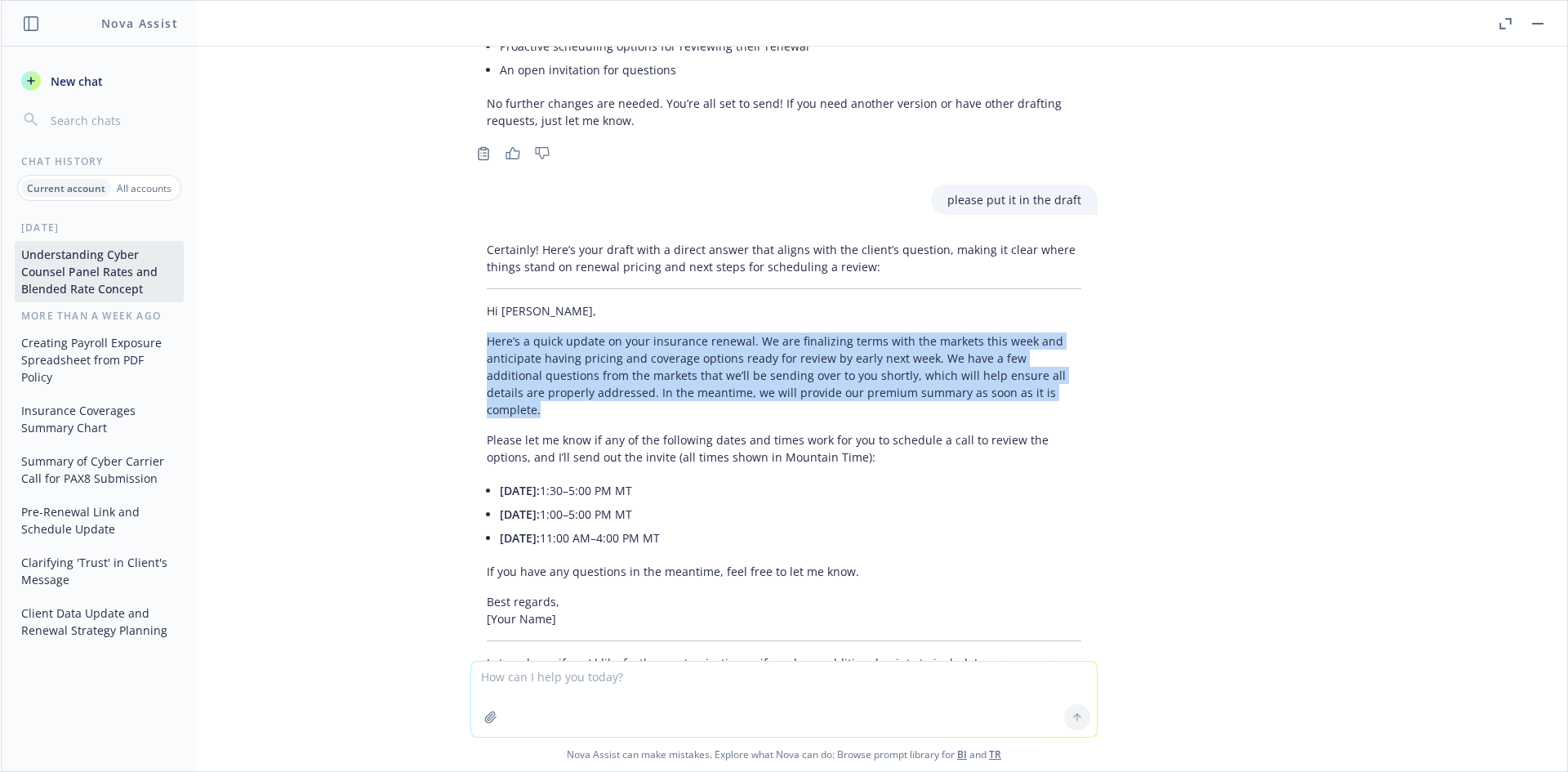
drag, startPoint x: 503, startPoint y: 267, endPoint x: 1096, endPoint y: 323, distance: 595.6
click at [1096, 323] on div "Certainly! Here’s your draft with a direct answer that aligns with the client’s…" at bounding box center [784, 470] width 653 height 473
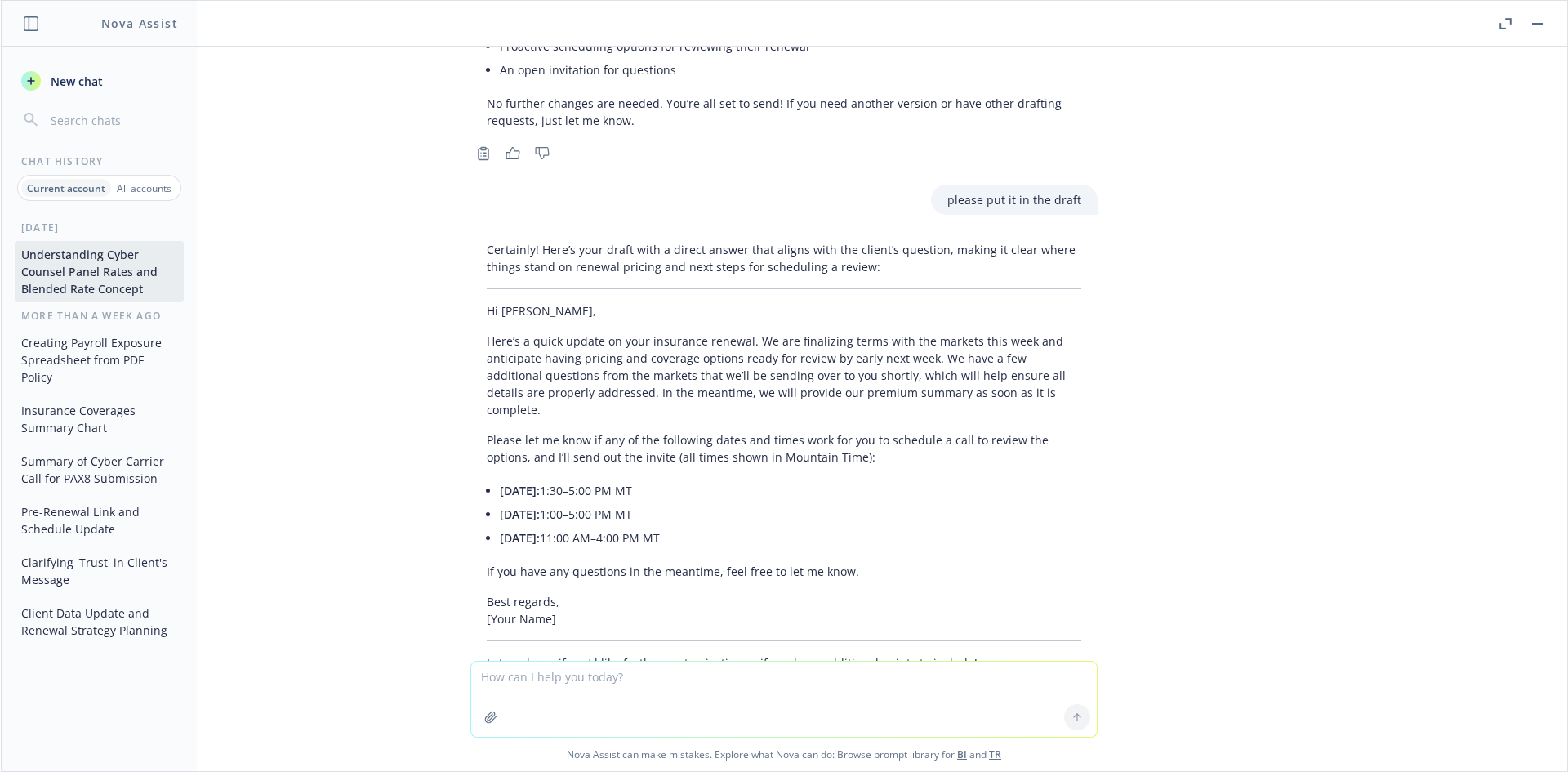
drag, startPoint x: 624, startPoint y: 364, endPoint x: 544, endPoint y: 363, distance: 80.0
click at [623, 431] on p "Please let me know if any of the following dates and times work for you to sche…" at bounding box center [783, 448] width 594 height 34
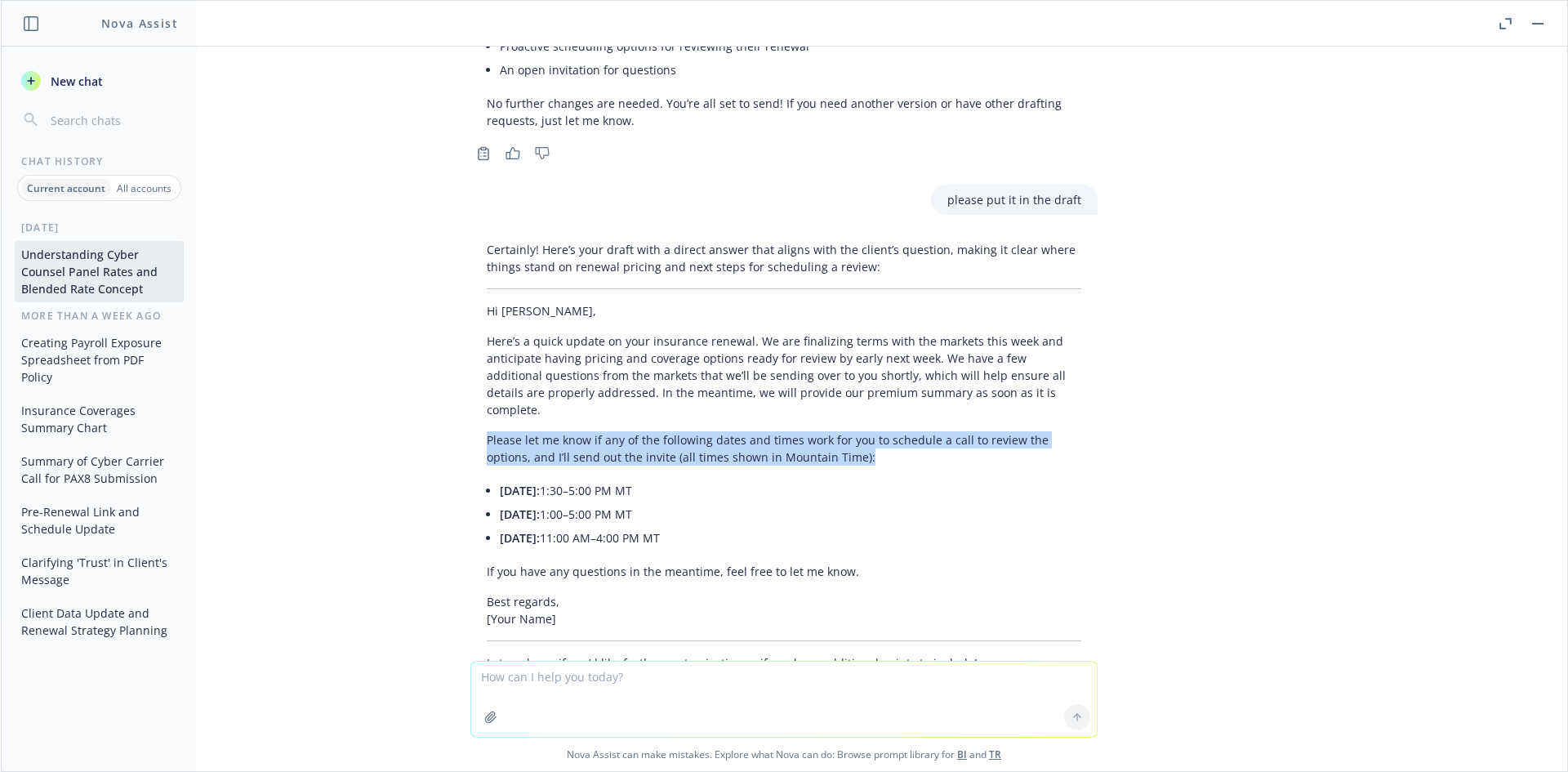
drag, startPoint x: 552, startPoint y: 366, endPoint x: 755, endPoint y: 380, distance: 203.5
click at [835, 368] on div "Certainly! Here’s your draft with a direct answer that aligns with the client’s…" at bounding box center [783, 456] width 627 height 444
copy p "Please let me know if any of the following dates and times work for you to sche…"
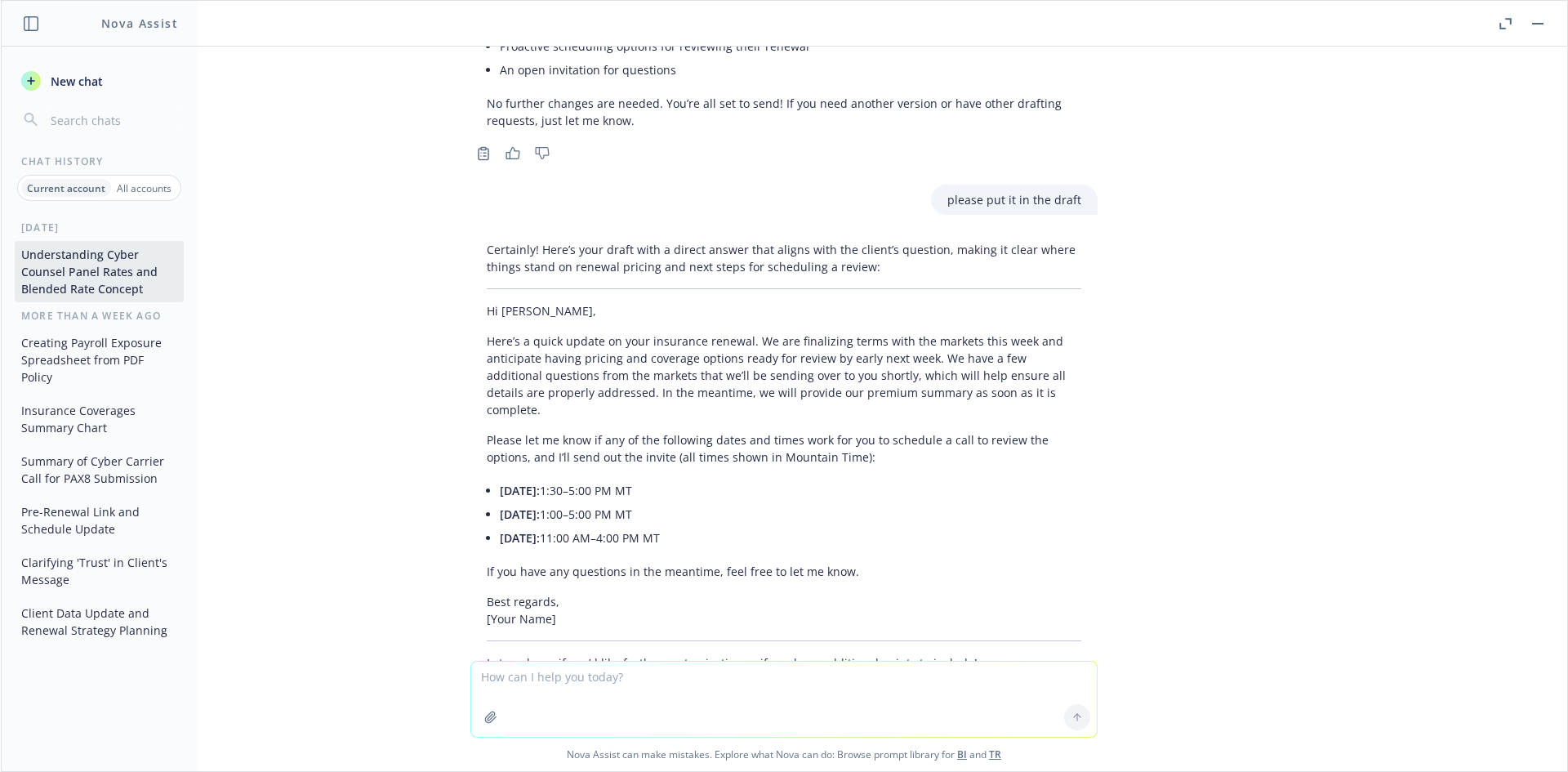
click at [563, 674] on textarea at bounding box center [783, 699] width 626 height 75
paste textarea "Hi Michael, Here’s a quick update on your insurance renewal. We are finalizing …"
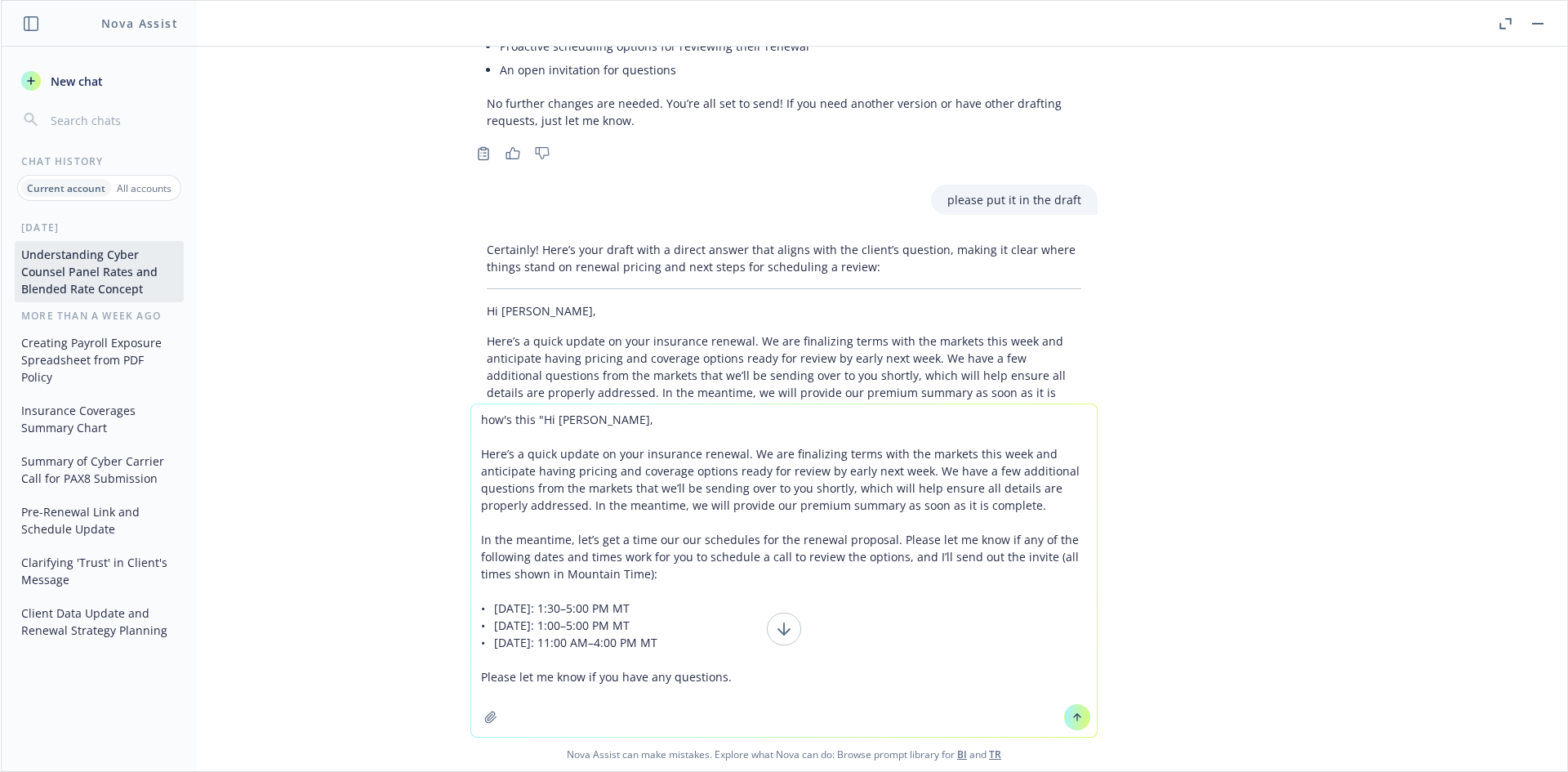
click at [477, 450] on textarea "how's this "Hi Michael, Here’s a quick update on your insurance renewal. We are…" at bounding box center [783, 570] width 626 height 333
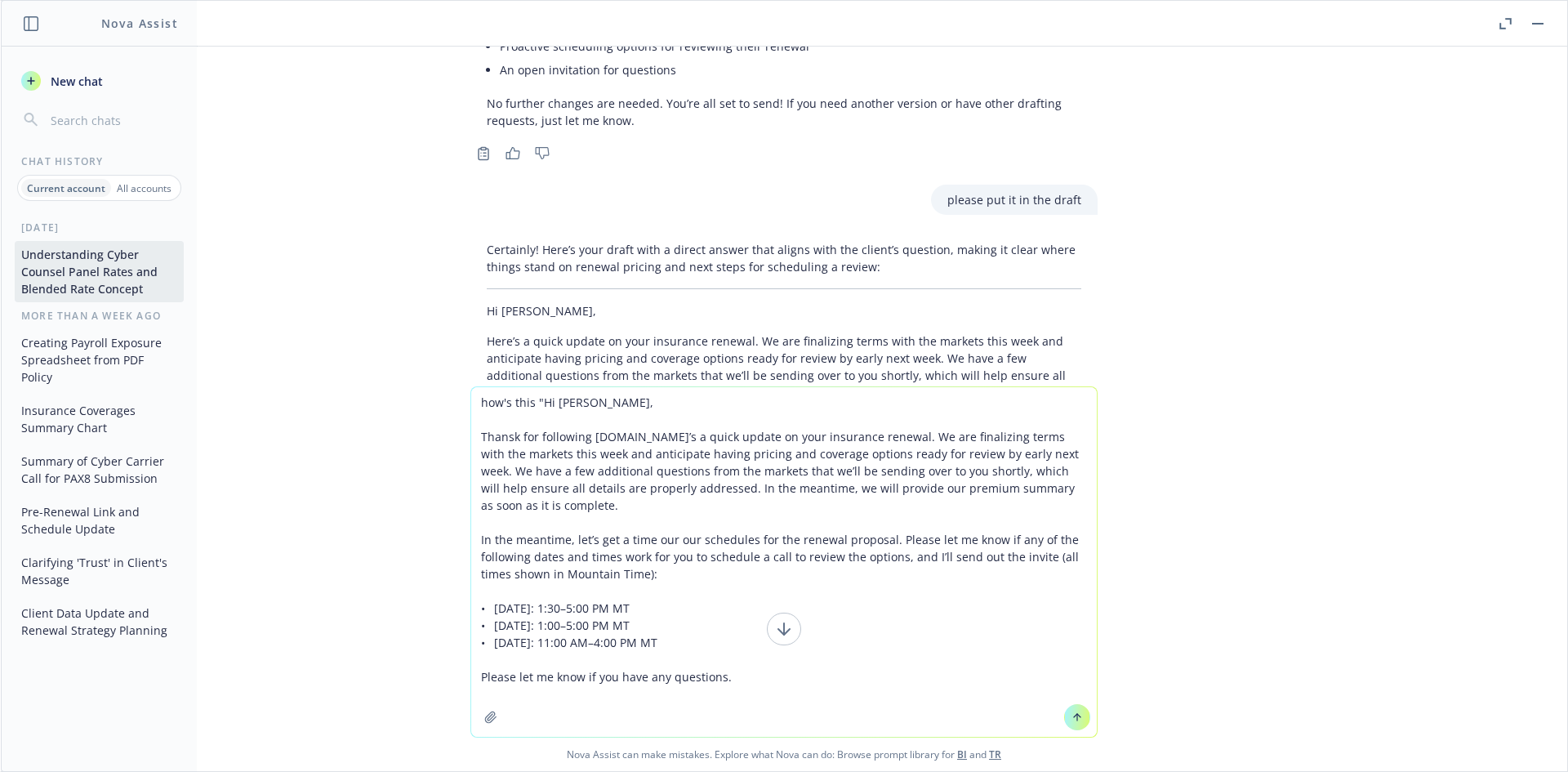
type textarea "how's this "Hi Michael, Thansk for following up. Here’s a quick update on your …"
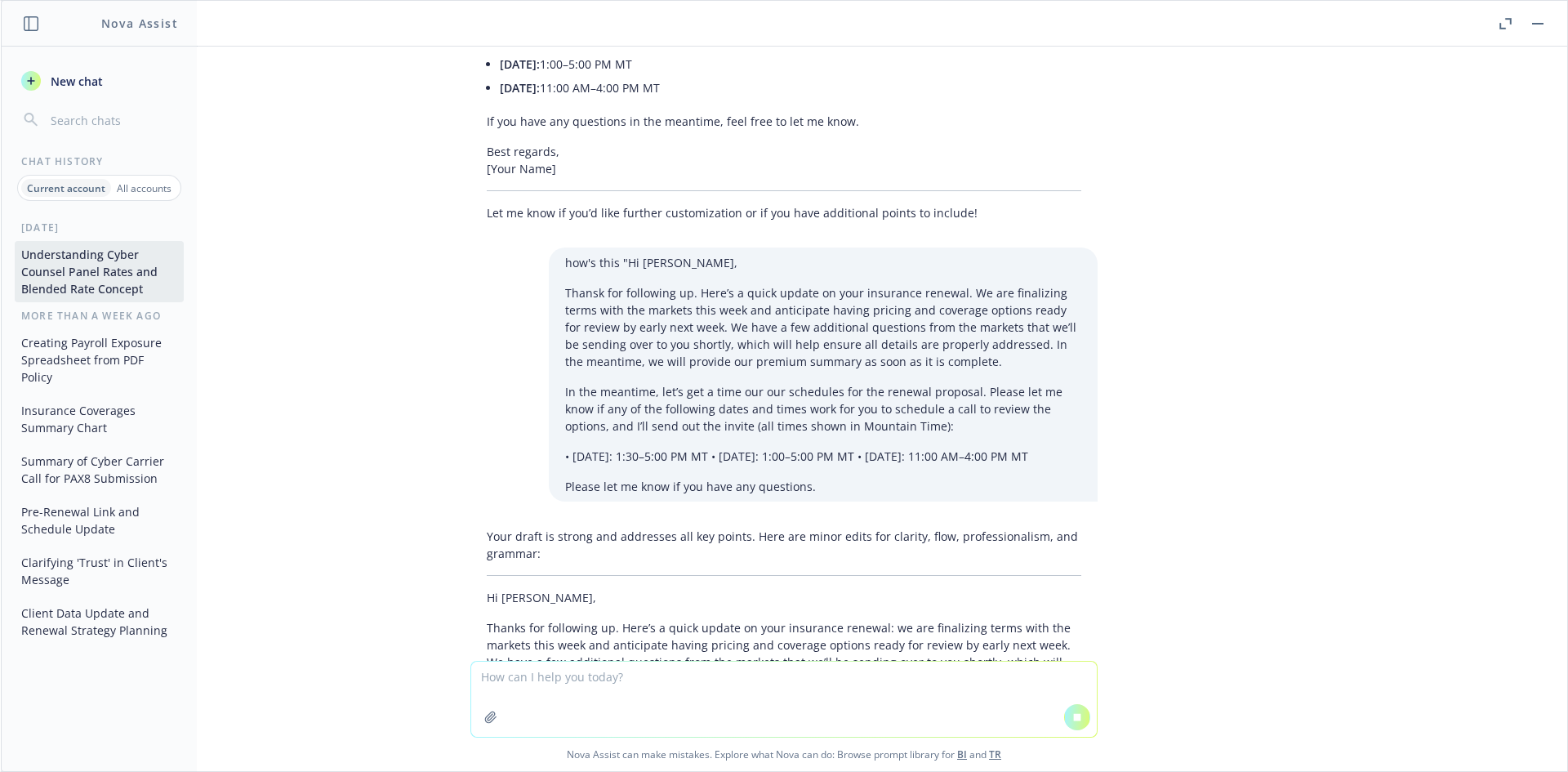
scroll to position [8411, 0]
click at [861, 615] on p "Thanks for following up. Here’s a quick update on your insurance renewal: we ar…" at bounding box center [783, 658] width 594 height 86
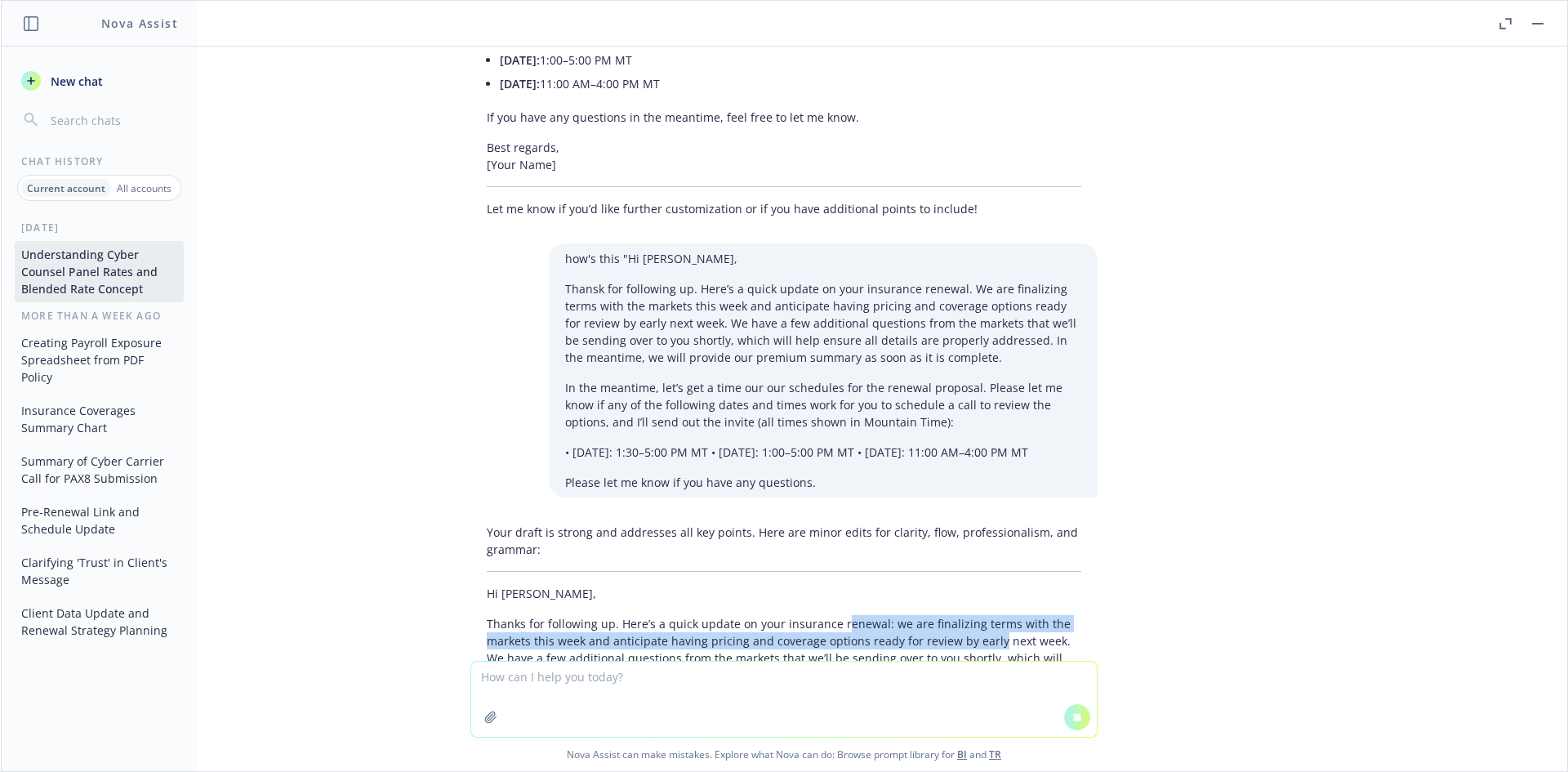
drag, startPoint x: 976, startPoint y: 569, endPoint x: 830, endPoint y: 560, distance: 146.3
click at [830, 615] on p "Thanks for following up. Here’s a quick update on your insurance renewal: we ar…" at bounding box center [783, 658] width 594 height 86
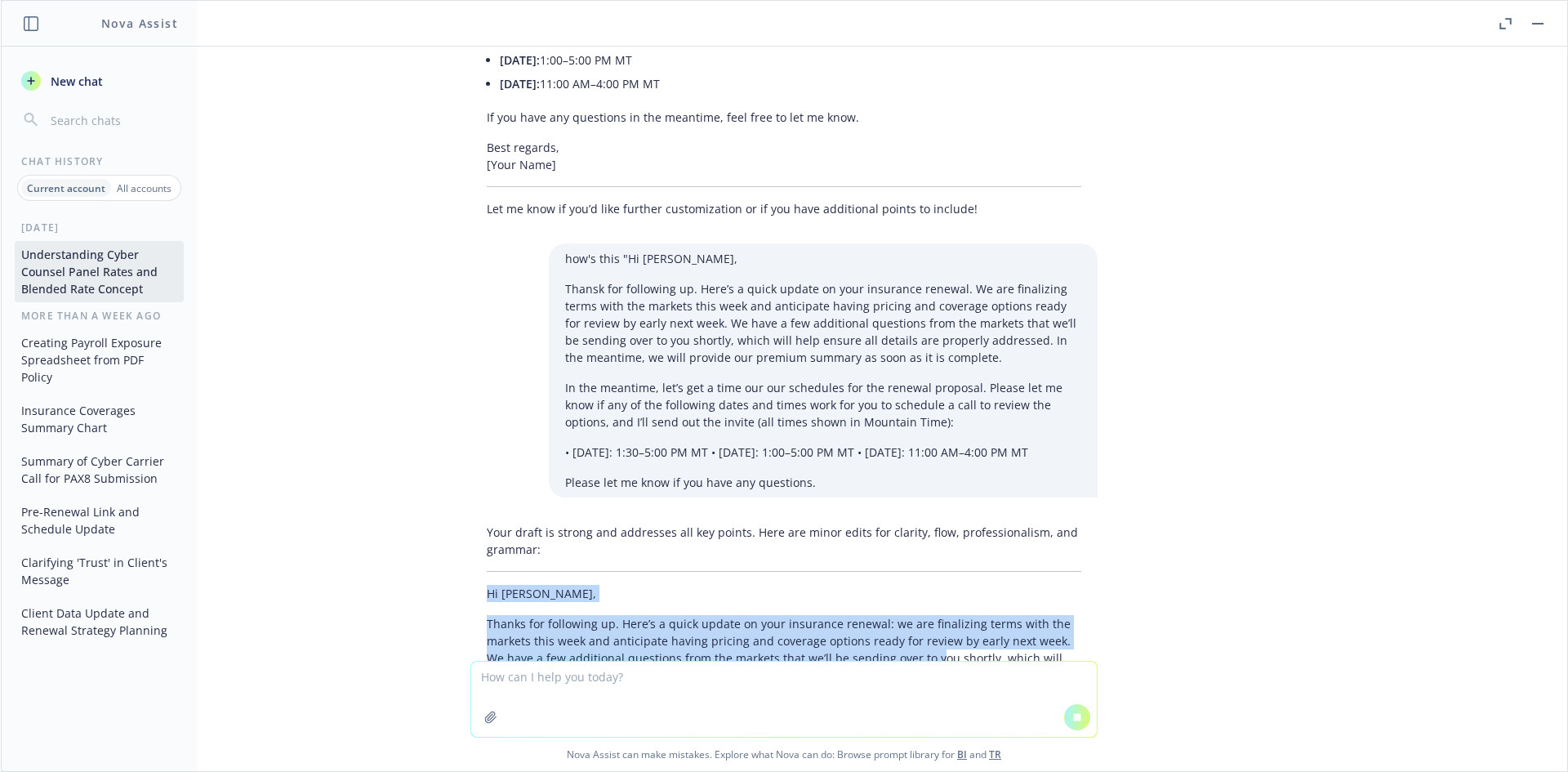
drag, startPoint x: 474, startPoint y: 529, endPoint x: 903, endPoint y: 591, distance: 433.5
click at [903, 591] on div "Your draft is strong and addresses all key points. Here are minor edits for cla…" at bounding box center [783, 644] width 627 height 255
click at [903, 615] on p "Thanks for following up. Here’s a quick update on your insurance renewal: we ar…" at bounding box center [783, 658] width 594 height 86
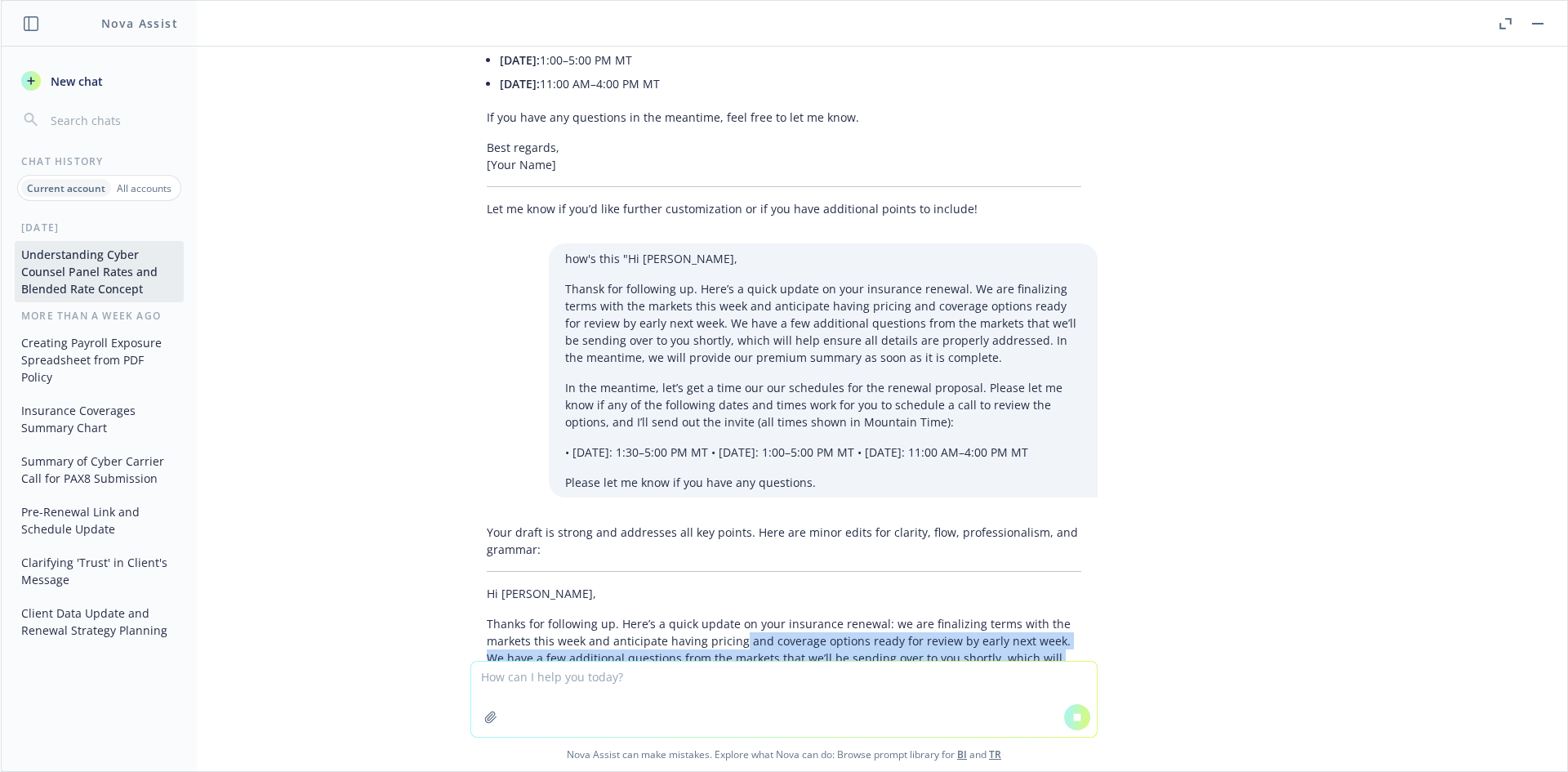
drag, startPoint x: 857, startPoint y: 600, endPoint x: 693, endPoint y: 572, distance: 166.4
click at [693, 615] on p "Thanks for following up. Here’s a quick update on your insurance renewal: we ar…" at bounding box center [783, 658] width 594 height 86
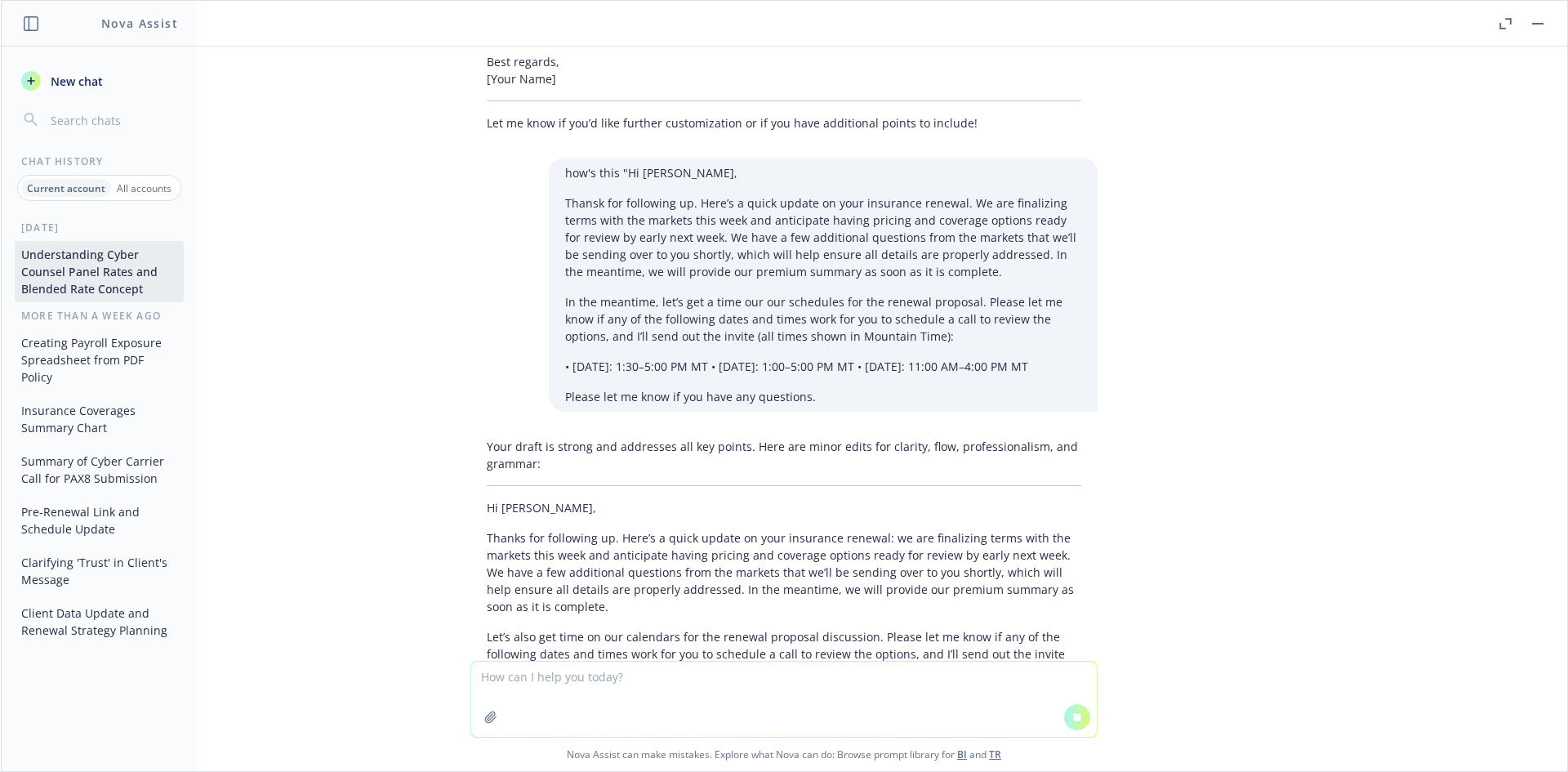
scroll to position [8553, 0]
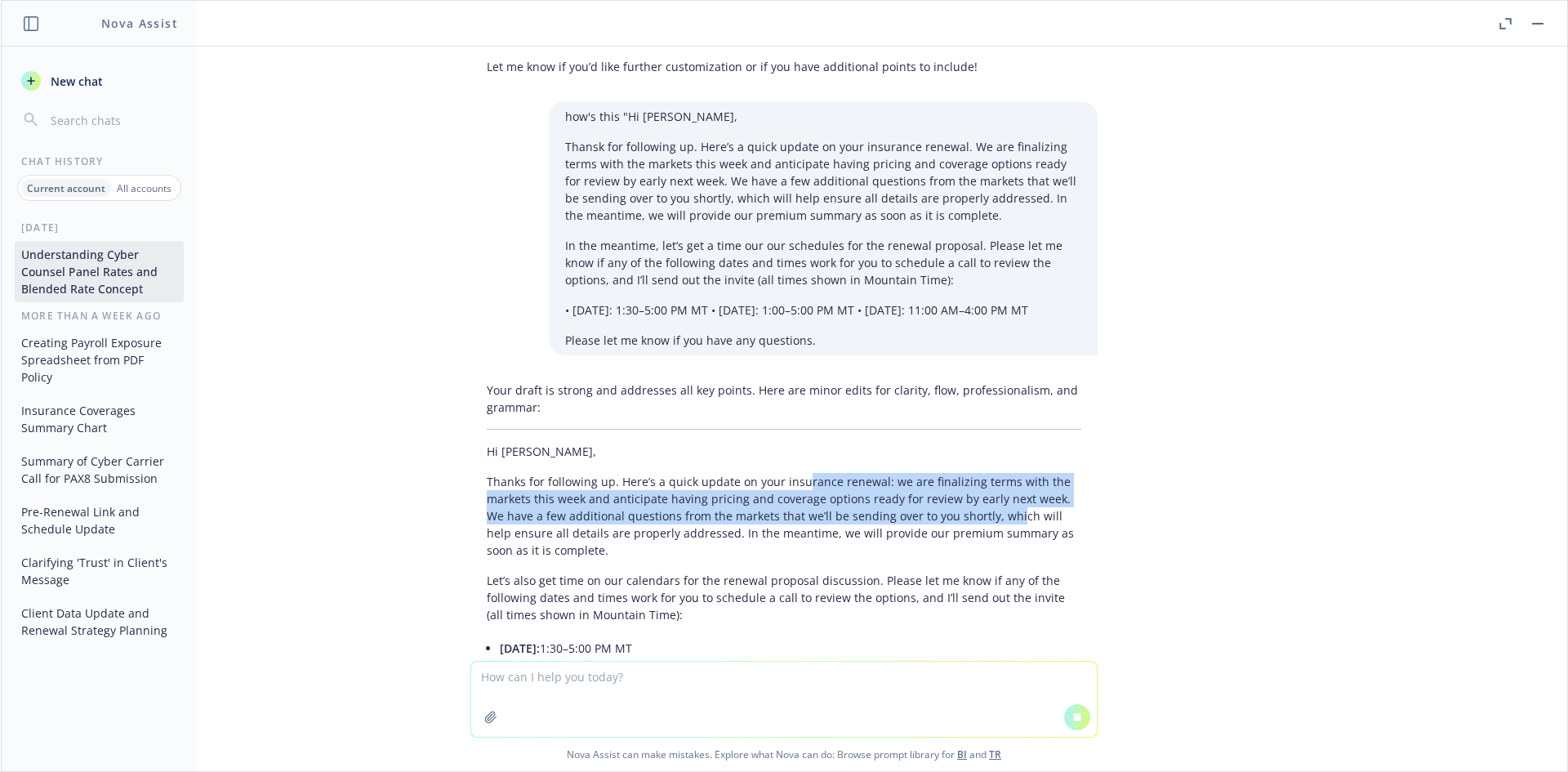
drag, startPoint x: 839, startPoint y: 426, endPoint x: 976, endPoint y: 448, distance: 138.8
click at [976, 473] on p "Thanks for following up. Here’s a quick update on your insurance renewal: we ar…" at bounding box center [783, 515] width 594 height 86
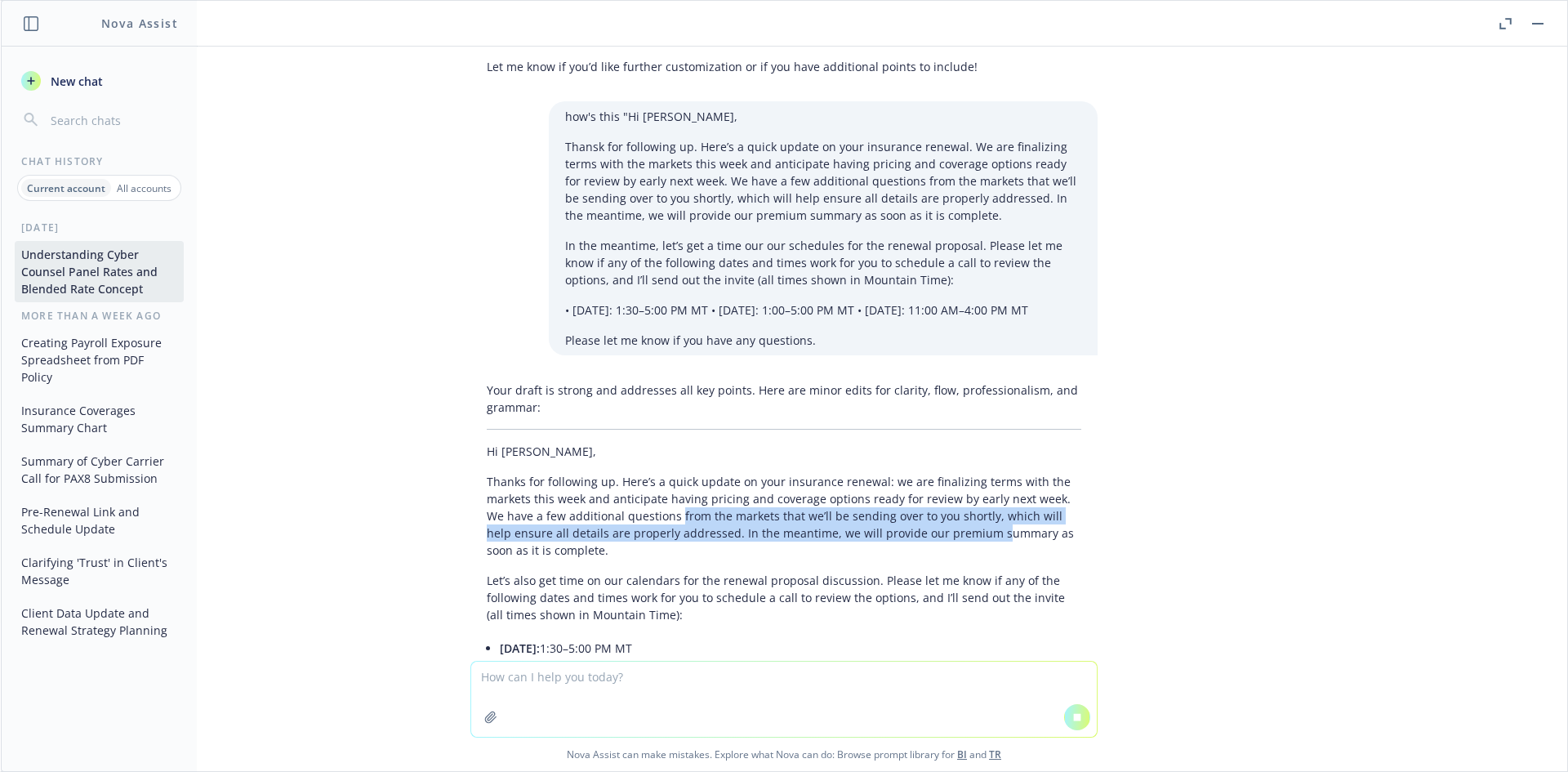
drag, startPoint x: 934, startPoint y: 464, endPoint x: 647, endPoint y: 439, distance: 288.1
click at [647, 473] on p "Thanks for following up. Here’s a quick update on your insurance renewal: we ar…" at bounding box center [783, 515] width 594 height 86
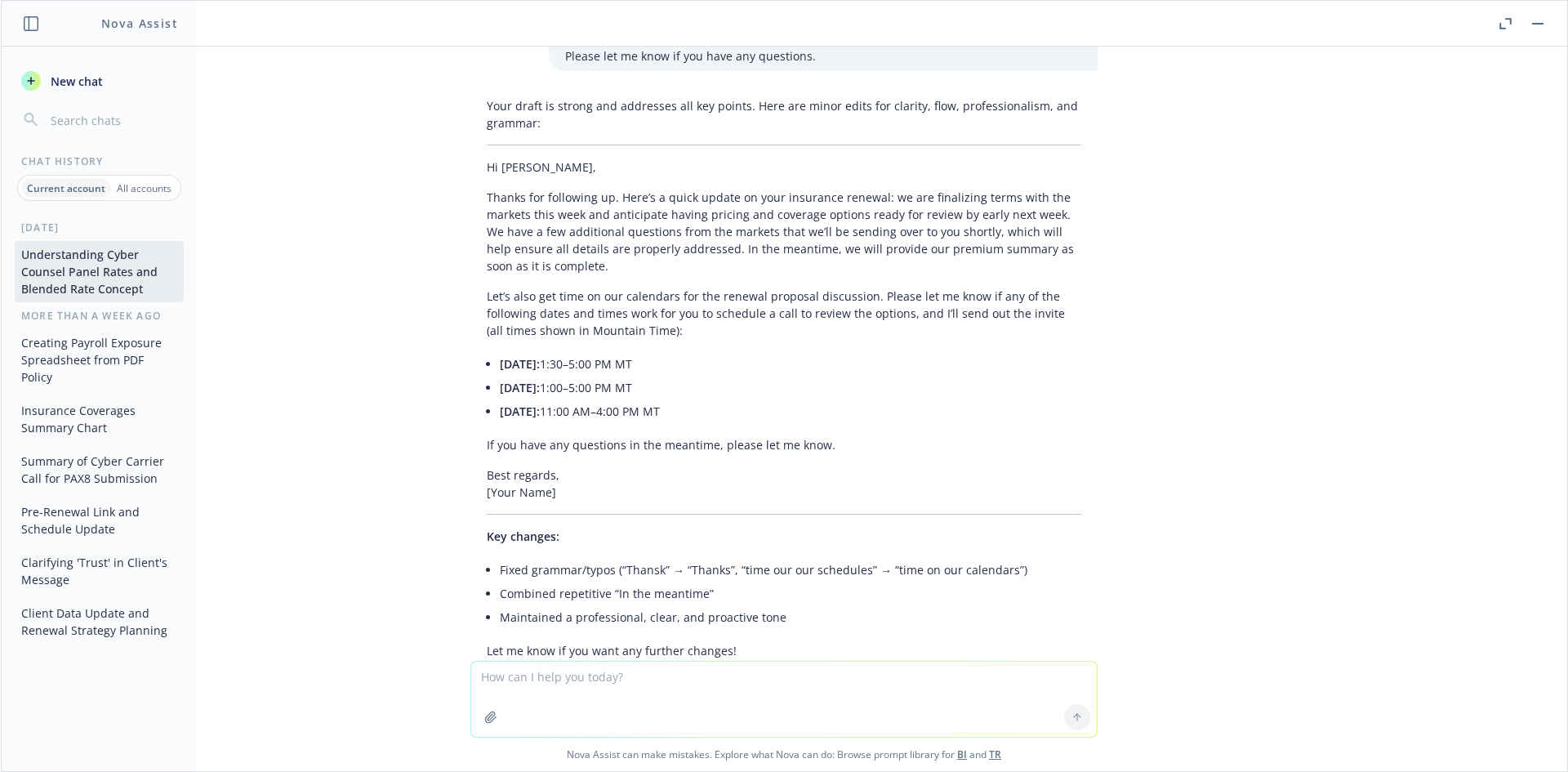
scroll to position [9254, 0]
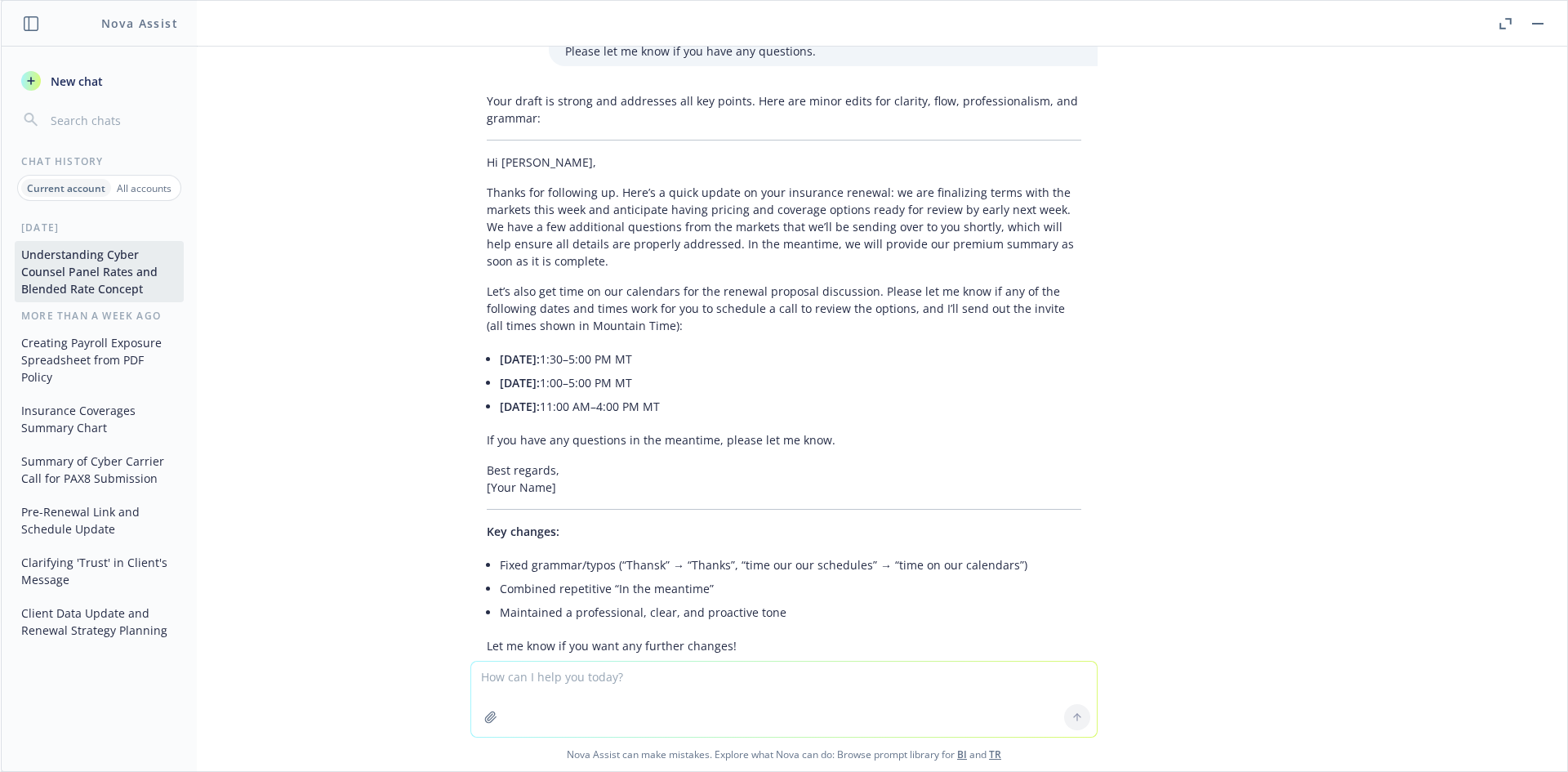
drag, startPoint x: 703, startPoint y: 121, endPoint x: 674, endPoint y: 122, distance: 29.0
click at [703, 183] on p "Thanks for following up. Here’s a quick update on your insurance renewal: we ar…" at bounding box center [783, 226] width 594 height 86
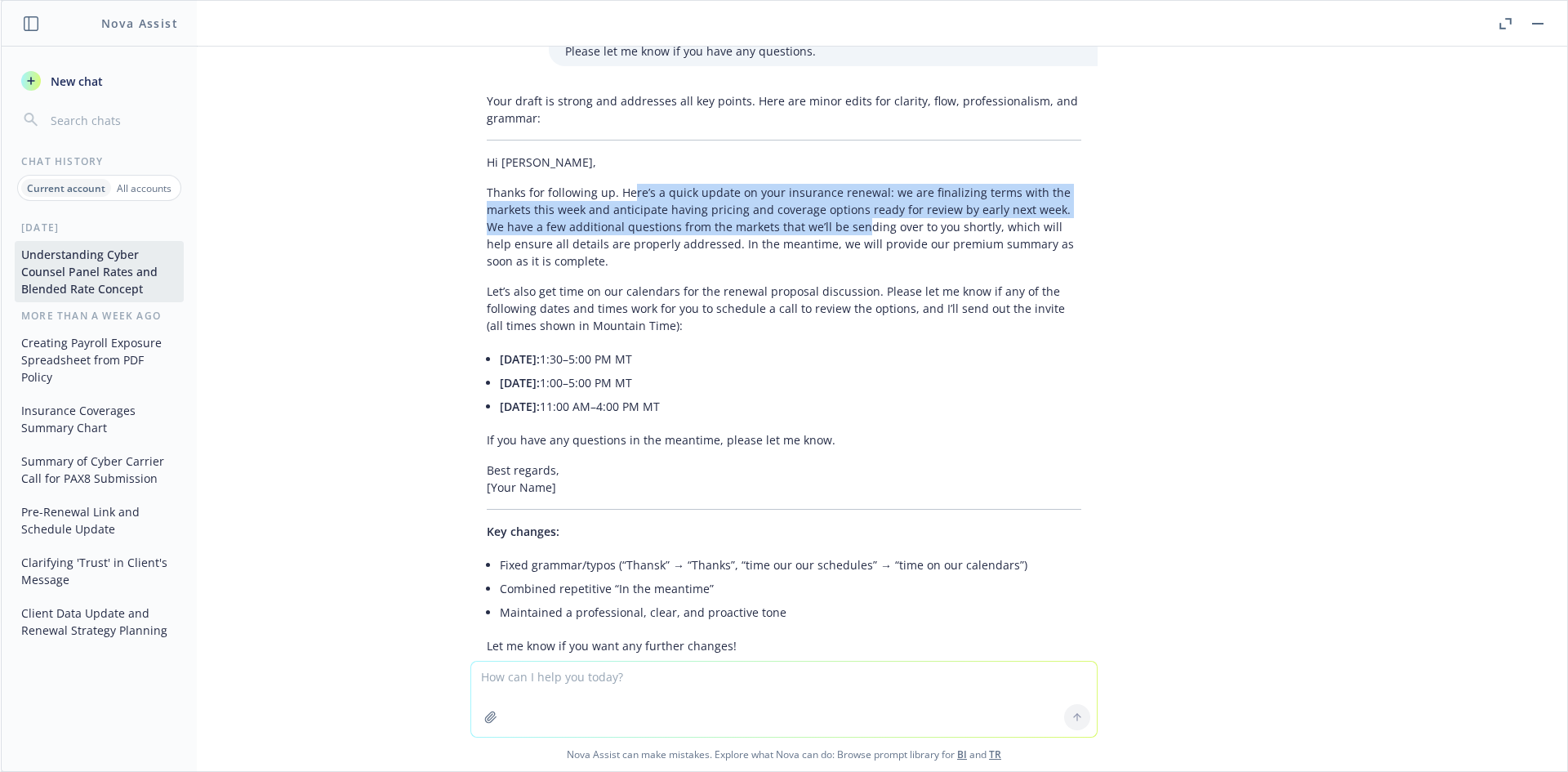
drag, startPoint x: 617, startPoint y: 122, endPoint x: 826, endPoint y: 160, distance: 212.4
click at [826, 183] on p "Thanks for following up. Here’s a quick update on your insurance renewal: we ar…" at bounding box center [783, 226] width 594 height 86
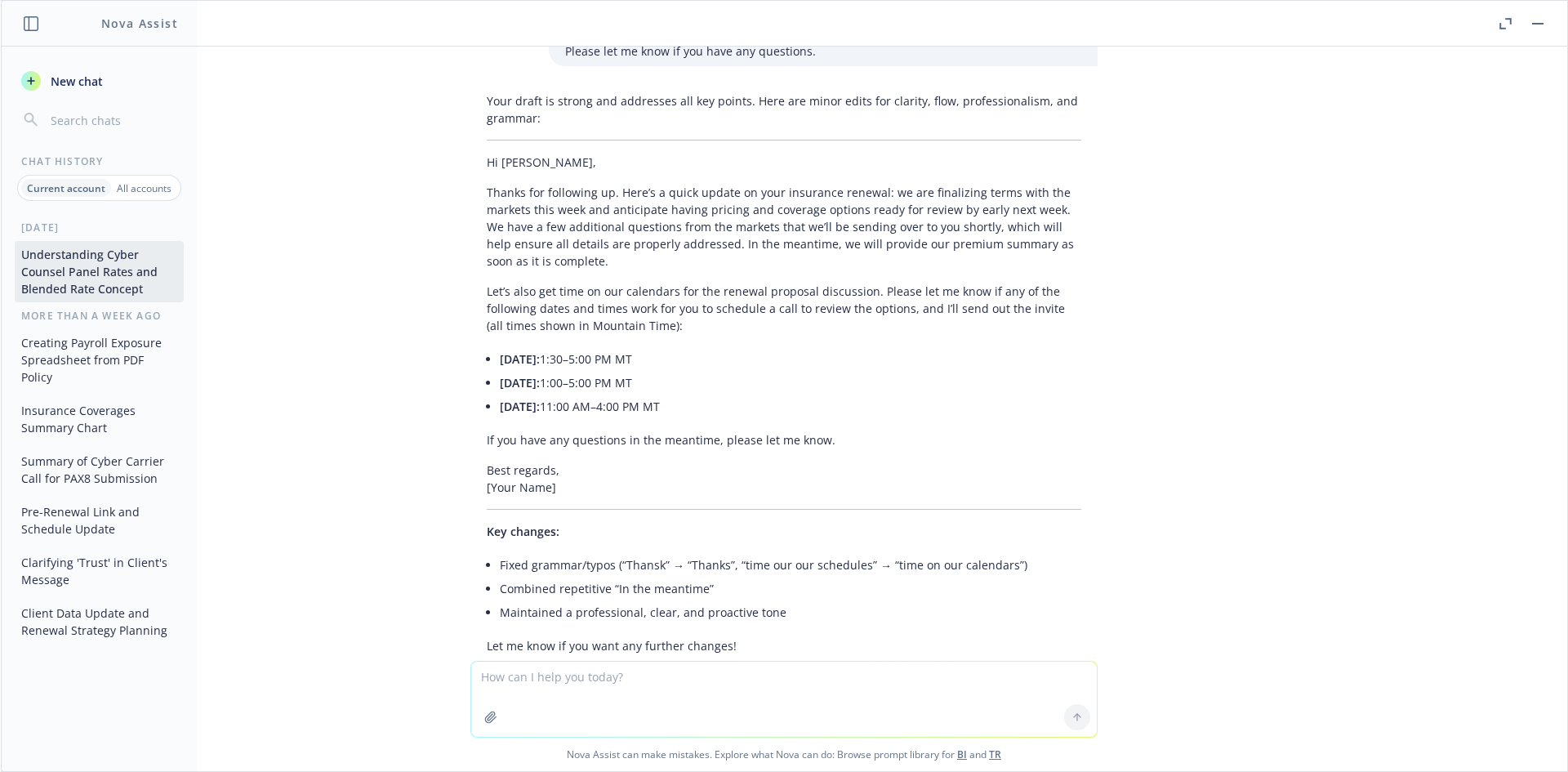
click at [874, 183] on p "Thanks for following up. Here’s a quick update on your insurance renewal: we ar…" at bounding box center [783, 226] width 594 height 86
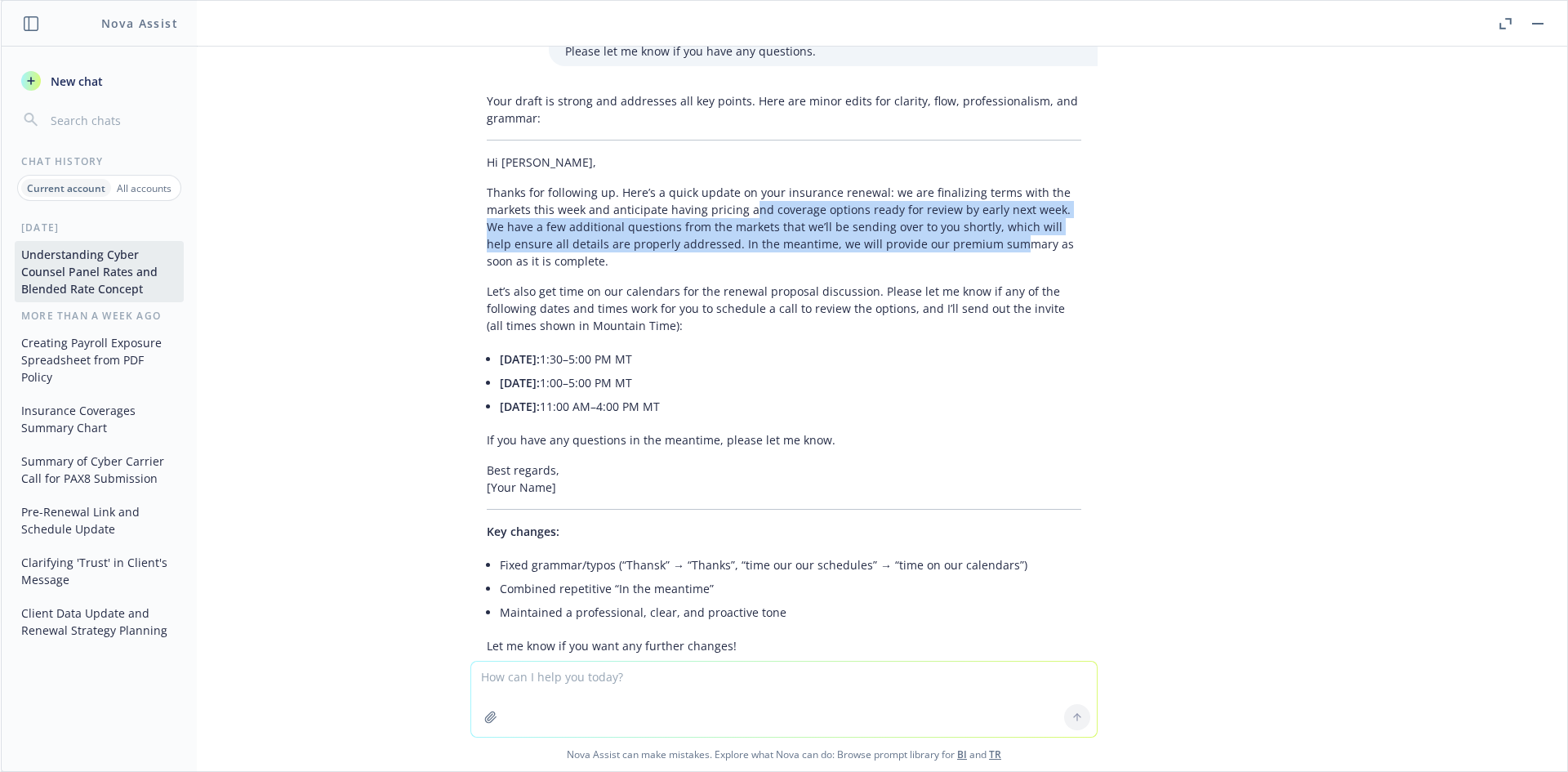
drag, startPoint x: 971, startPoint y: 173, endPoint x: 736, endPoint y: 140, distance: 237.3
click at [736, 183] on p "Thanks for following up. Here’s a quick update on your insurance renewal: we ar…" at bounding box center [783, 226] width 594 height 86
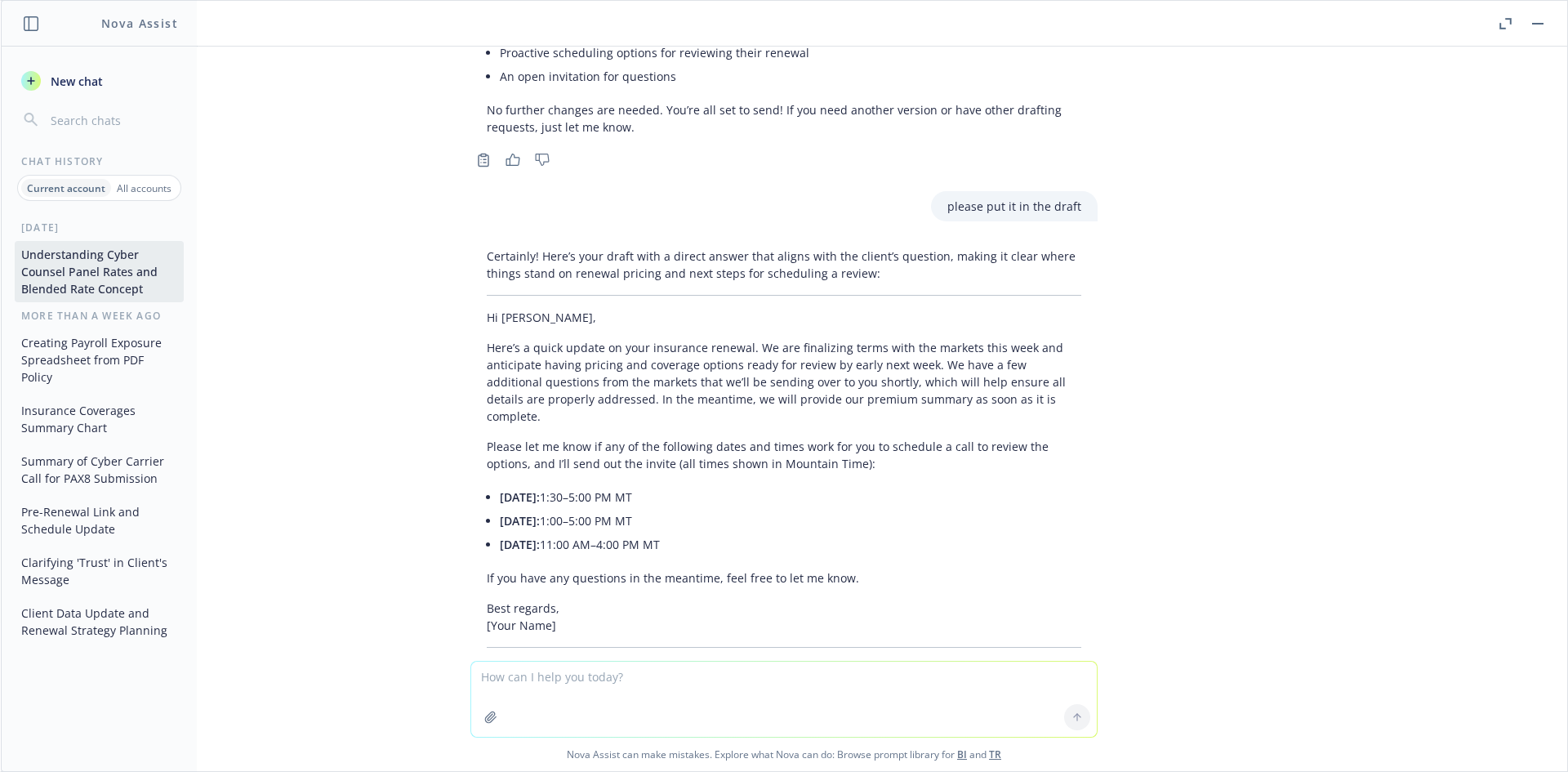
scroll to position [8110, 0]
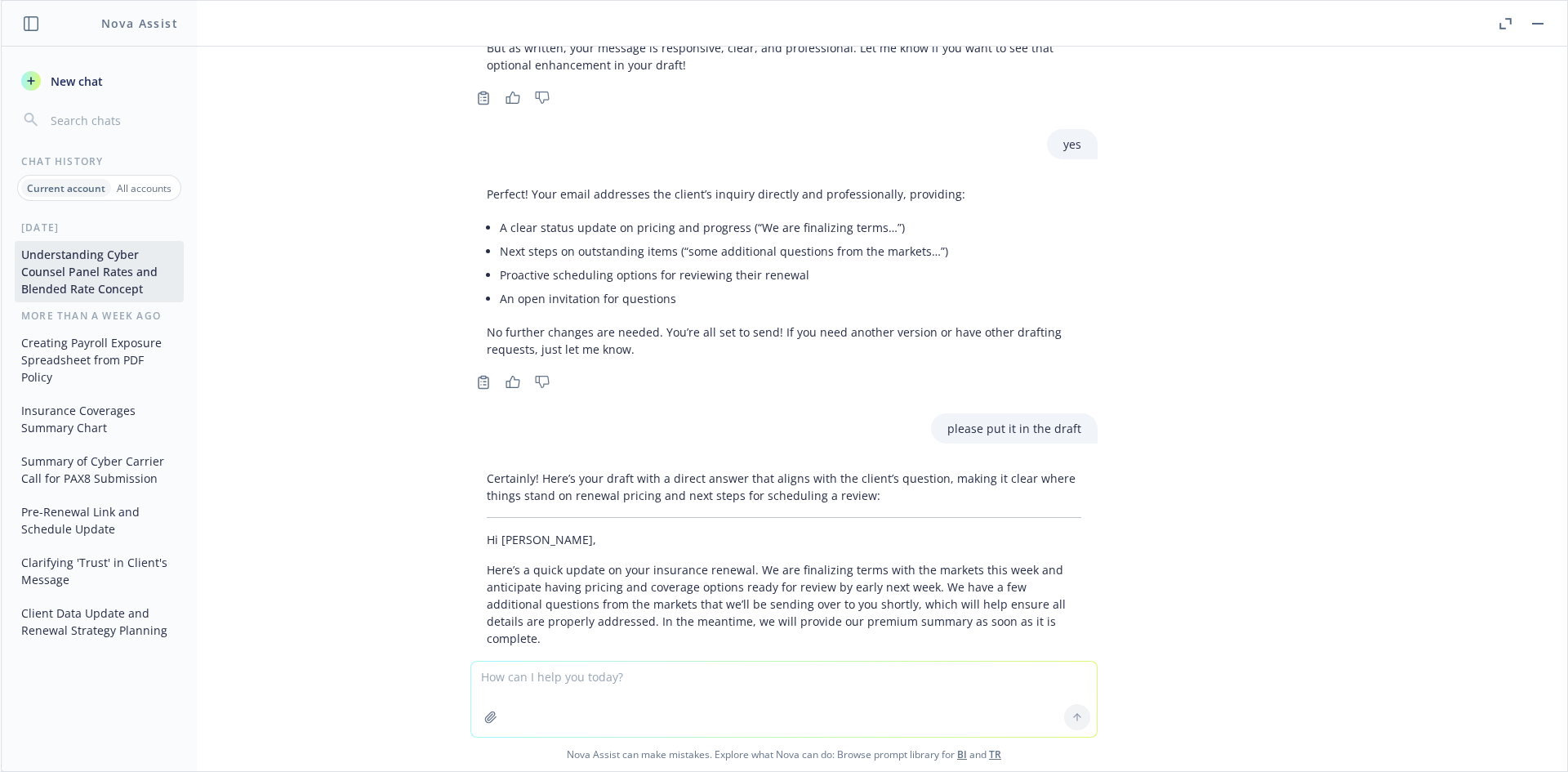
click at [1535, 29] on button "button" at bounding box center [1538, 24] width 20 height 20
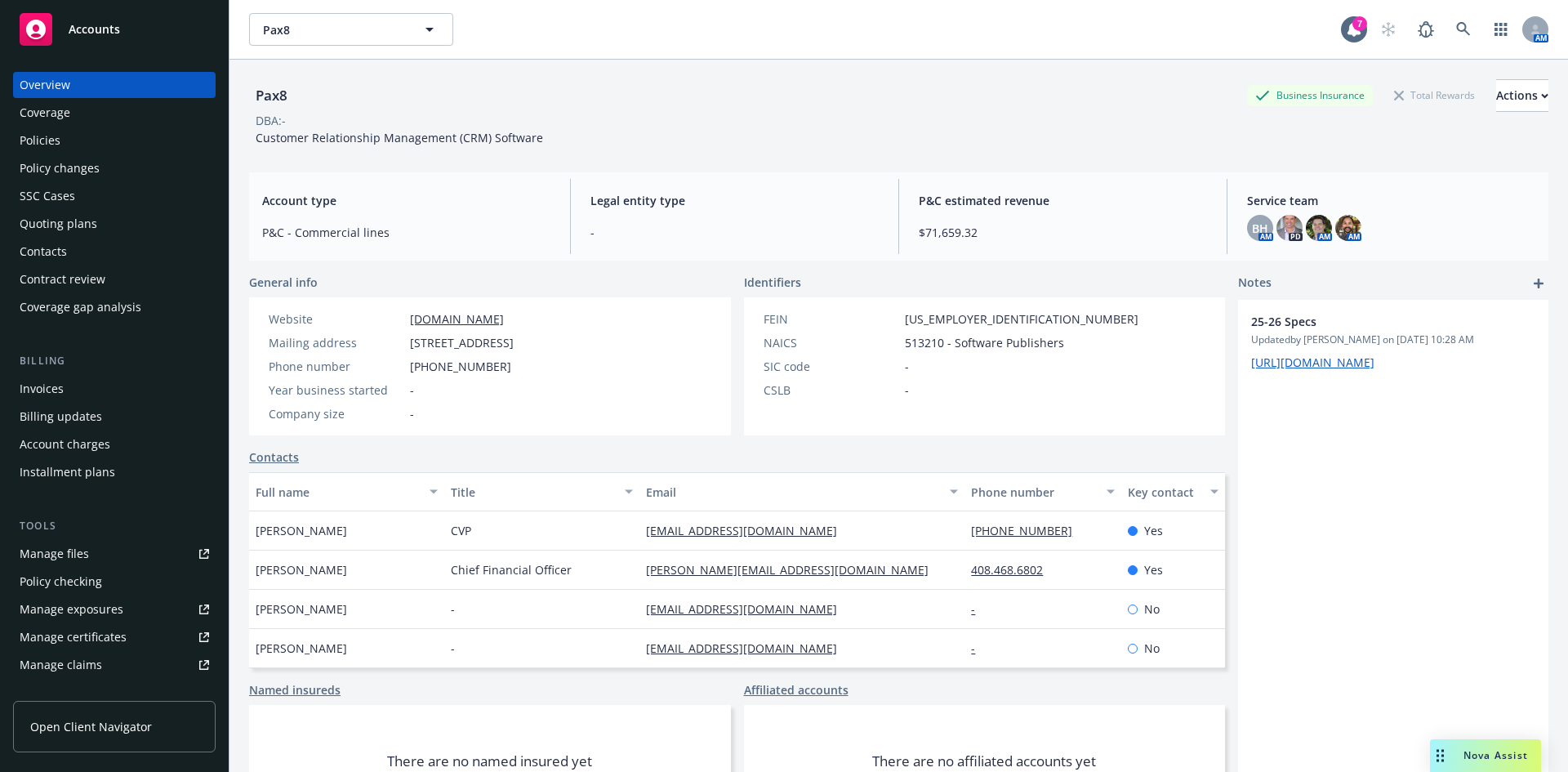
click at [903, 126] on div "DBA: -" at bounding box center [898, 120] width 1299 height 18
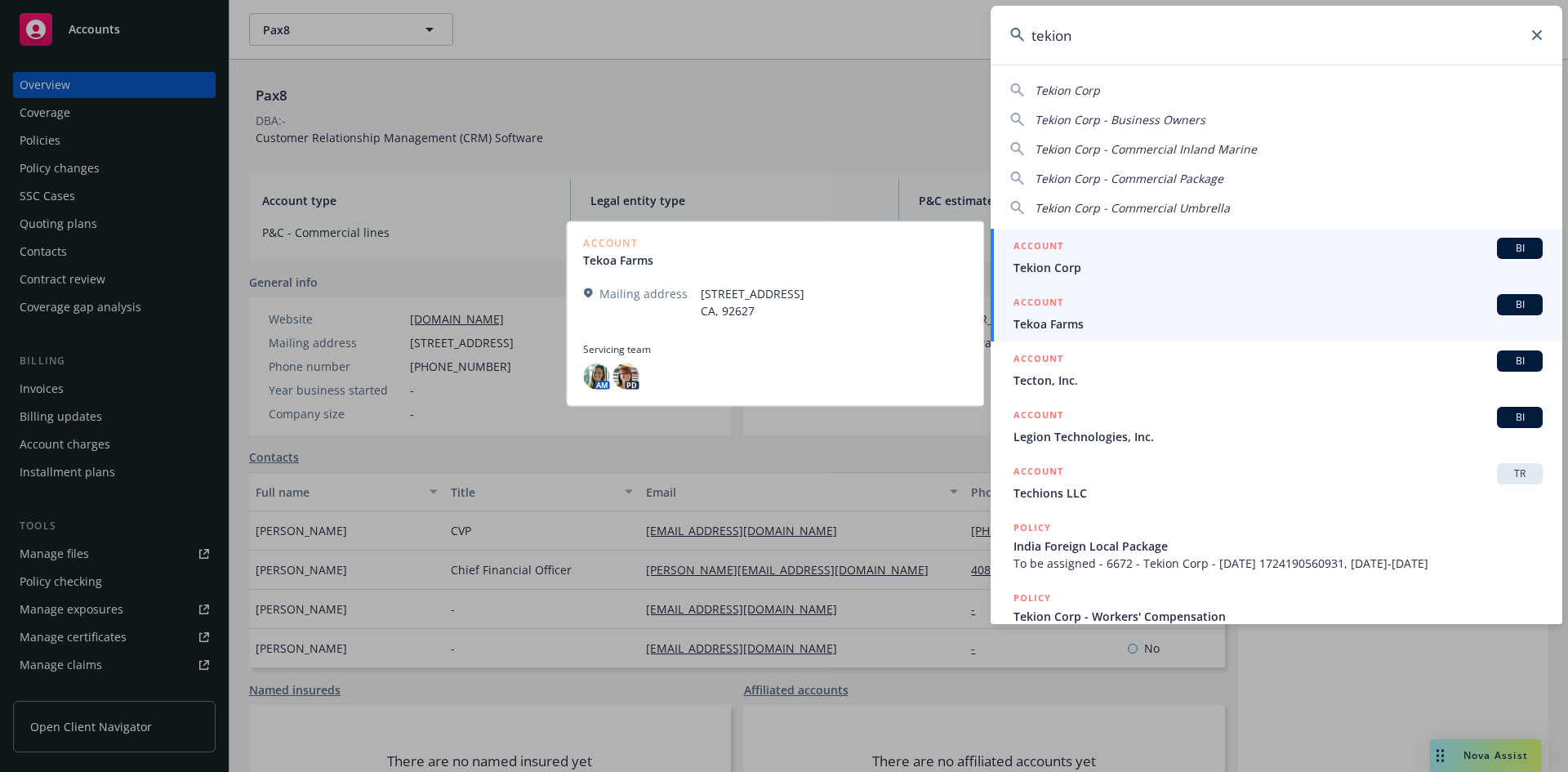
type input "tekion"
click at [1504, 248] on span "BI" at bounding box center [1519, 248] width 32 height 15
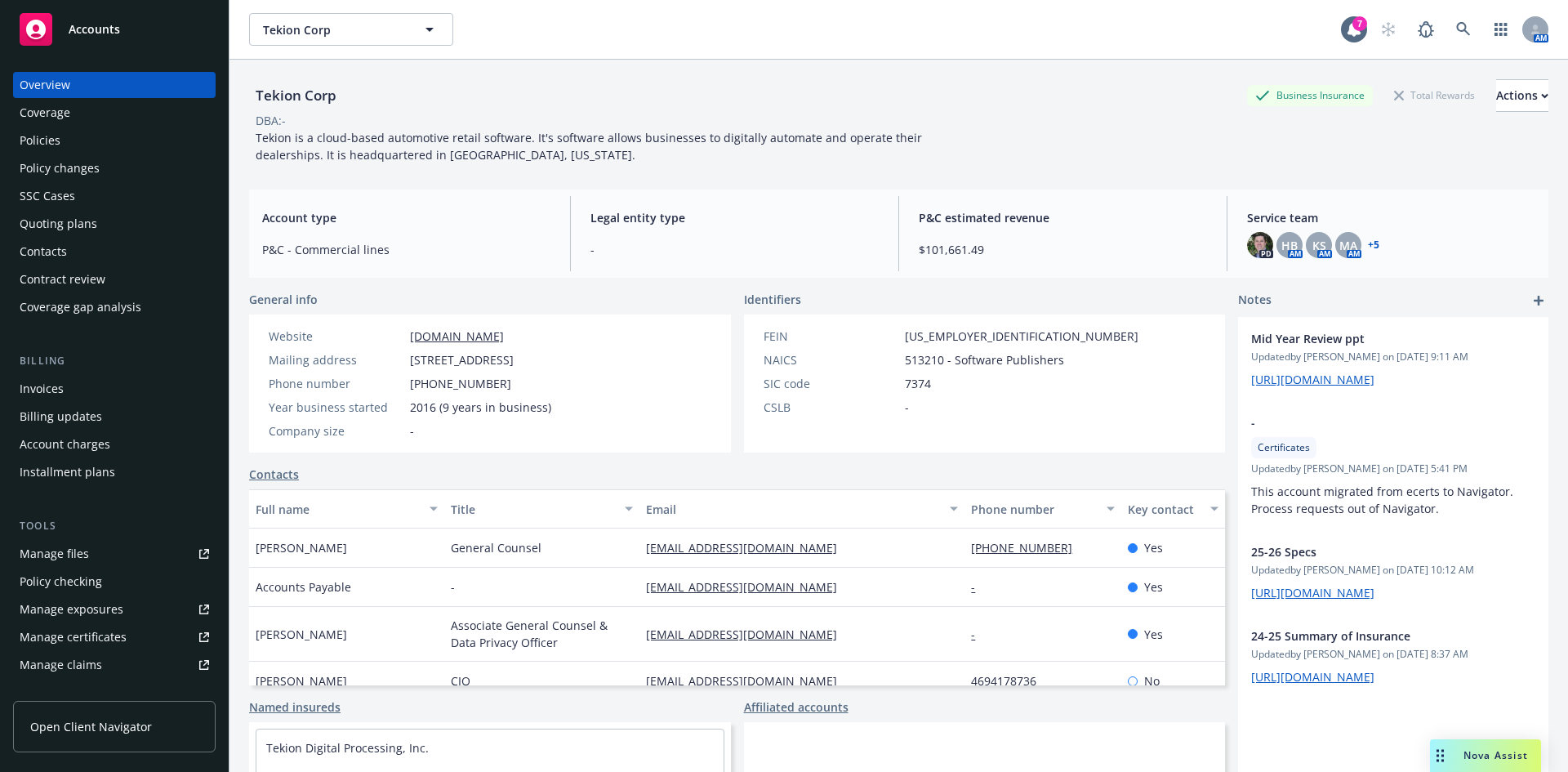
click at [44, 144] on div "Policies" at bounding box center [40, 140] width 41 height 26
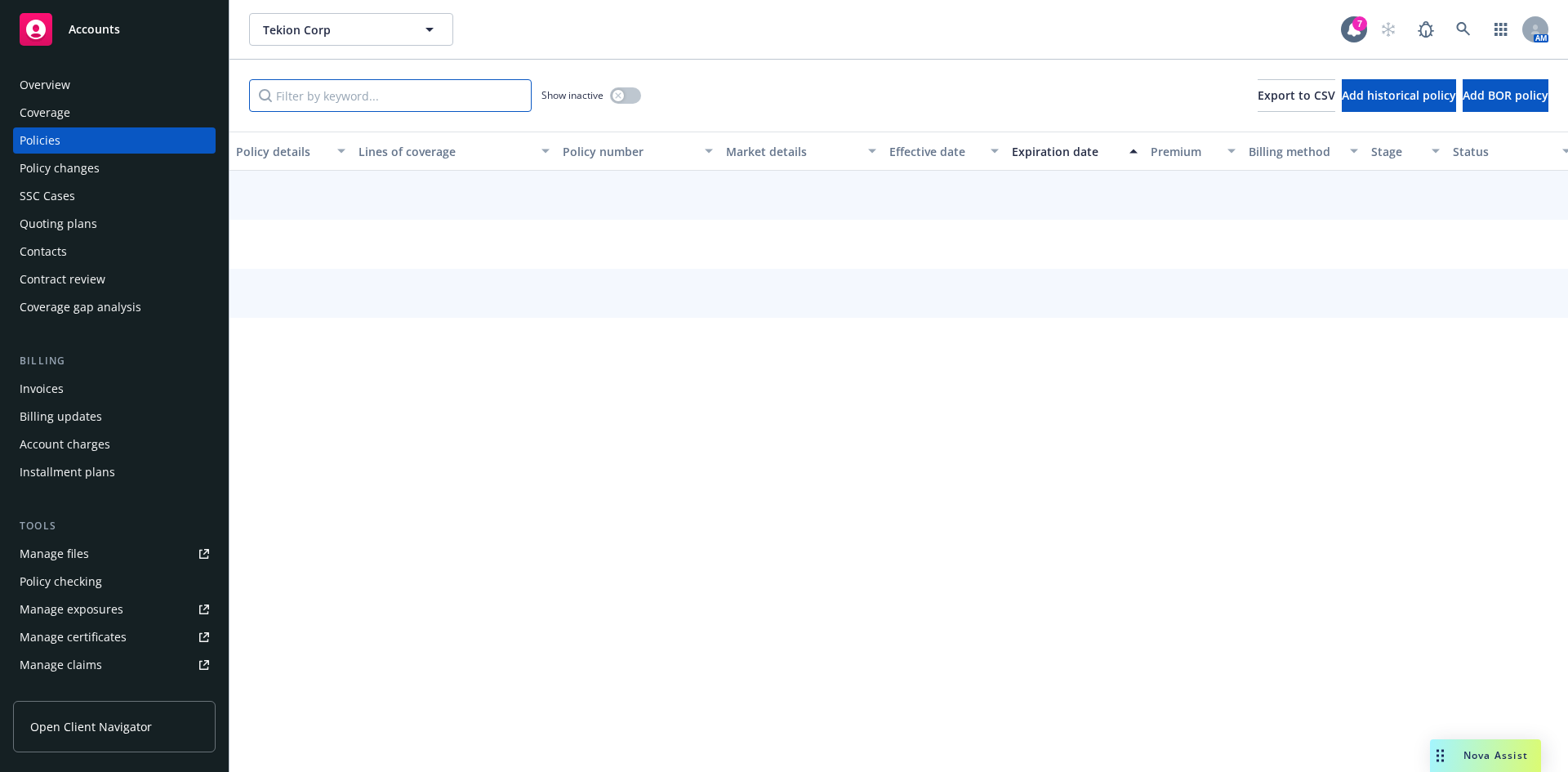
click at [312, 99] on input "Filter by keyword..." at bounding box center [390, 95] width 282 height 33
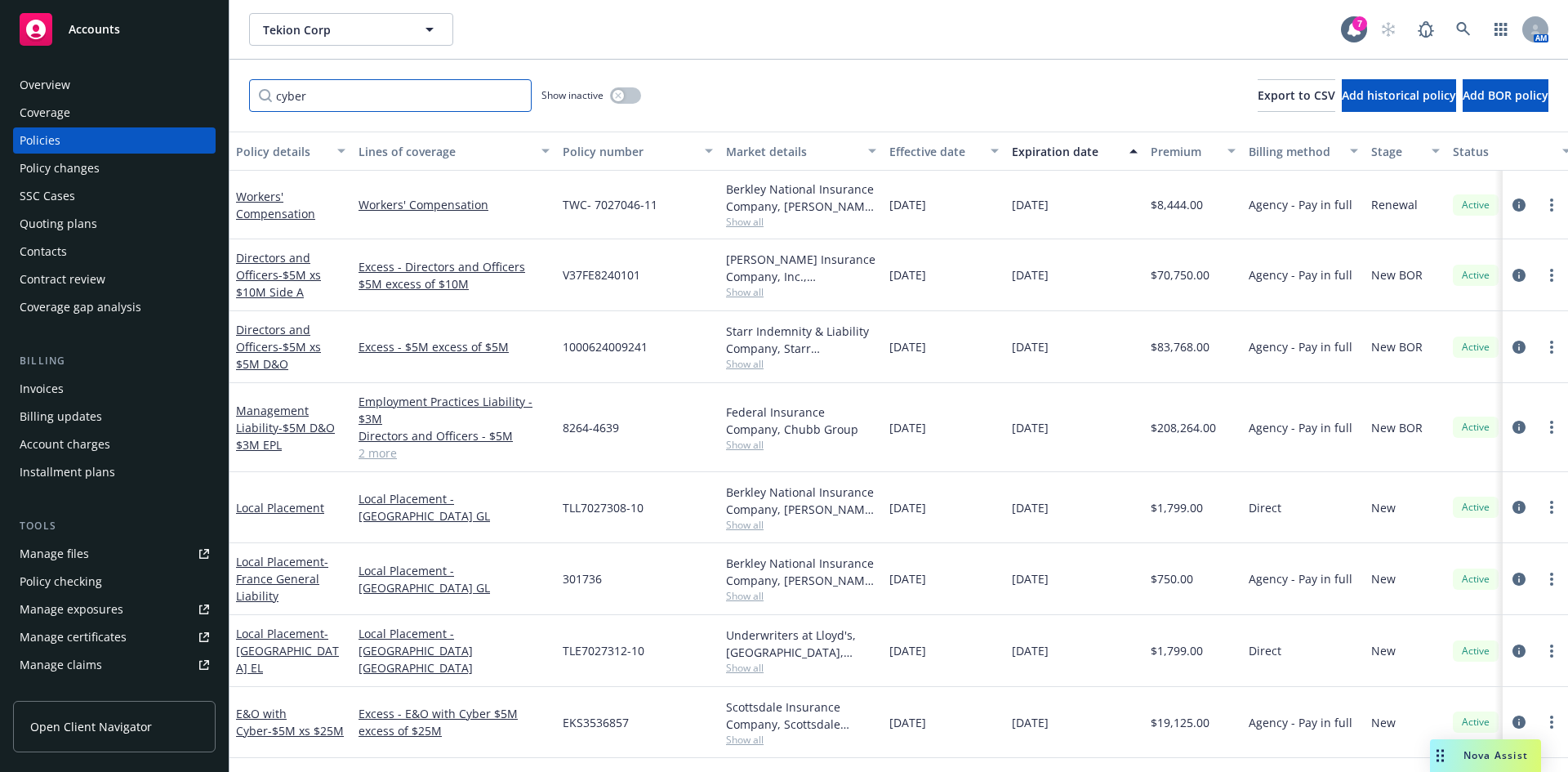
type input "cyber"
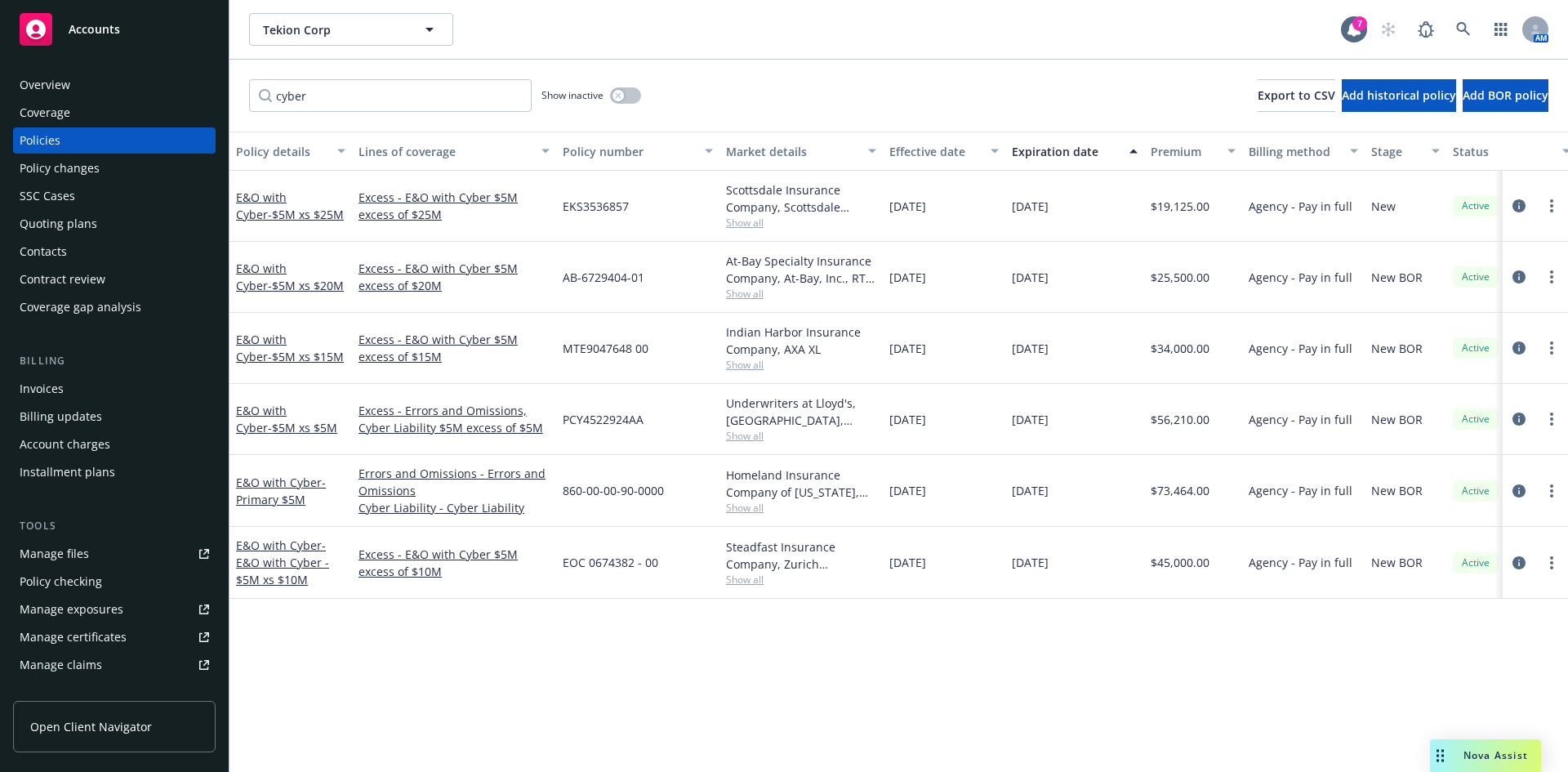
click at [891, 79] on div "cyber Show inactive Export to CSV Add historical policy Add BOR policy" at bounding box center [898, 96] width 1338 height 72
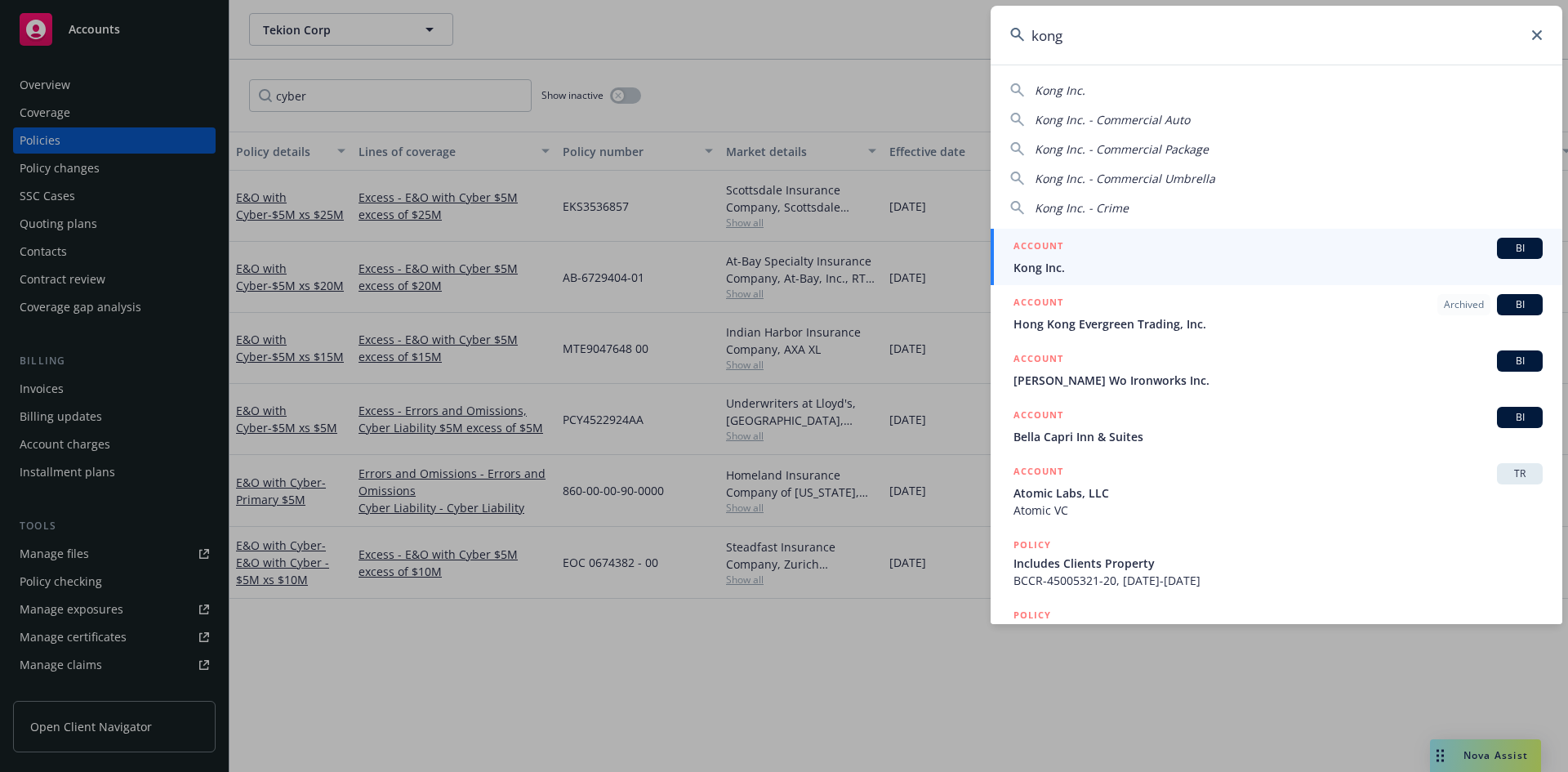
type input "kong"
click at [1507, 248] on span "BI" at bounding box center [1519, 248] width 32 height 15
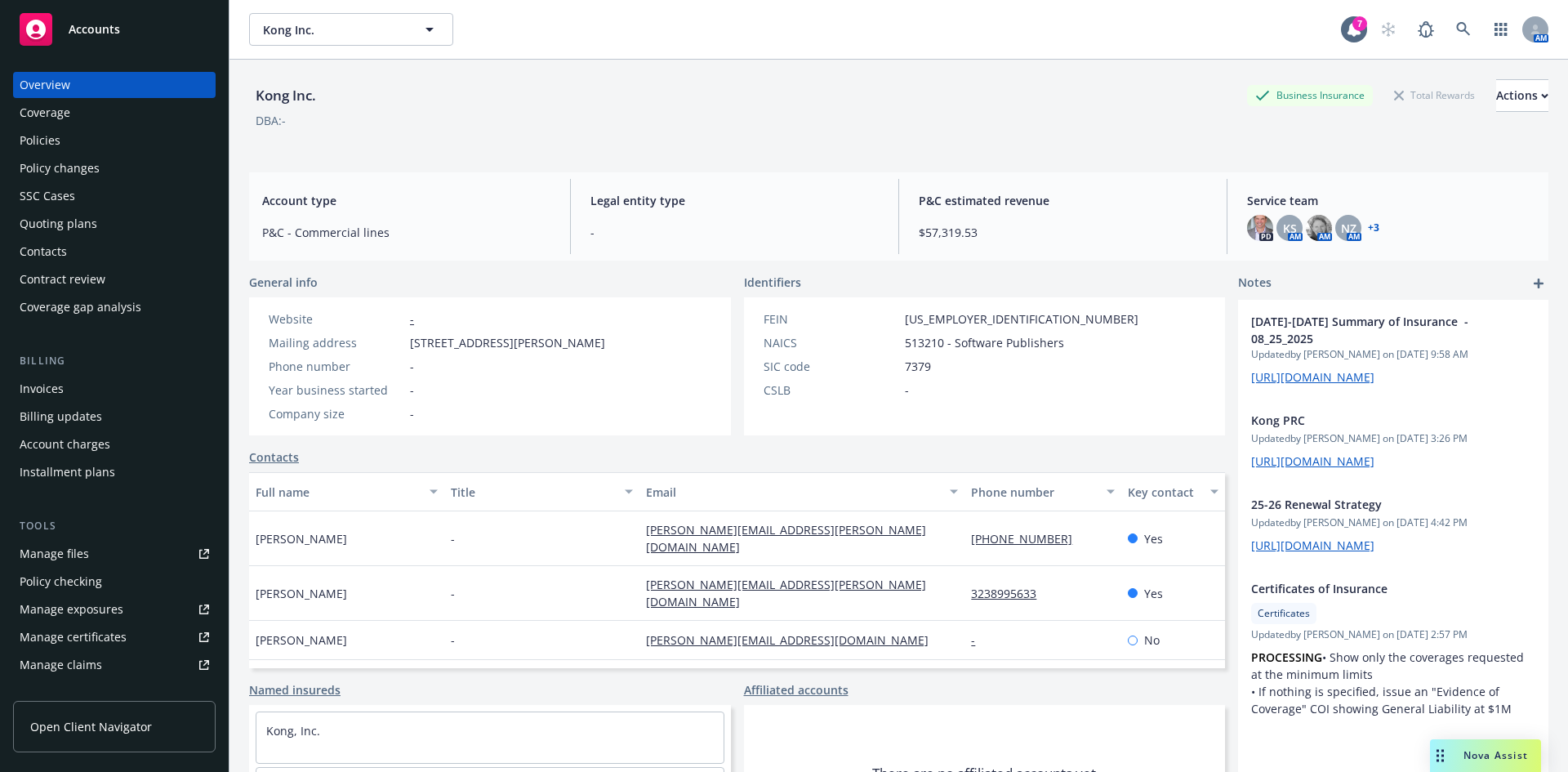
drag, startPoint x: 1479, startPoint y: 755, endPoint x: 1441, endPoint y: 734, distance: 43.4
click at [1479, 754] on span "Nova Assist" at bounding box center [1495, 755] width 64 height 14
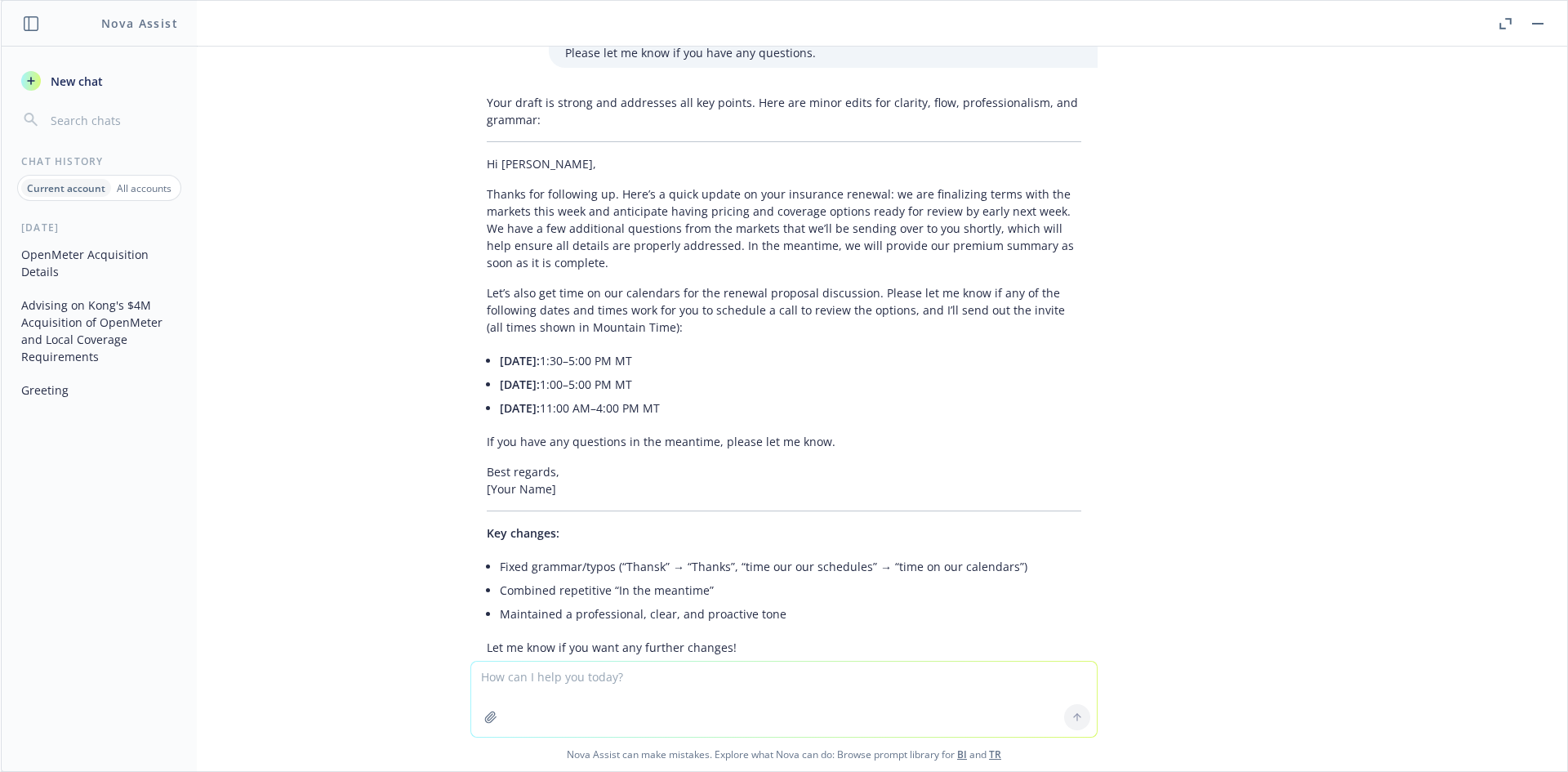
scroll to position [9254, 0]
click at [612, 689] on textarea at bounding box center [783, 699] width 626 height 75
paste textarea "I"
paste textarea "The WC and GL policies and tax invoices are still awaited from the local carrie…"
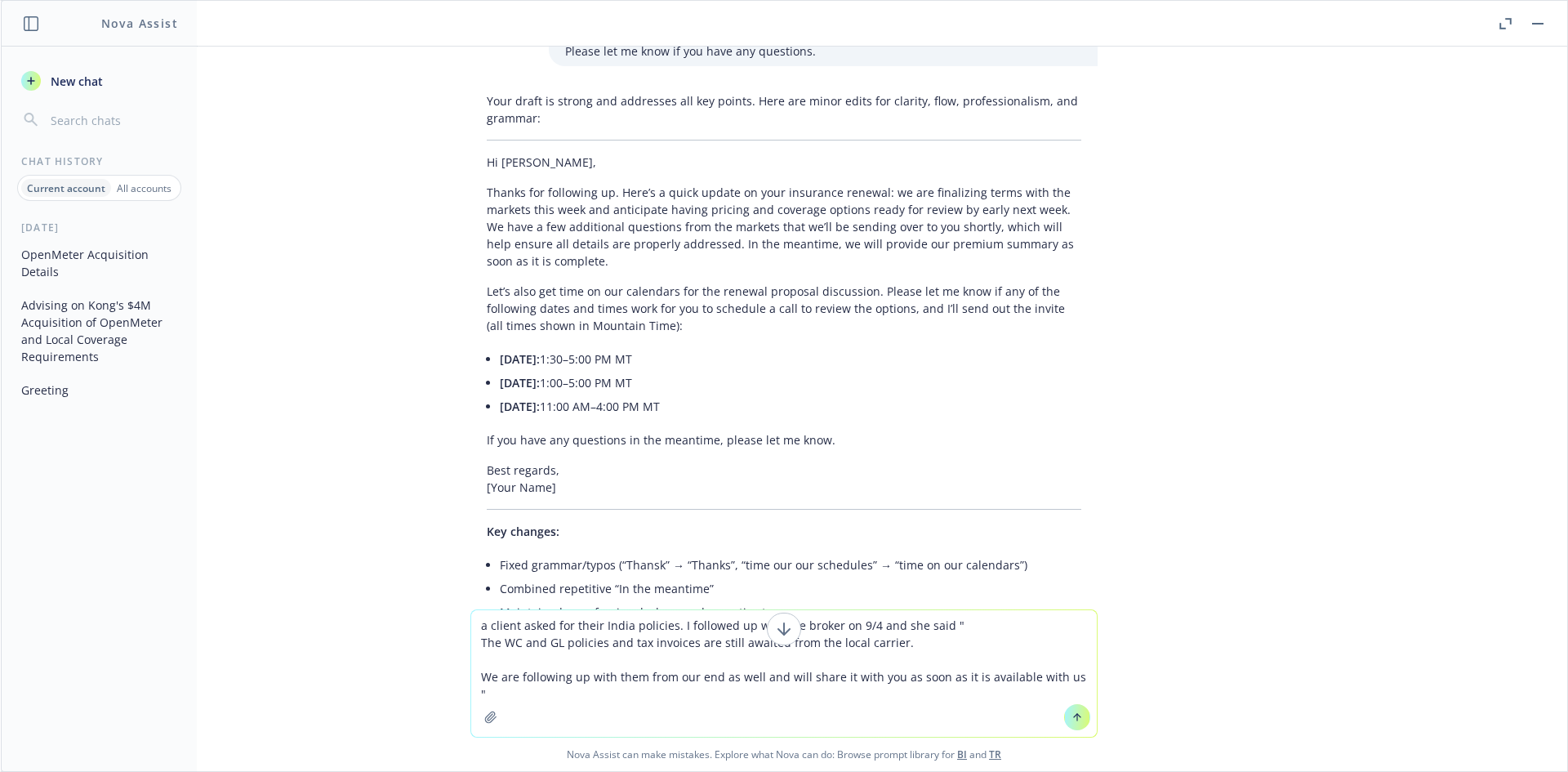
click at [596, 697] on textarea "a client asked for their India policies. I followed up with the broker on 9/4 a…" at bounding box center [783, 674] width 626 height 127
paste textarea ". Do we know why is there such a lag from the local partner in sharing the poli…"
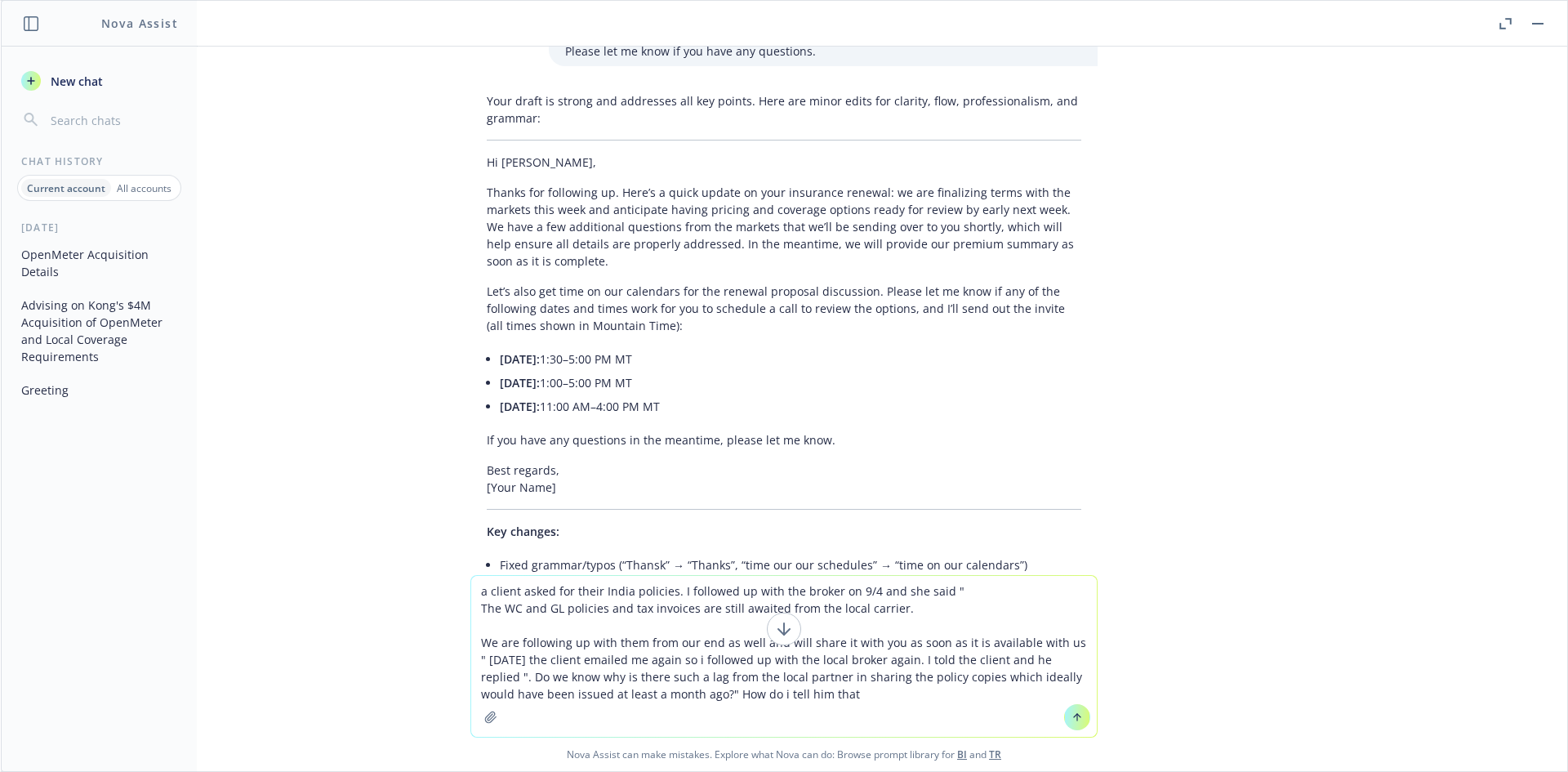
click at [811, 699] on textarea "a client asked for their India policies. I followed up with the broker on 9/4 a…" at bounding box center [783, 656] width 626 height 161
drag, startPoint x: 674, startPoint y: 698, endPoint x: 876, endPoint y: 714, distance: 202.6
click at [866, 714] on textarea "a client asked for their India policies. I followed up with the broker on 9/4 a…" at bounding box center [783, 656] width 626 height 161
paste textarea "The insured is asking us why there is such a delay in receiving the policies an…"
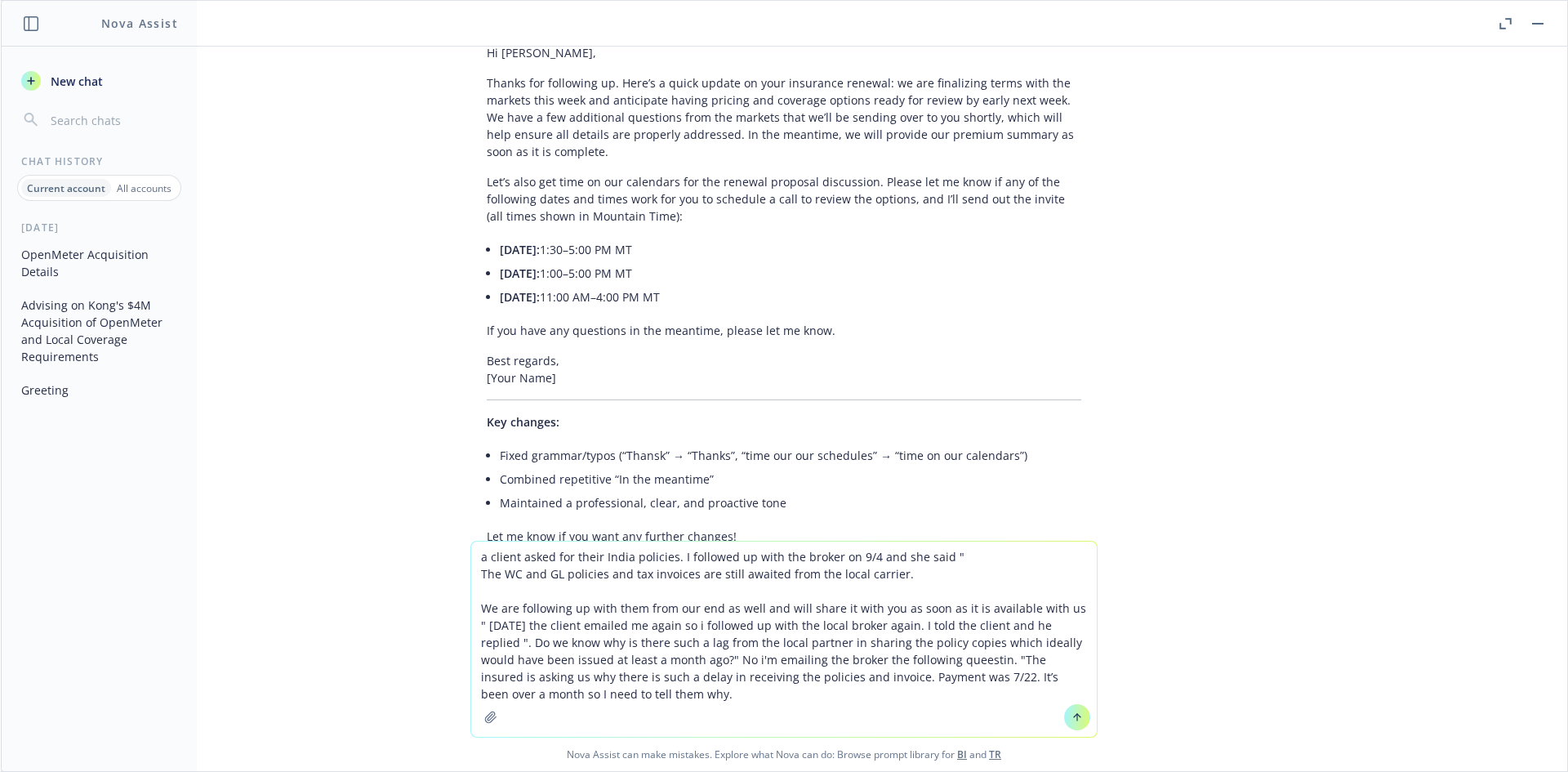
type textarea "a client asked for their India policies. I followed up with the broker on 9/4 a…"
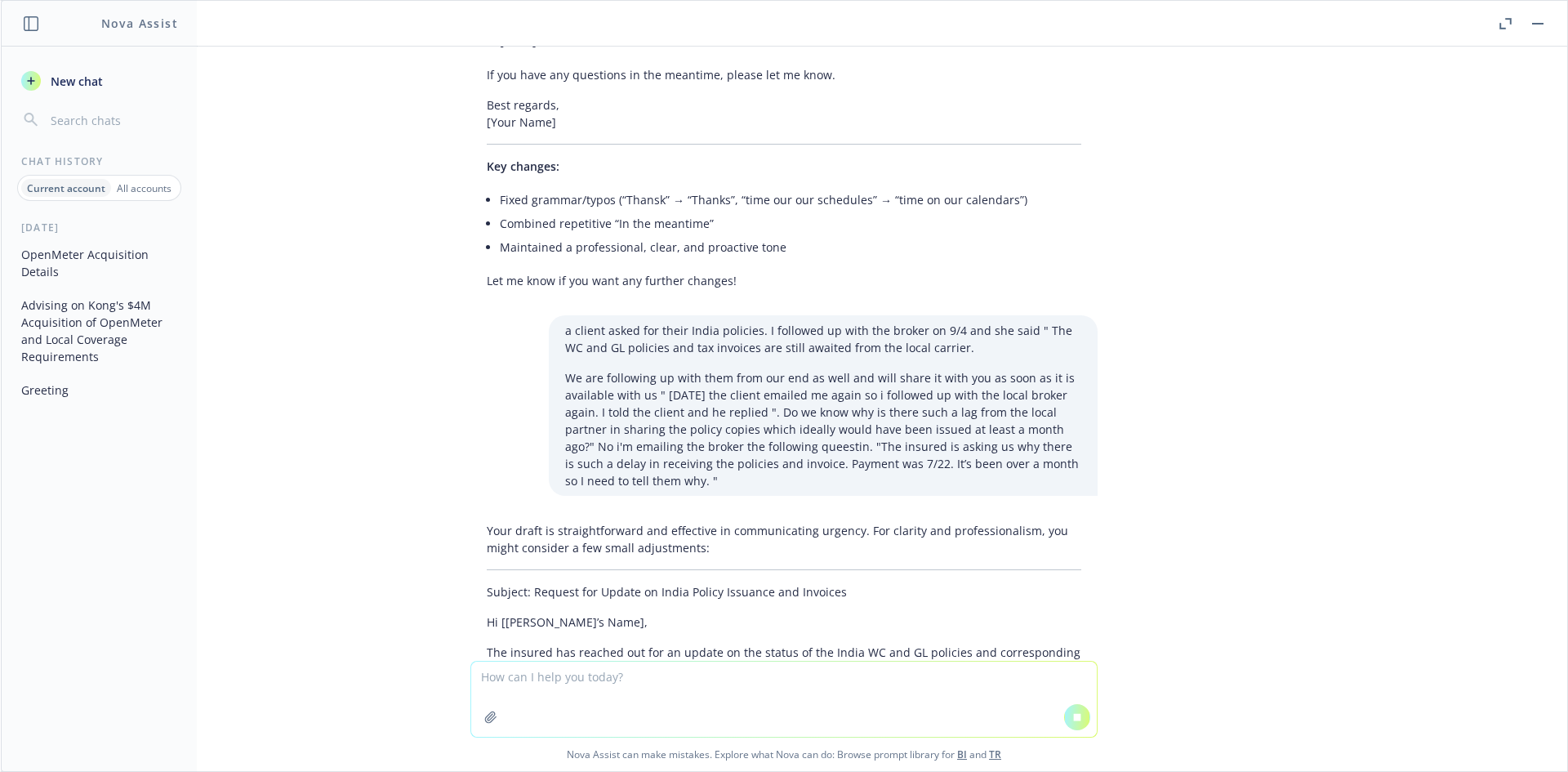
scroll to position [9219, 0]
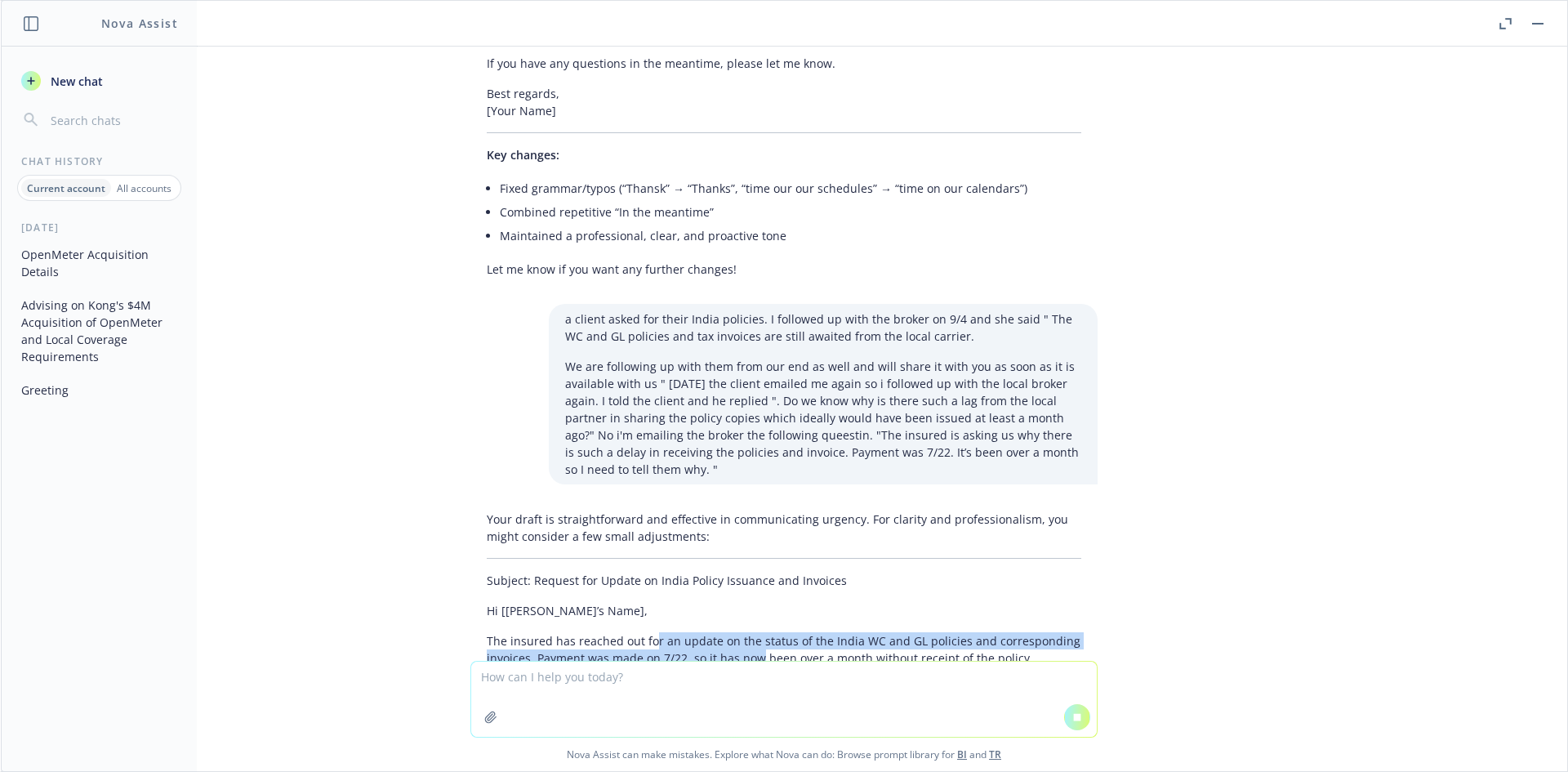
drag, startPoint x: 744, startPoint y: 585, endPoint x: 637, endPoint y: 560, distance: 109.9
click at [637, 560] on div "Your draft is straightforward and effective in communicating urgency. For clari…" at bounding box center [783, 621] width 627 height 233
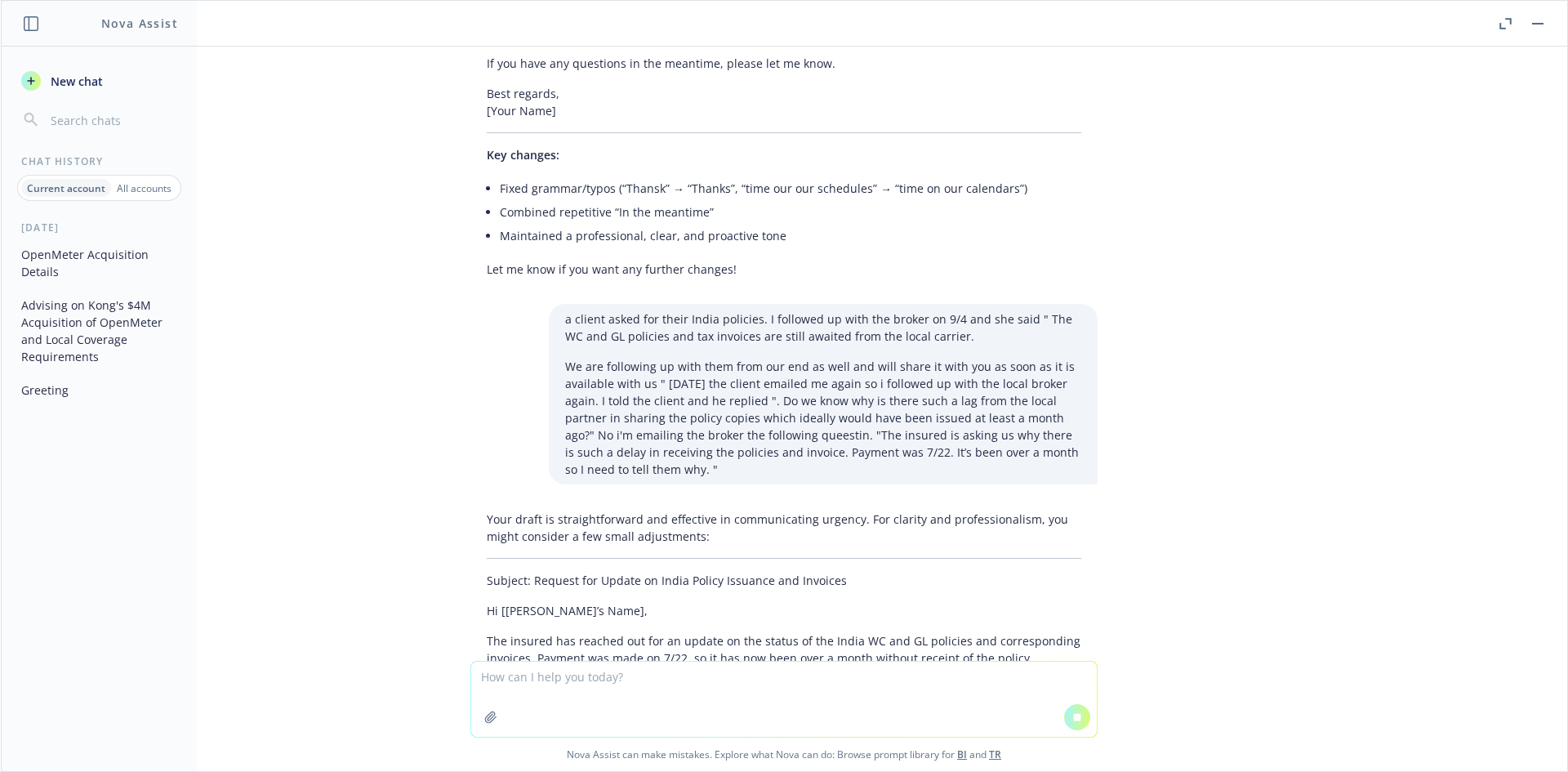
click at [852, 632] on p "The insured has reached out for an update on the status of the India WC and GL …" at bounding box center [783, 658] width 594 height 52
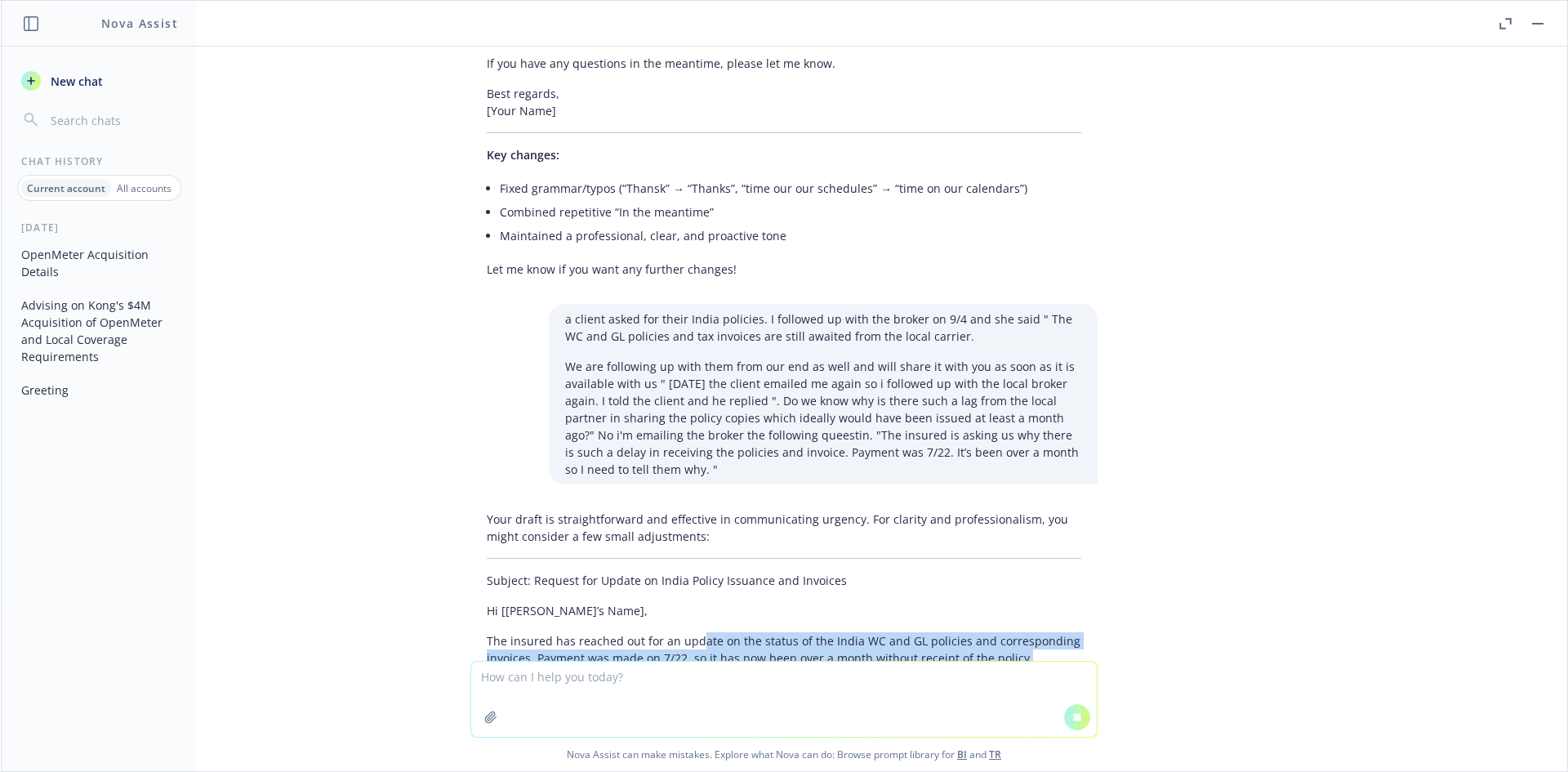
drag, startPoint x: 832, startPoint y: 600, endPoint x: 687, endPoint y: 577, distance: 146.8
click at [687, 632] on p "The insured has reached out for an update on the status of the India WC and GL …" at bounding box center [783, 658] width 594 height 52
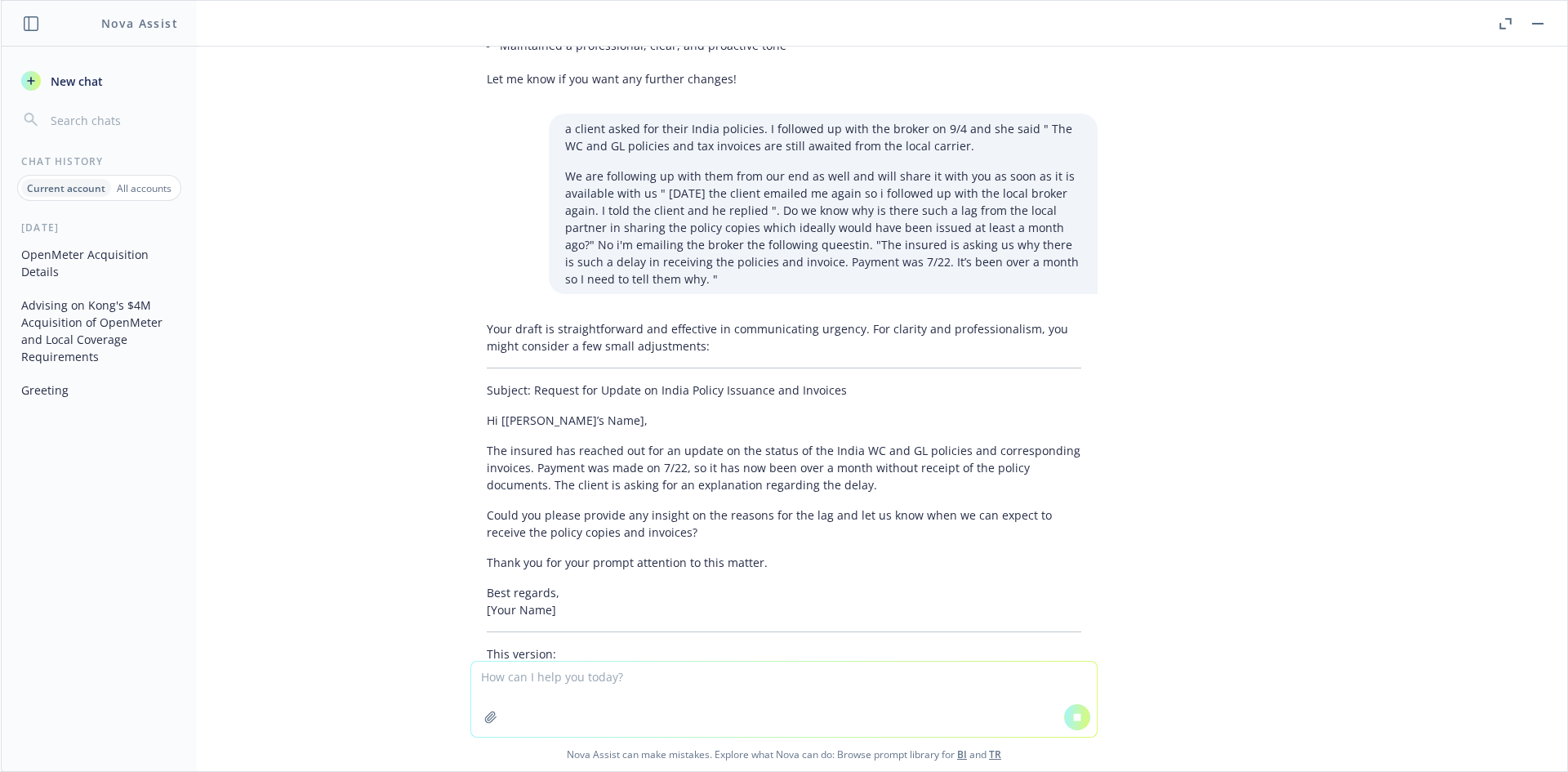
click at [614, 507] on p "Could you please provide any insight on the reasons for the lag and let us know…" at bounding box center [783, 524] width 594 height 34
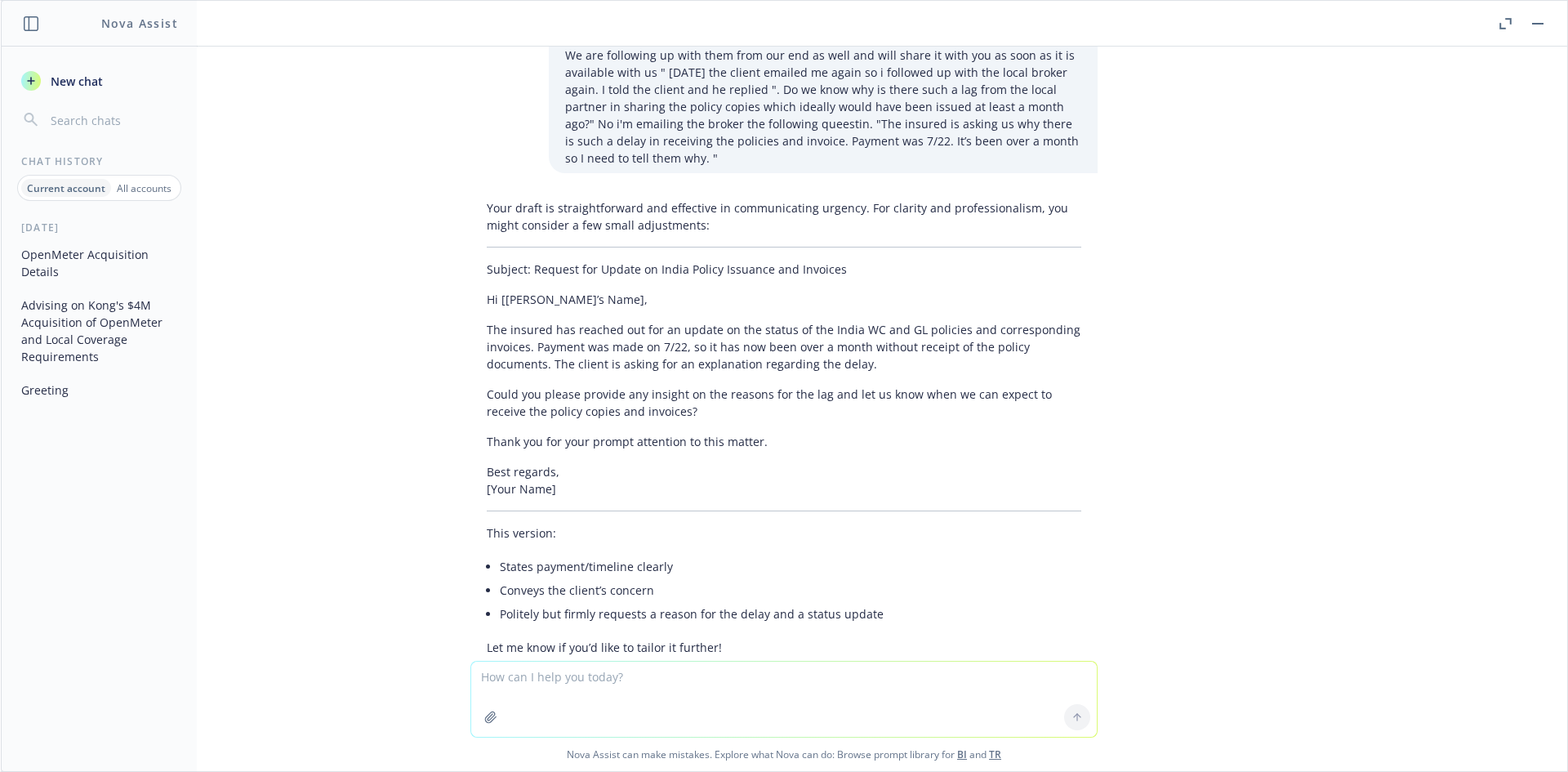
scroll to position [9973, 0]
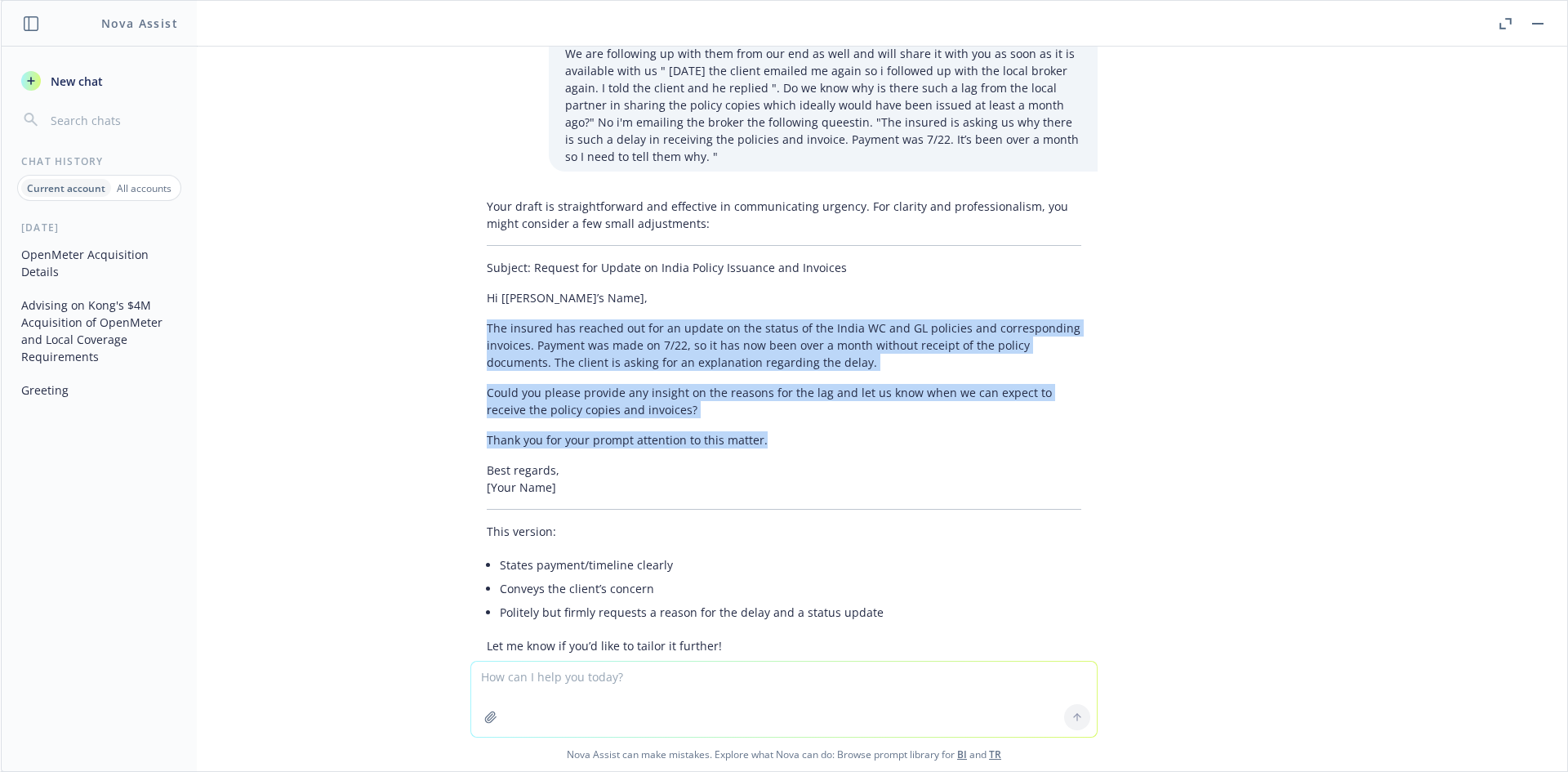
drag, startPoint x: 717, startPoint y: 378, endPoint x: 437, endPoint y: 263, distance: 302.7
click at [470, 250] on div "Your draft is straightforward and effective in communicating urgency. For clari…" at bounding box center [783, 425] width 627 height 469
copy div "The insured has reached out for an update on the status of the India WC and GL …"
click at [727, 685] on textarea at bounding box center [783, 699] width 626 height 75
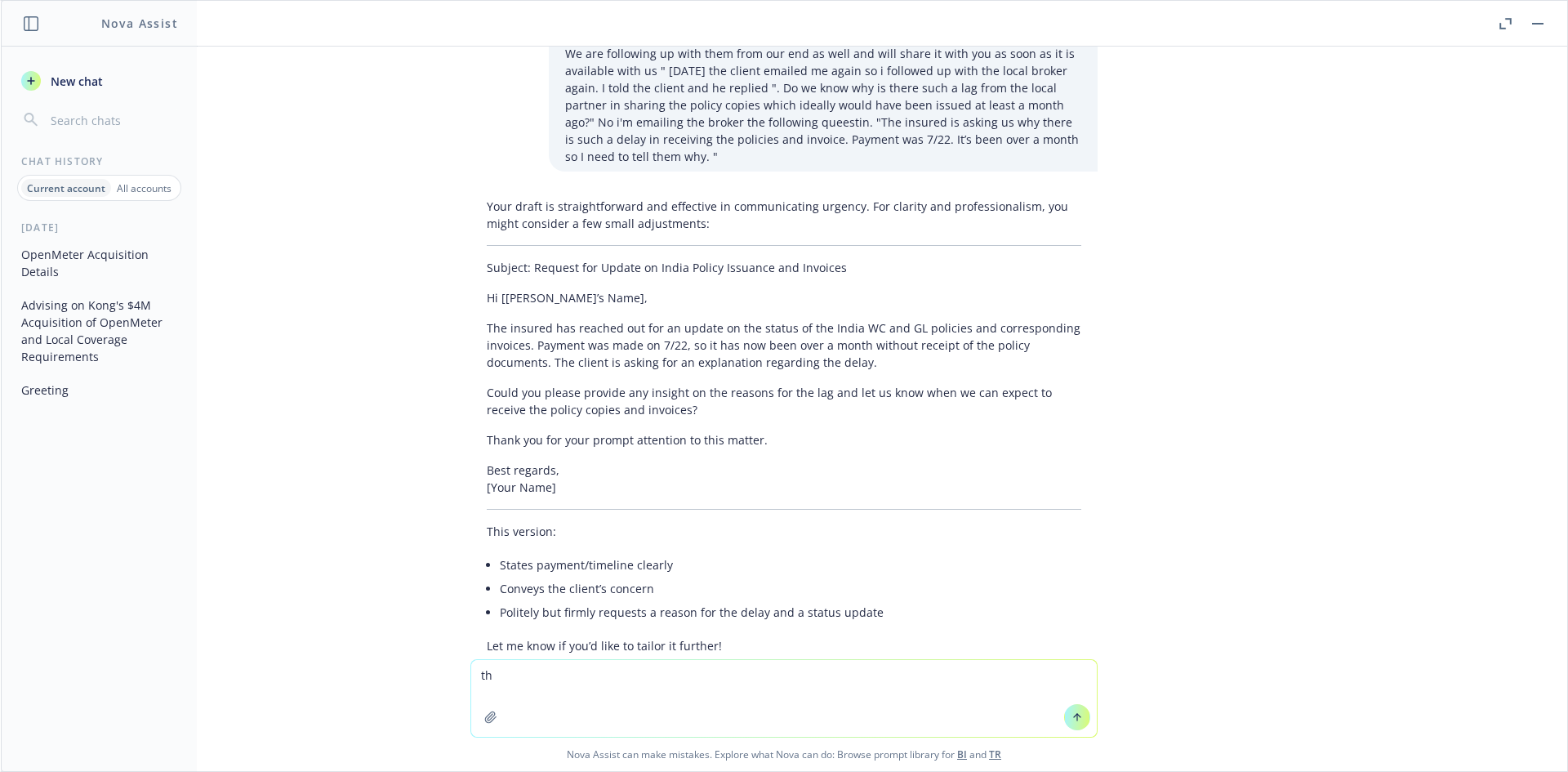
type textarea "t"
click at [656, 679] on textarea "my last email to her was" at bounding box center [783, 699] width 626 height 77
paste textarea "The local insured is following up with me again for the WC and GL policies and …"
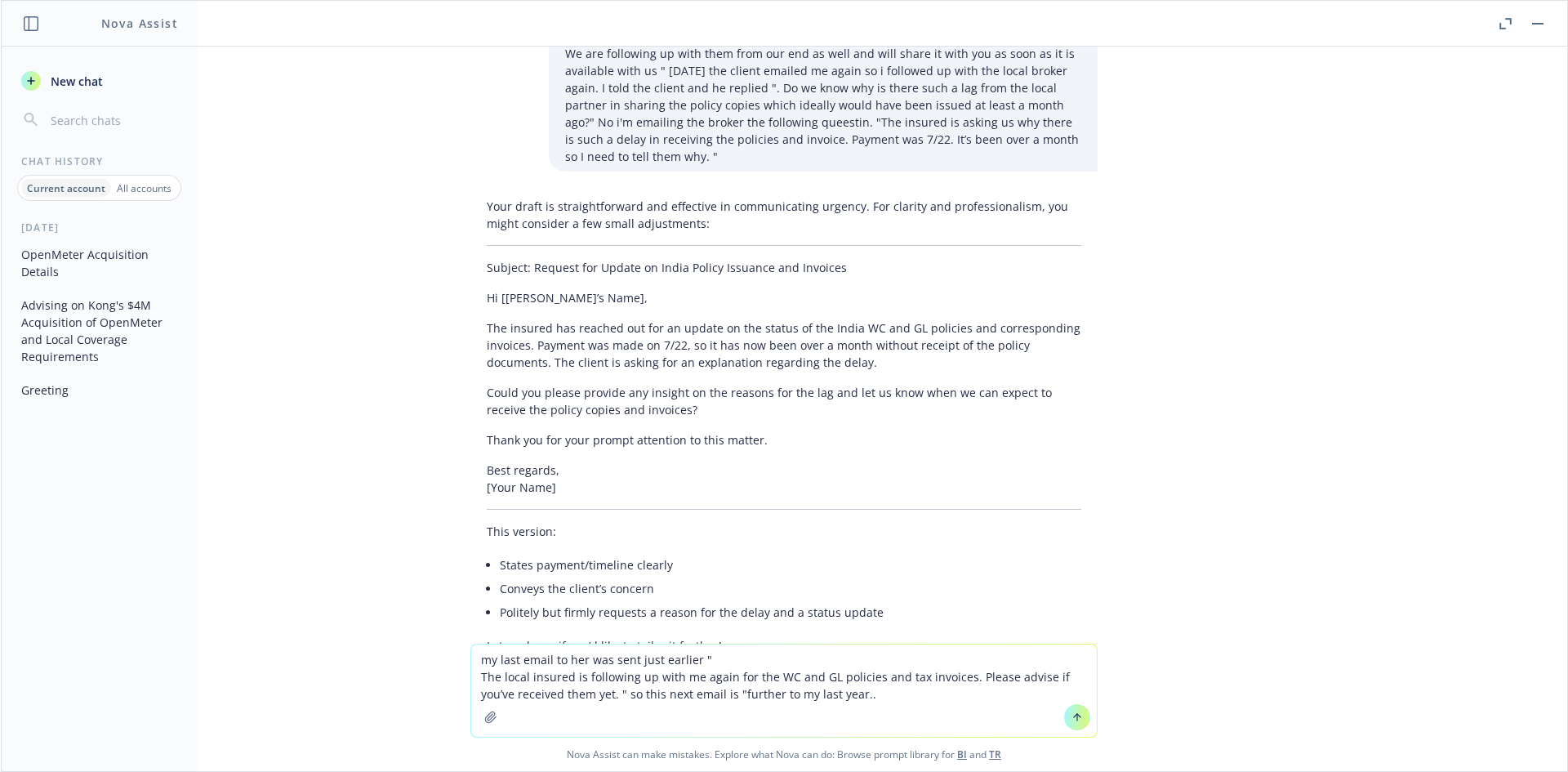
type textarea "my last email to her was sent just earlier " The local insured is following up …"
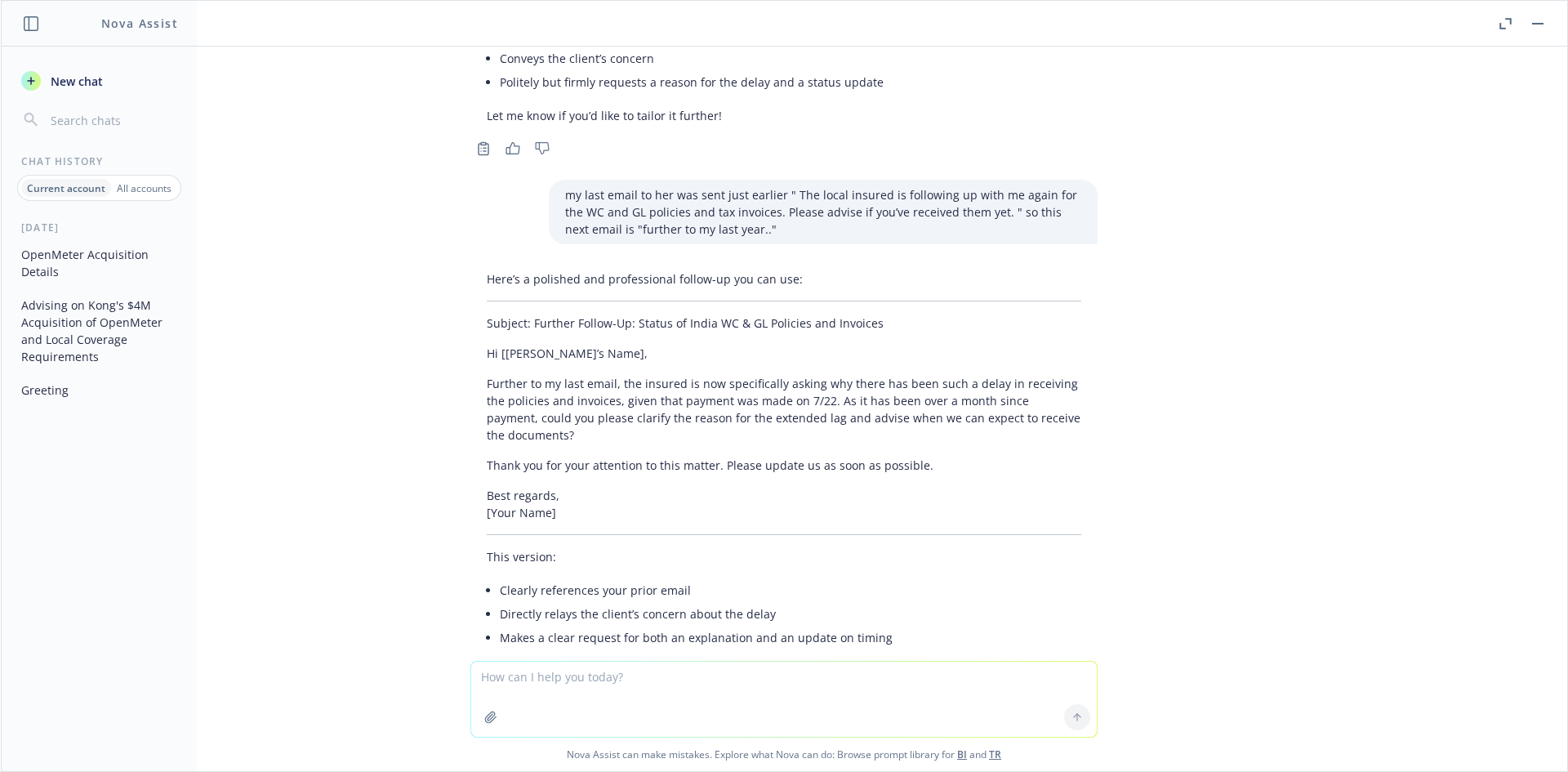
scroll to position [10511, 0]
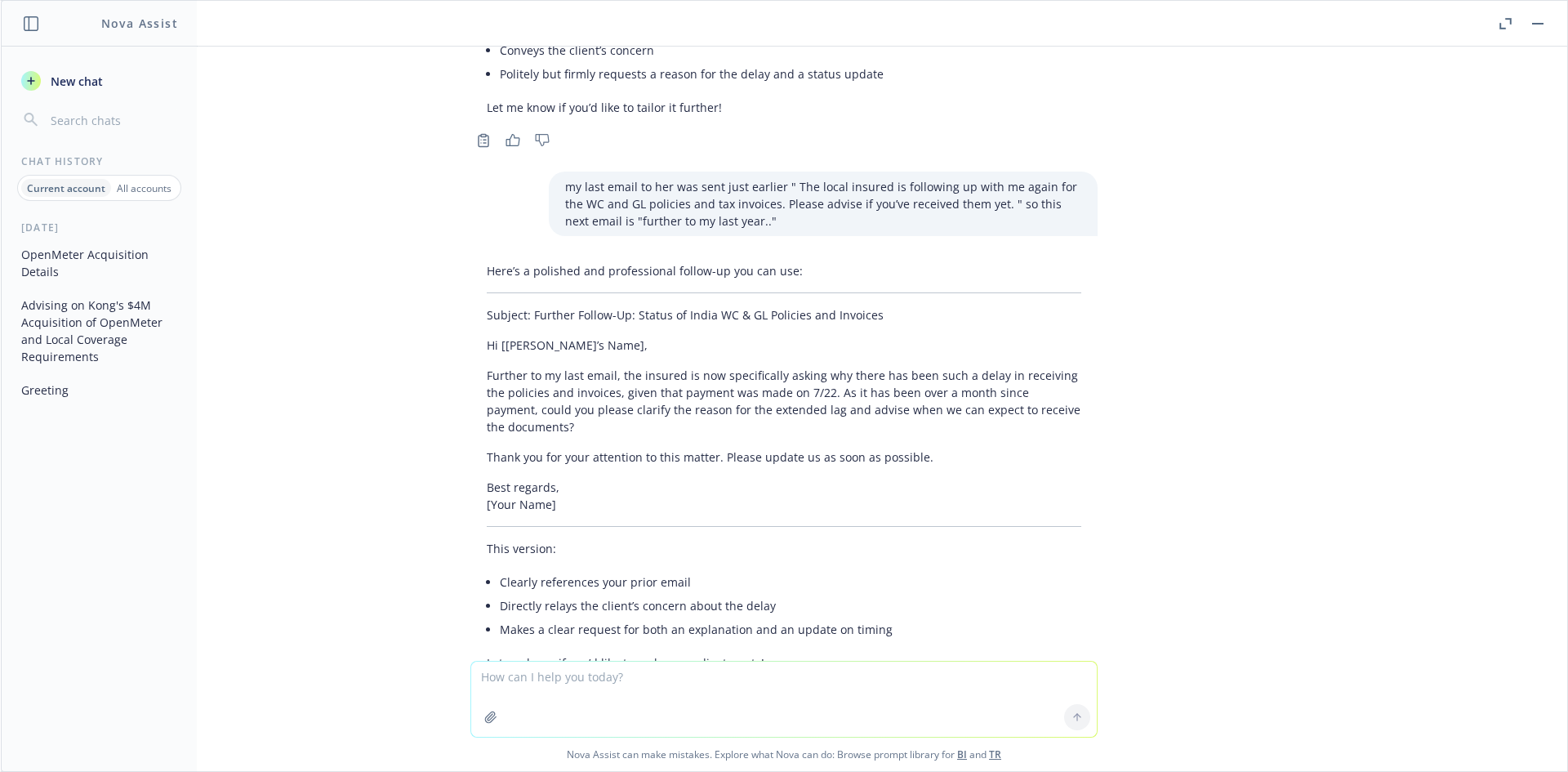
click at [595, 367] on p "Further to my last email, the insured is now specifically asking why there has …" at bounding box center [783, 401] width 594 height 68
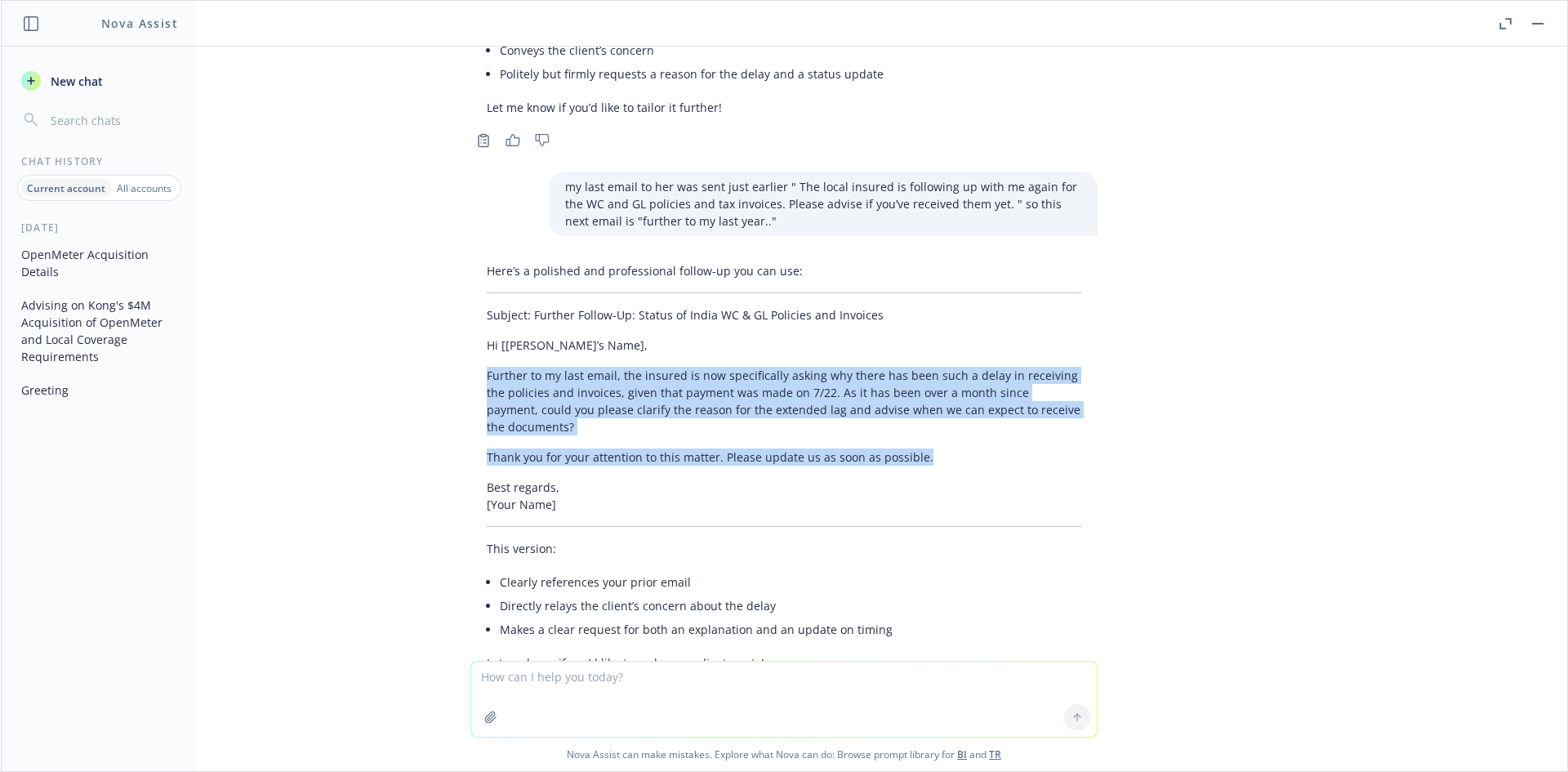
drag, startPoint x: 475, startPoint y: 298, endPoint x: 983, endPoint y: 373, distance: 513.5
click at [983, 373] on div "Here’s a polished and professional follow-up you can use: Subject: Further Foll…" at bounding box center [783, 467] width 627 height 423
copy div "Further to my last email, the insured is now specifically asking why there has …"
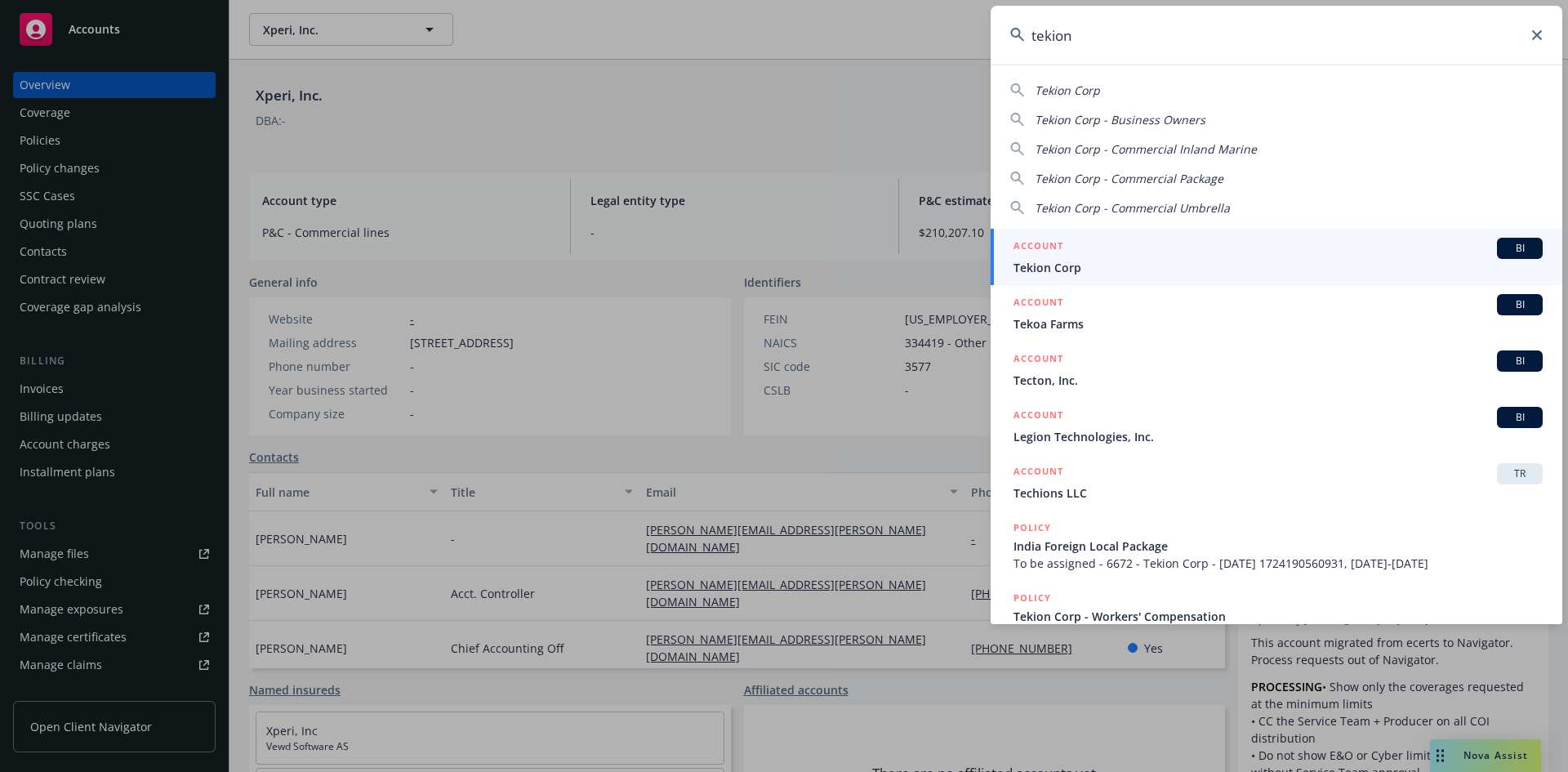
type input "tekion"
click at [1513, 247] on span "BI" at bounding box center [1519, 248] width 32 height 15
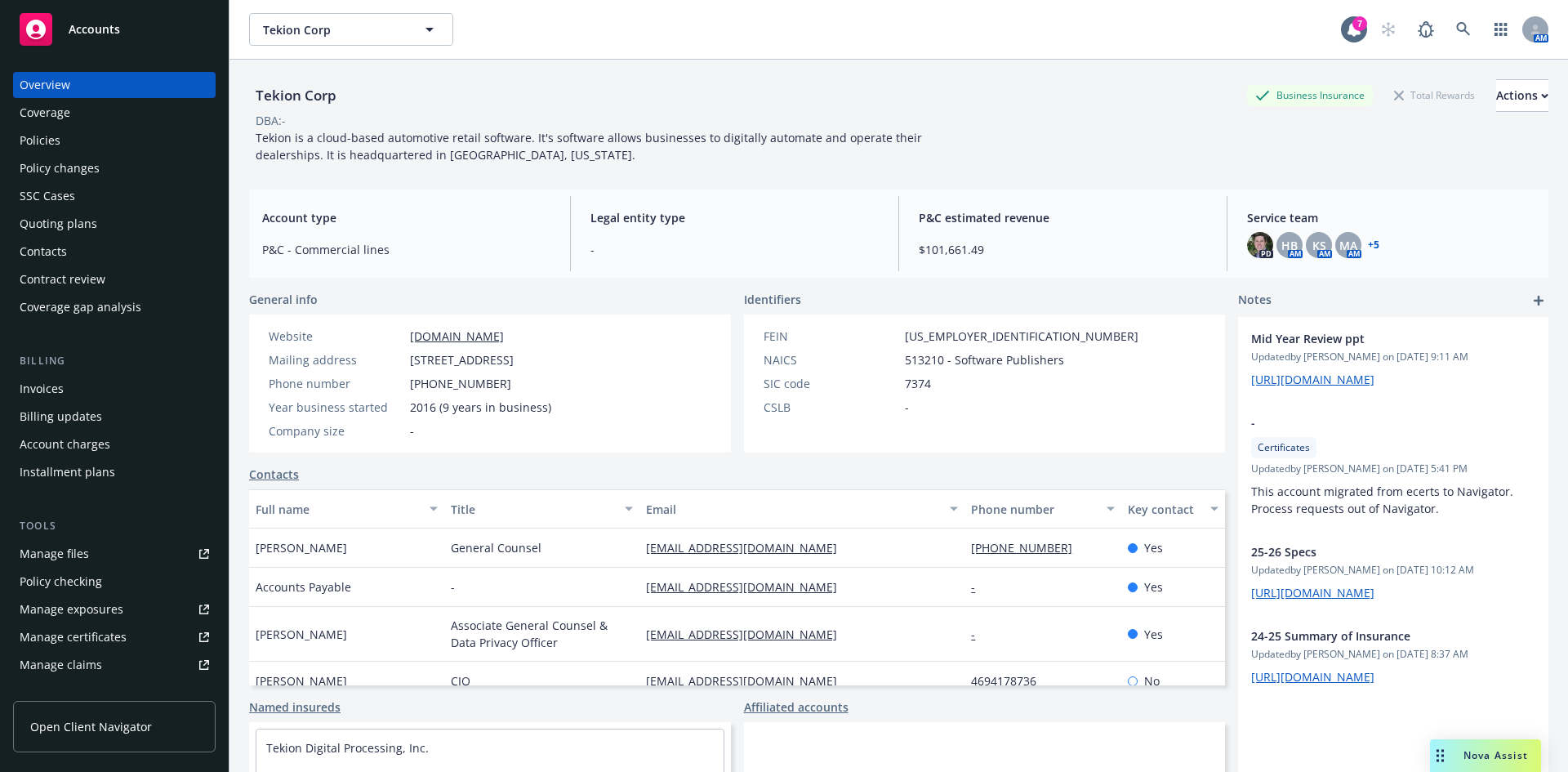
click at [1533, 297] on icon "add" at bounding box center [1538, 301] width 10 height 10
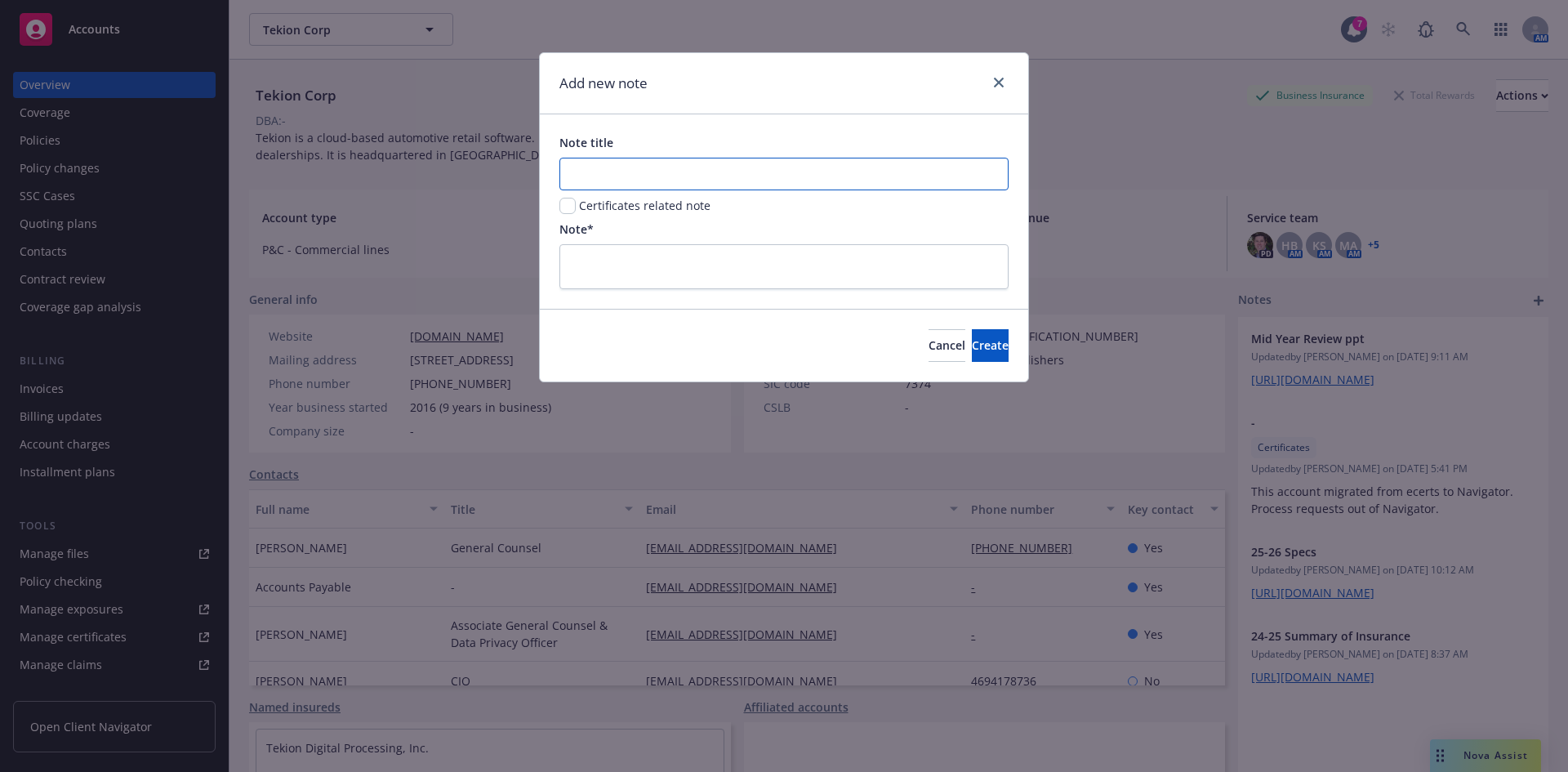
click at [647, 171] on input "Note title" at bounding box center [783, 173] width 449 height 33
type input "25-26 PRC"
click at [646, 252] on textarea at bounding box center [783, 267] width 449 height 45
paste textarea "[URL][DOMAIN_NAME]"
type textarea "[URL][DOMAIN_NAME]"
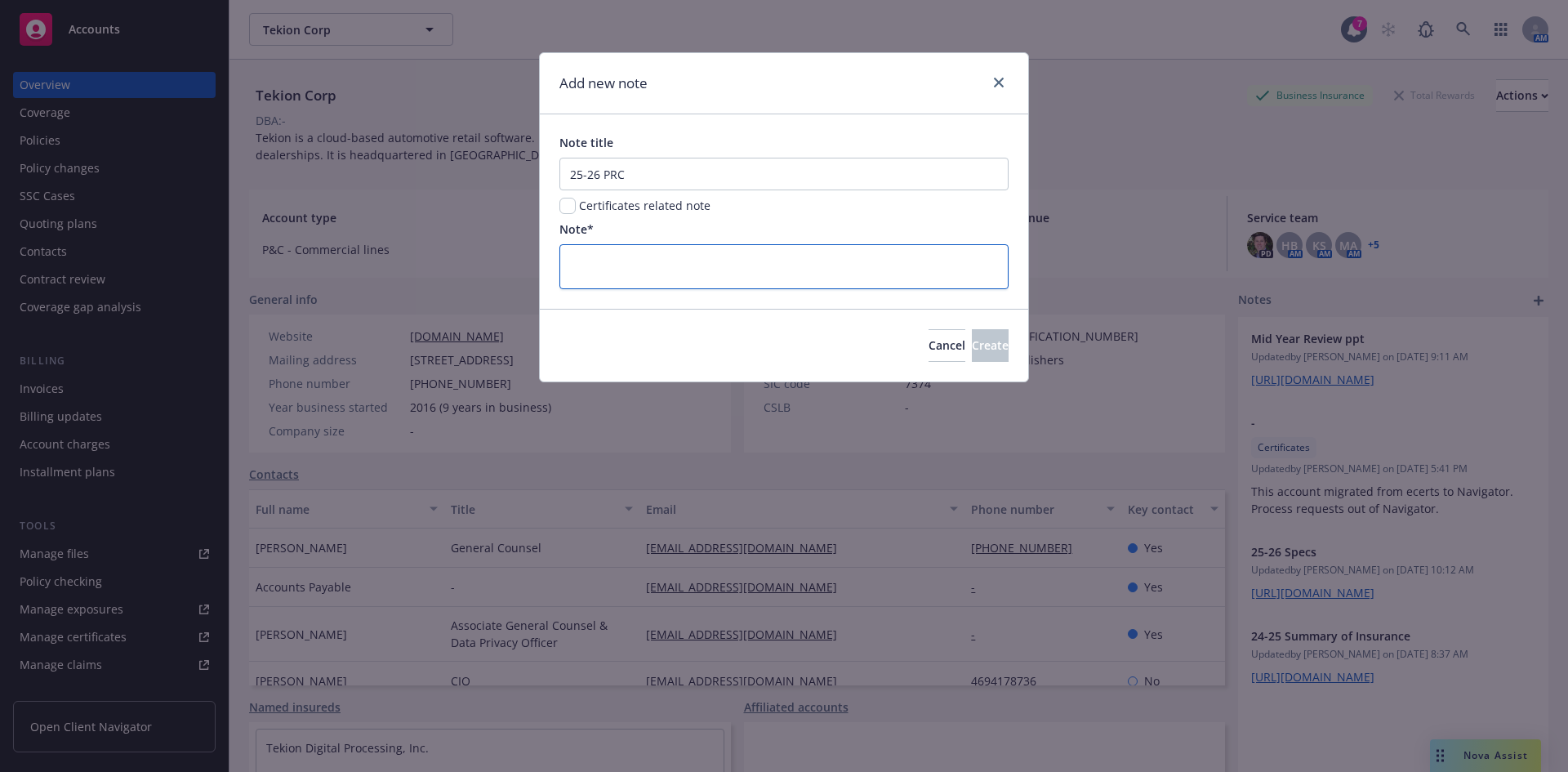
type textarea "x"
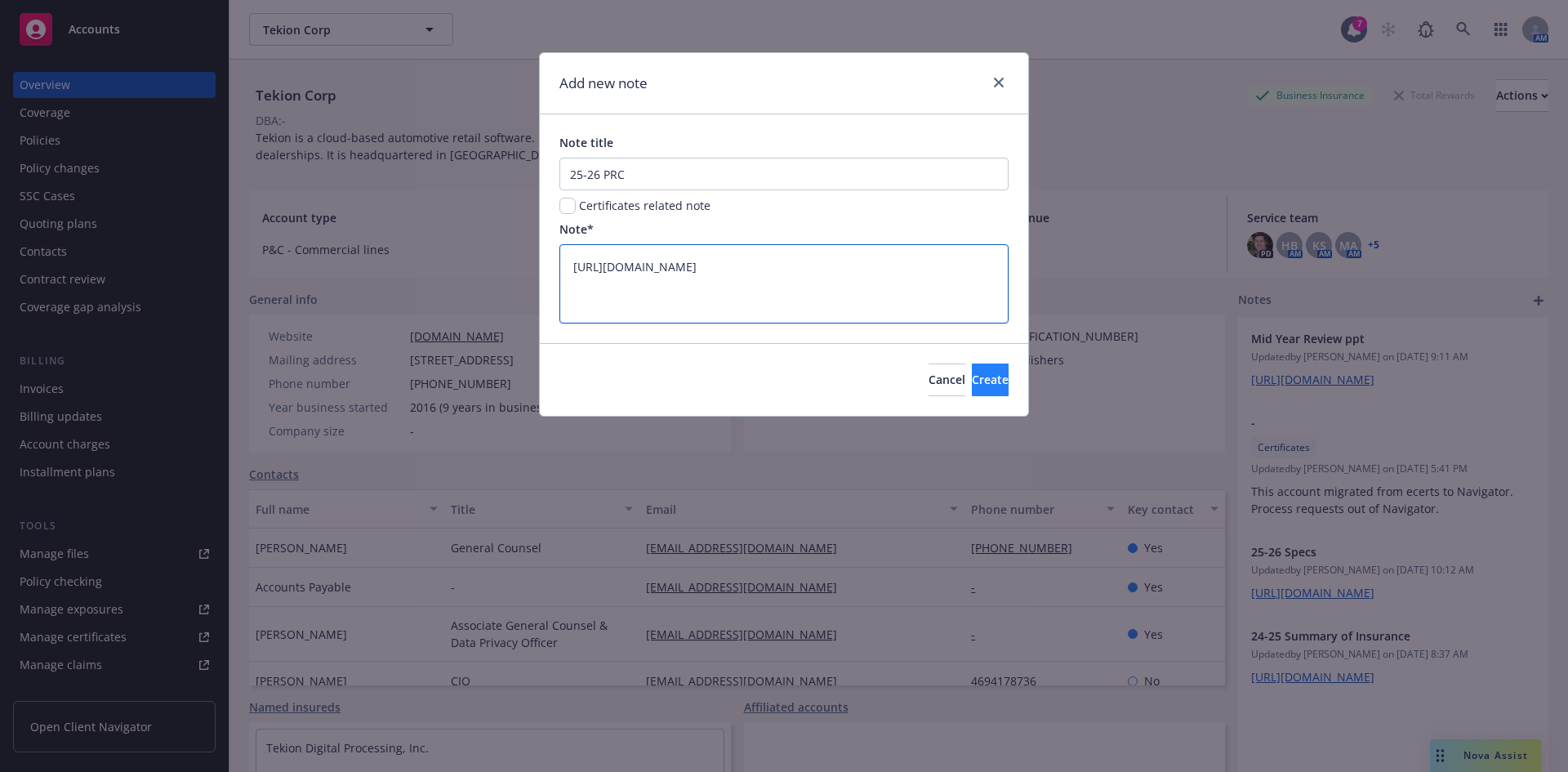
type textarea "[URL][DOMAIN_NAME]"
click at [971, 374] on span "Create" at bounding box center [990, 379] width 37 height 16
type textarea "x"
